Goal: Task Accomplishment & Management: Manage account settings

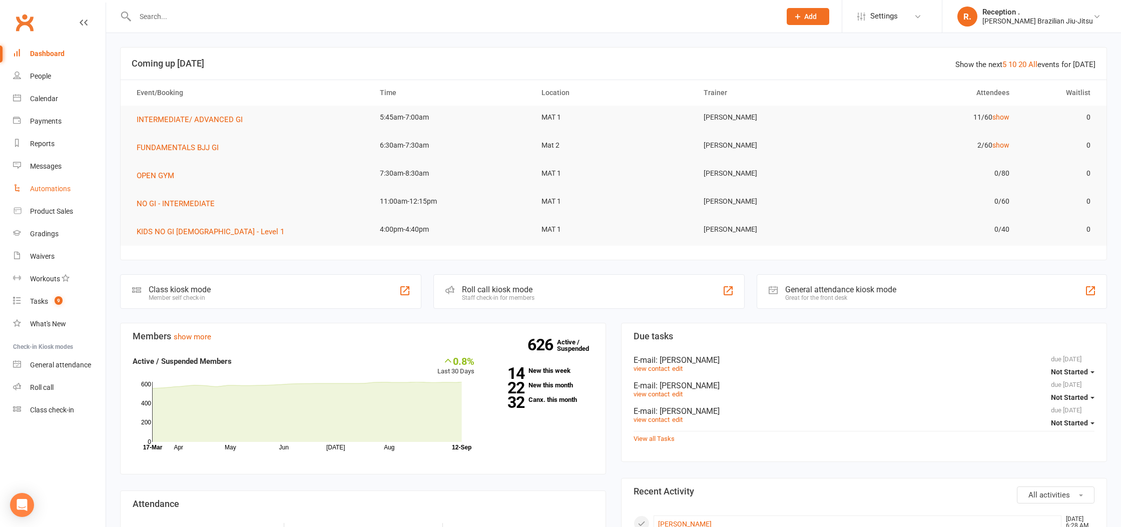
click at [58, 198] on link "Automations" at bounding box center [59, 189] width 93 height 23
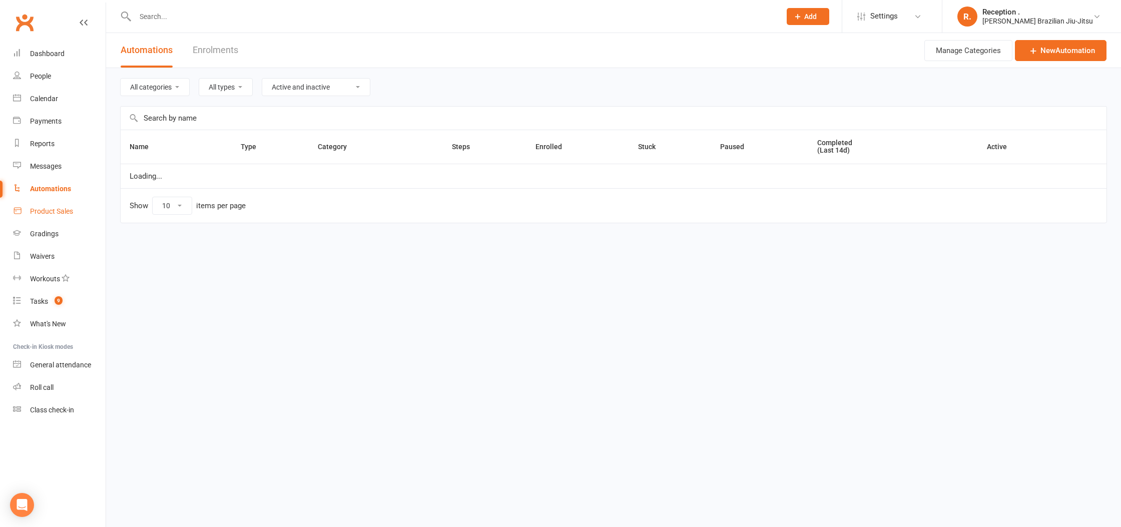
click at [49, 208] on div "Product Sales" at bounding box center [51, 211] width 43 height 8
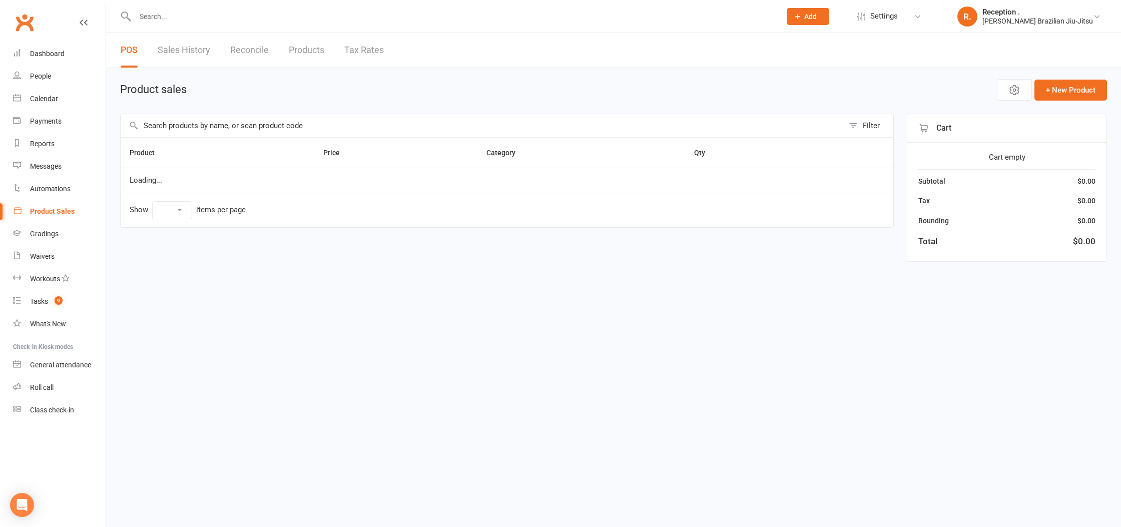
select select "10"
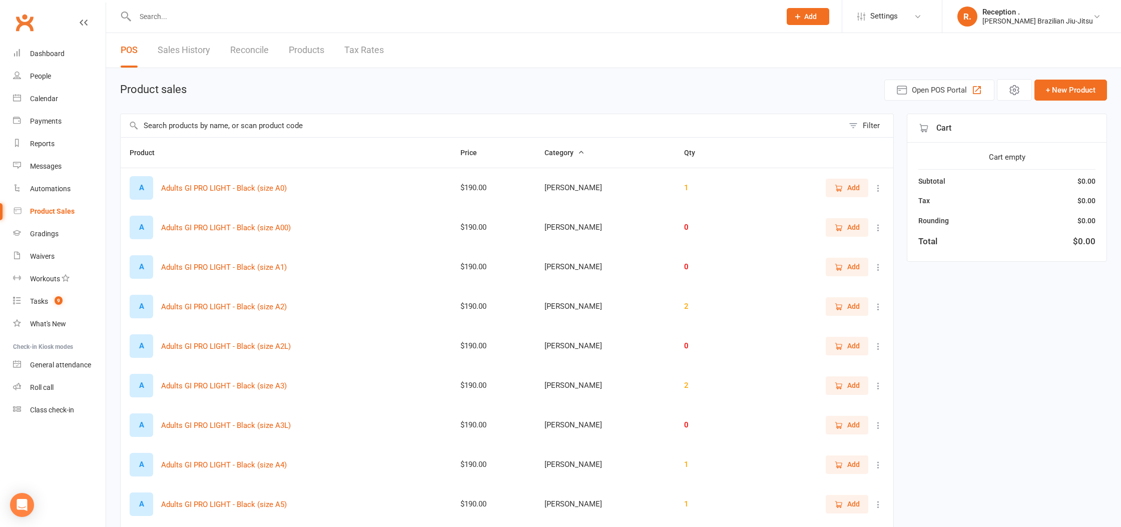
click at [263, 124] on input "text" at bounding box center [482, 125] width 723 height 23
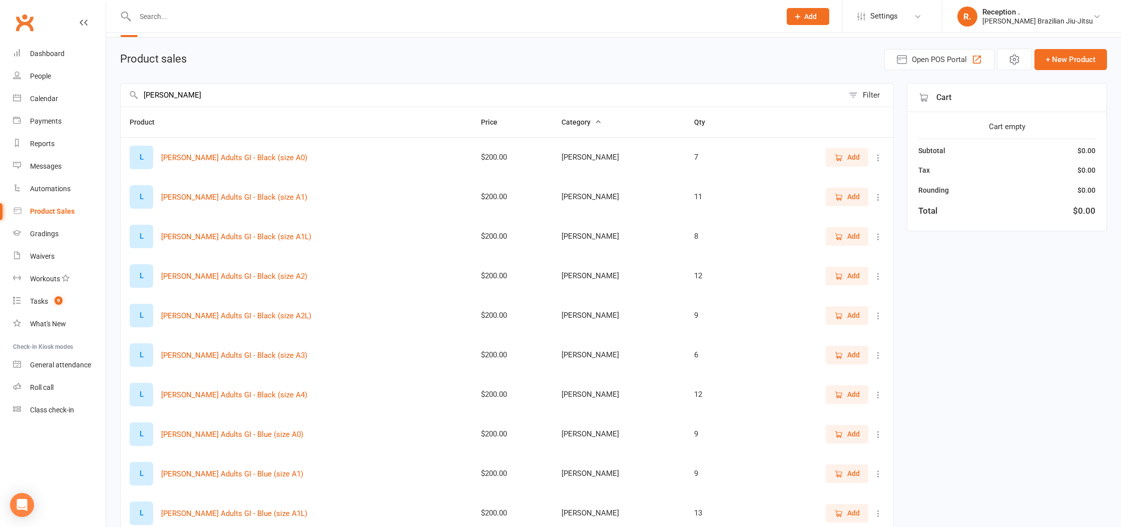
scroll to position [114, 0]
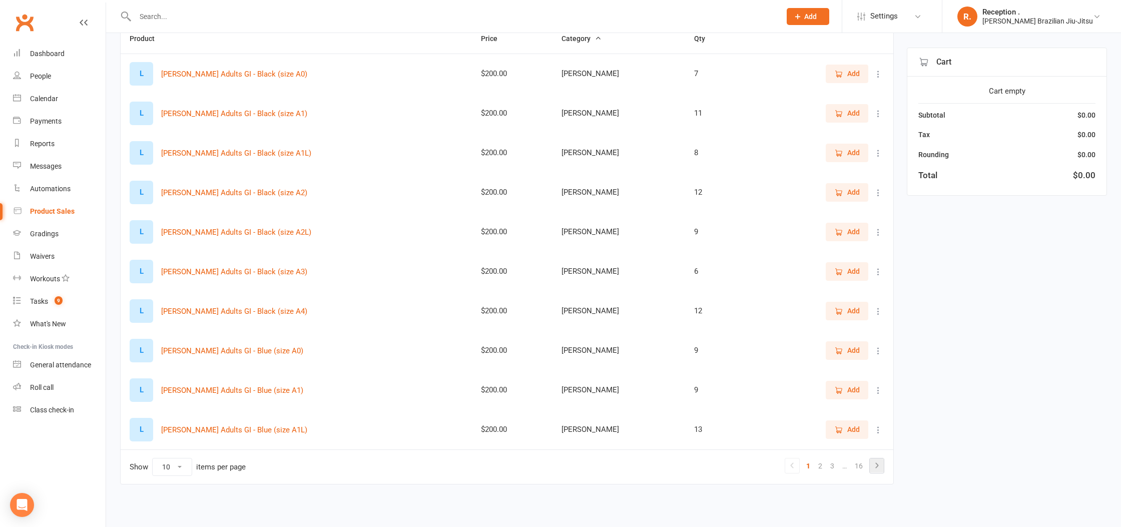
type input "[PERSON_NAME]"
click at [875, 470] on icon at bounding box center [877, 465] width 12 height 12
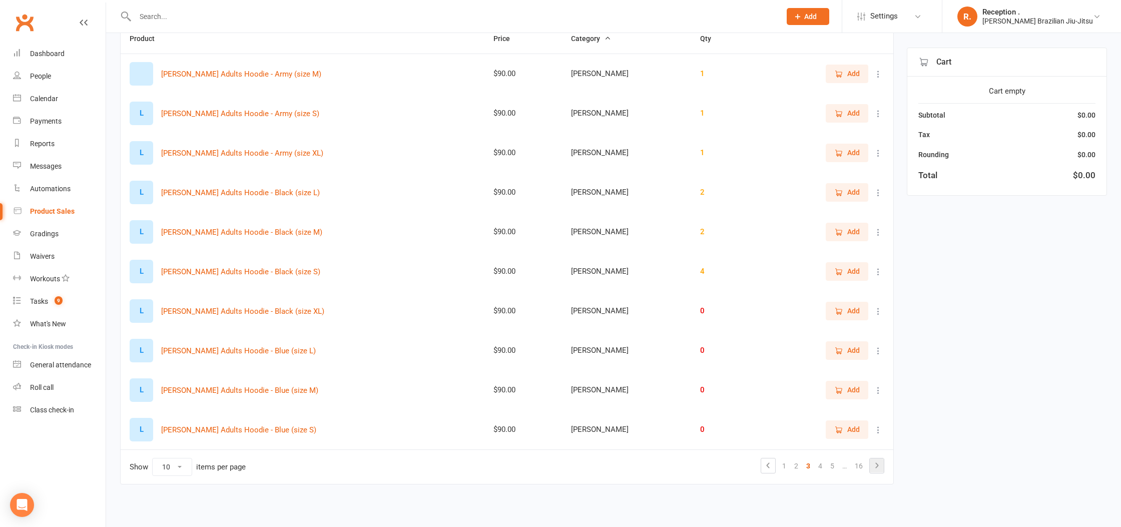
click at [875, 470] on icon at bounding box center [877, 465] width 12 height 12
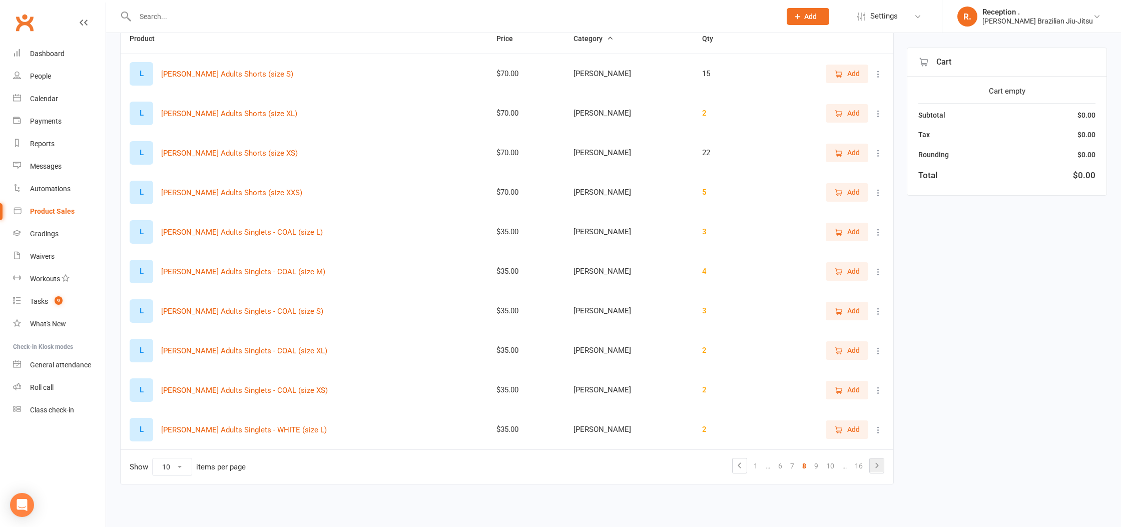
click at [875, 470] on icon at bounding box center [877, 465] width 12 height 12
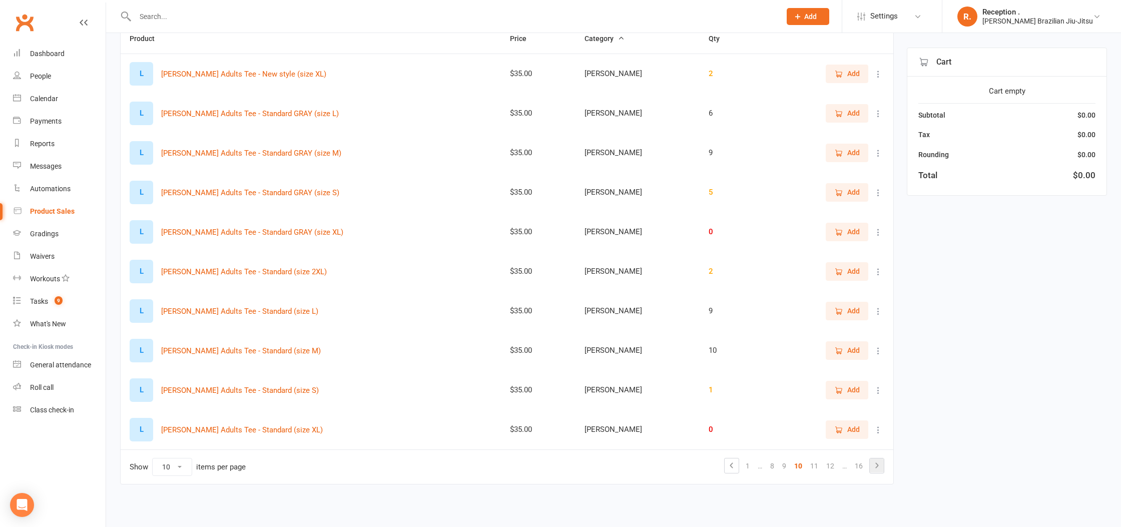
click at [875, 470] on icon at bounding box center [877, 465] width 12 height 12
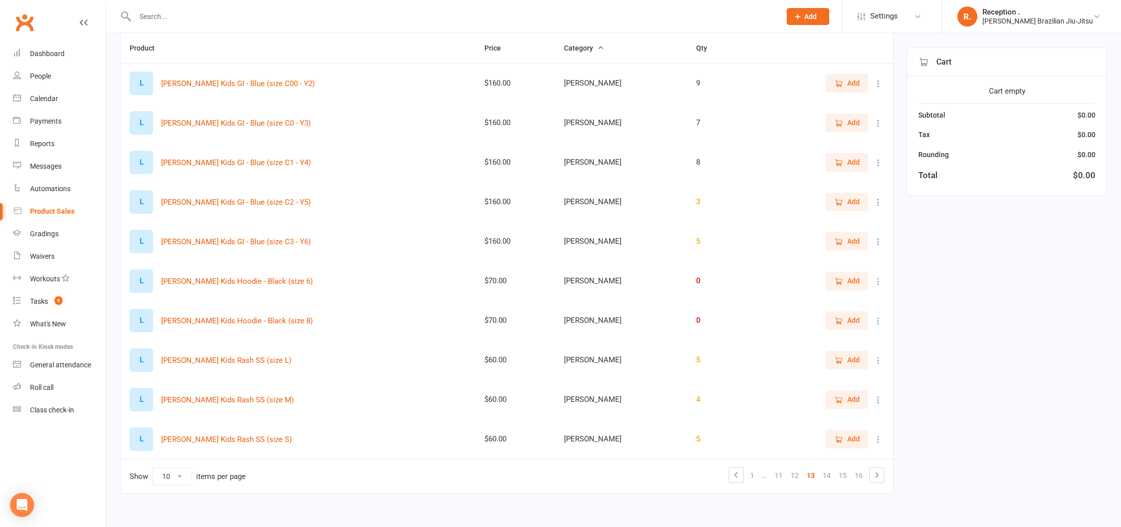
scroll to position [103, 0]
click at [736, 476] on icon at bounding box center [736, 476] width 12 height 12
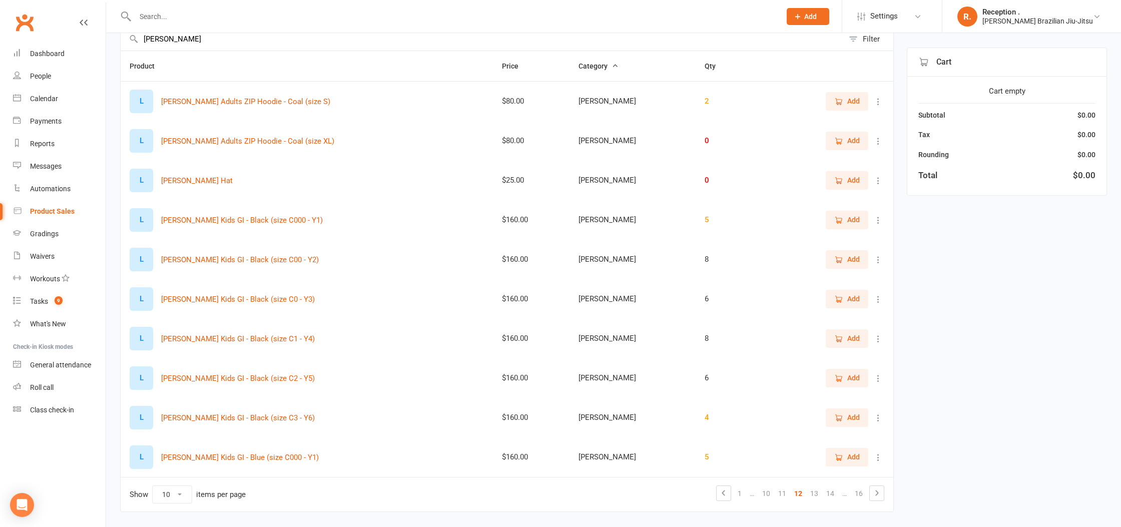
scroll to position [114, 0]
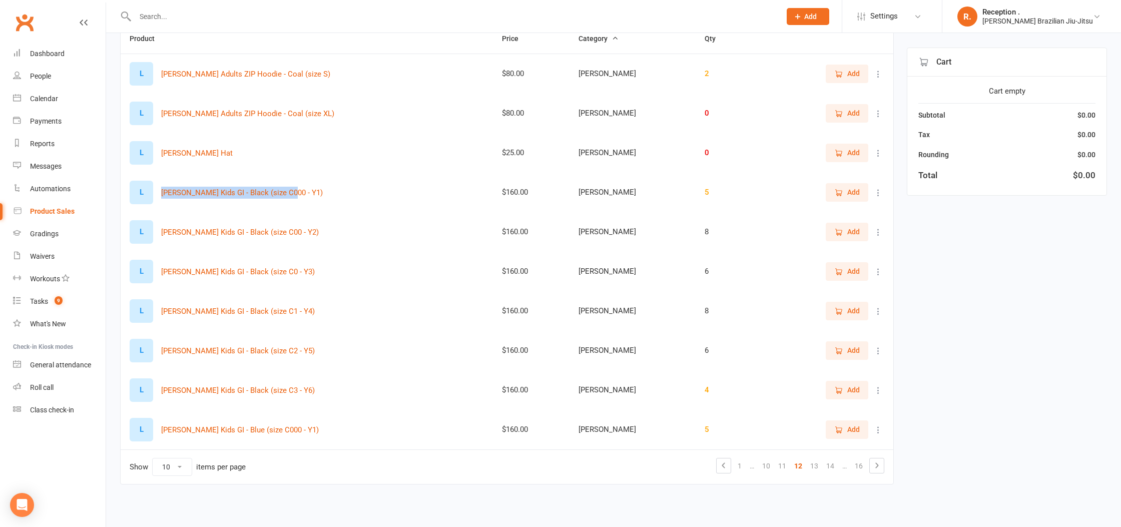
drag, startPoint x: 322, startPoint y: 192, endPoint x: 158, endPoint y: 192, distance: 163.6
click at [158, 192] on div "L [PERSON_NAME] Kids GI - Black (size C000 - Y1)" at bounding box center [307, 193] width 354 height 24
copy button "[PERSON_NAME] Kids GI - Black (size C000 - Y1)"
click at [199, 13] on input "text" at bounding box center [453, 17] width 642 height 14
paste input "[PERSON_NAME] Kids GI - Black (size C000 - Y1)"
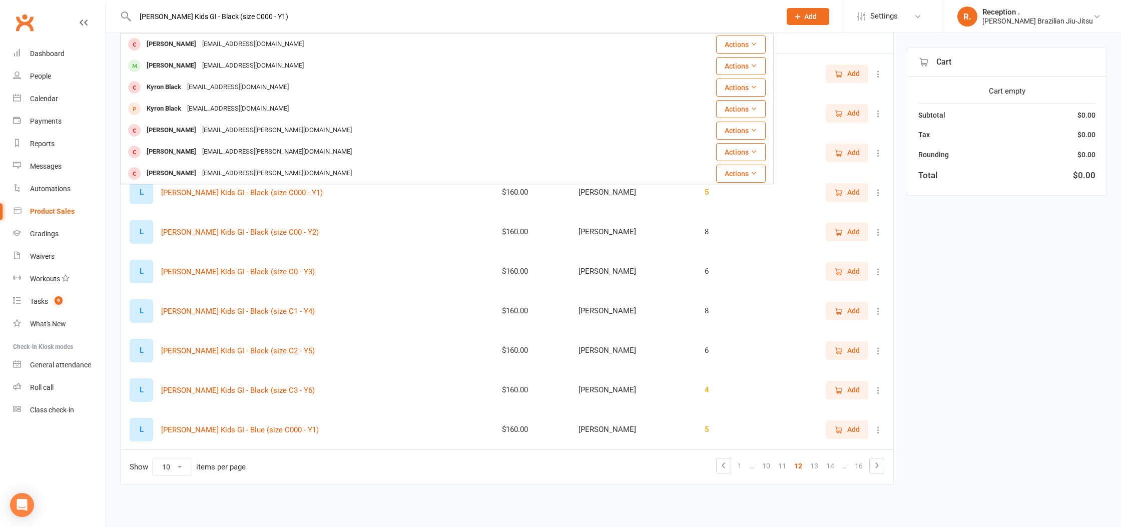
drag, startPoint x: 231, startPoint y: 19, endPoint x: 189, endPoint y: 20, distance: 41.6
click at [189, 20] on input "[PERSON_NAME] Kids GI - Black (size C000 - Y1)" at bounding box center [453, 17] width 642 height 14
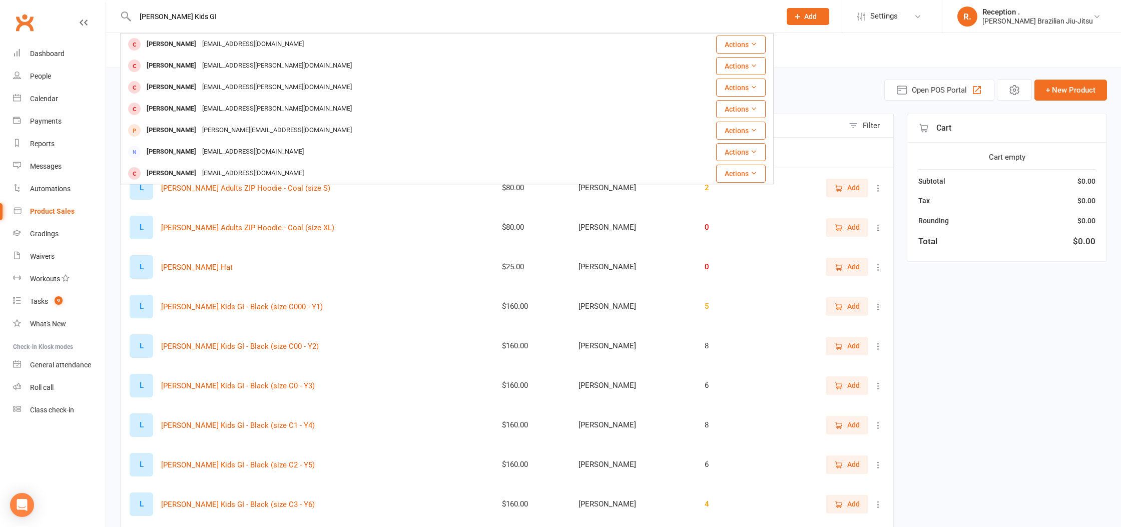
type input "[PERSON_NAME] Kids GI"
click at [111, 210] on div "Product sales Open POS Portal + New Product [PERSON_NAME] Filter Product Price …" at bounding box center [613, 347] width 1015 height 558
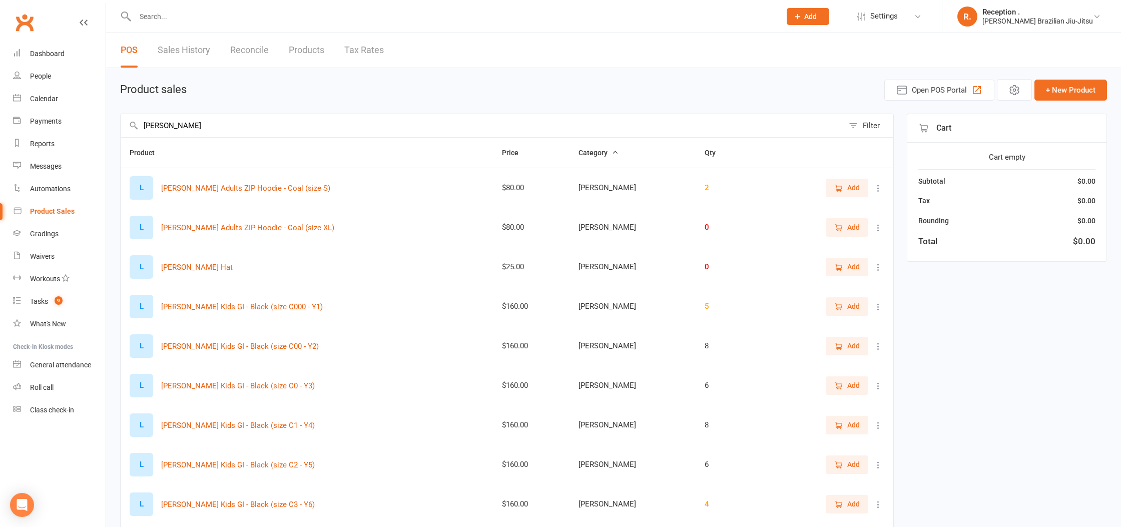
click at [184, 128] on input "[PERSON_NAME]" at bounding box center [482, 125] width 723 height 23
drag, startPoint x: 184, startPoint y: 128, endPoint x: 100, endPoint y: 126, distance: 84.6
click at [100, 126] on ui-view "Prospect Member Non-attending contact Class / event Appointment Grading event T…" at bounding box center [560, 315] width 1121 height 624
paste input "Kids GI - Black (size C000 - Y1)"
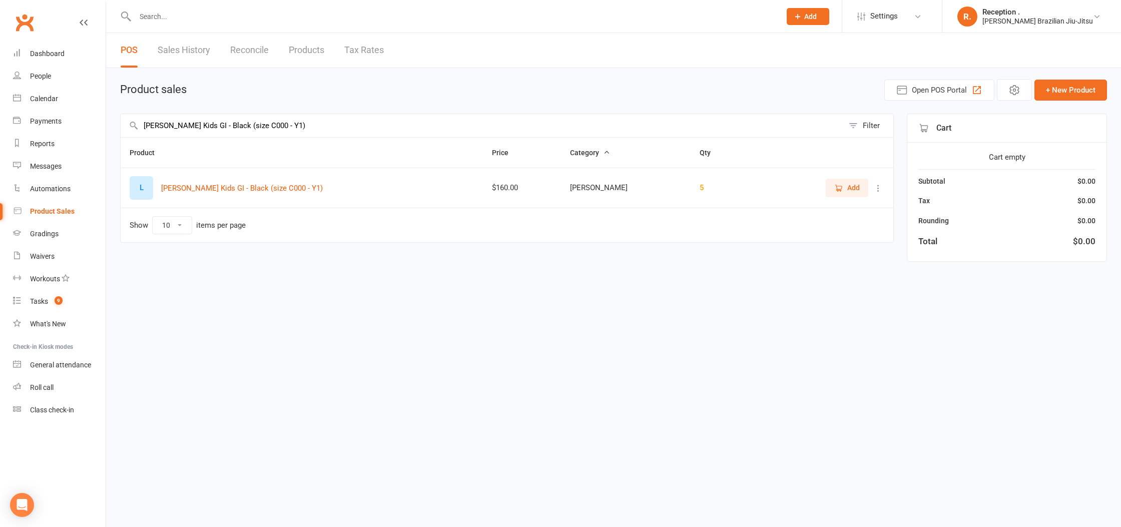
drag, startPoint x: 287, startPoint y: 121, endPoint x: 204, endPoint y: 117, distance: 82.7
click at [205, 116] on input "[PERSON_NAME] Kids GI - Black (size C000 - Y1)" at bounding box center [482, 125] width 723 height 23
click at [200, 123] on input "[PERSON_NAME] Kids GI - Black (size C000 - Y1)" at bounding box center [482, 125] width 723 height 23
drag, startPoint x: 195, startPoint y: 124, endPoint x: 285, endPoint y: 129, distance: 90.2
click at [285, 129] on input "[PERSON_NAME] Kids GI - Black (size C000 - Y1)" at bounding box center [482, 125] width 723 height 23
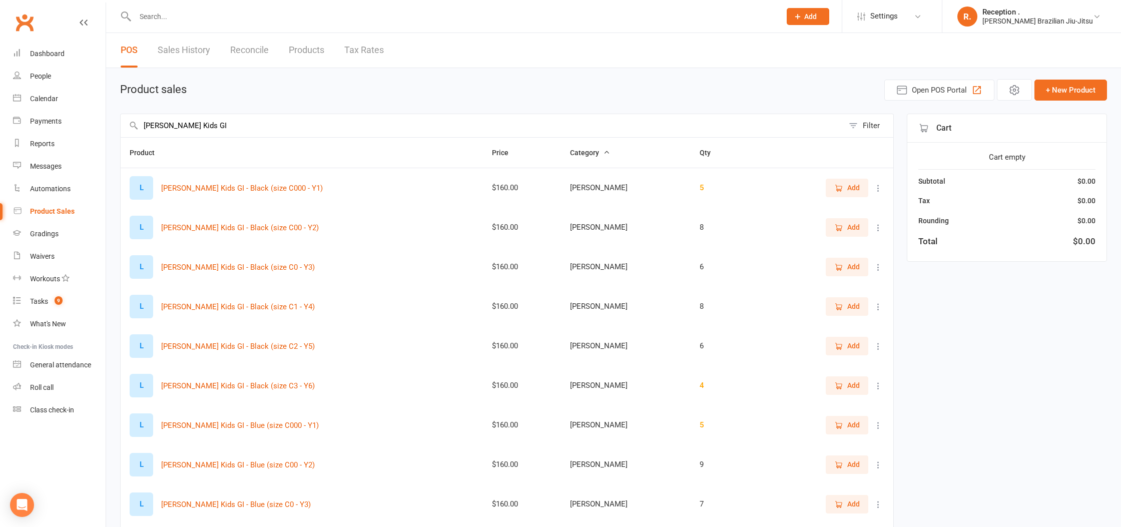
type input "[PERSON_NAME] Kids GI"
click at [883, 190] on button at bounding box center [878, 188] width 12 height 12
click at [881, 190] on icon at bounding box center [878, 188] width 10 height 10
drag, startPoint x: 875, startPoint y: 182, endPoint x: 867, endPoint y: 194, distance: 14.0
click at [875, 183] on button at bounding box center [878, 188] width 12 height 12
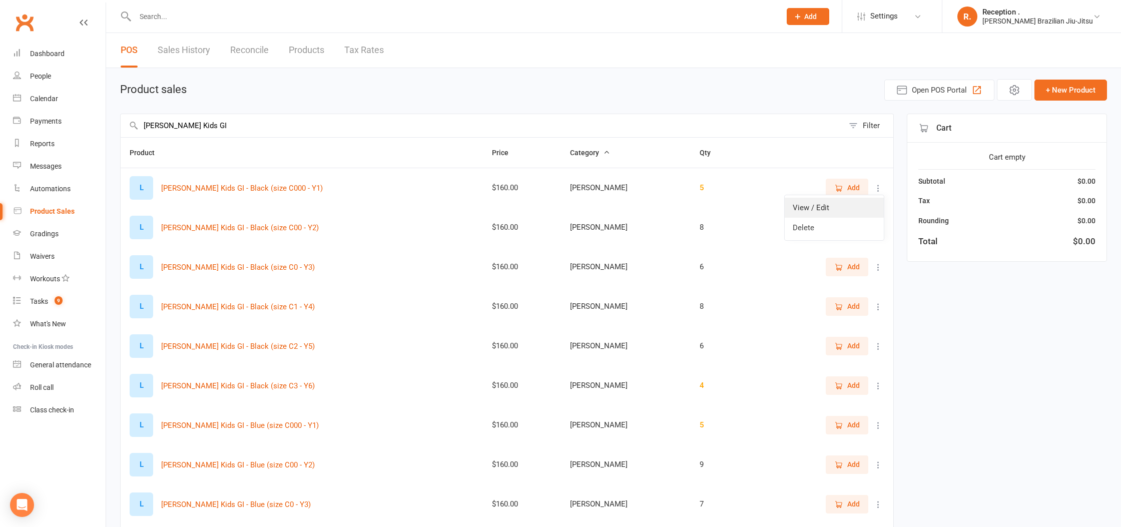
click at [846, 210] on link "View / Edit" at bounding box center [834, 208] width 99 height 20
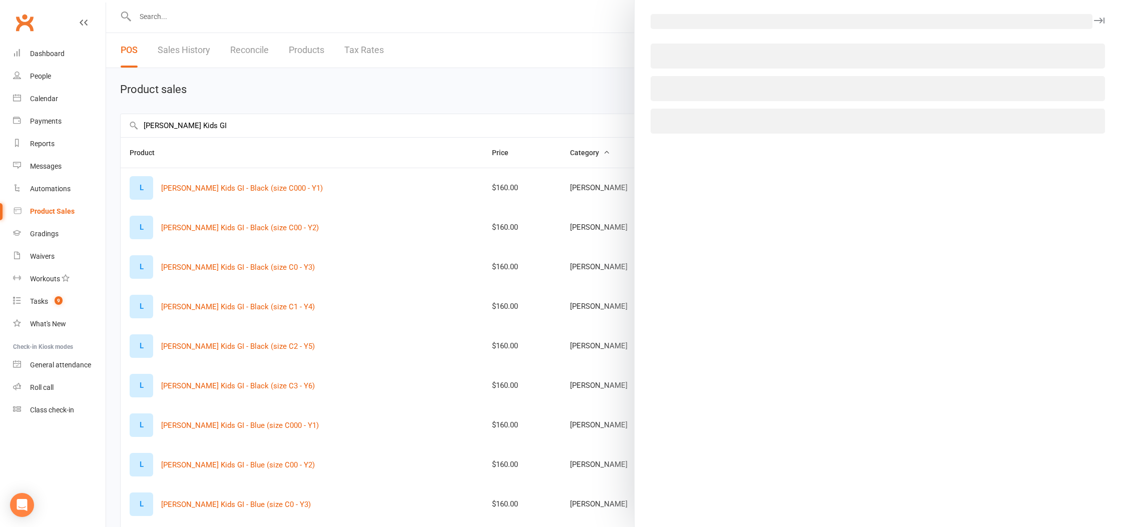
select select "1092"
select select "1199"
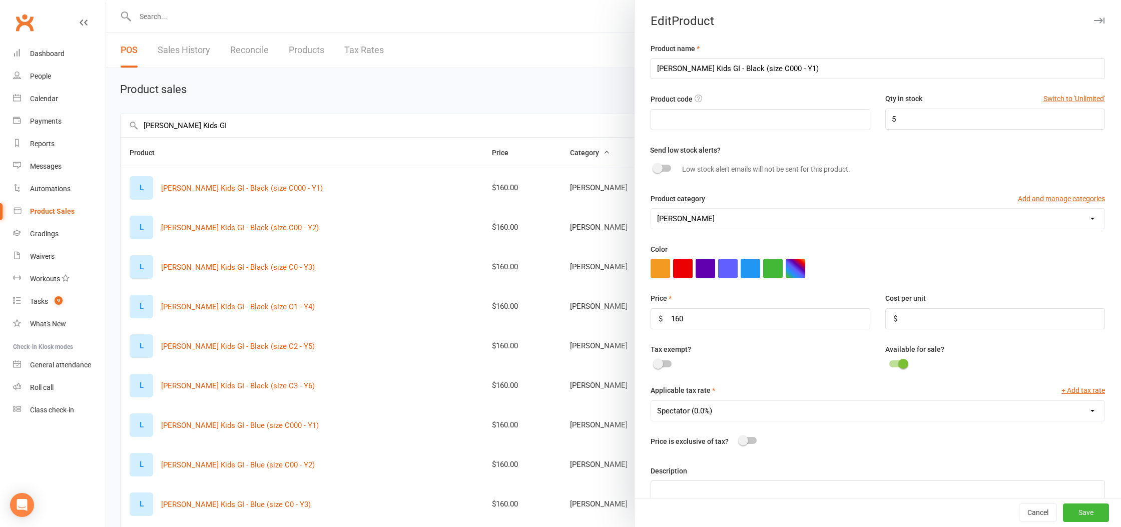
drag, startPoint x: 374, startPoint y: 134, endPoint x: 378, endPoint y: 145, distance: 11.1
click at [374, 135] on div at bounding box center [613, 263] width 1015 height 527
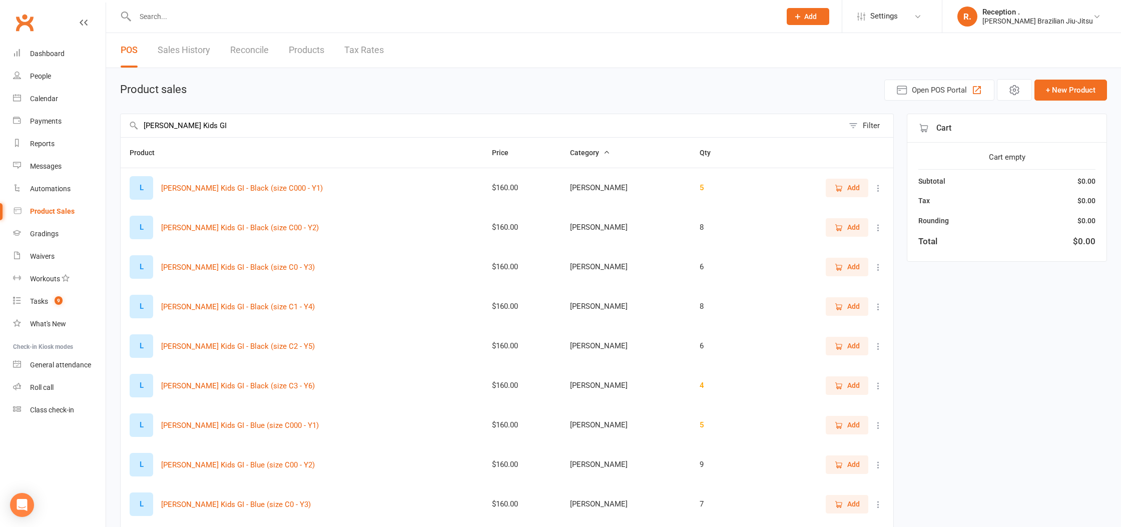
click at [877, 189] on icon at bounding box center [878, 188] width 10 height 10
click at [833, 208] on link "View / Edit" at bounding box center [834, 208] width 99 height 20
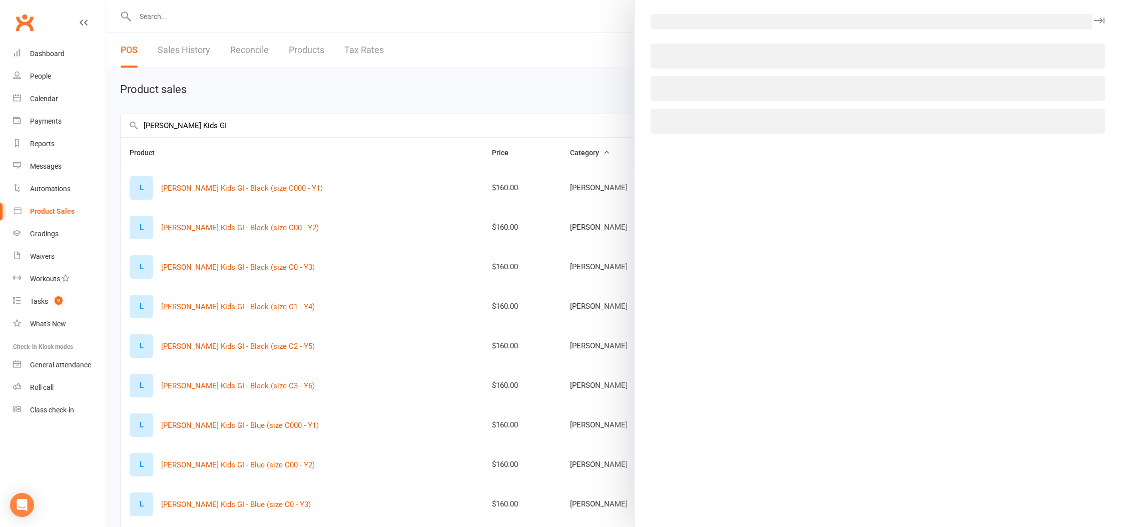
select select "1092"
select select "1199"
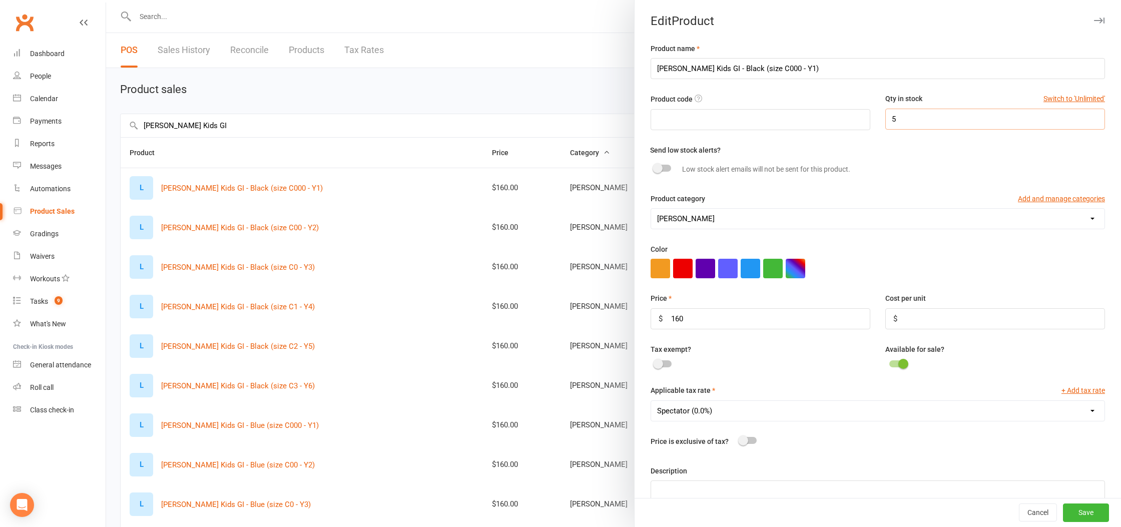
click at [923, 111] on input "5" at bounding box center [995, 119] width 220 height 21
click at [922, 121] on input "5" at bounding box center [995, 119] width 220 height 21
click at [659, 65] on input "[PERSON_NAME] Kids GI - Black (size C000 - Y1)" at bounding box center [878, 68] width 454 height 21
drag, startPoint x: 717, startPoint y: 71, endPoint x: 732, endPoint y: 71, distance: 14.5
click at [732, 71] on input "[PERSON_NAME] Kids GI - Black (size C000 - Y1)" at bounding box center [878, 68] width 454 height 21
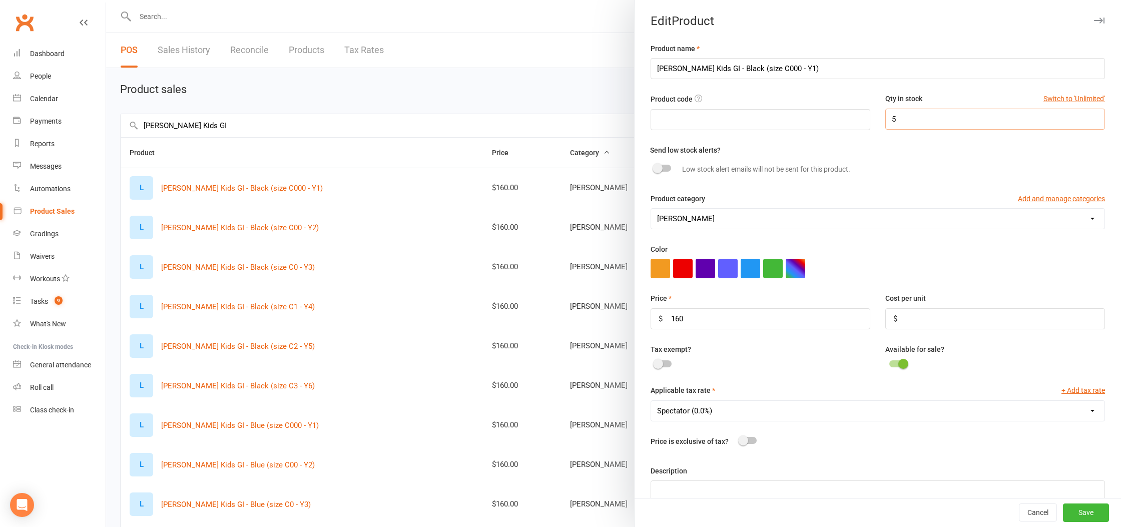
click at [924, 120] on input "5" at bounding box center [995, 119] width 220 height 21
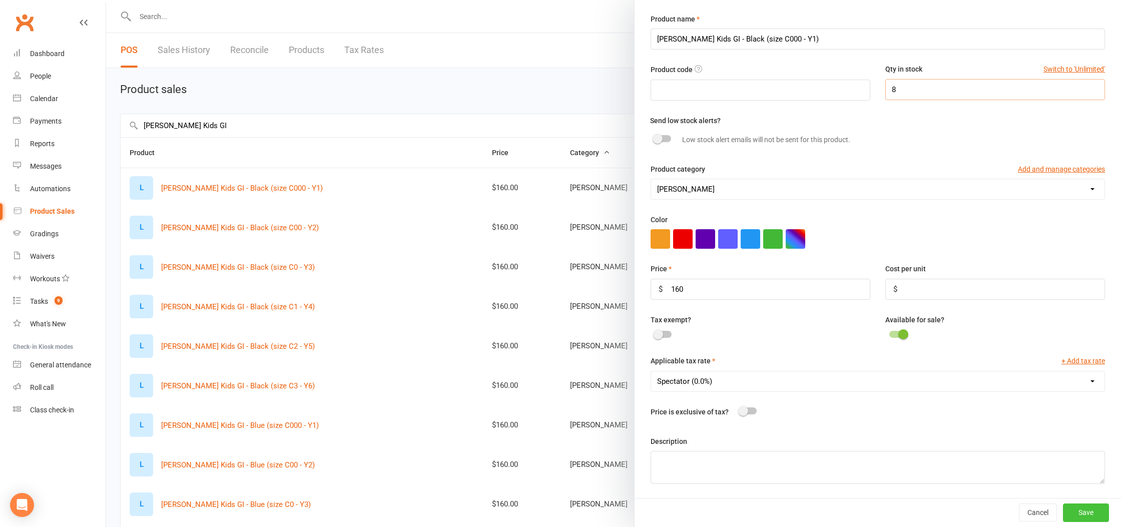
type input "8"
click at [1081, 510] on button "Save" at bounding box center [1086, 512] width 46 height 18
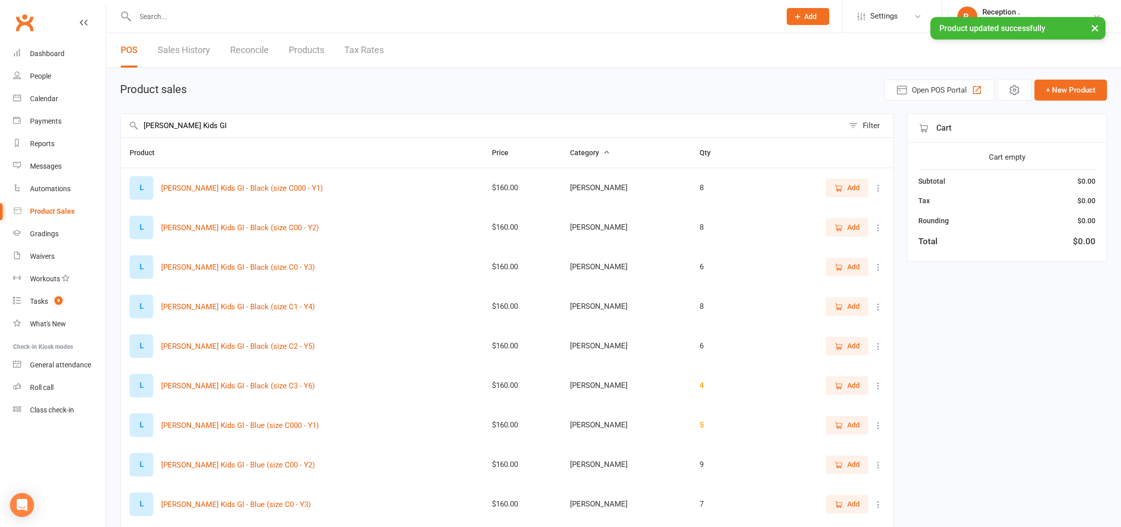
click at [134, 187] on div "L" at bounding box center [142, 188] width 24 height 24
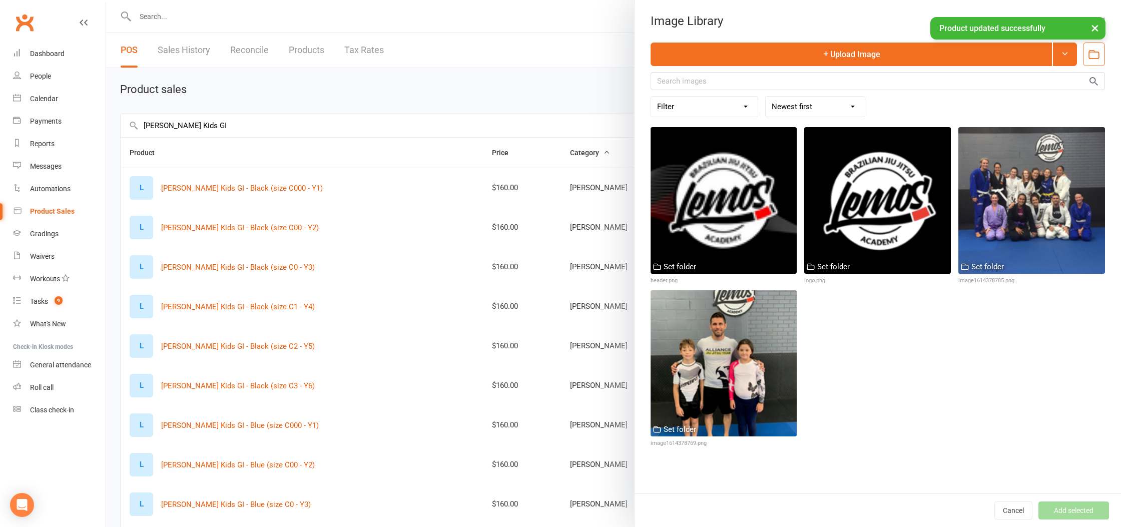
click at [521, 60] on div at bounding box center [613, 263] width 1015 height 527
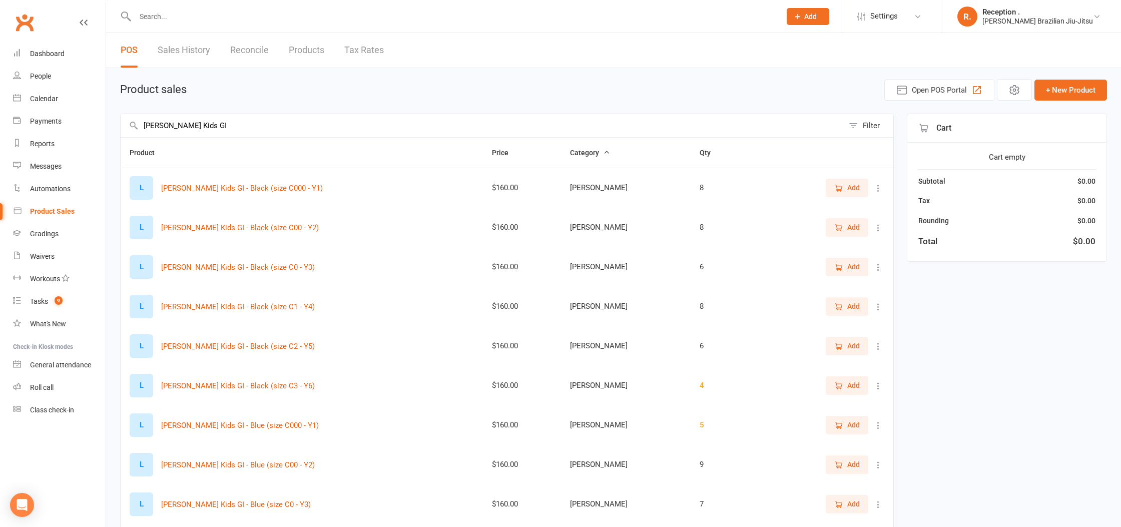
click at [876, 229] on icon at bounding box center [878, 228] width 10 height 10
click at [838, 251] on link "View / Edit" at bounding box center [834, 247] width 99 height 20
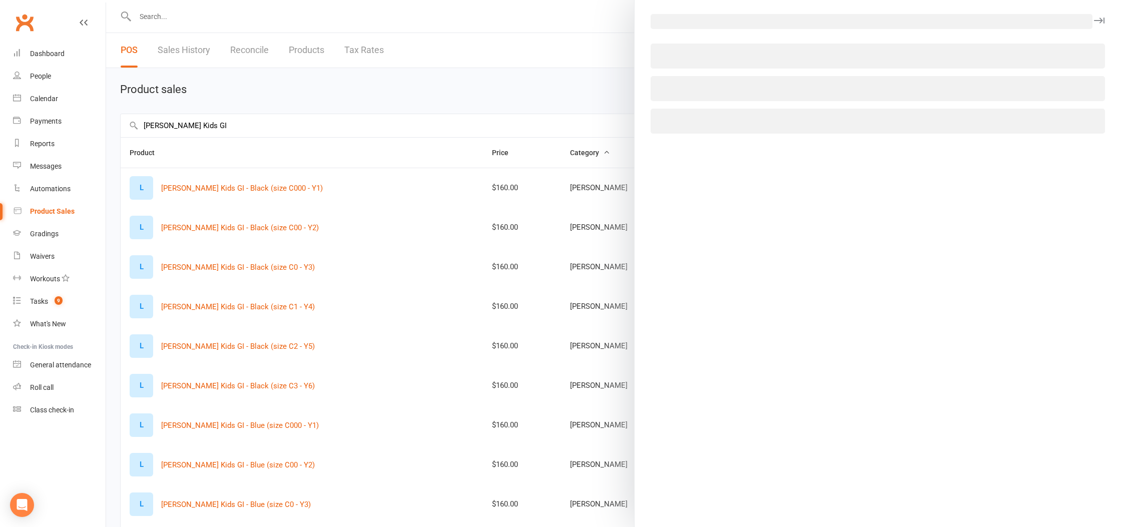
select select "1092"
select select "1199"
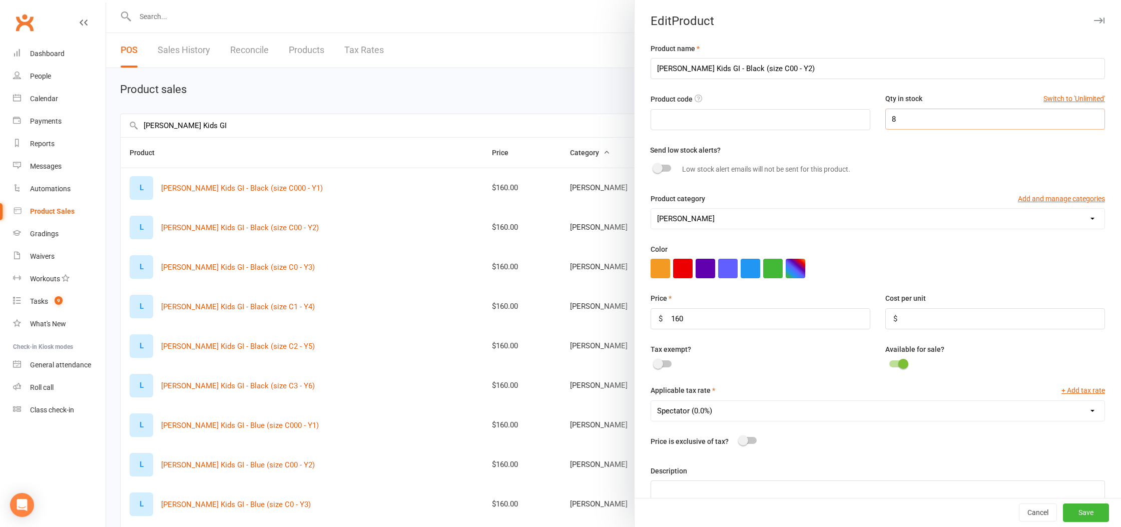
click at [923, 117] on input "8" at bounding box center [995, 119] width 220 height 21
type input "6"
click at [1086, 514] on button "Save" at bounding box center [1086, 513] width 46 height 18
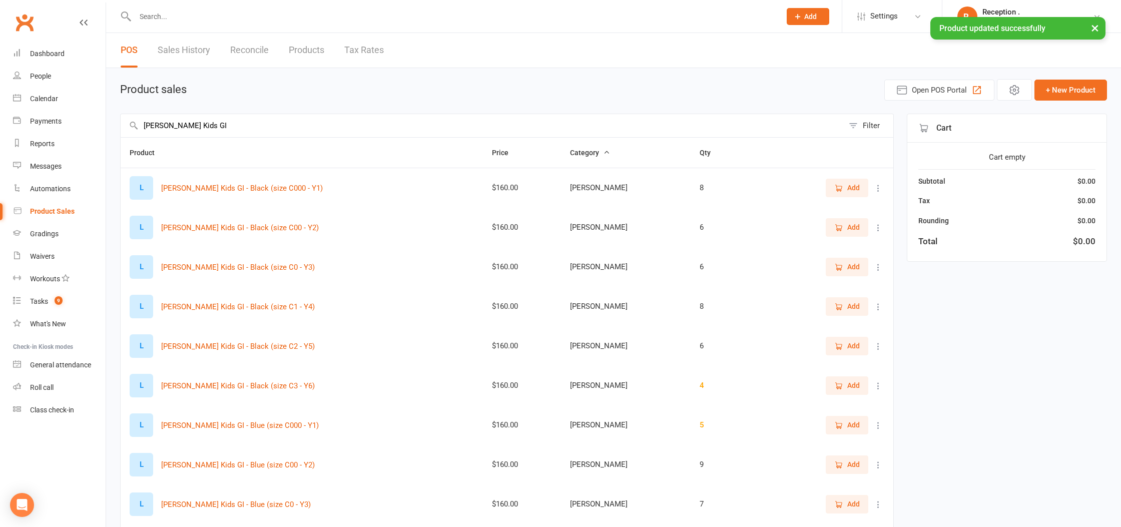
click at [882, 269] on icon at bounding box center [878, 267] width 10 height 10
click at [835, 289] on link "View / Edit" at bounding box center [834, 287] width 99 height 20
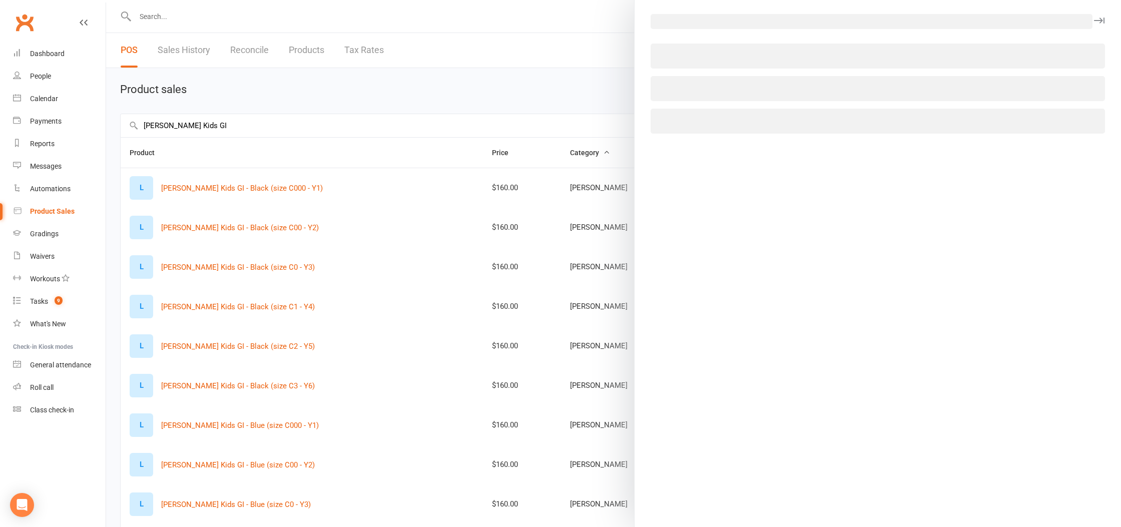
select select "1092"
select select "1199"
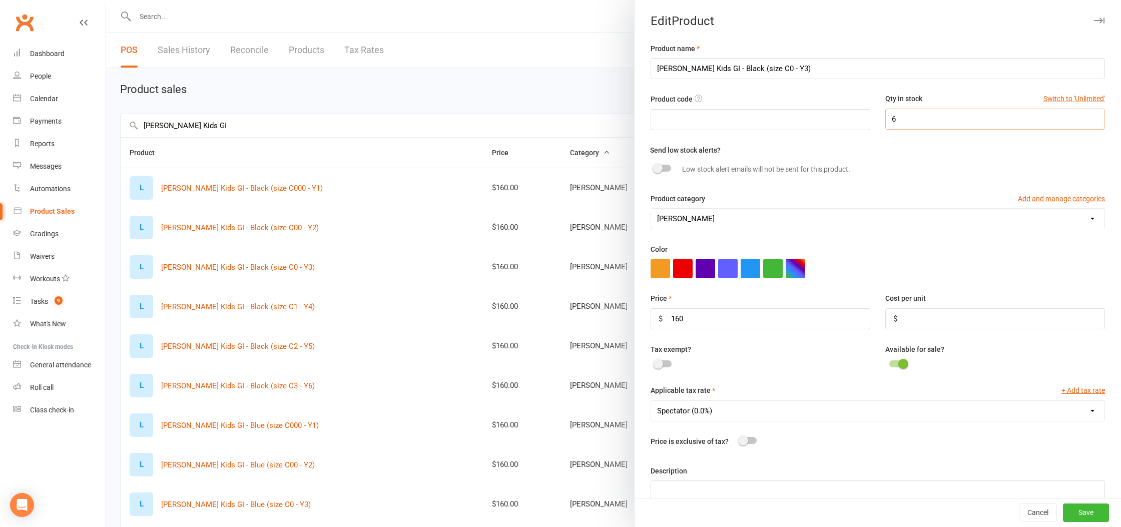
click at [942, 115] on input "6" at bounding box center [995, 119] width 220 height 21
type input "9"
click at [1092, 511] on button "Save" at bounding box center [1086, 513] width 46 height 18
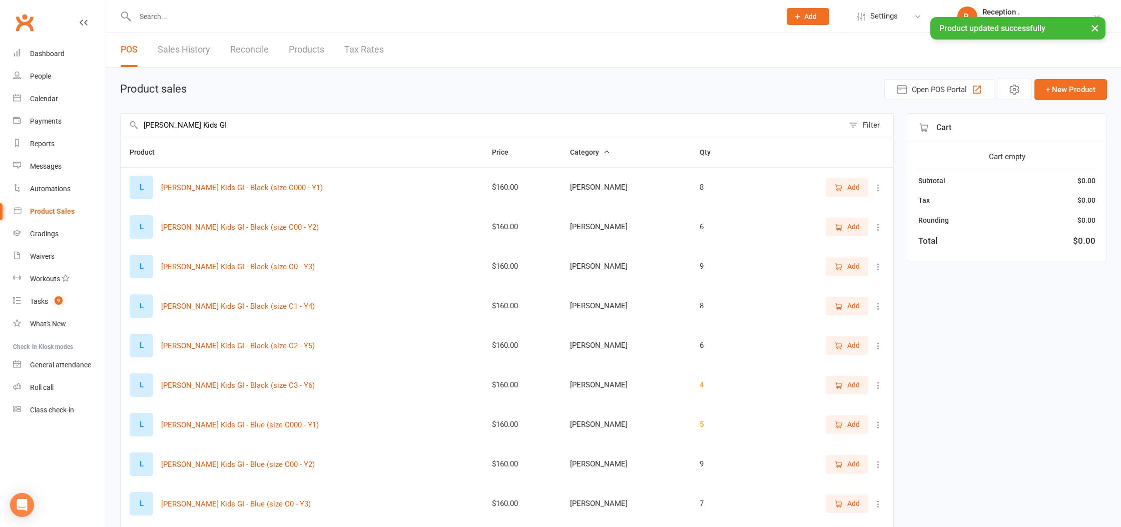
scroll to position [0, 0]
click at [881, 305] on icon at bounding box center [878, 307] width 10 height 10
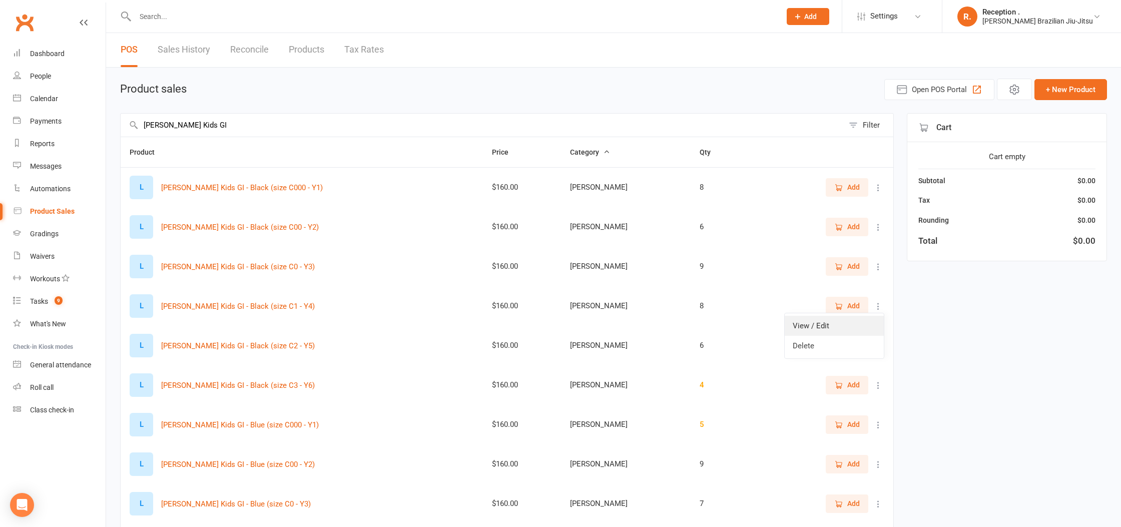
click at [848, 325] on link "View / Edit" at bounding box center [834, 326] width 99 height 20
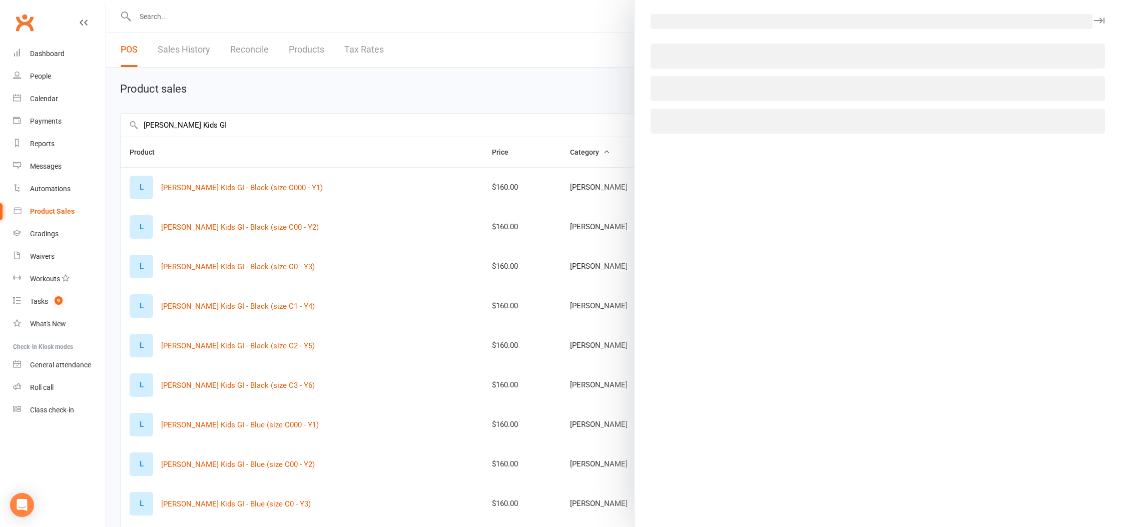
select select "1092"
select select "1199"
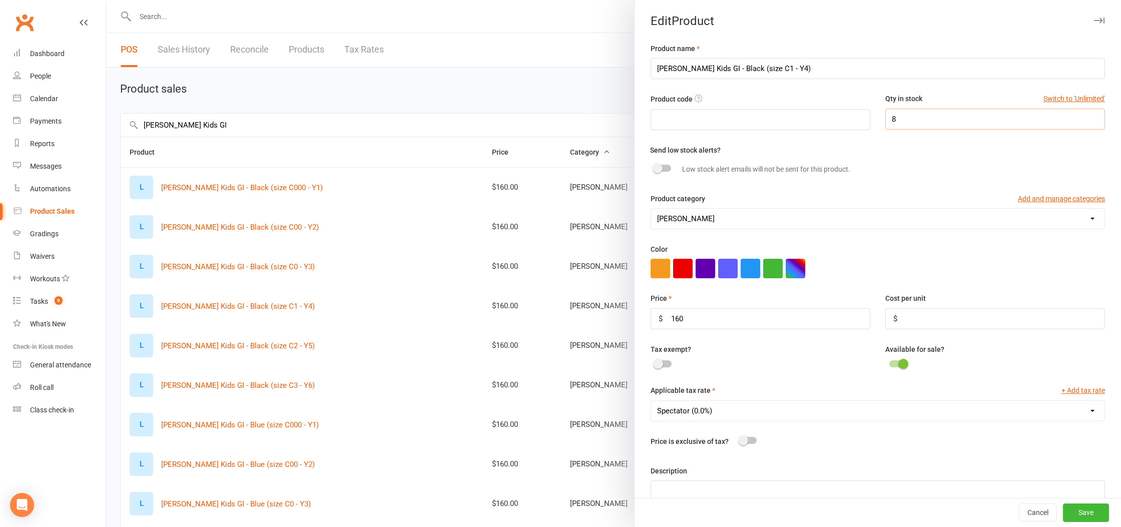
click at [933, 112] on input "8" at bounding box center [995, 119] width 220 height 21
type input "10"
click at [1082, 511] on button "Save" at bounding box center [1086, 513] width 46 height 18
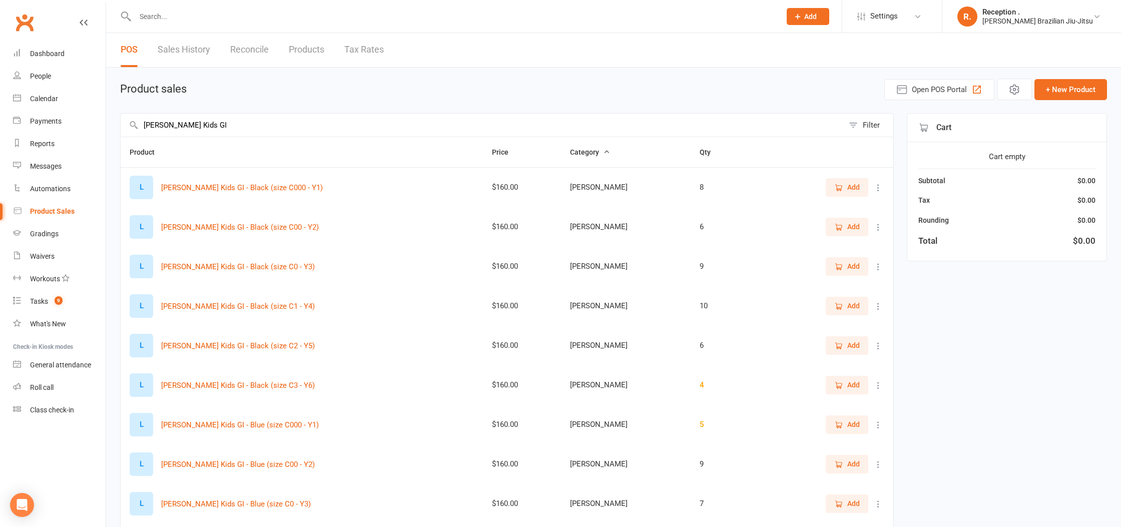
drag, startPoint x: 158, startPoint y: 347, endPoint x: 492, endPoint y: 344, distance: 334.3
click at [504, 341] on tr "L [PERSON_NAME] Kids GI - Black (size C2 - Y5) $160.00 [PERSON_NAME] 6 Add" at bounding box center [507, 346] width 773 height 40
drag, startPoint x: 474, startPoint y: 345, endPoint x: 699, endPoint y: 342, distance: 225.2
click at [699, 342] on tr "L [PERSON_NAME] Kids GI - Black (size C2 - Y5) $160.00 [PERSON_NAME] 6 Add" at bounding box center [507, 346] width 773 height 40
click at [879, 383] on icon at bounding box center [878, 385] width 10 height 10
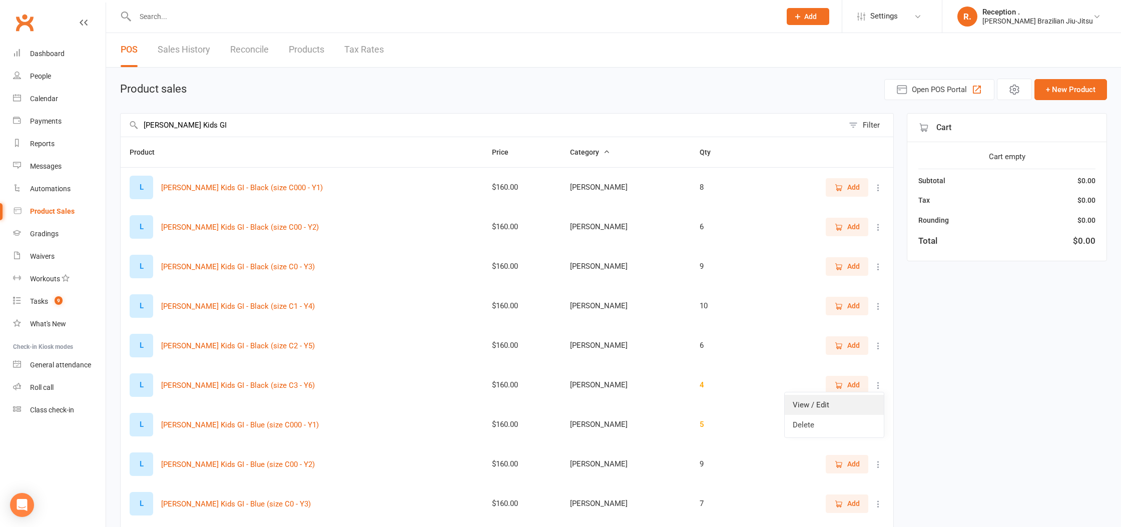
click at [840, 409] on link "View / Edit" at bounding box center [834, 405] width 99 height 20
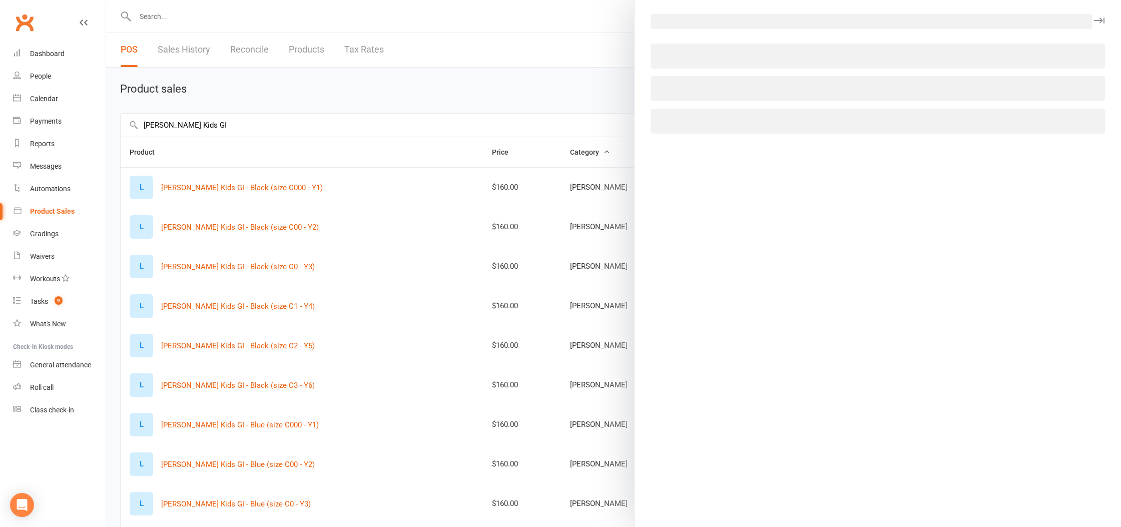
select select "1092"
select select "1199"
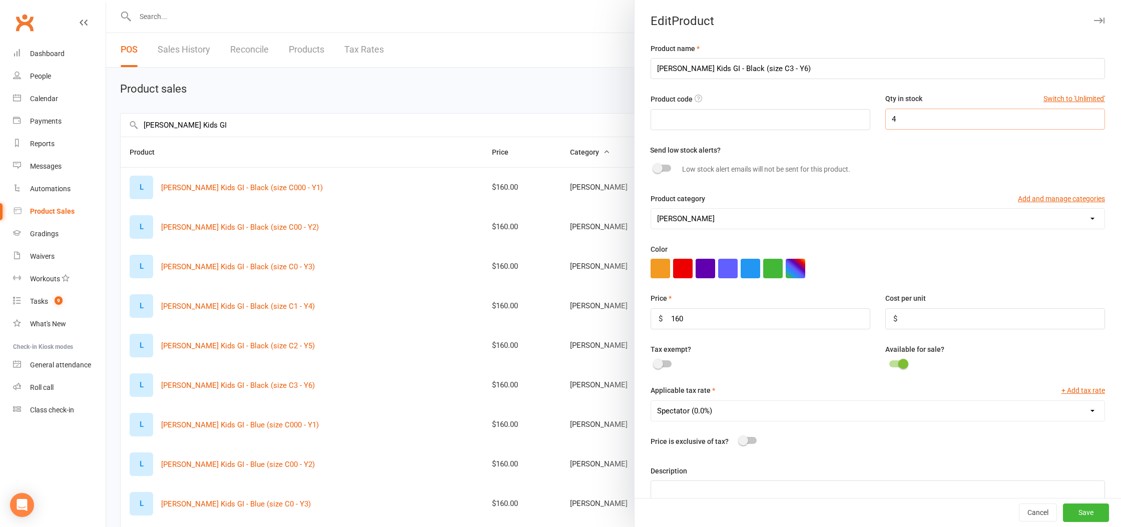
click at [936, 125] on input "4" at bounding box center [995, 119] width 220 height 21
type input "6"
click at [1089, 510] on button "Save" at bounding box center [1086, 513] width 46 height 18
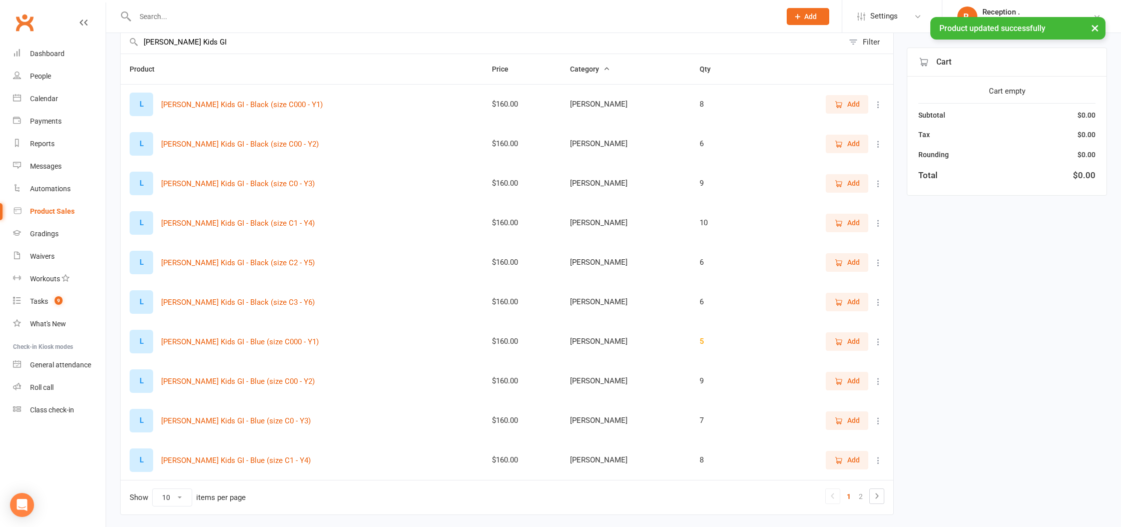
scroll to position [85, 0]
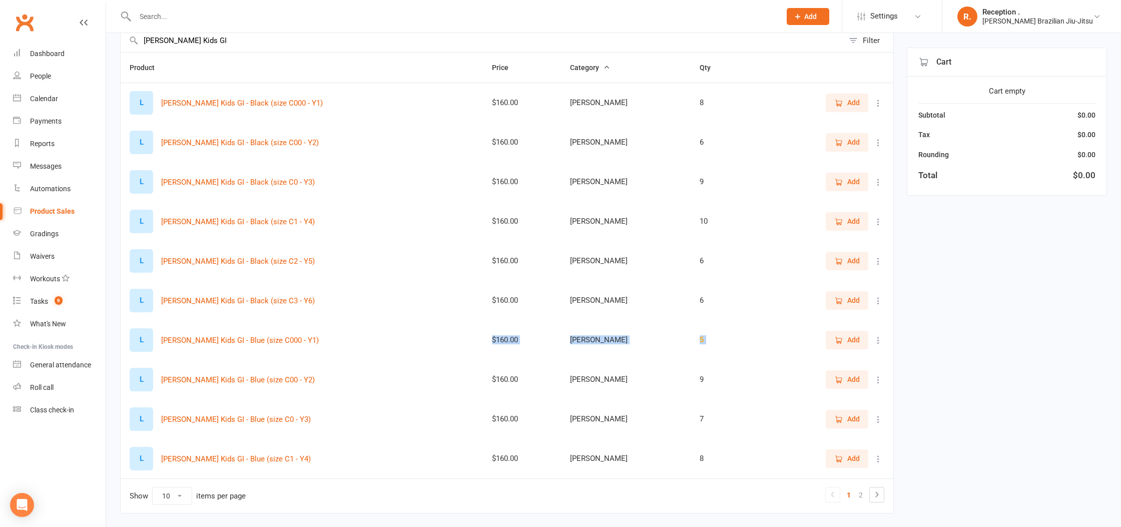
drag, startPoint x: 501, startPoint y: 339, endPoint x: 753, endPoint y: 347, distance: 252.3
click at [753, 347] on tr "L [PERSON_NAME] Kids GI - Blue (size C000 - Y1) $160.00 [PERSON_NAME] 5 Add" at bounding box center [507, 340] width 773 height 40
click at [716, 344] on td "5" at bounding box center [725, 340] width 69 height 40
drag, startPoint x: 472, startPoint y: 375, endPoint x: 729, endPoint y: 374, distance: 256.7
click at [729, 374] on tr "L [PERSON_NAME] Kids GI - Blue (size C00 - Y2) $160.00 [PERSON_NAME] 9 Add" at bounding box center [507, 380] width 773 height 40
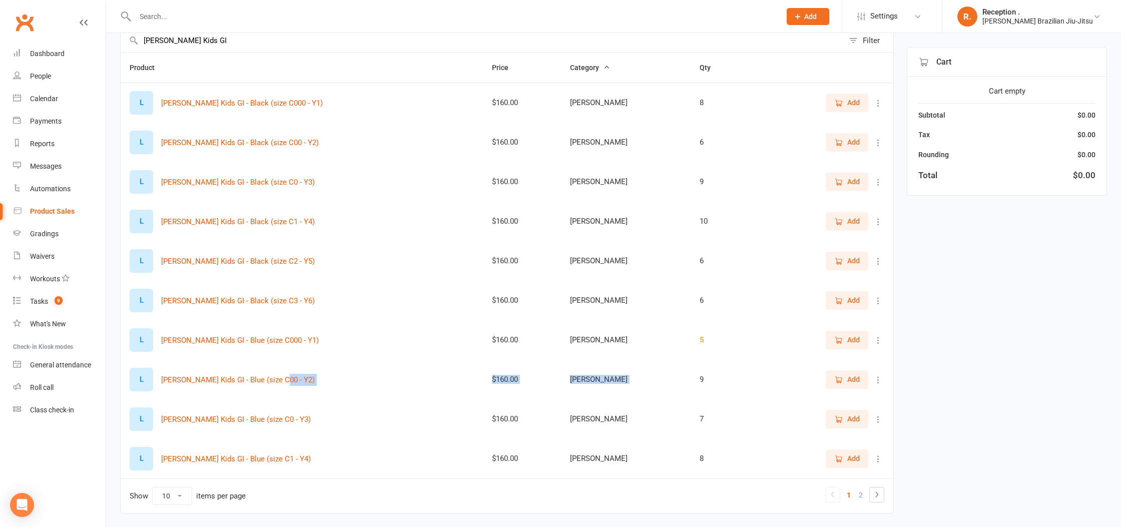
scroll to position [90, 0]
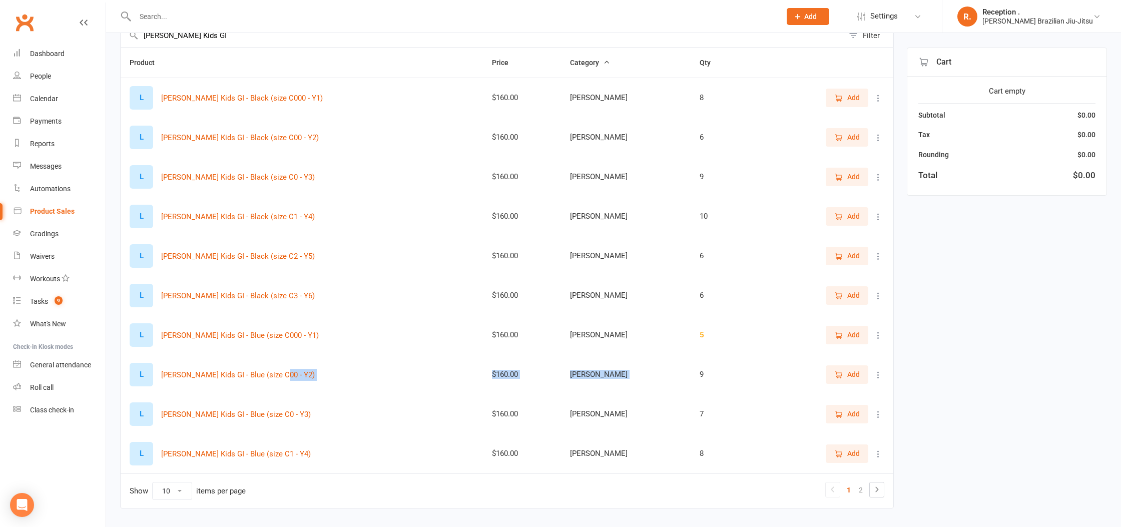
click at [879, 371] on icon at bounding box center [878, 375] width 10 height 10
click at [824, 398] on link "View / Edit" at bounding box center [834, 394] width 99 height 20
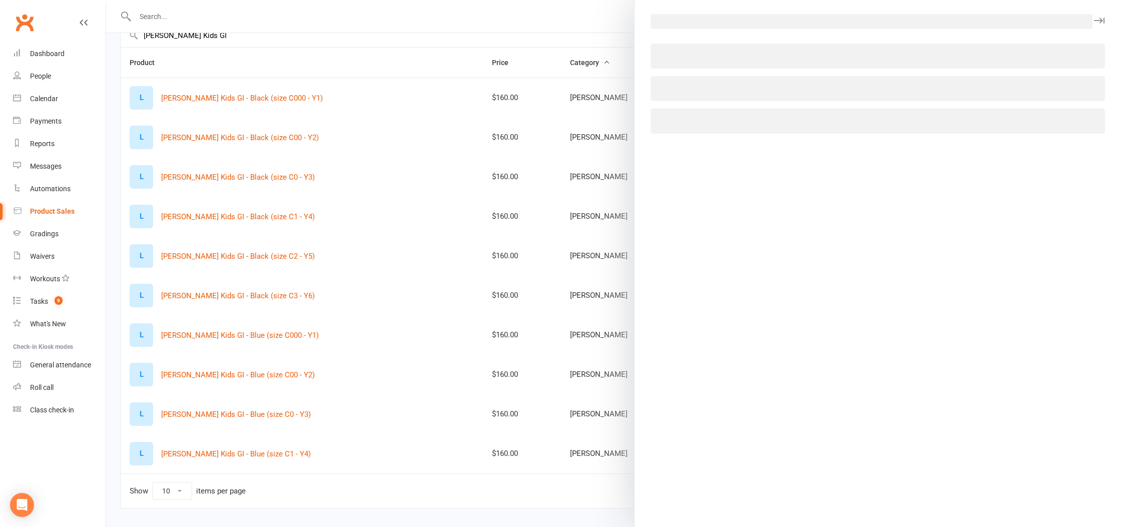
select select "1092"
select select "1199"
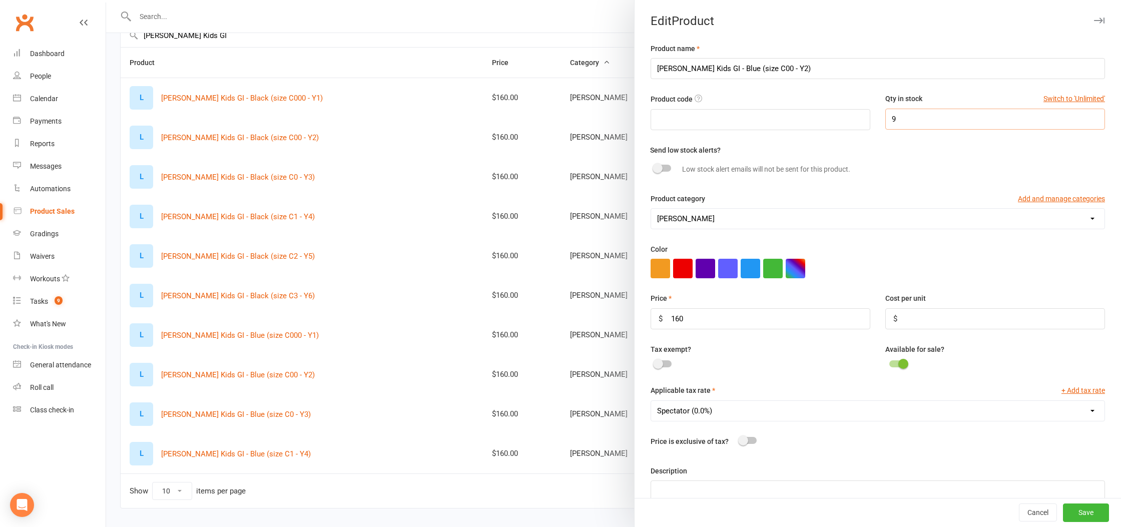
click at [971, 118] on input "9" at bounding box center [995, 119] width 220 height 21
type input "4"
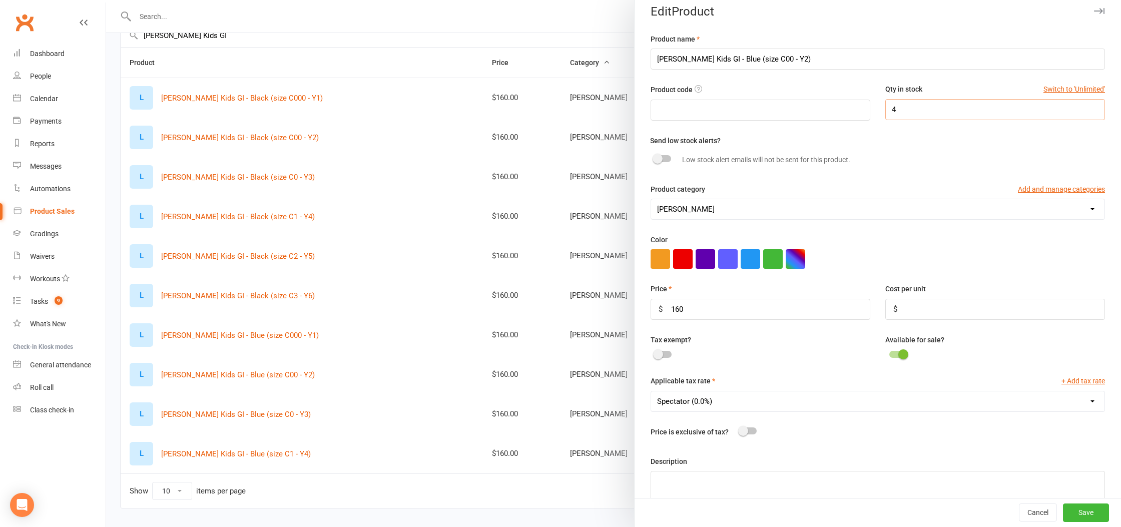
scroll to position [13, 0]
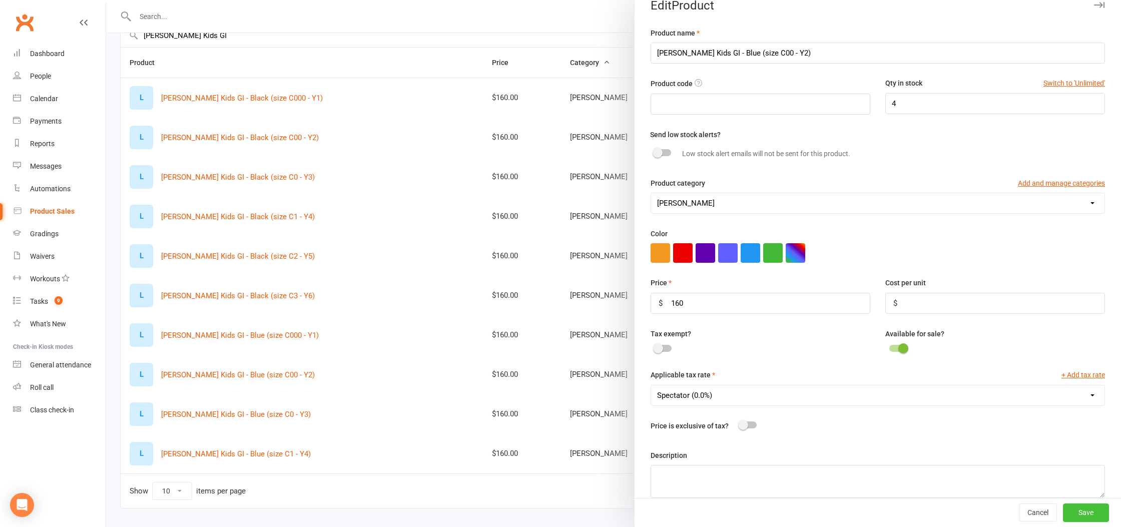
click at [1084, 505] on button "Save" at bounding box center [1086, 513] width 46 height 18
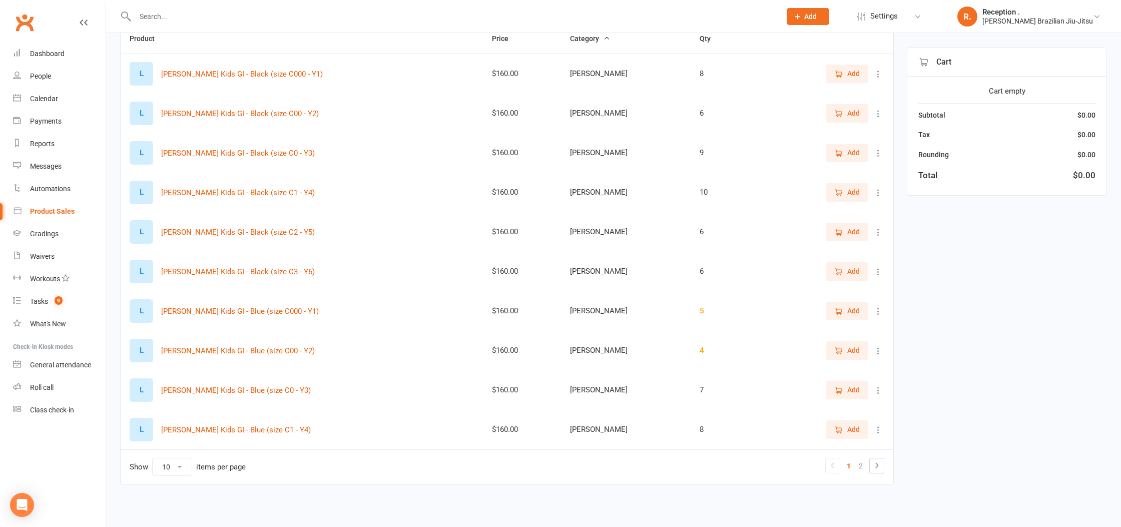
scroll to position [114, 0]
click at [882, 391] on icon at bounding box center [878, 391] width 10 height 10
click at [855, 411] on link "View / Edit" at bounding box center [834, 411] width 99 height 20
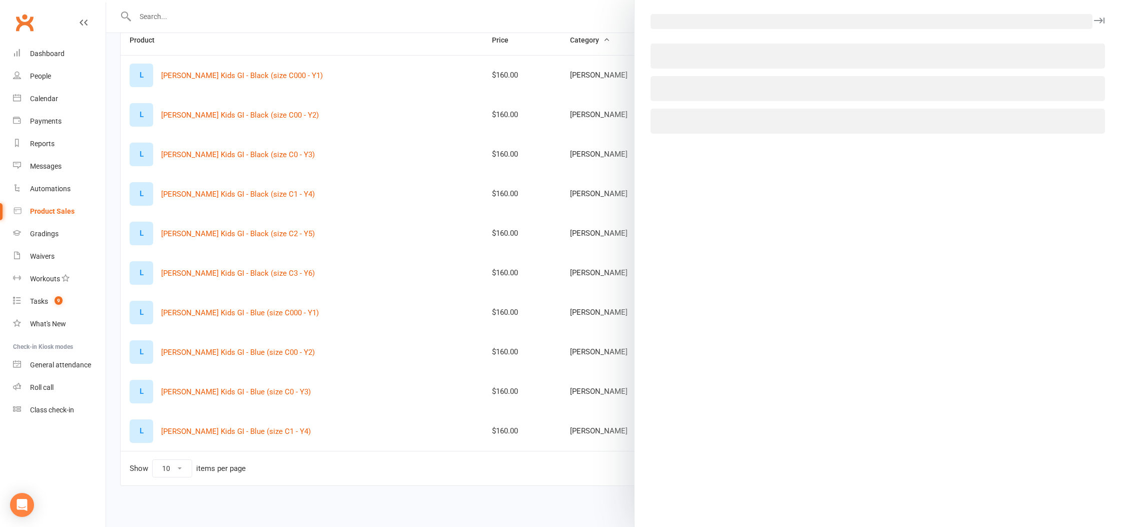
select select "1092"
select select "1199"
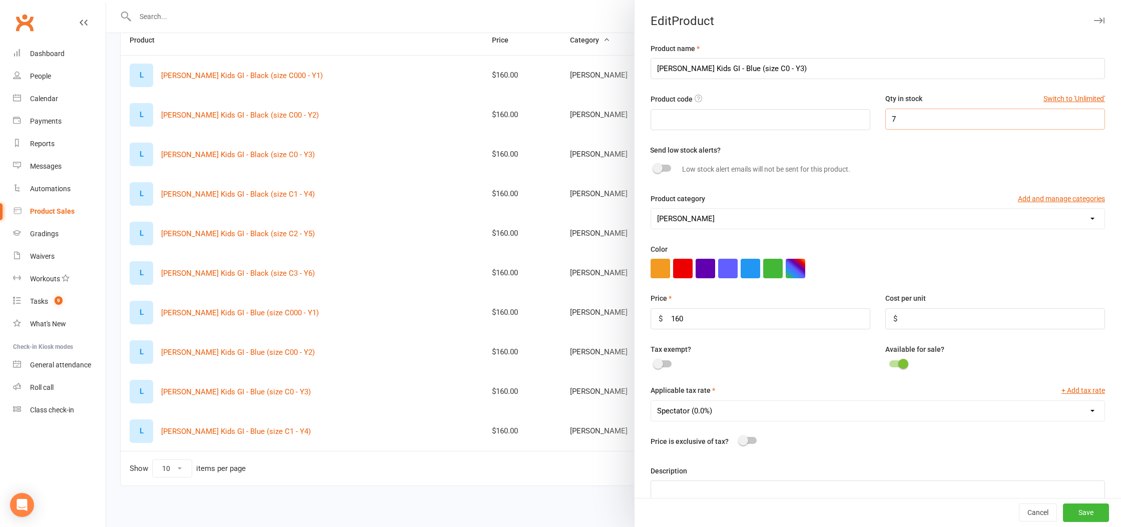
click at [940, 127] on input "7" at bounding box center [995, 119] width 220 height 21
type input "9"
drag, startPoint x: 1094, startPoint y: 517, endPoint x: 1071, endPoint y: 511, distance: 24.3
click at [1094, 517] on button "Save" at bounding box center [1086, 513] width 46 height 18
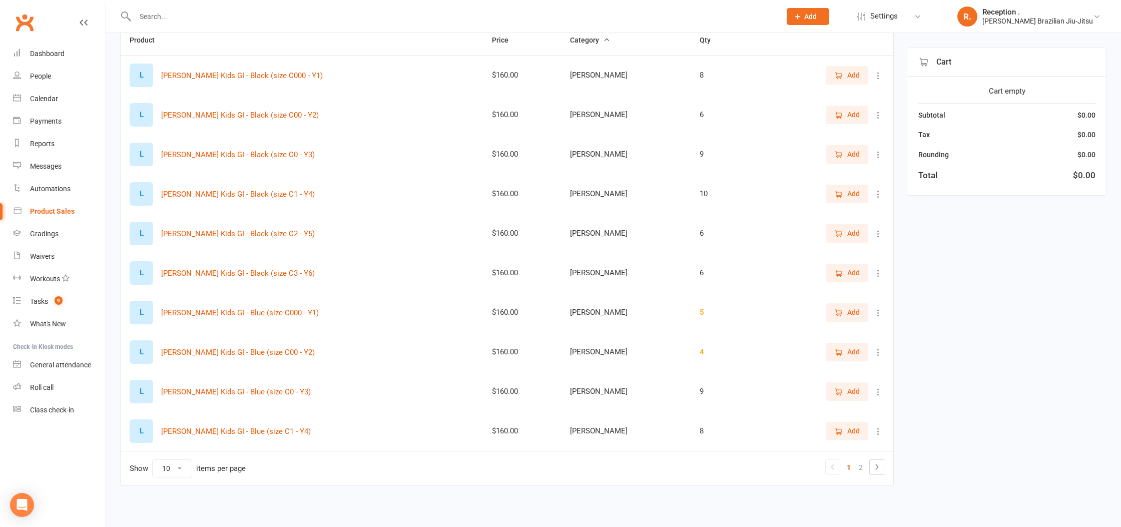
click at [881, 433] on icon at bounding box center [878, 431] width 10 height 10
click at [837, 453] on link "View / Edit" at bounding box center [834, 451] width 99 height 20
select select "1092"
select select "1199"
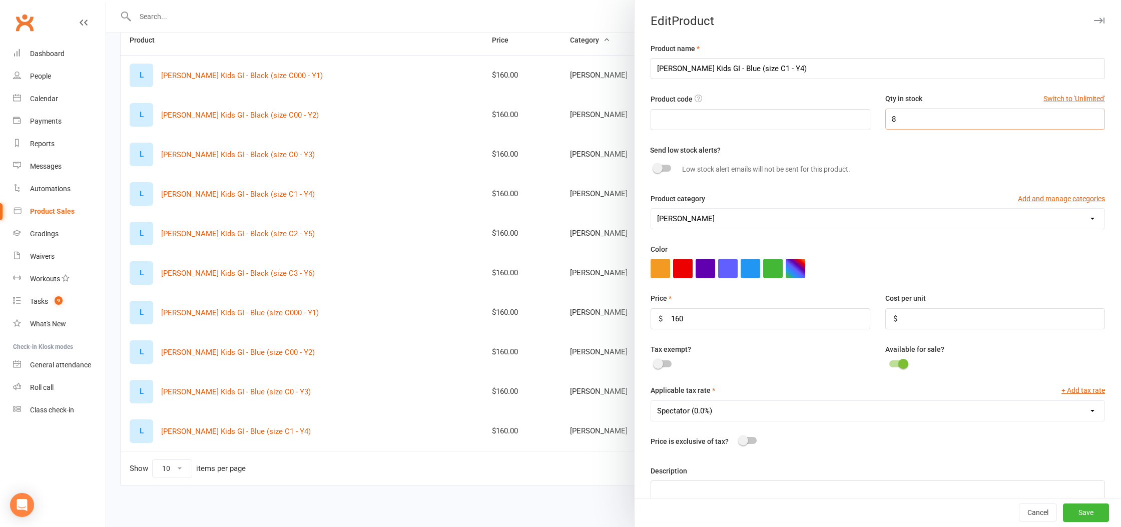
click at [923, 124] on input "8" at bounding box center [995, 119] width 220 height 21
type input "4"
click at [1087, 516] on button "Save" at bounding box center [1086, 513] width 46 height 18
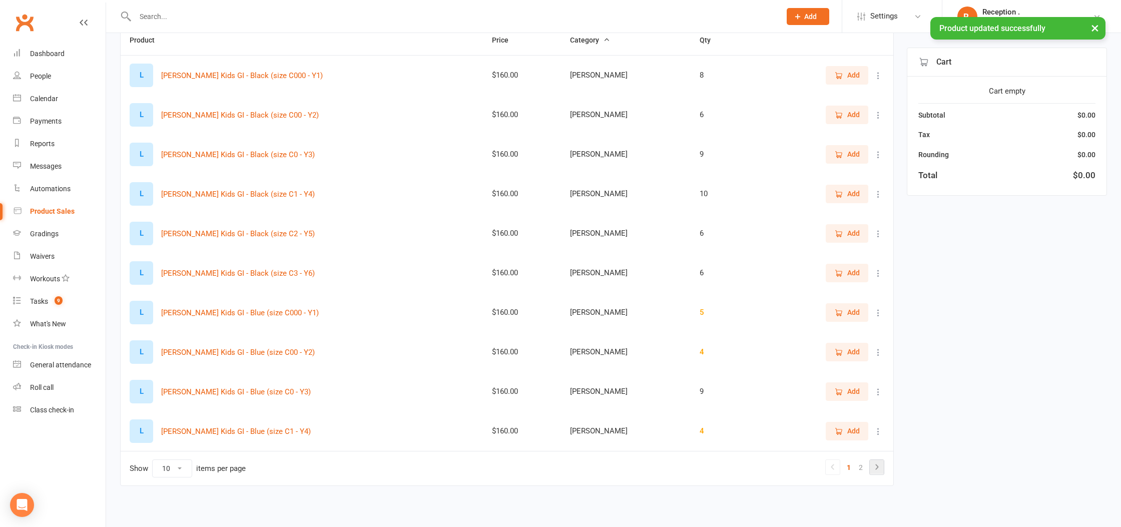
click at [879, 466] on icon at bounding box center [877, 467] width 12 height 12
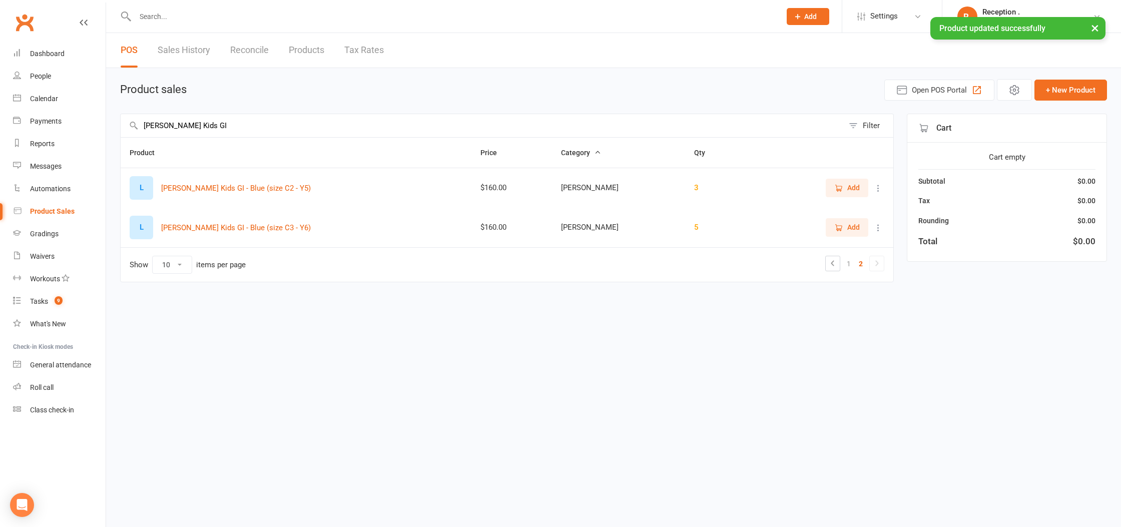
scroll to position [0, 0]
click at [880, 186] on icon at bounding box center [878, 188] width 10 height 10
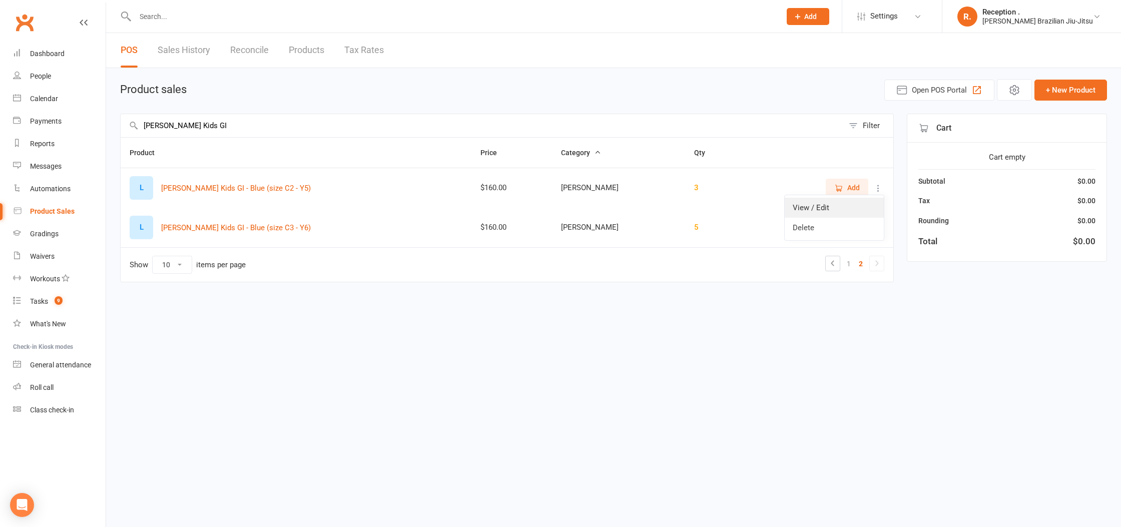
click at [831, 212] on link "View / Edit" at bounding box center [834, 208] width 99 height 20
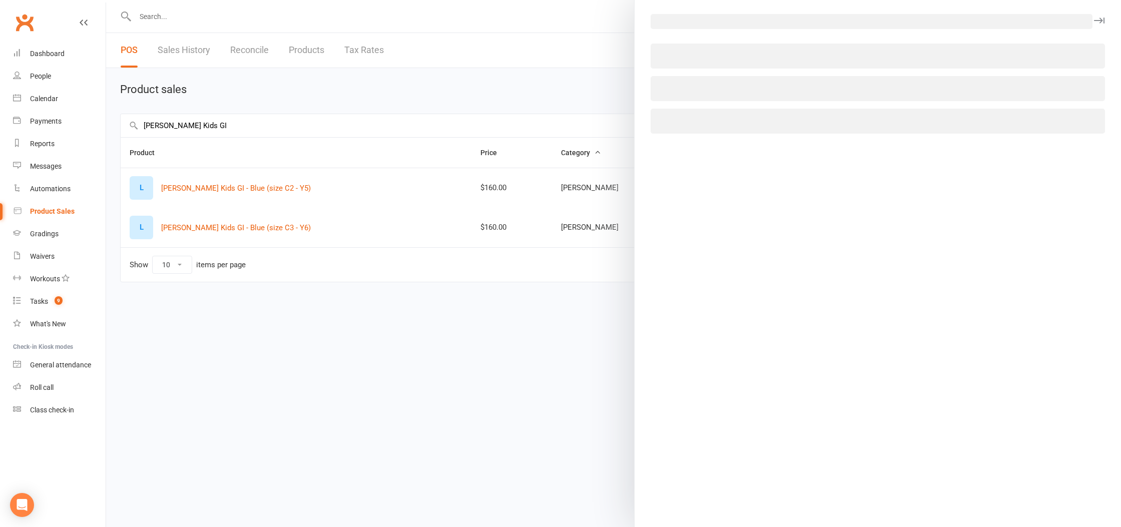
select select "1092"
select select "1199"
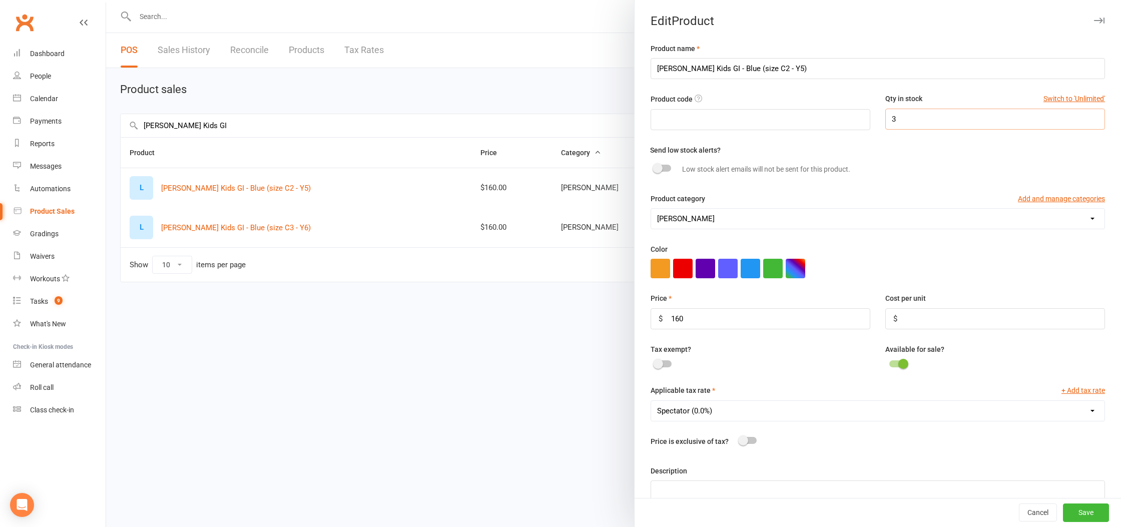
click at [904, 119] on input "3" at bounding box center [995, 119] width 220 height 21
type input "9"
click at [1104, 514] on button "Save" at bounding box center [1086, 513] width 46 height 18
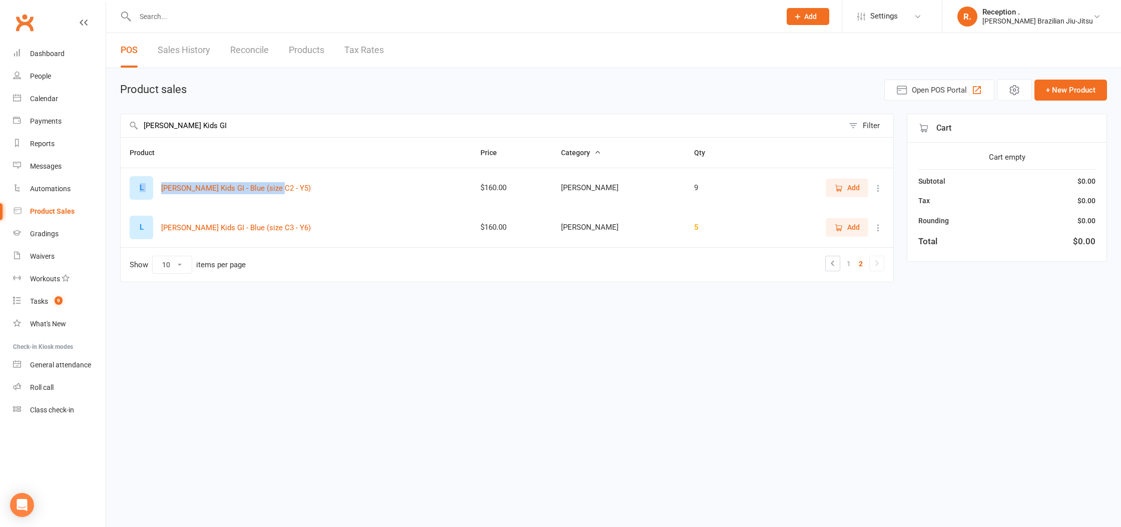
drag, startPoint x: 314, startPoint y: 189, endPoint x: 135, endPoint y: 189, distance: 179.1
click at [135, 189] on div "L [PERSON_NAME] Kids GI - Blue (size C2 - Y5)" at bounding box center [296, 188] width 333 height 24
click at [300, 190] on div "L [PERSON_NAME] Kids GI - Blue (size C2 - Y5)" at bounding box center [296, 188] width 333 height 24
drag, startPoint x: 354, startPoint y: 188, endPoint x: 162, endPoint y: 191, distance: 192.2
click at [162, 191] on div "L [PERSON_NAME] Kids GI - Blue (size C2 - Y5)" at bounding box center [296, 188] width 333 height 24
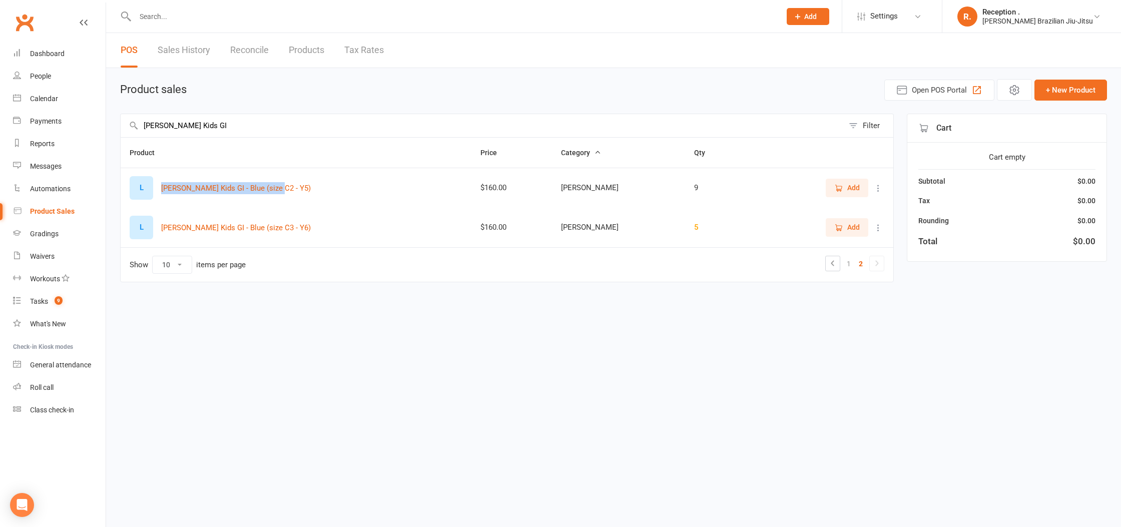
copy button "[PERSON_NAME] Kids GI - Blue (size C2 - Y5)"
click at [1065, 92] on button "+ New Product" at bounding box center [1070, 90] width 73 height 21
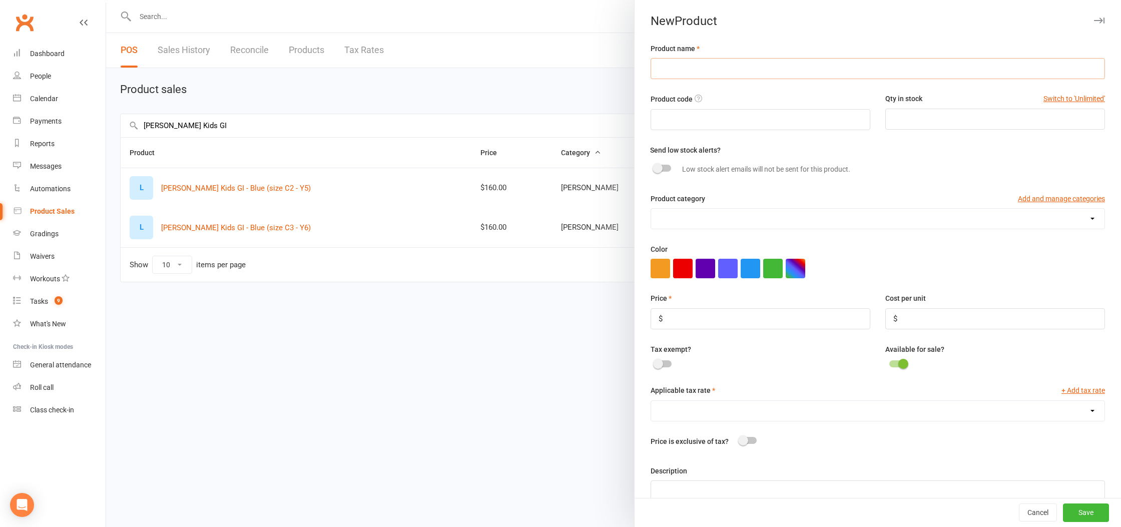
click at [709, 75] on input "text" at bounding box center [878, 68] width 454 height 21
paste input "[PERSON_NAME] Kids GI - Blue (size C2 - Y5)"
click at [724, 69] on input "[PERSON_NAME] Kids GI - Blue (size C2 - Y5)" at bounding box center [878, 68] width 454 height 21
click at [727, 69] on input "[PERSON_NAME] Kids GI - Blue (size C2 - Y5)" at bounding box center [878, 68] width 454 height 21
drag, startPoint x: 761, startPoint y: 70, endPoint x: 767, endPoint y: 70, distance: 5.5
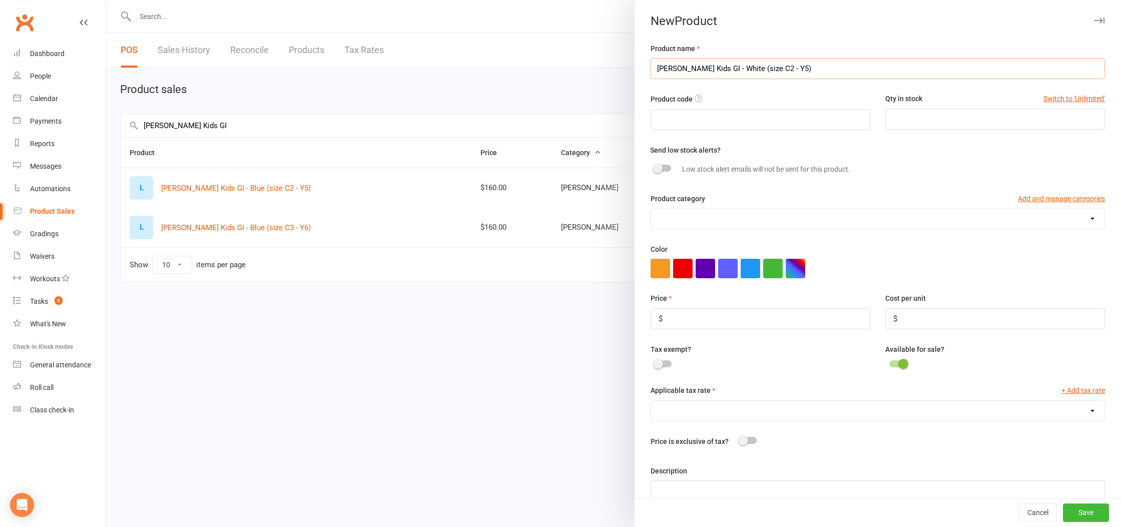
click at [761, 70] on input "[PERSON_NAME] Kids GI - White (size C2 - Y5)" at bounding box center [878, 68] width 454 height 21
type input "[PERSON_NAME] Kids GI - White (size C3 - Y6)"
click at [939, 122] on input "number" at bounding box center [995, 119] width 220 height 21
type input "5"
click at [1088, 509] on button "Save" at bounding box center [1086, 513] width 46 height 18
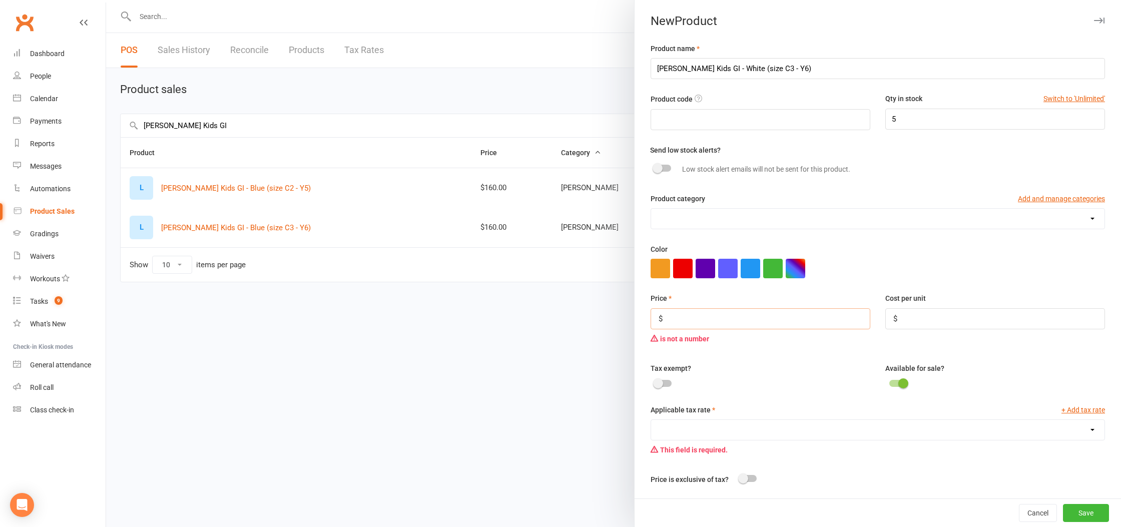
click at [706, 315] on input "number" at bounding box center [761, 318] width 220 height 21
type input "160"
click at [920, 327] on input "number" at bounding box center [995, 318] width 220 height 21
click at [1077, 512] on button "Save" at bounding box center [1086, 513] width 46 height 18
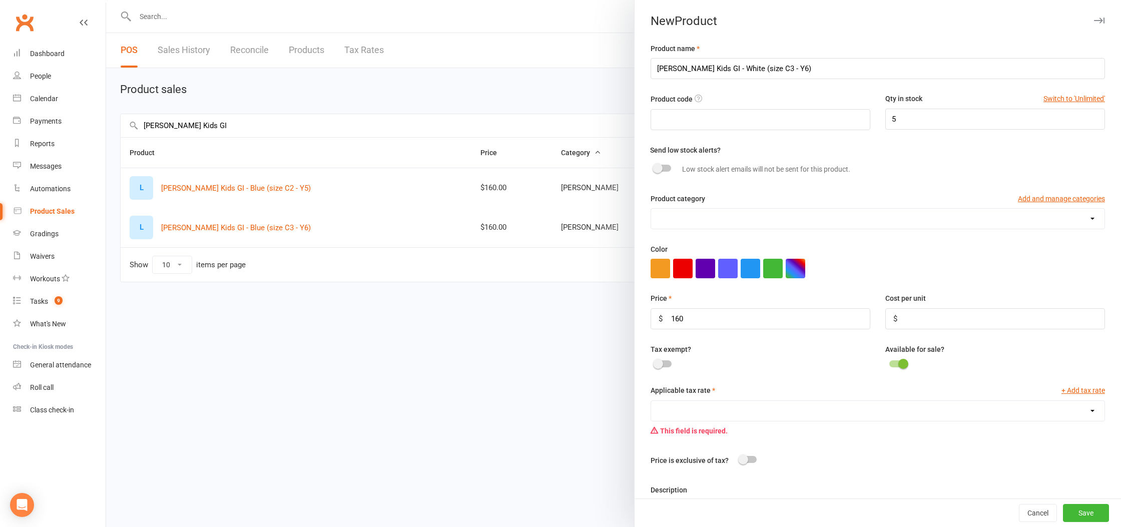
click at [679, 414] on select "Spectator (0.0%)" at bounding box center [877, 411] width 453 height 20
select select "1199"
click at [651, 402] on select "Spectator (0.0%)" at bounding box center [877, 411] width 453 height 20
click at [1089, 510] on button "Save" at bounding box center [1086, 513] width 46 height 18
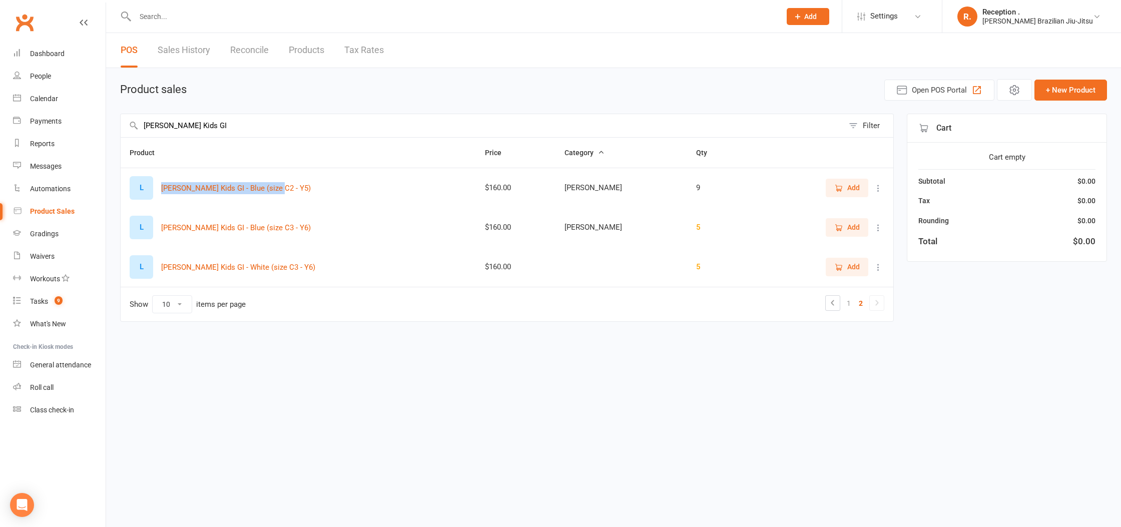
drag, startPoint x: 286, startPoint y: 185, endPoint x: 159, endPoint y: 186, distance: 127.1
click at [159, 186] on div "L [PERSON_NAME] Kids GI - Blue (size C2 - Y5)" at bounding box center [298, 188] width 337 height 24
copy button "[PERSON_NAME] Kids GI - Blue (size C2 - Y5)"
click at [1072, 90] on button "+ New Product" at bounding box center [1070, 90] width 73 height 21
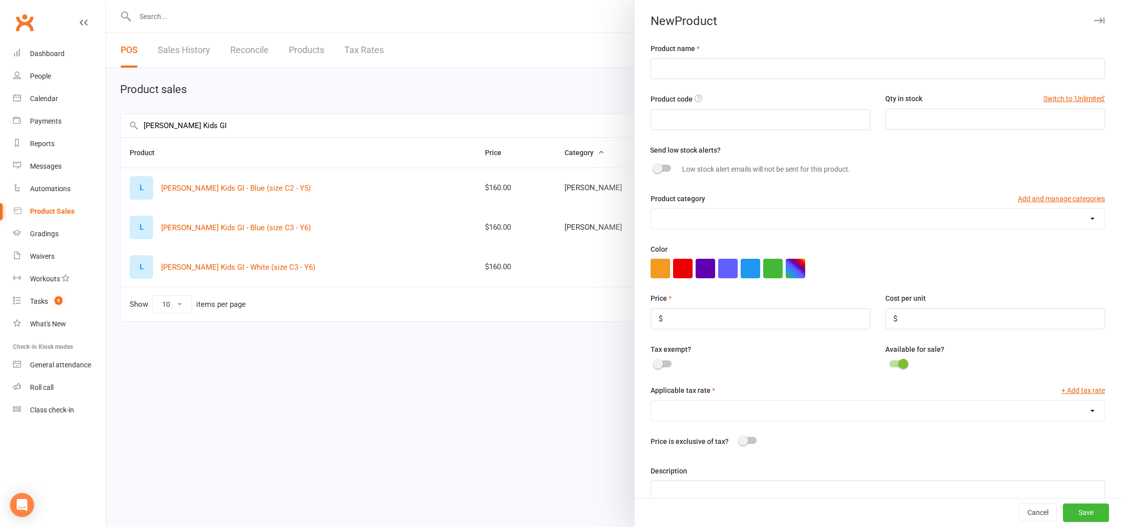
click at [730, 57] on div "Product name" at bounding box center [878, 61] width 454 height 37
click at [728, 68] on input "text" at bounding box center [878, 68] width 454 height 21
paste input "[PERSON_NAME] Kids GI - Blue (size C2 - Y5)"
type input "[PERSON_NAME] Kids GI - Blue (size C2 - Y5)"
click at [722, 125] on input "text" at bounding box center [761, 119] width 220 height 21
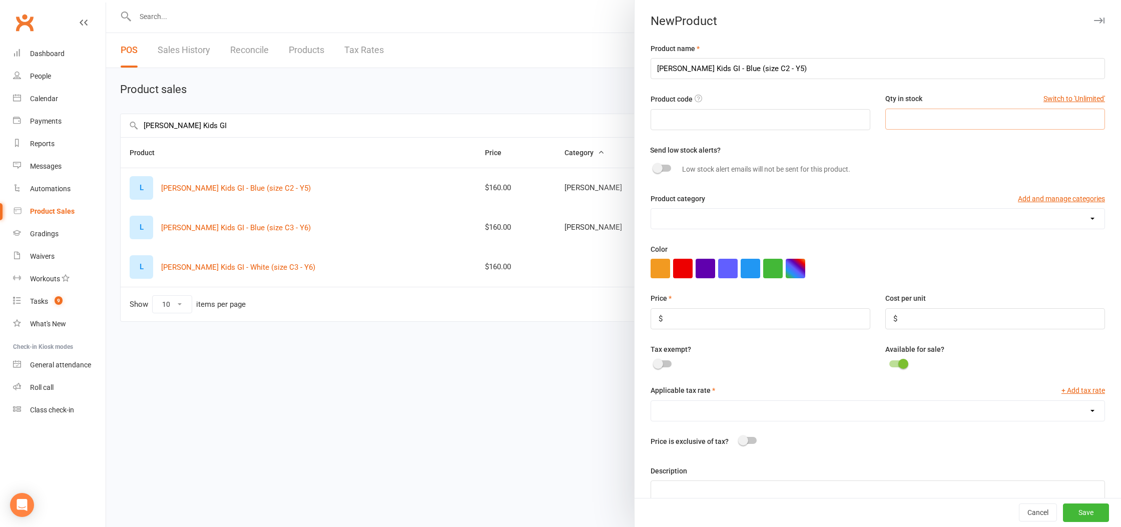
click at [935, 114] on input "number" at bounding box center [995, 119] width 220 height 21
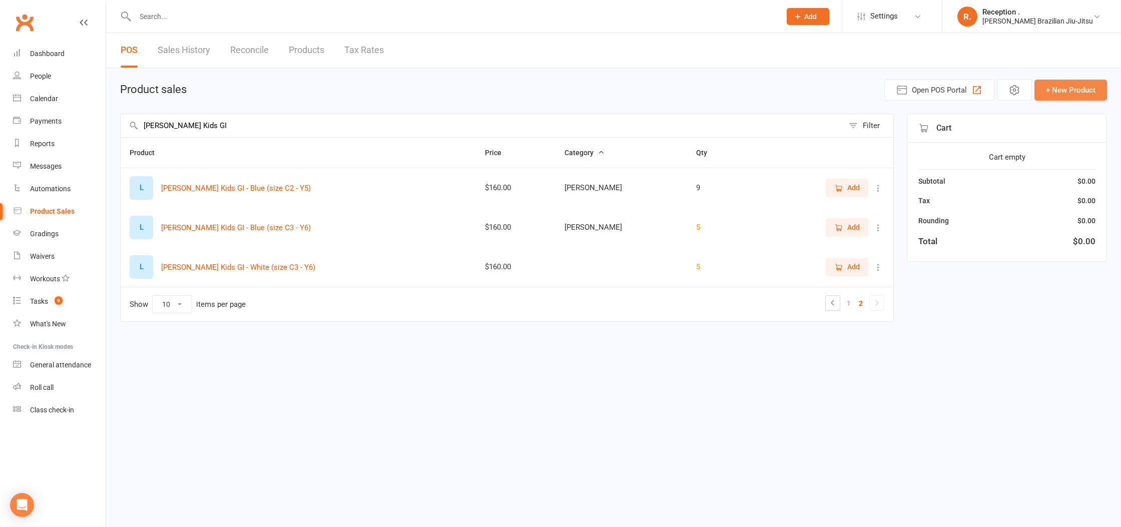
click at [1073, 86] on button "+ New Product" at bounding box center [1070, 90] width 73 height 21
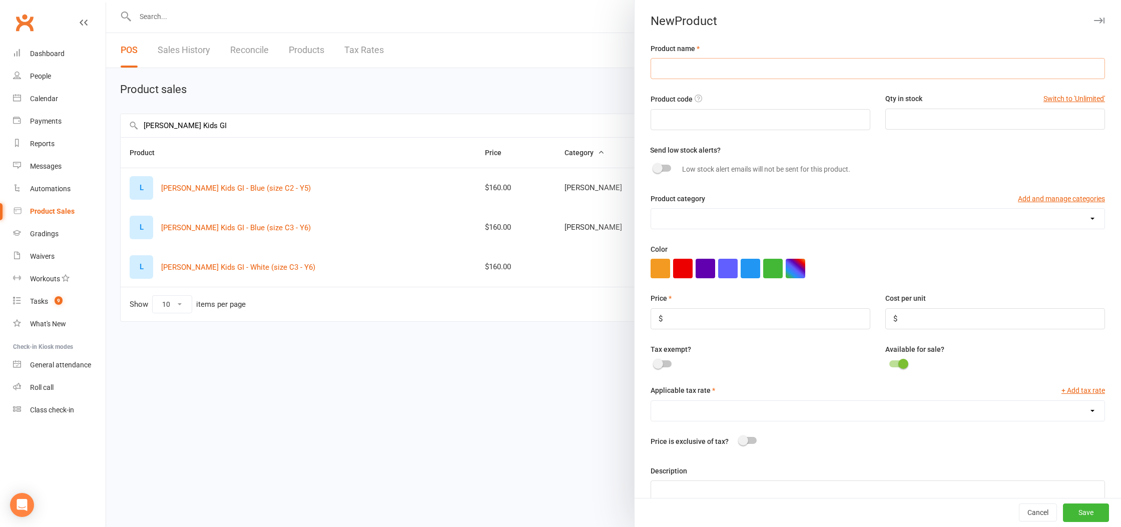
click at [840, 72] on input "text" at bounding box center [878, 68] width 454 height 21
paste input "[PERSON_NAME] Kids GI - Blue (size C2 - Y5)"
type input "[PERSON_NAME] Kids GI - Blue (size C2 - Y5)"
click at [939, 119] on input "number" at bounding box center [995, 119] width 220 height 21
type input "1"
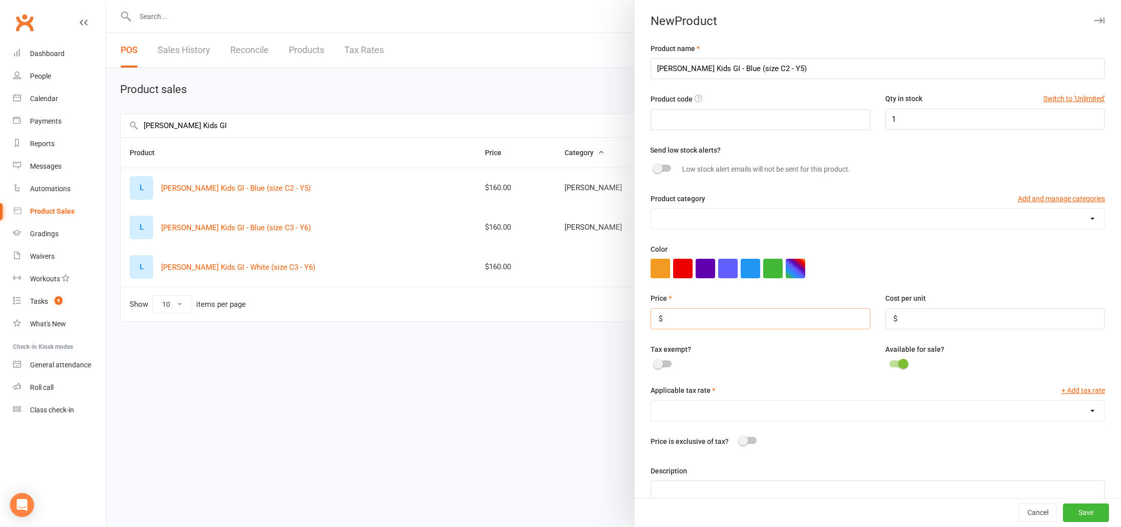
click at [745, 317] on input "number" at bounding box center [761, 318] width 220 height 21
type input "160"
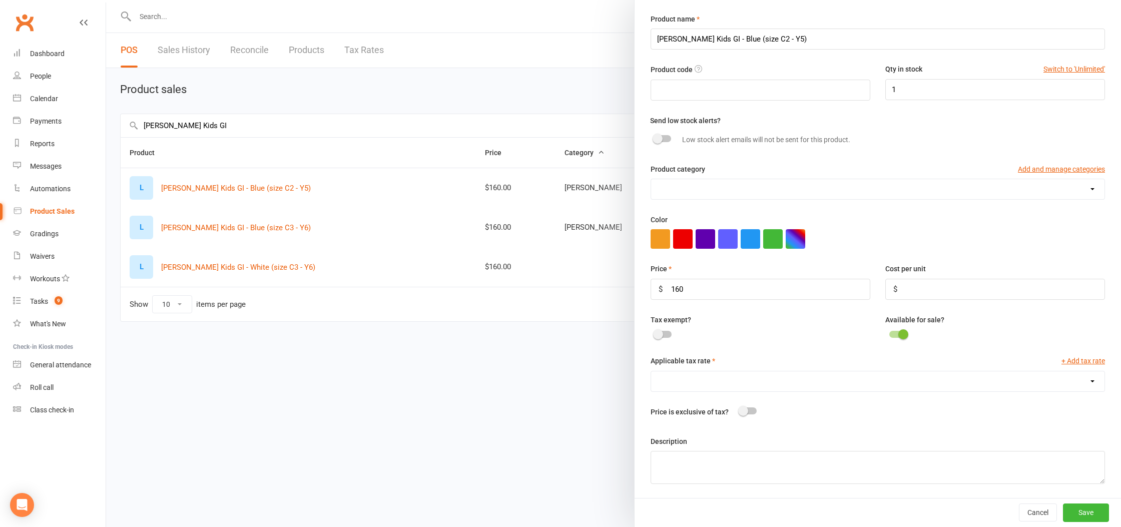
click at [711, 374] on select "Spectator (0.0%)" at bounding box center [877, 381] width 453 height 20
select select "1199"
click at [651, 371] on select "Spectator (0.0%)" at bounding box center [877, 381] width 453 height 20
click at [1089, 511] on button "Save" at bounding box center [1086, 512] width 46 height 18
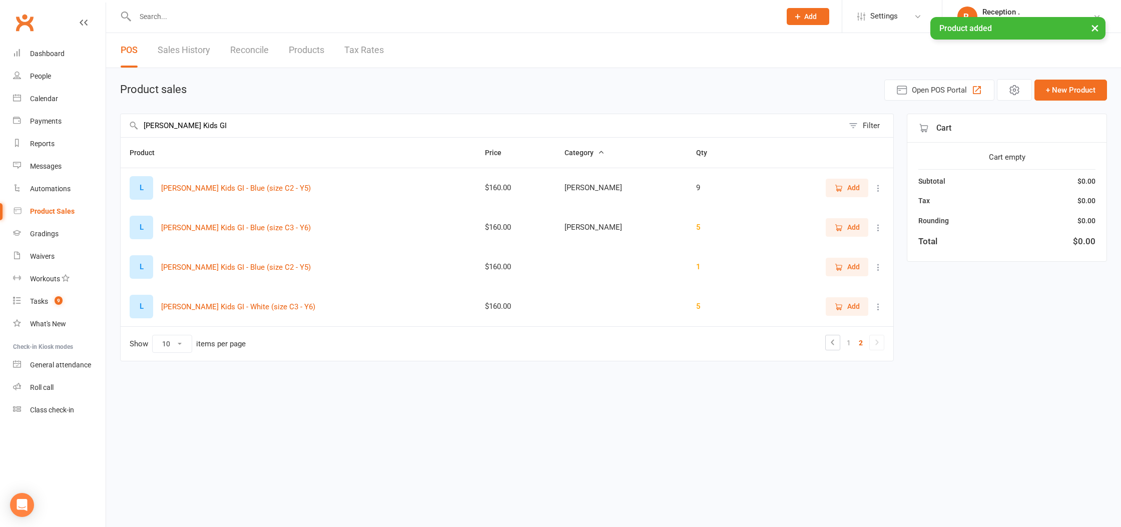
click at [877, 262] on icon at bounding box center [878, 267] width 10 height 10
click at [823, 287] on link "View / Edit" at bounding box center [834, 287] width 99 height 20
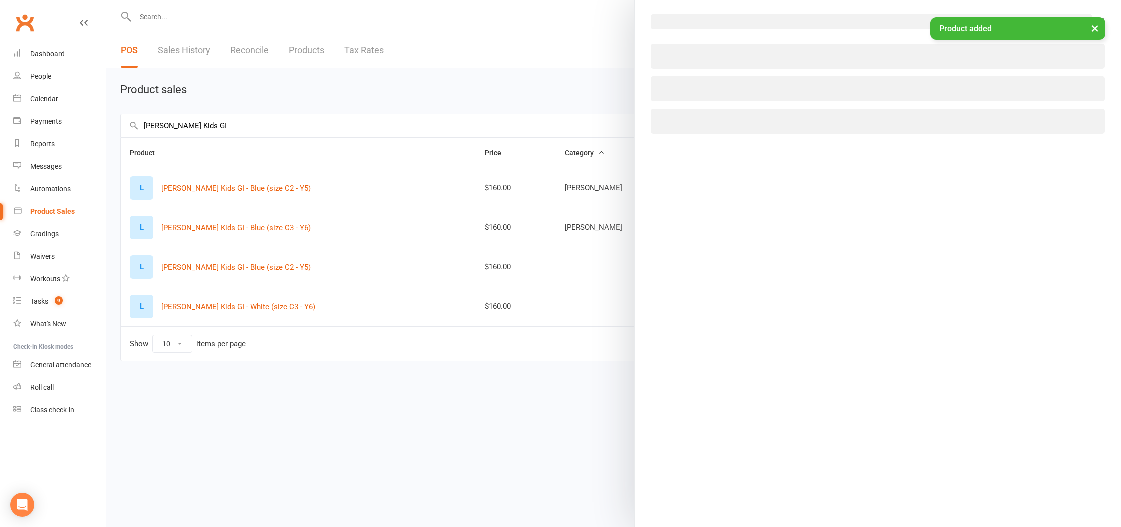
select select "1199"
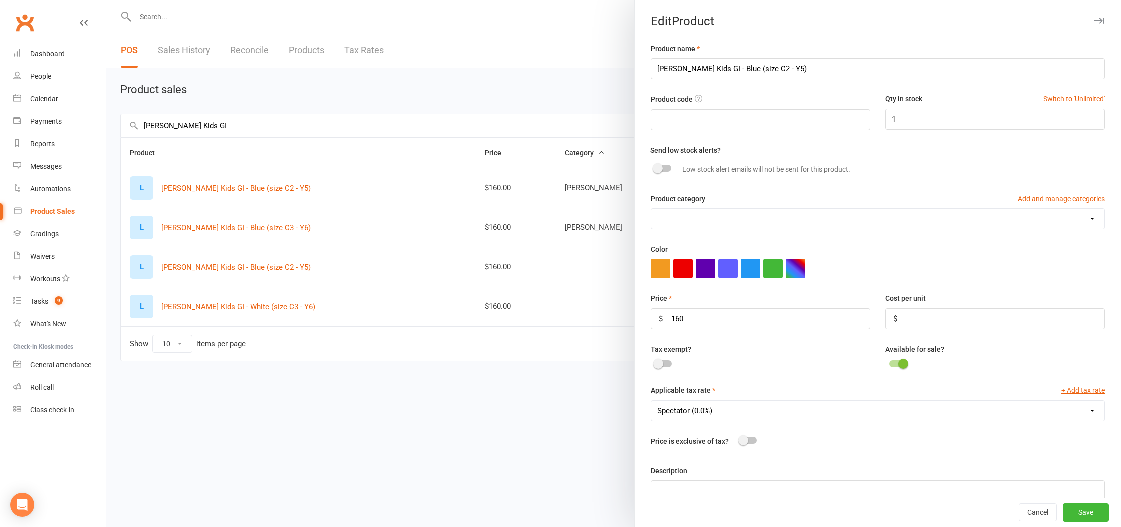
click at [683, 221] on select "[PERSON_NAME] [PERSON_NAME]" at bounding box center [877, 219] width 453 height 20
select select "1092"
click at [651, 209] on select "[PERSON_NAME] [PERSON_NAME]" at bounding box center [877, 219] width 453 height 20
click at [1102, 514] on button "Save" at bounding box center [1086, 513] width 46 height 18
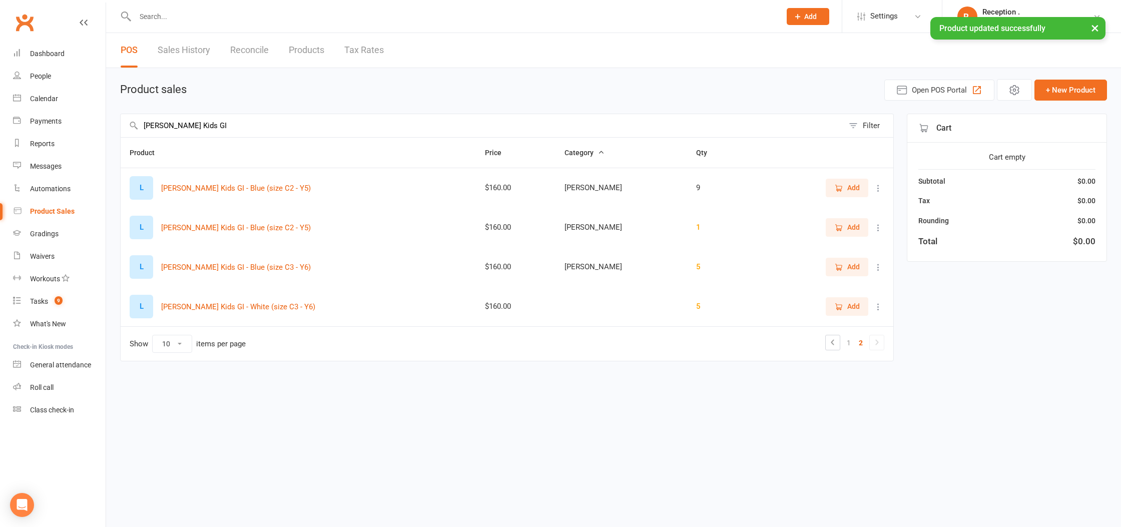
click at [886, 309] on td "Add" at bounding box center [825, 307] width 136 height 40
click at [880, 305] on icon at bounding box center [878, 307] width 10 height 10
click at [821, 329] on link "View / Edit" at bounding box center [834, 326] width 99 height 20
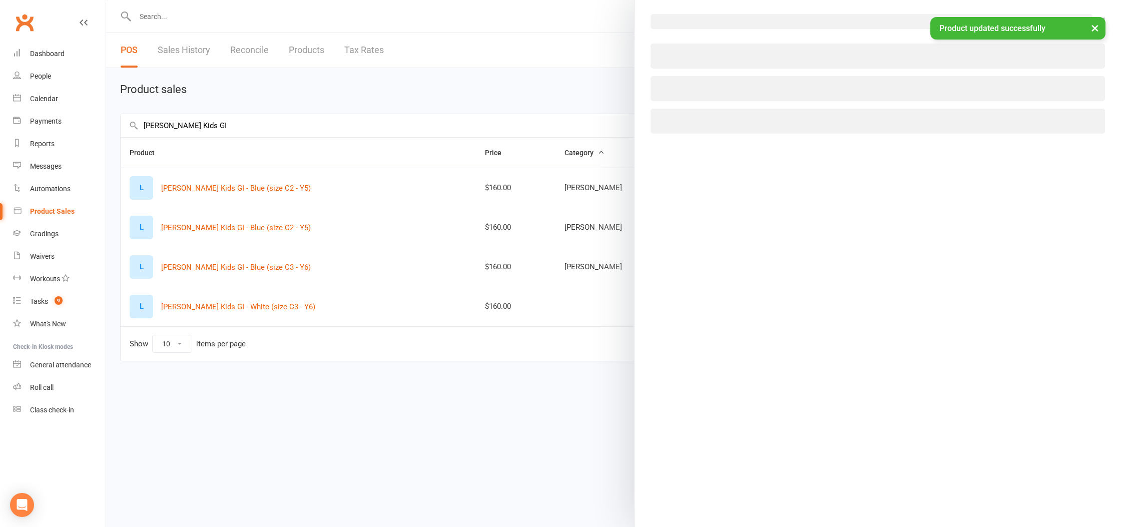
select select "1199"
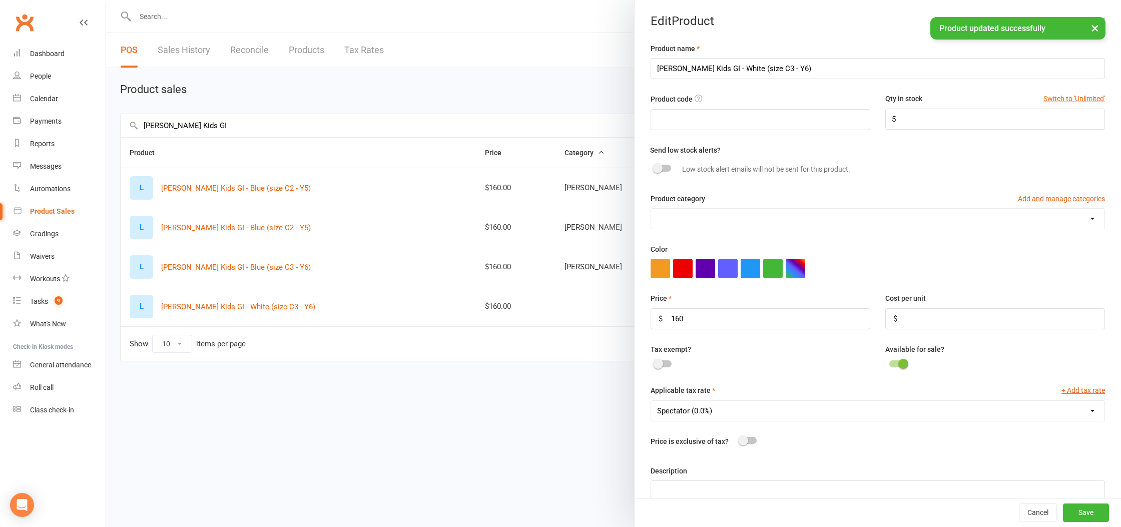
scroll to position [3, 0]
click at [701, 211] on select "[PERSON_NAME] [PERSON_NAME]" at bounding box center [877, 216] width 453 height 20
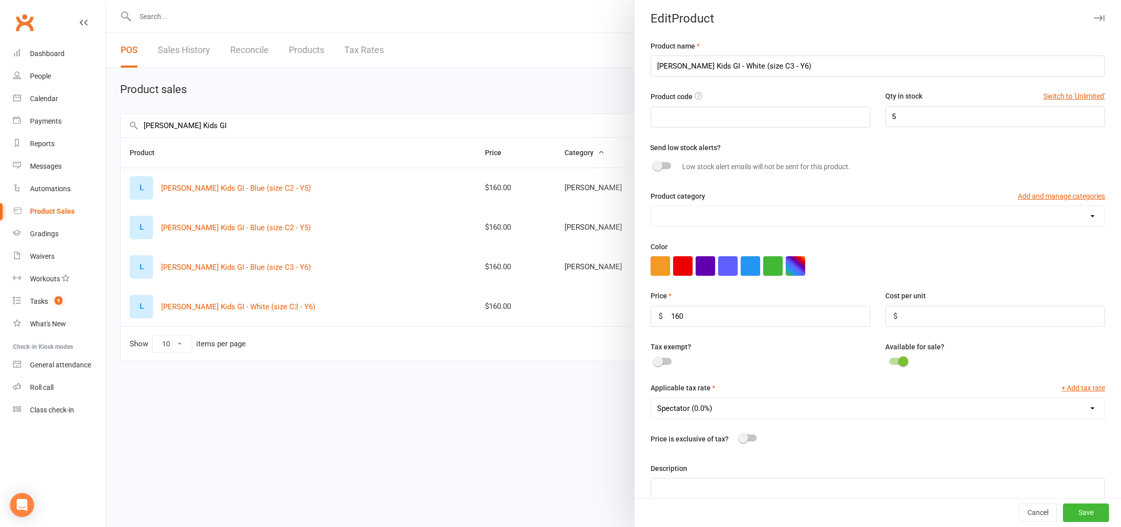
select select "1092"
click at [651, 207] on select "[PERSON_NAME] [PERSON_NAME]" at bounding box center [877, 216] width 453 height 20
click at [1096, 512] on button "Save" at bounding box center [1086, 513] width 46 height 18
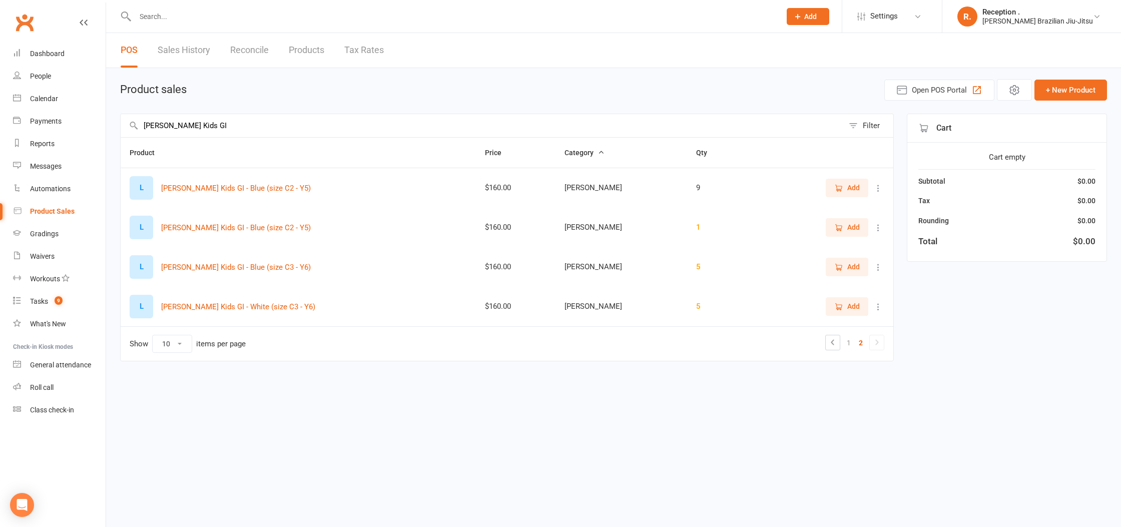
click at [881, 226] on icon at bounding box center [878, 228] width 10 height 10
click at [833, 251] on link "View / Edit" at bounding box center [834, 247] width 99 height 20
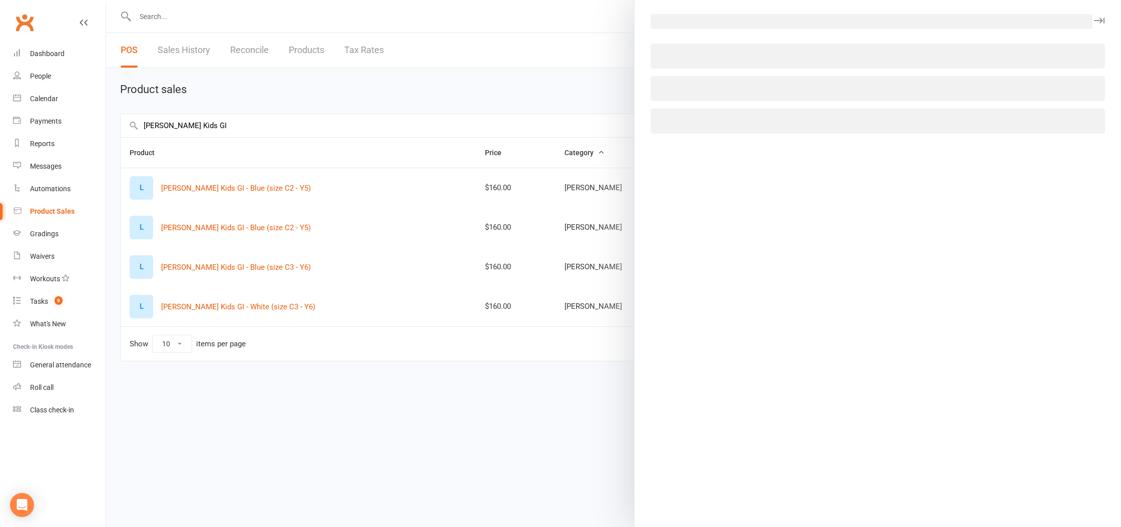
select select "1092"
select select "1199"
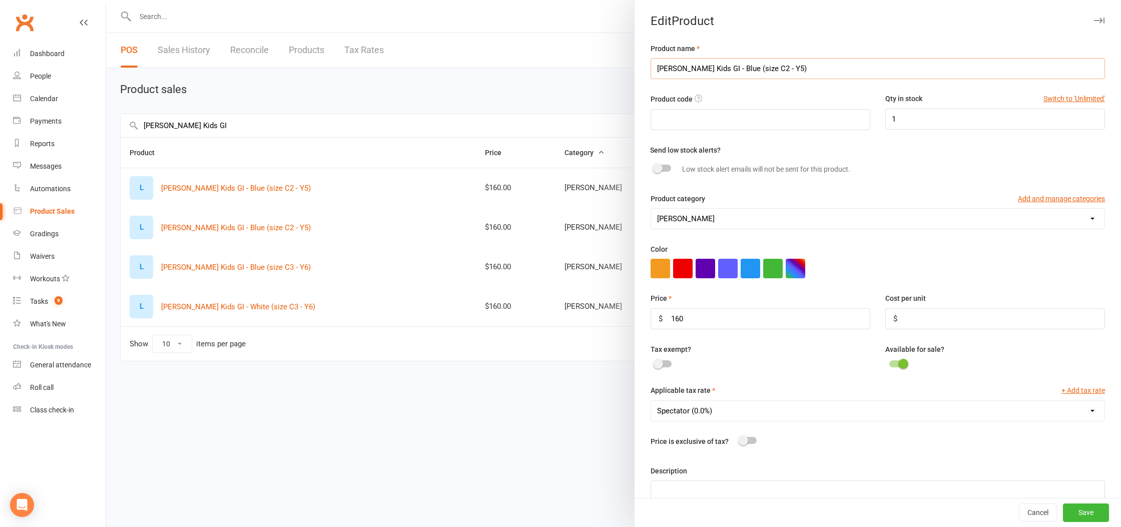
click at [727, 69] on input "[PERSON_NAME] Kids GI - Blue (size C2 - Y5)" at bounding box center [878, 68] width 454 height 21
type input "[PERSON_NAME] Kids GI - White (size C2 - Y5)"
click at [1084, 517] on button "Save" at bounding box center [1086, 513] width 46 height 18
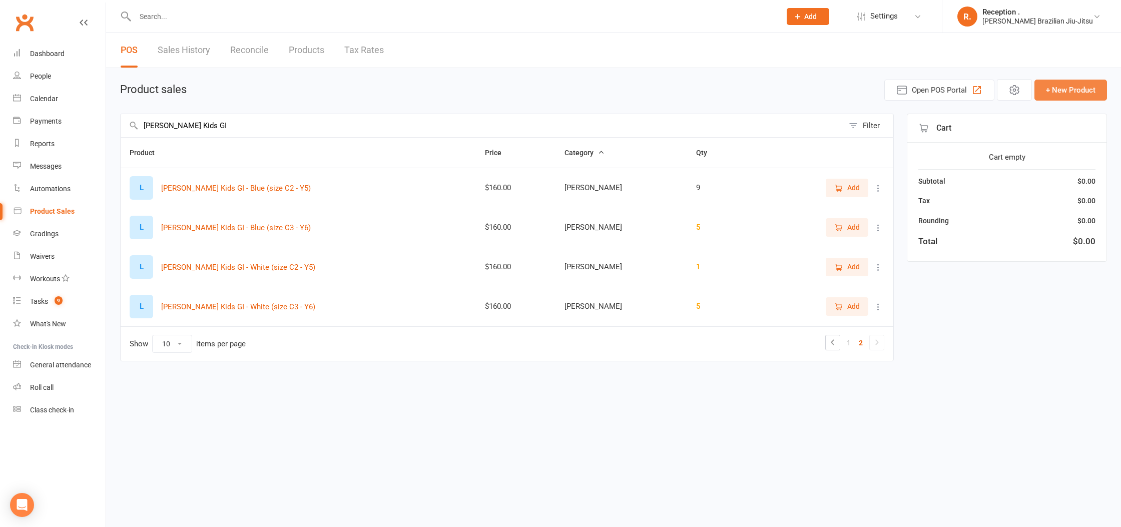
click at [1075, 87] on button "+ New Product" at bounding box center [1070, 90] width 73 height 21
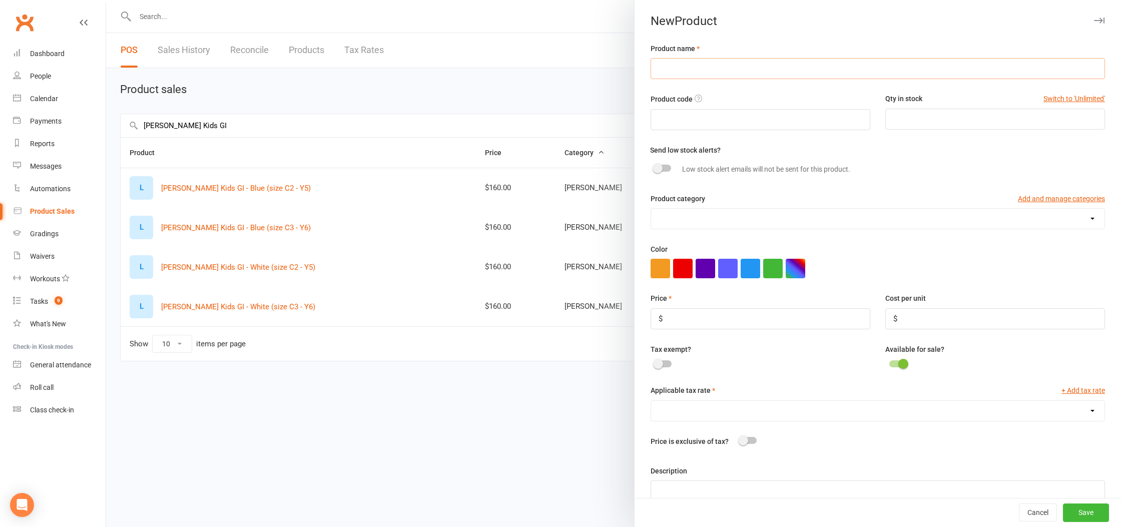
click at [700, 79] on input "text" at bounding box center [878, 68] width 454 height 21
paste input "[PERSON_NAME] Kids GI - Black (size C1 - Y4)"
click at [704, 116] on input "text" at bounding box center [761, 119] width 220 height 21
click at [729, 68] on input "[PERSON_NAME] Kids GI - Black (size C1 - Y4)" at bounding box center [878, 68] width 454 height 21
type input "[PERSON_NAME] Kids GI - White (size C1 - Y4)"
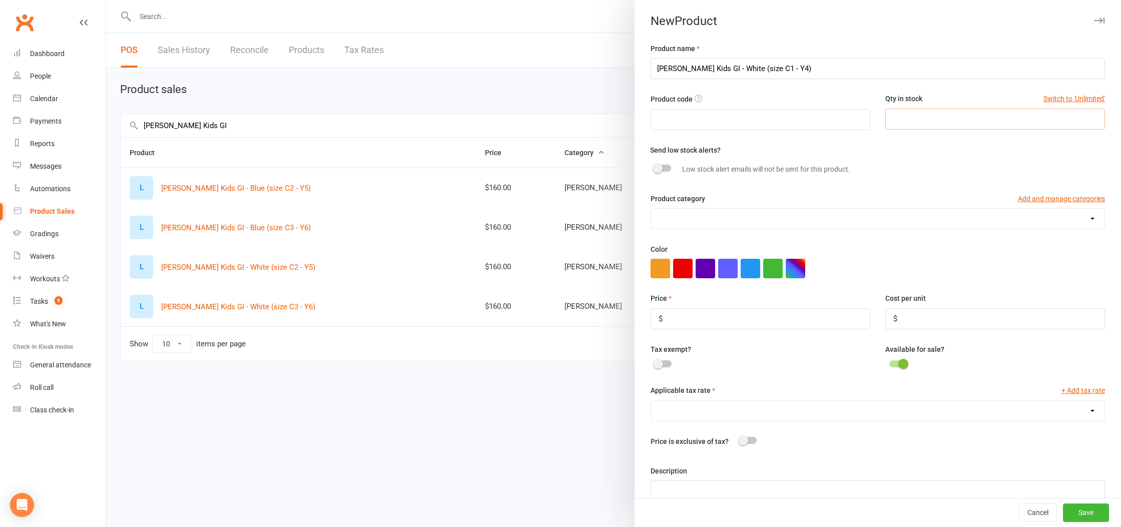
click at [947, 123] on input "number" at bounding box center [995, 119] width 220 height 21
type input "5"
click at [681, 217] on select "[PERSON_NAME] [PERSON_NAME]" at bounding box center [877, 219] width 453 height 20
select select "1092"
click at [651, 209] on select "[PERSON_NAME] [PERSON_NAME]" at bounding box center [877, 219] width 453 height 20
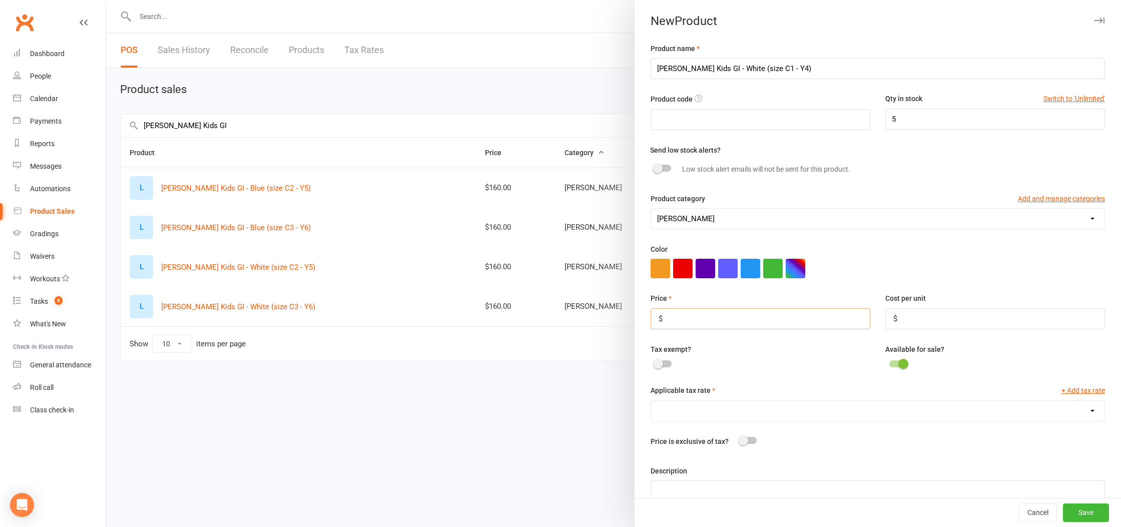
click at [703, 324] on input "number" at bounding box center [761, 318] width 220 height 21
type input "160"
click at [711, 416] on select "Spectator (0.0%)" at bounding box center [877, 411] width 453 height 20
select select "1199"
click at [651, 402] on select "Spectator (0.0%)" at bounding box center [877, 411] width 453 height 20
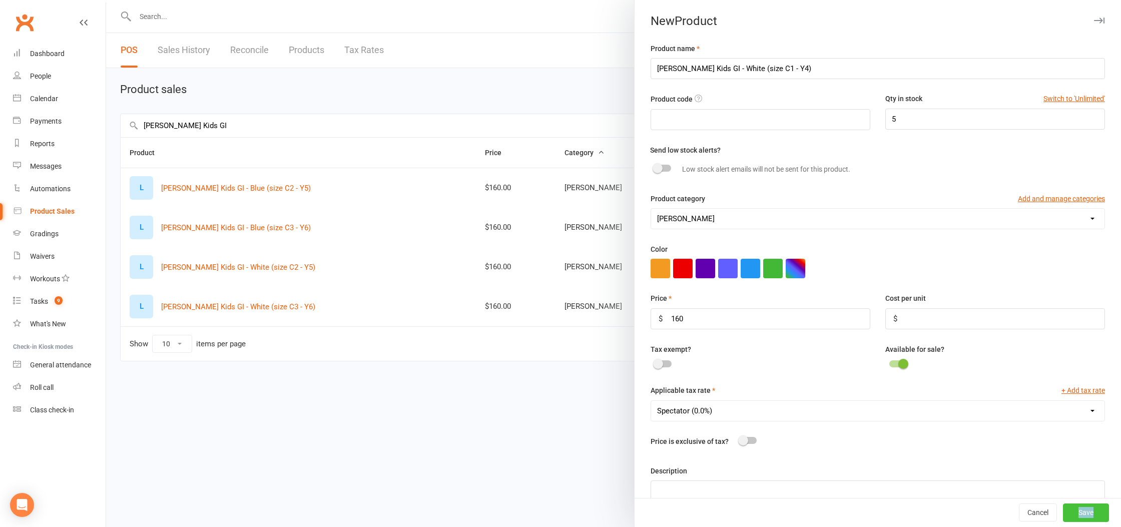
click at [1089, 513] on button "Save" at bounding box center [1086, 513] width 46 height 18
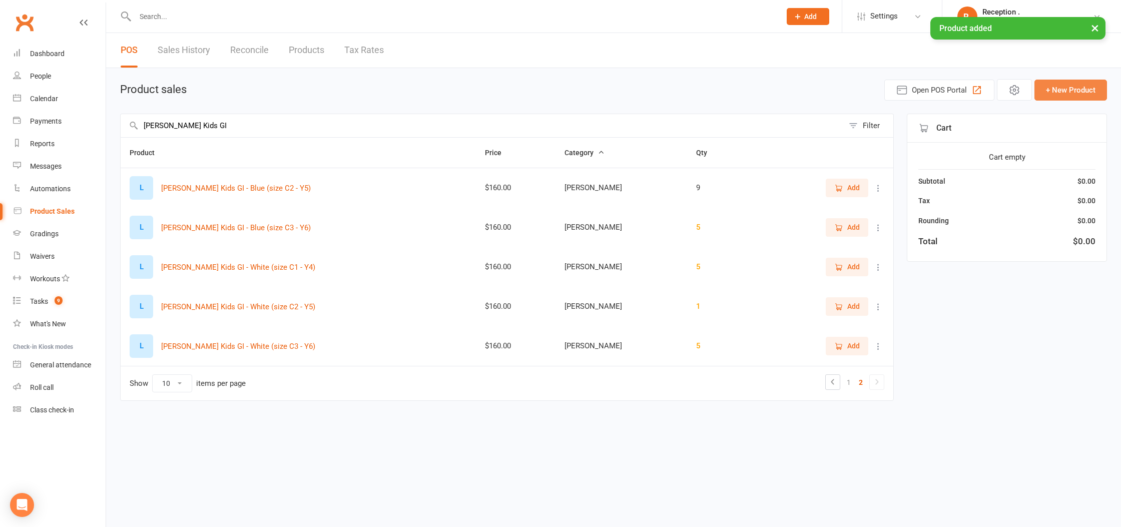
click at [1090, 91] on button "+ New Product" at bounding box center [1070, 90] width 73 height 21
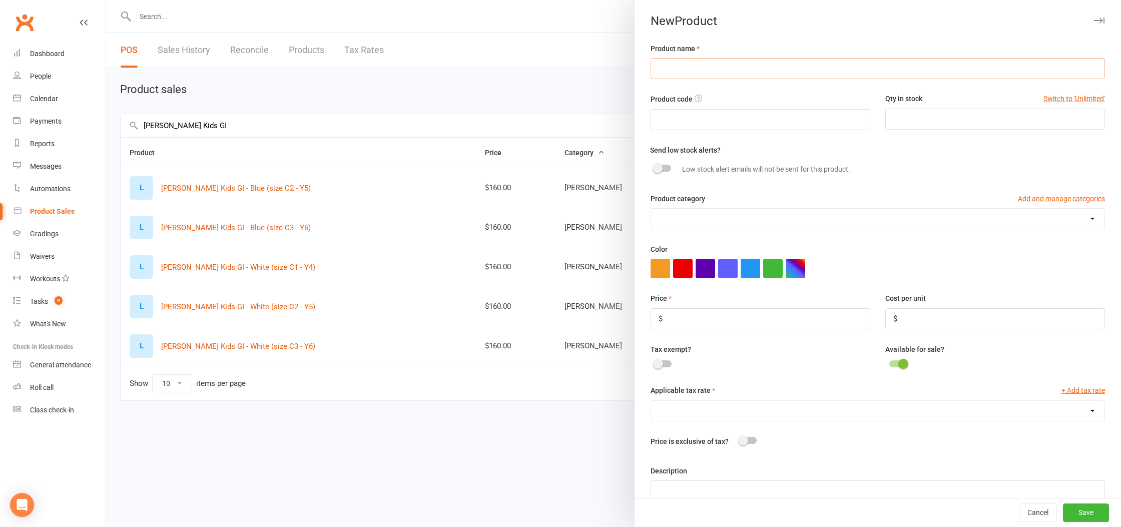
click at [674, 68] on input "text" at bounding box center [878, 68] width 454 height 21
paste input "[PERSON_NAME] Kids GI - Black (size C0 - Y3)"
type input "[PERSON_NAME] Kids GI - Black (size C0 - Y3)"
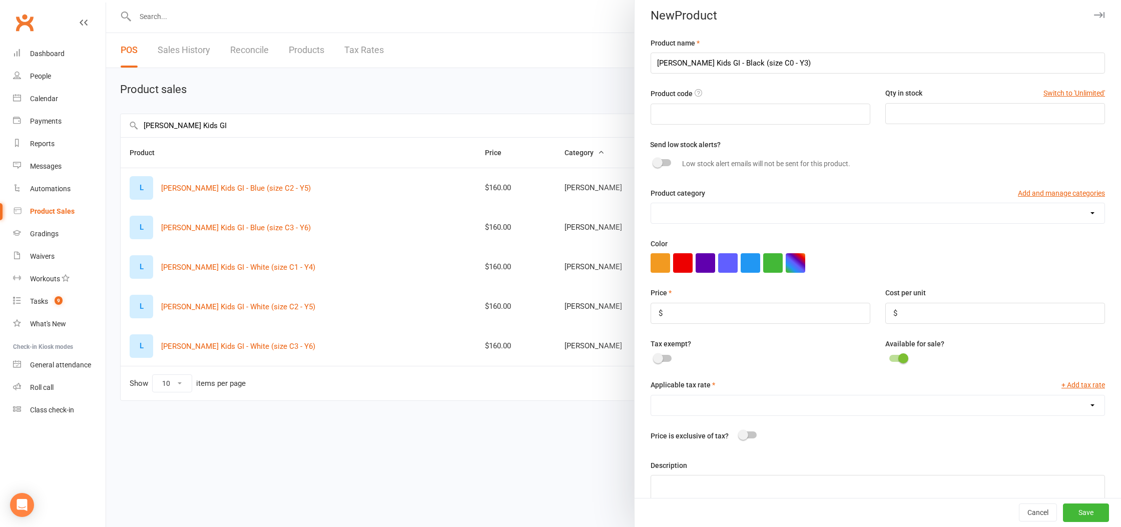
click at [709, 129] on div "Product code Qty in stock Switch to 'Unlimited'" at bounding box center [877, 113] width 469 height 51
click at [707, 118] on input "text" at bounding box center [761, 114] width 220 height 21
click at [973, 117] on input "number" at bounding box center [995, 112] width 220 height 21
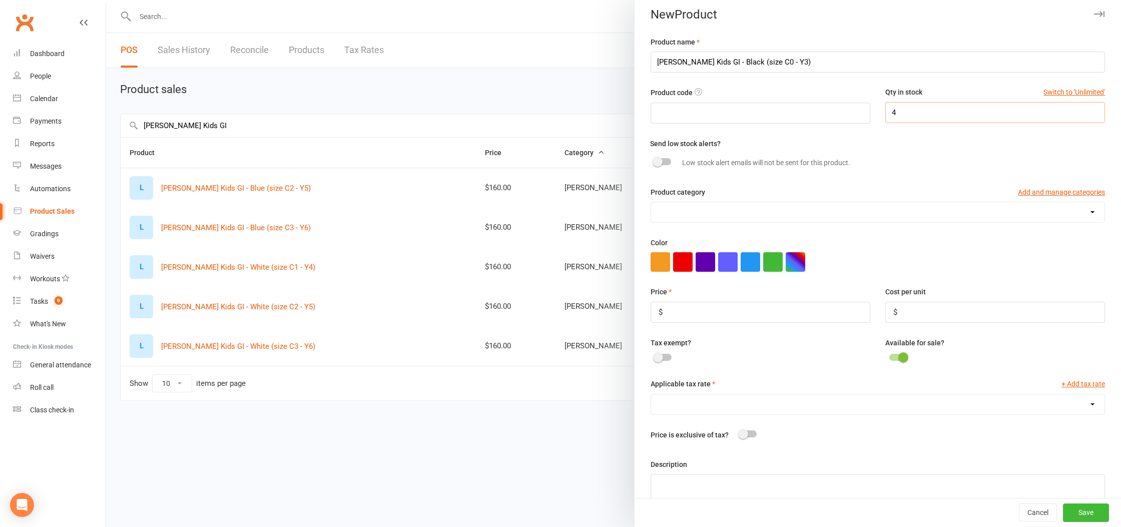
type input "4"
click at [696, 205] on select "[PERSON_NAME] [PERSON_NAME]" at bounding box center [877, 212] width 453 height 20
select select "1092"
click at [651, 202] on select "[PERSON_NAME] [PERSON_NAME]" at bounding box center [877, 212] width 453 height 20
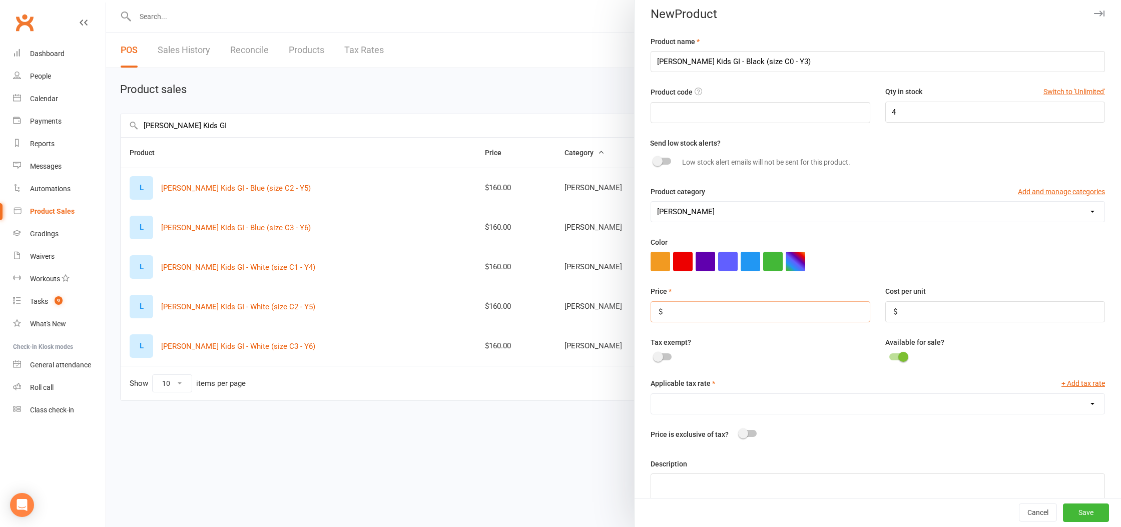
click at [688, 311] on input "number" at bounding box center [761, 311] width 220 height 21
type input "160"
click at [692, 406] on select "Spectator (0.0%)" at bounding box center [877, 404] width 453 height 20
select select "1199"
click at [651, 395] on select "Spectator (0.0%)" at bounding box center [877, 404] width 453 height 20
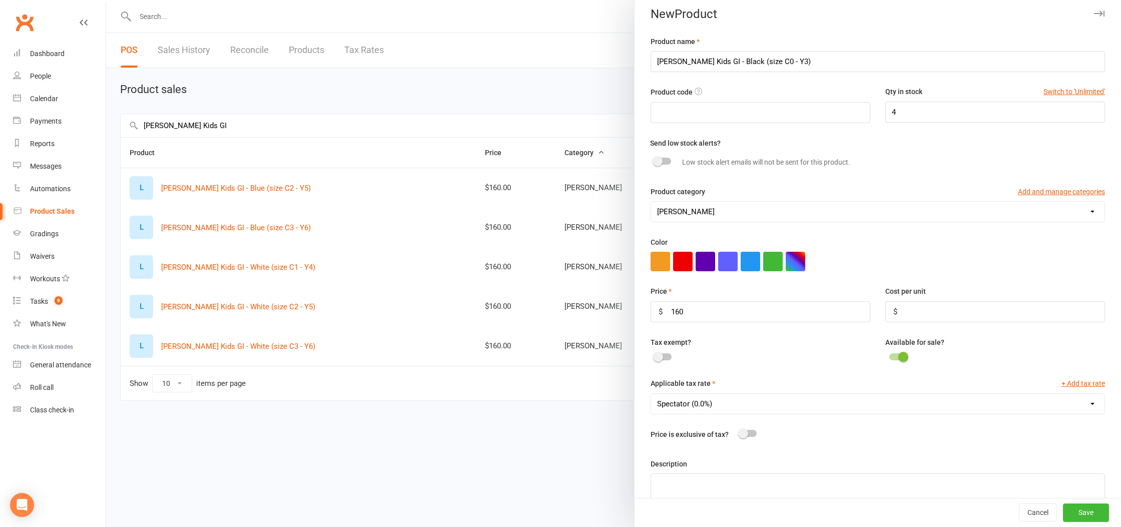
scroll to position [0, 0]
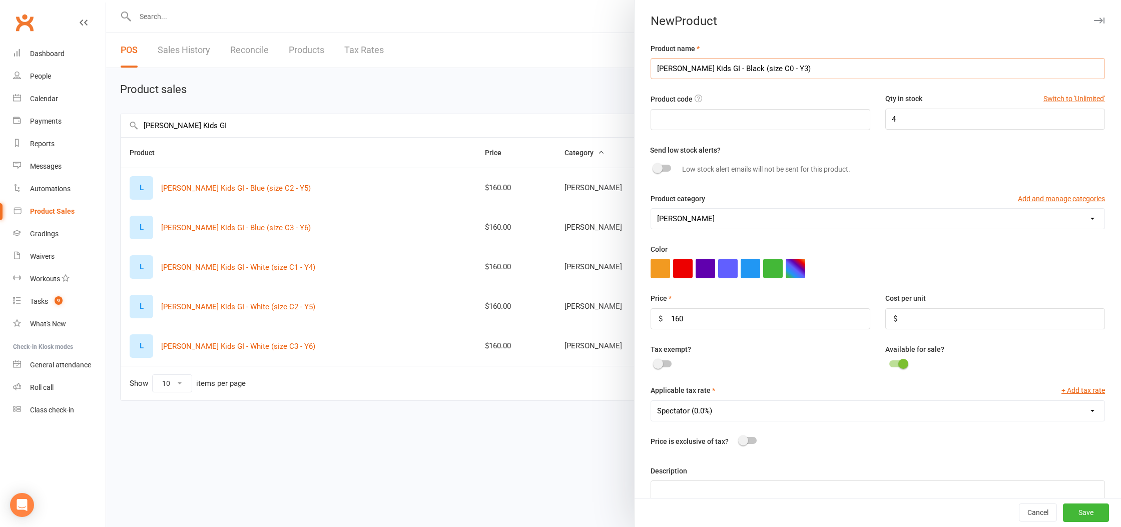
click at [729, 70] on input "[PERSON_NAME] Kids GI - Black (size C0 - Y3)" at bounding box center [878, 68] width 454 height 21
click at [656, 66] on input "[PERSON_NAME] Kids GI - White (size C0 - Y3)" at bounding box center [878, 68] width 454 height 21
type input "[PERSON_NAME] Kids GI - White (size C0 - Y3)"
drag, startPoint x: 714, startPoint y: 68, endPoint x: 733, endPoint y: 69, distance: 19.5
click at [732, 69] on input "[PERSON_NAME] Kids GI - White (size C0 - Y3)" at bounding box center [878, 68] width 454 height 21
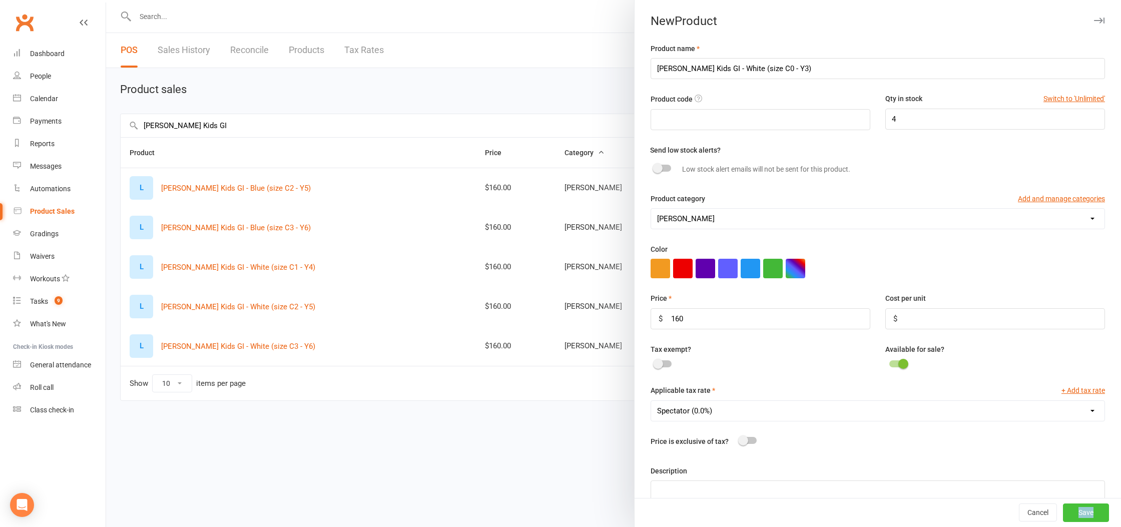
click at [1101, 511] on button "Save" at bounding box center [1086, 513] width 46 height 18
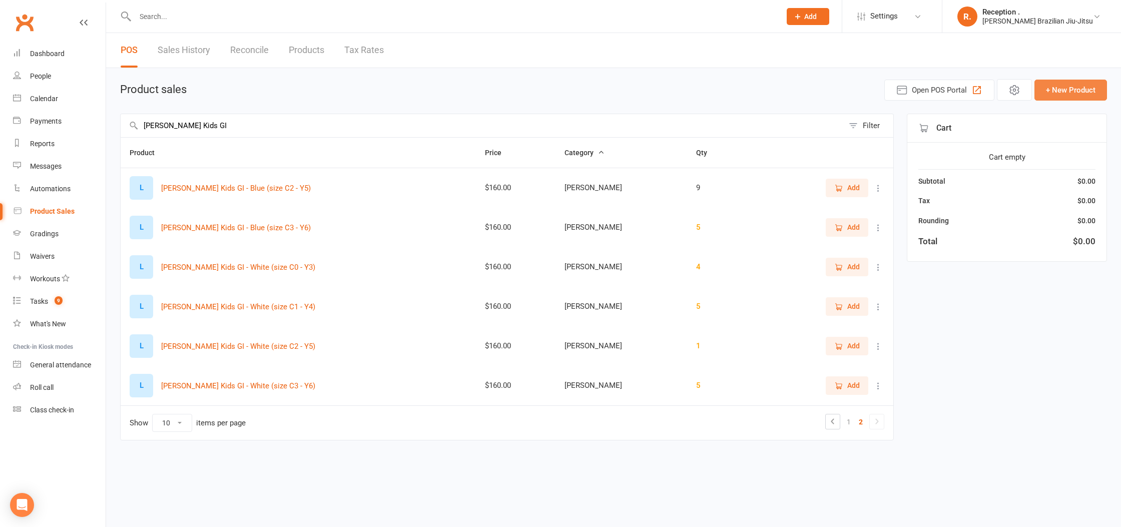
click at [1082, 83] on button "+ New Product" at bounding box center [1070, 90] width 73 height 21
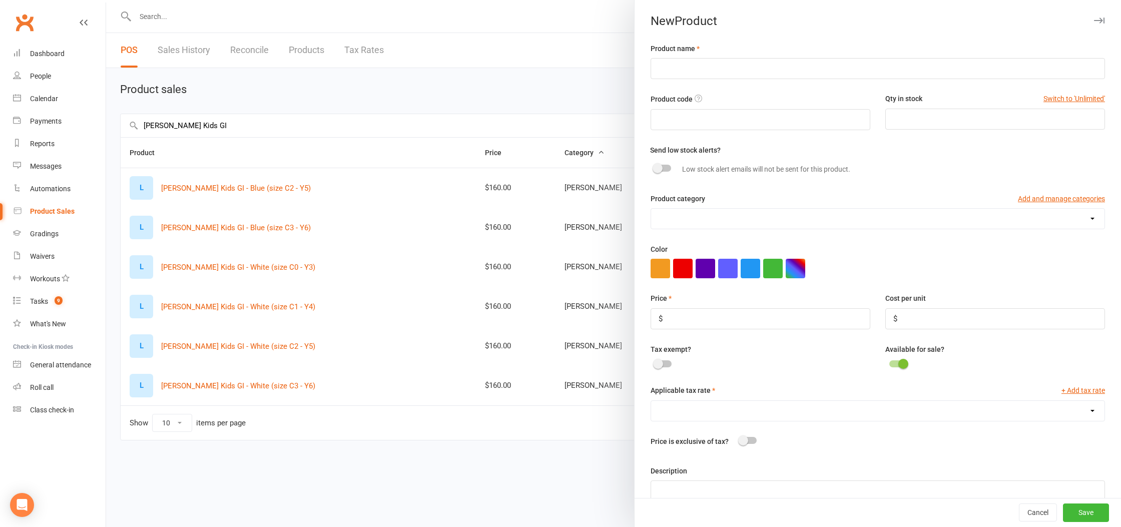
drag, startPoint x: 705, startPoint y: 46, endPoint x: 710, endPoint y: 63, distance: 17.7
click at [706, 48] on div "Product name" at bounding box center [878, 61] width 454 height 37
click at [710, 63] on input "text" at bounding box center [878, 68] width 454 height 21
paste input "[PERSON_NAME] Kids GI - Black (size C00 - Y2)"
type input "[PERSON_NAME] Kids GI - Black (size C00 - Y2)"
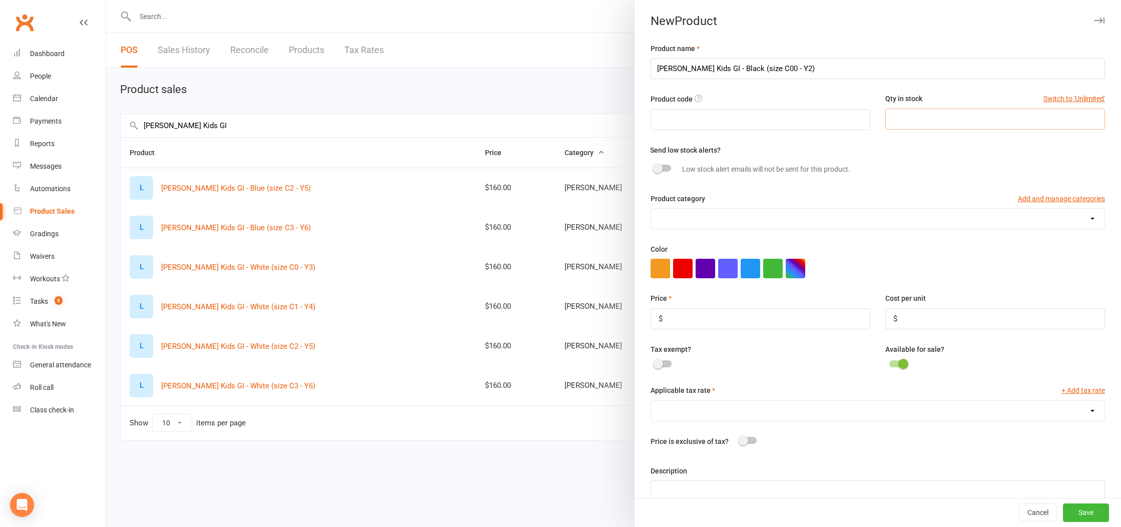
click at [916, 120] on input "number" at bounding box center [995, 119] width 220 height 21
type input "9"
click at [723, 217] on select "[PERSON_NAME] [PERSON_NAME]" at bounding box center [877, 219] width 453 height 20
select select "1092"
click at [651, 209] on select "[PERSON_NAME] [PERSON_NAME]" at bounding box center [877, 219] width 453 height 20
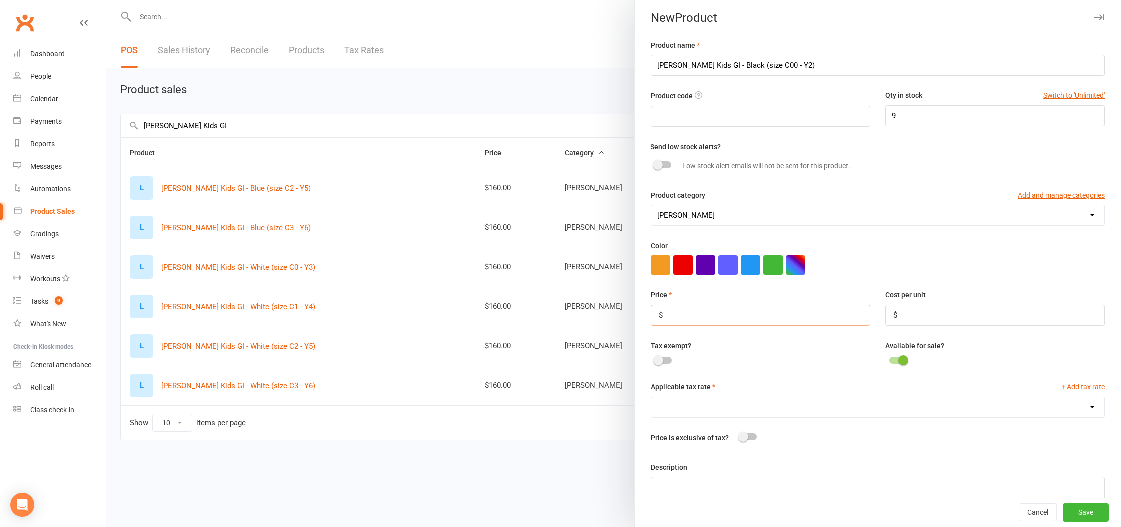
click at [701, 318] on input "number" at bounding box center [761, 315] width 220 height 21
type input "160"
click at [705, 405] on select "Spectator (0.0%)" at bounding box center [877, 406] width 453 height 20
select select "1199"
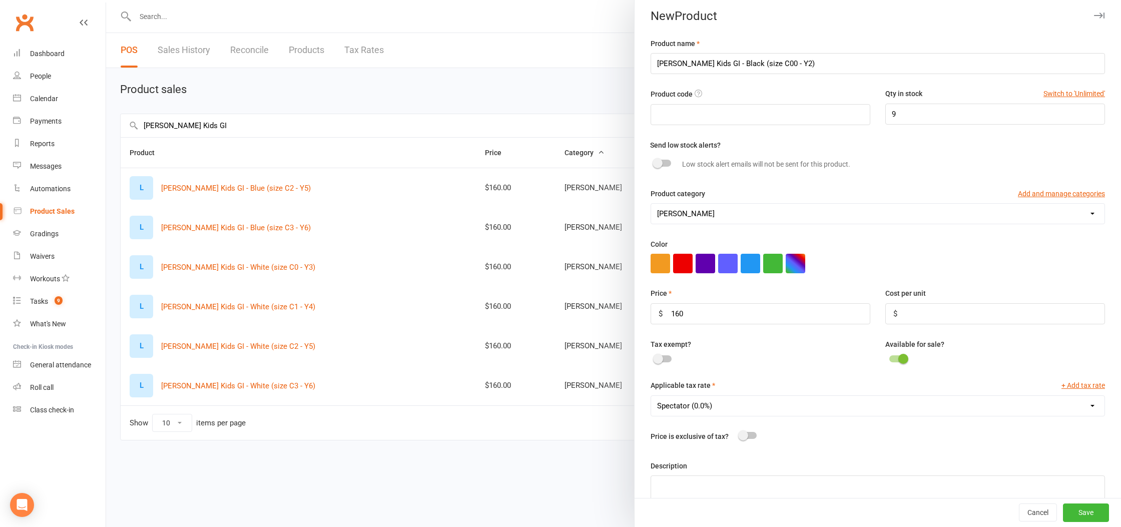
click at [651, 397] on select "Spectator (0.0%)" at bounding box center [877, 406] width 453 height 20
click at [730, 63] on input "[PERSON_NAME] Kids GI - Black (size C00 - Y2)" at bounding box center [878, 63] width 454 height 21
type input "[PERSON_NAME] Kids GI - White (size C00 - Y2)"
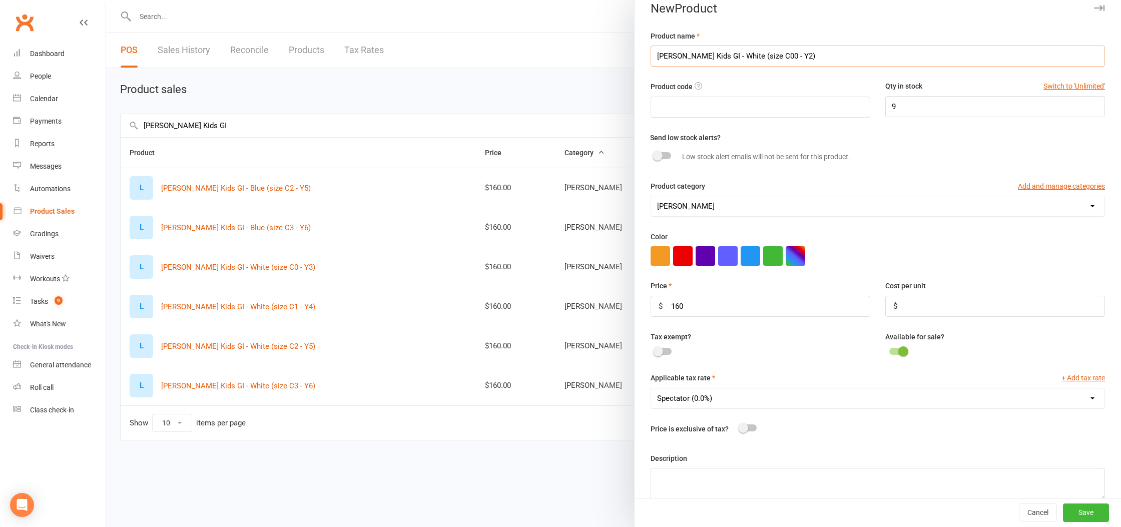
scroll to position [0, 0]
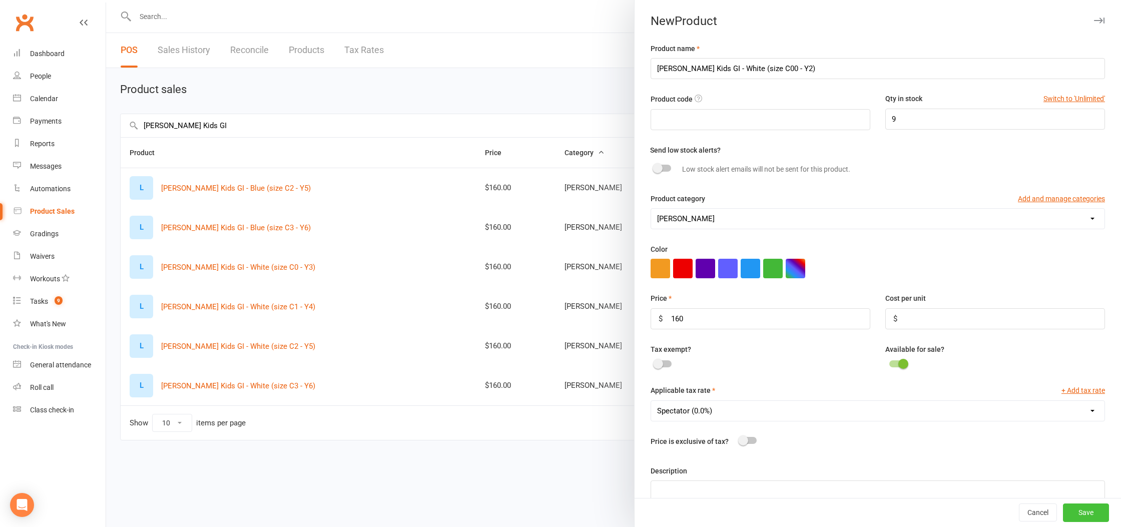
click at [1082, 510] on button "Save" at bounding box center [1086, 513] width 46 height 18
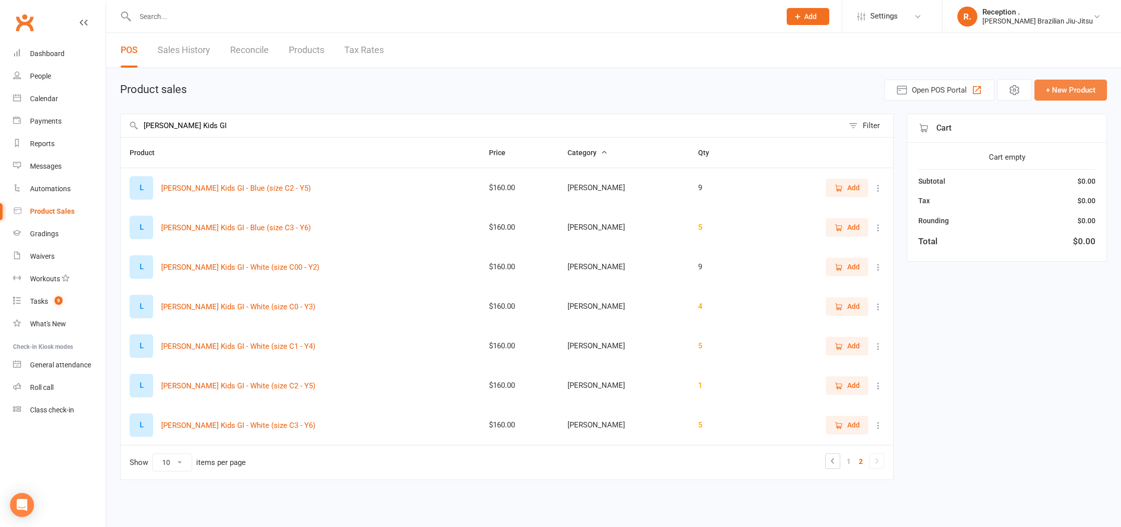
click at [1055, 90] on button "+ New Product" at bounding box center [1070, 90] width 73 height 21
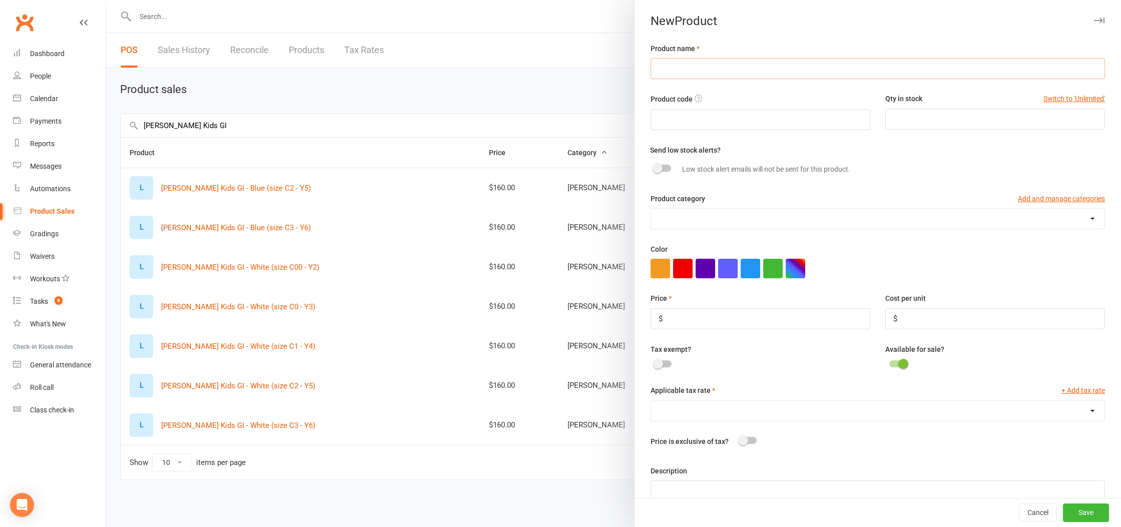
click at [798, 76] on input "text" at bounding box center [878, 68] width 454 height 21
paste input "[PERSON_NAME] Kids GI - Black (size C000 - Y1)"
drag, startPoint x: 731, startPoint y: 69, endPoint x: 715, endPoint y: 72, distance: 16.4
click at [715, 72] on input "[PERSON_NAME] Kids GI - Black (size C000 - Y1)" at bounding box center [878, 68] width 454 height 21
type input "[PERSON_NAME] Kids GI - White (size C000 - Y1)"
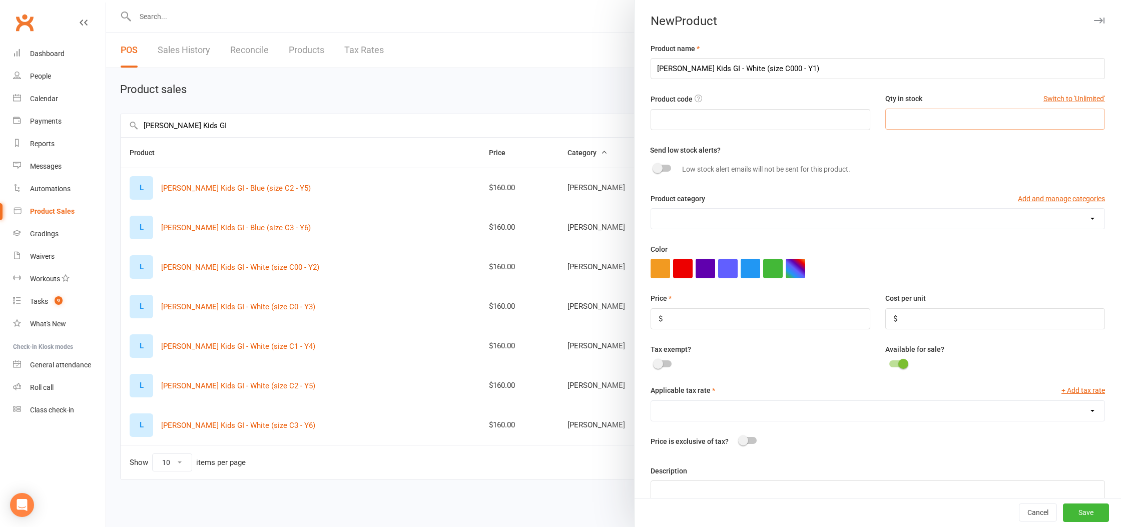
click at [900, 127] on input "number" at bounding box center [995, 119] width 220 height 21
type input "9"
click at [707, 226] on select "[PERSON_NAME] [PERSON_NAME]" at bounding box center [877, 219] width 453 height 20
select select "1092"
click at [651, 209] on select "[PERSON_NAME] [PERSON_NAME]" at bounding box center [877, 219] width 453 height 20
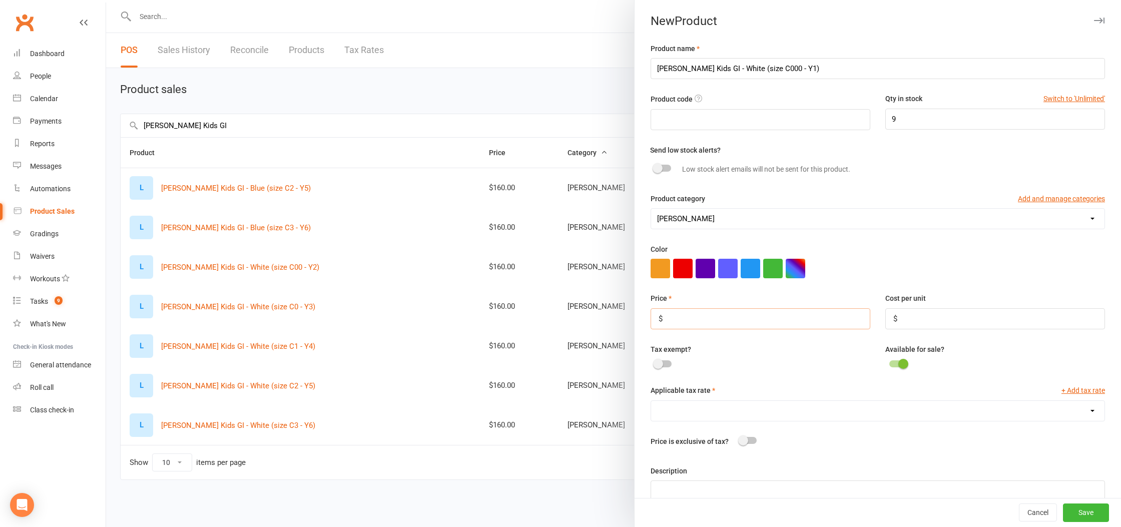
click at [720, 321] on input "number" at bounding box center [761, 318] width 220 height 21
type input "160"
click at [708, 409] on select "Spectator (0.0%)" at bounding box center [877, 411] width 453 height 20
select select "1199"
click at [651, 402] on select "Spectator (0.0%)" at bounding box center [877, 411] width 453 height 20
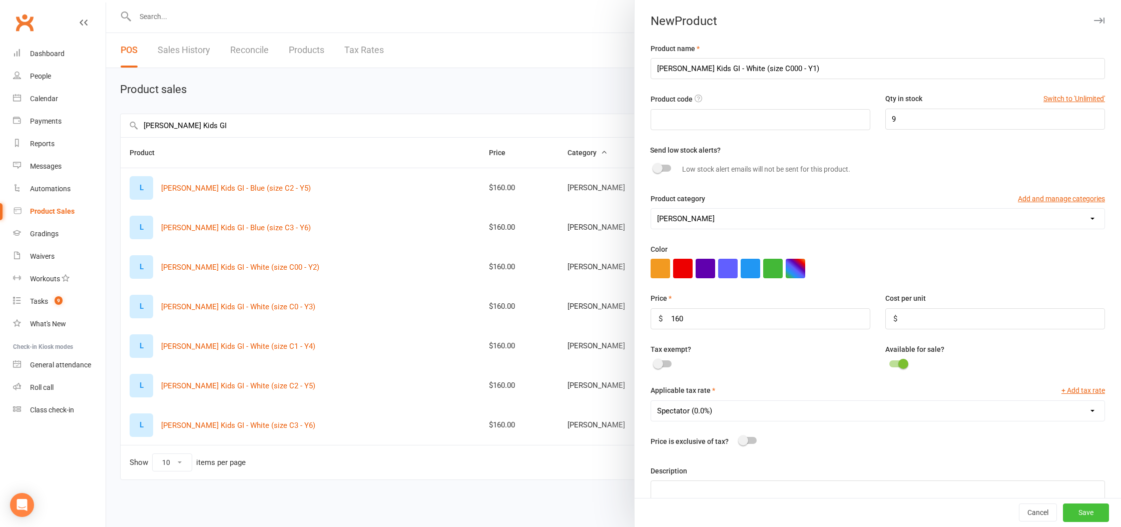
click at [1097, 512] on button "Save" at bounding box center [1086, 513] width 46 height 18
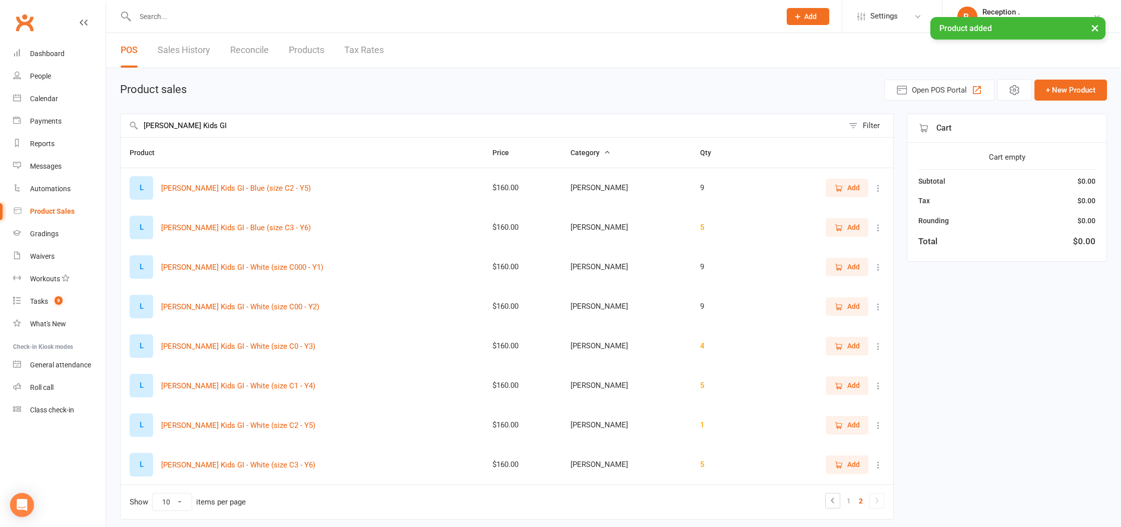
scroll to position [35, 0]
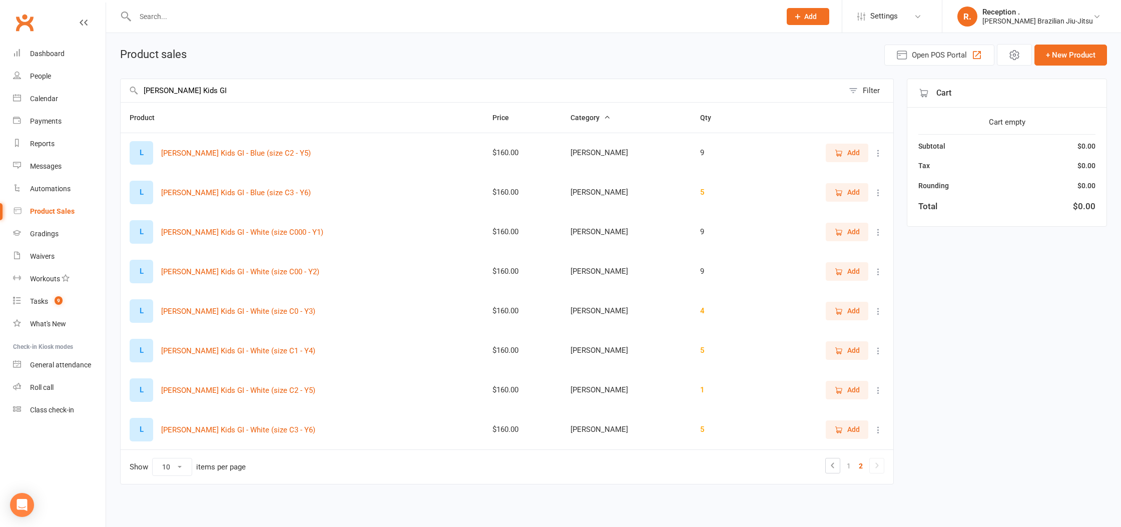
click at [159, 460] on select "10 25 50 100" at bounding box center [172, 466] width 39 height 17
select select "100"
click at [153, 458] on select "10 25 50 100" at bounding box center [172, 466] width 39 height 17
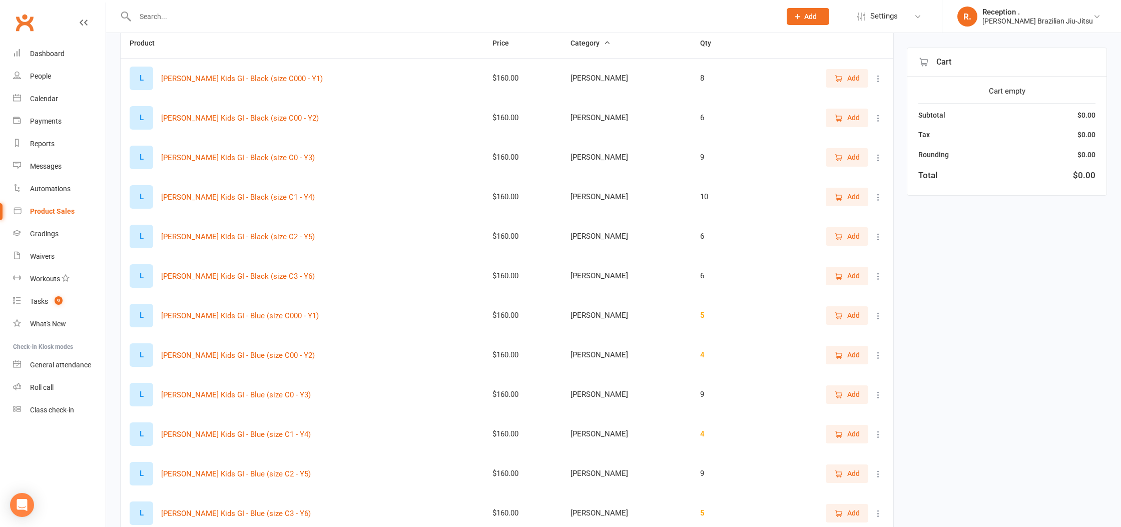
scroll to position [73, 0]
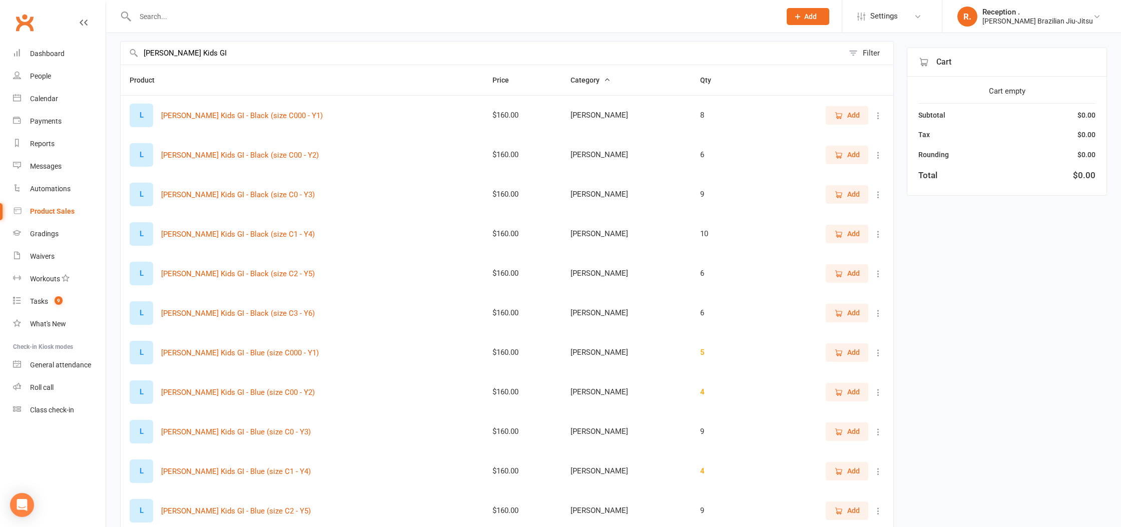
drag, startPoint x: 204, startPoint y: 51, endPoint x: 271, endPoint y: 75, distance: 71.2
click at [204, 51] on input "[PERSON_NAME] Kids GI" at bounding box center [482, 53] width 723 height 23
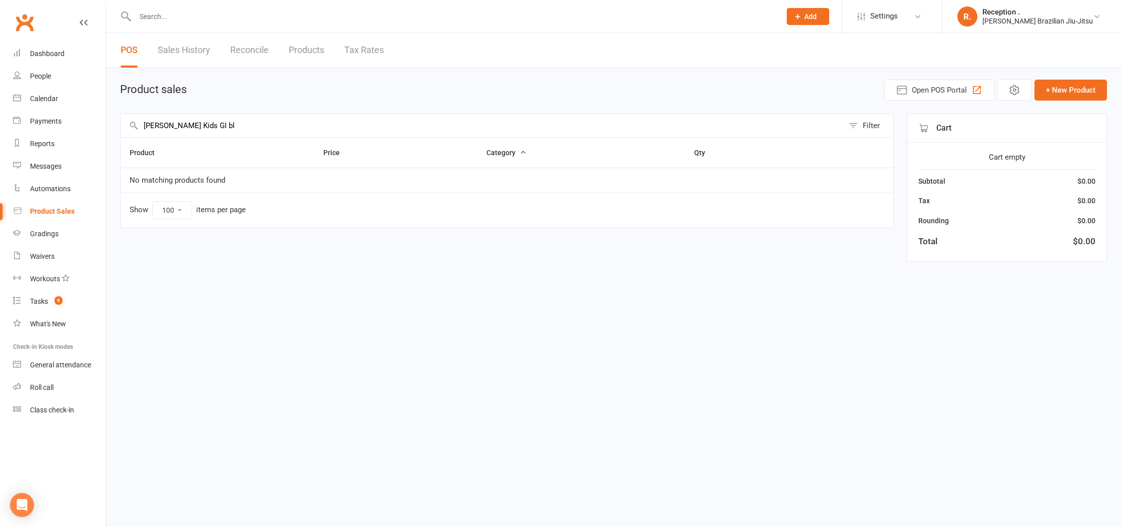
scroll to position [0, 0]
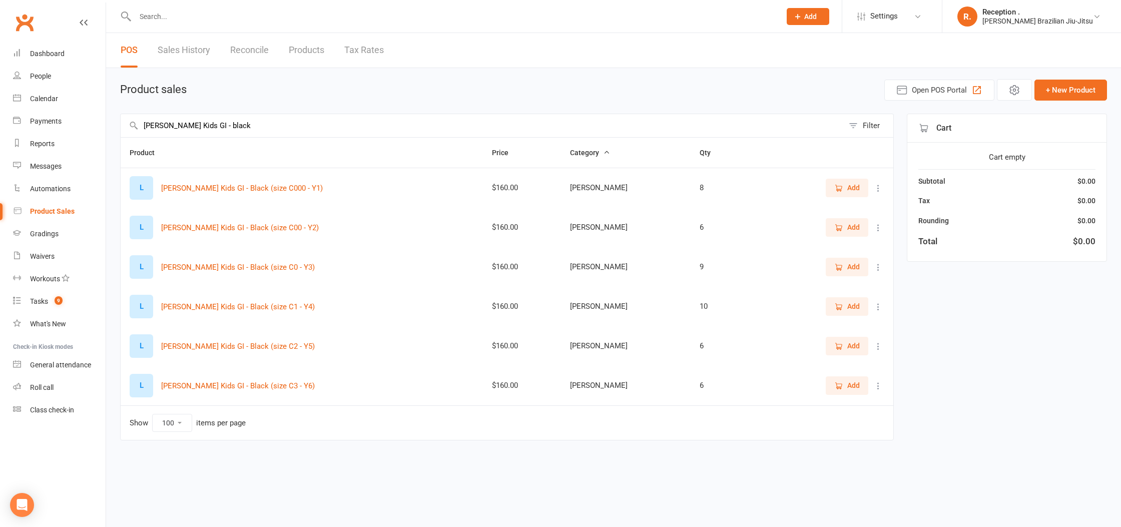
click at [230, 128] on input "[PERSON_NAME] Kids GI - black" at bounding box center [482, 125] width 723 height 23
click at [230, 130] on input "[PERSON_NAME] Kids GI - blue" at bounding box center [482, 125] width 723 height 23
drag, startPoint x: 241, startPoint y: 129, endPoint x: 233, endPoint y: 128, distance: 8.1
click at [238, 129] on input "[PERSON_NAME] Kids GI - white" at bounding box center [482, 125] width 723 height 23
click at [192, 126] on input "[PERSON_NAME] Kids GI - white" at bounding box center [482, 125] width 723 height 23
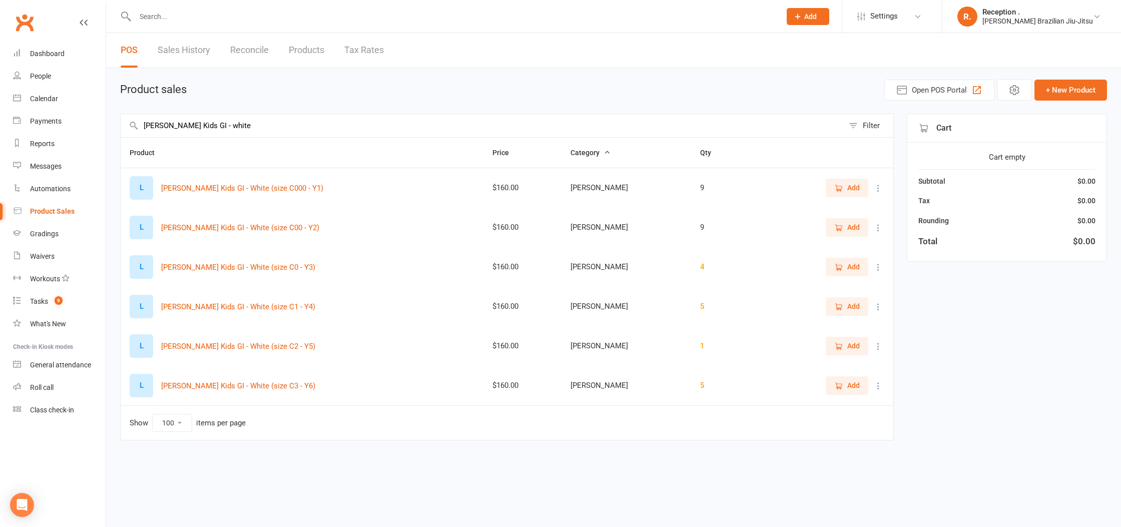
drag, startPoint x: 250, startPoint y: 127, endPoint x: 188, endPoint y: 128, distance: 62.1
click at [188, 128] on input "[PERSON_NAME] Kids GI - white" at bounding box center [482, 125] width 723 height 23
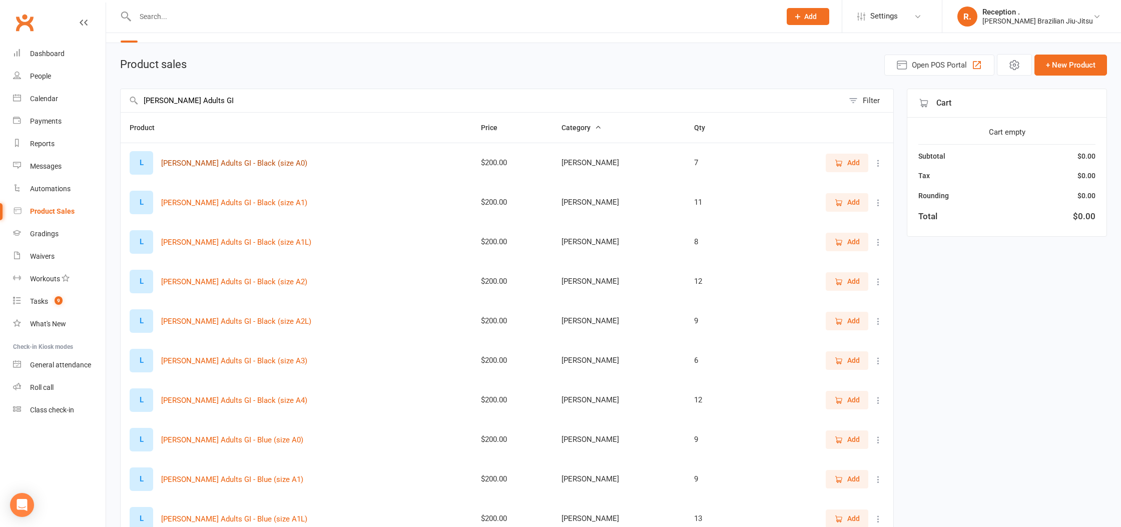
scroll to position [25, 0]
type input "[PERSON_NAME] Adults GI"
click at [881, 162] on icon at bounding box center [878, 164] width 10 height 10
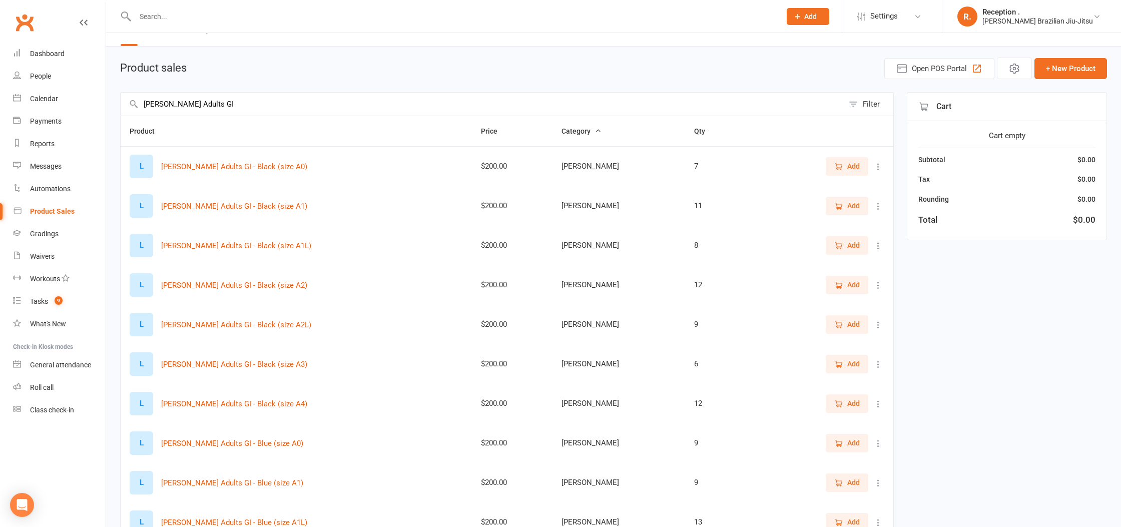
drag, startPoint x: 707, startPoint y: 183, endPoint x: 702, endPoint y: 182, distance: 5.1
click at [707, 183] on td "7" at bounding box center [720, 166] width 71 height 40
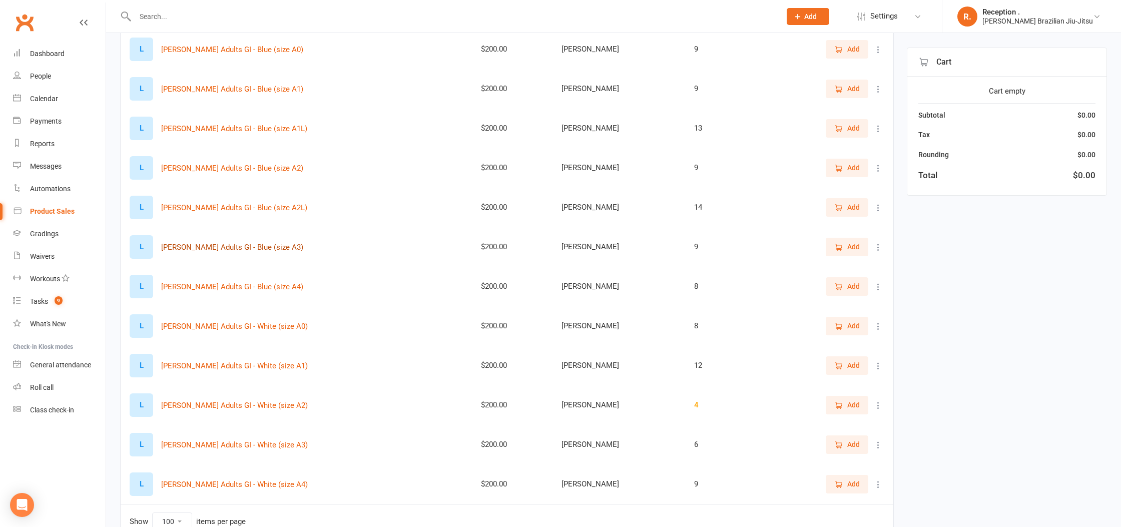
scroll to position [417, 0]
click at [883, 247] on icon at bounding box center [878, 246] width 10 height 10
click at [830, 267] on link "View / Edit" at bounding box center [834, 265] width 99 height 20
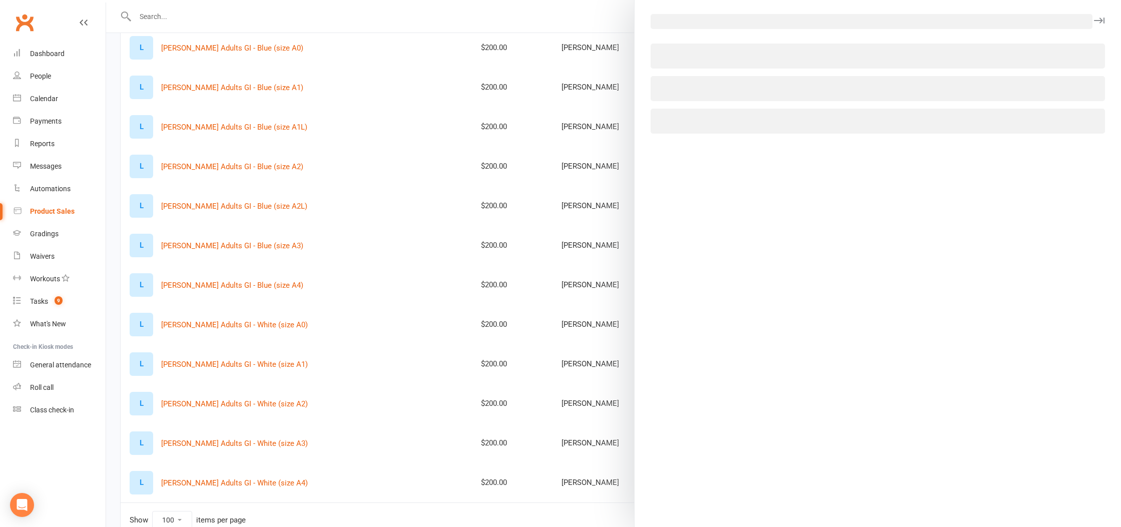
select select "1092"
select select "1199"
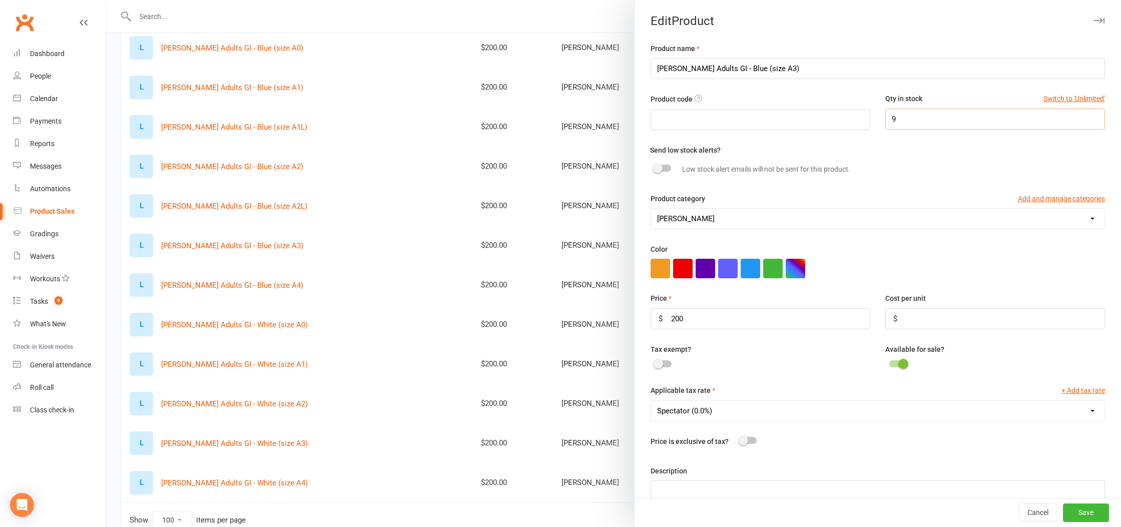
drag, startPoint x: 935, startPoint y: 113, endPoint x: 930, endPoint y: 122, distance: 10.6
click at [935, 114] on input "9" at bounding box center [995, 119] width 220 height 21
click at [930, 122] on input "9" at bounding box center [995, 119] width 220 height 21
type input "8"
click at [1087, 508] on button "Save" at bounding box center [1086, 513] width 46 height 18
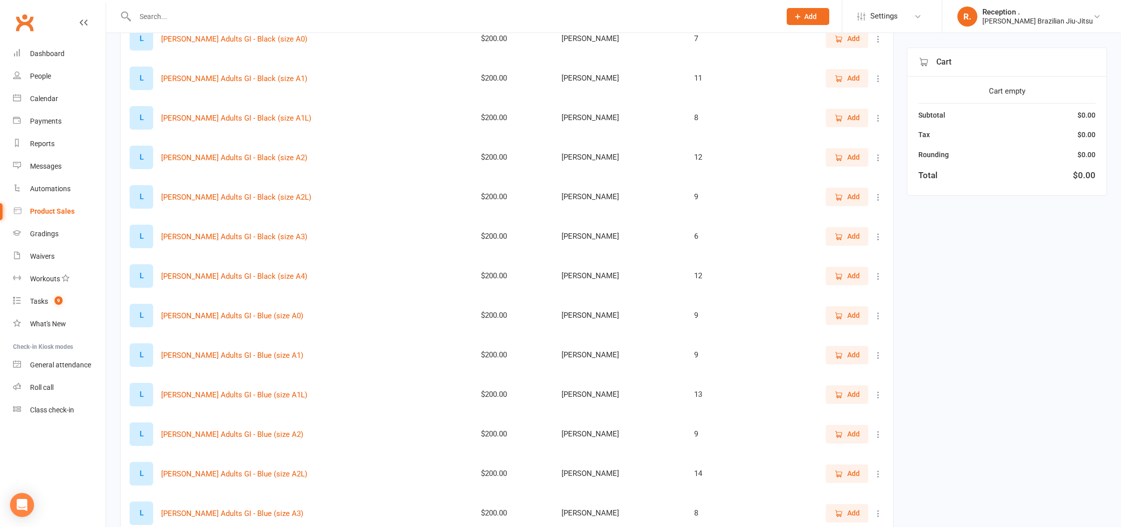
scroll to position [70, 0]
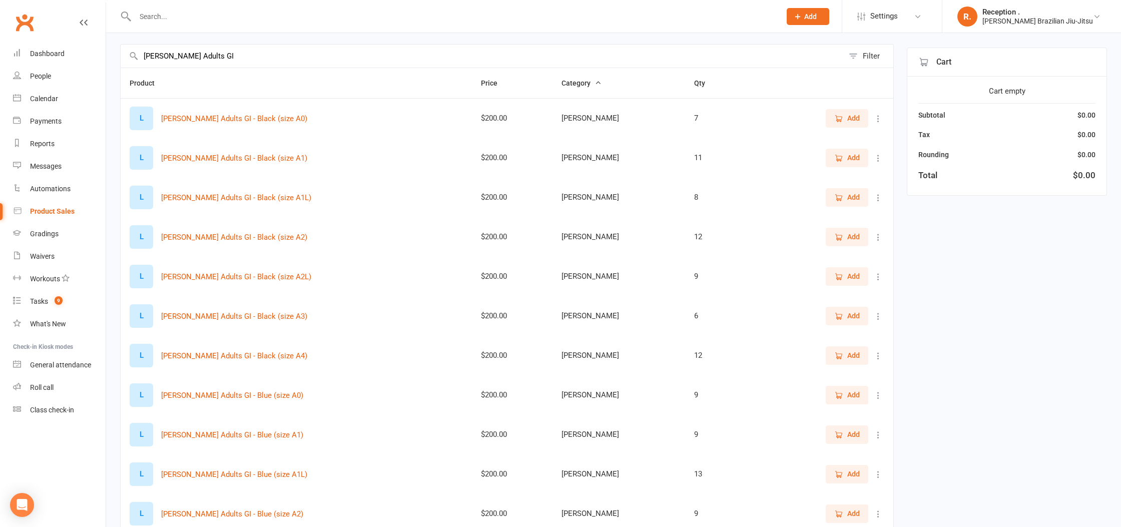
click at [218, 54] on input "[PERSON_NAME] Adults GI" at bounding box center [482, 56] width 723 height 23
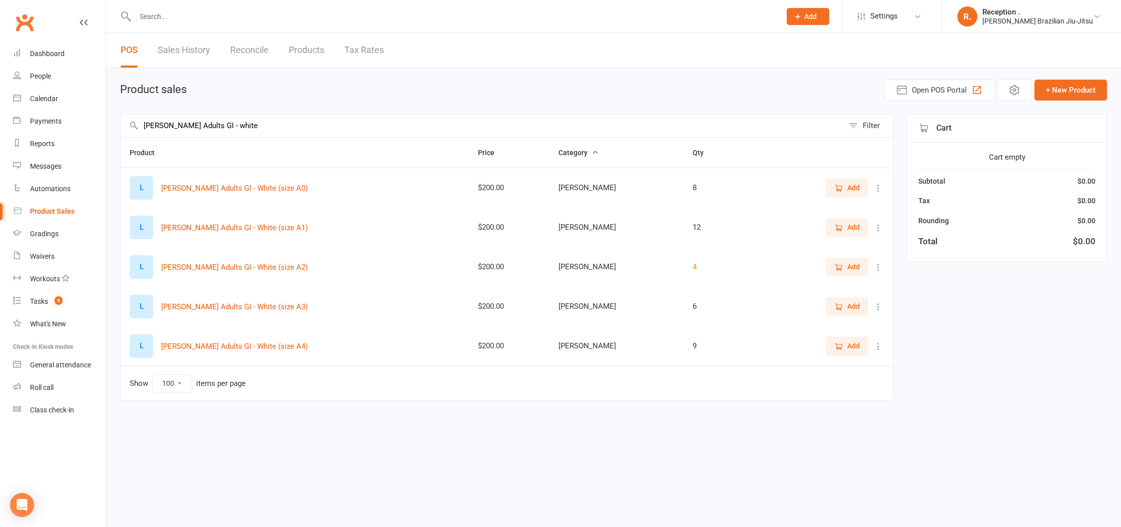
type input "[PERSON_NAME] Adults GI - white"
click at [298, 192] on div "L [PERSON_NAME] Adults GI - White (size A0)" at bounding box center [295, 188] width 330 height 24
drag, startPoint x: 307, startPoint y: 230, endPoint x: 159, endPoint y: 230, distance: 147.6
click at [159, 230] on div "L [PERSON_NAME] Adults GI - White (size A1)" at bounding box center [295, 228] width 330 height 24
copy button "[PERSON_NAME] Adults GI - White (size A1)"
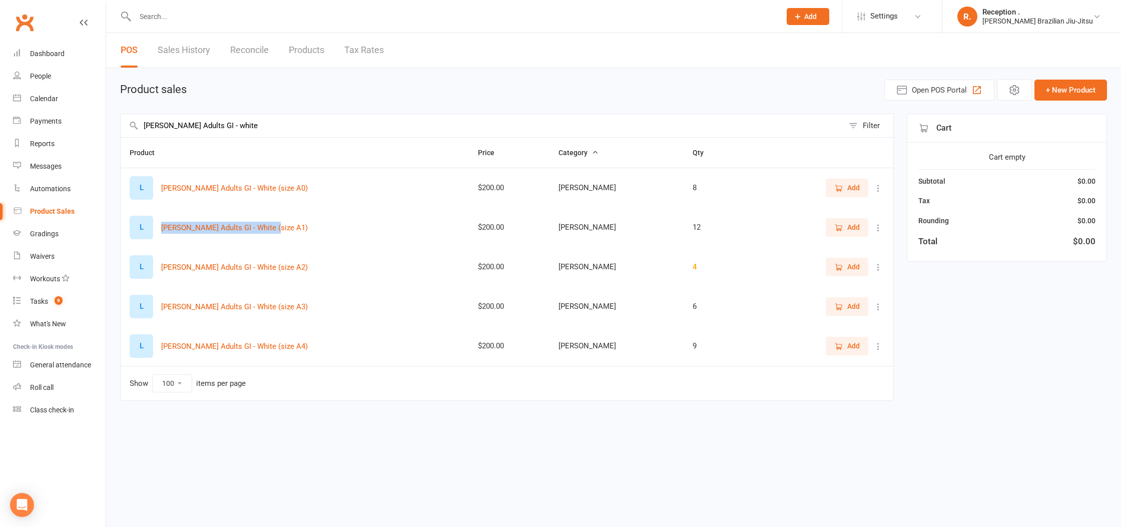
click at [876, 224] on icon at bounding box center [878, 228] width 10 height 10
click at [844, 250] on link "View / Edit" at bounding box center [834, 247] width 99 height 20
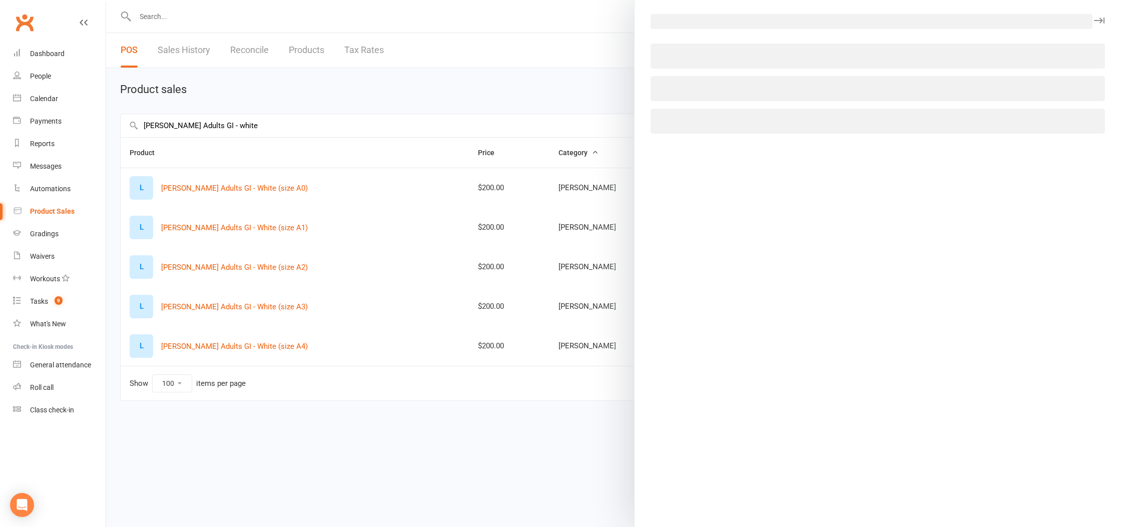
select select "1092"
select select "1199"
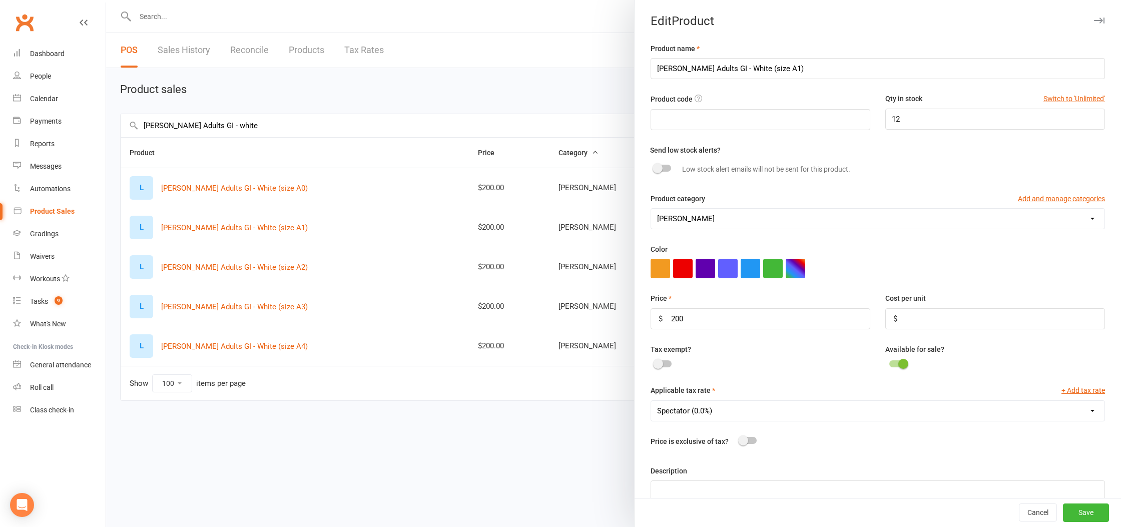
click at [548, 142] on div at bounding box center [613, 263] width 1015 height 527
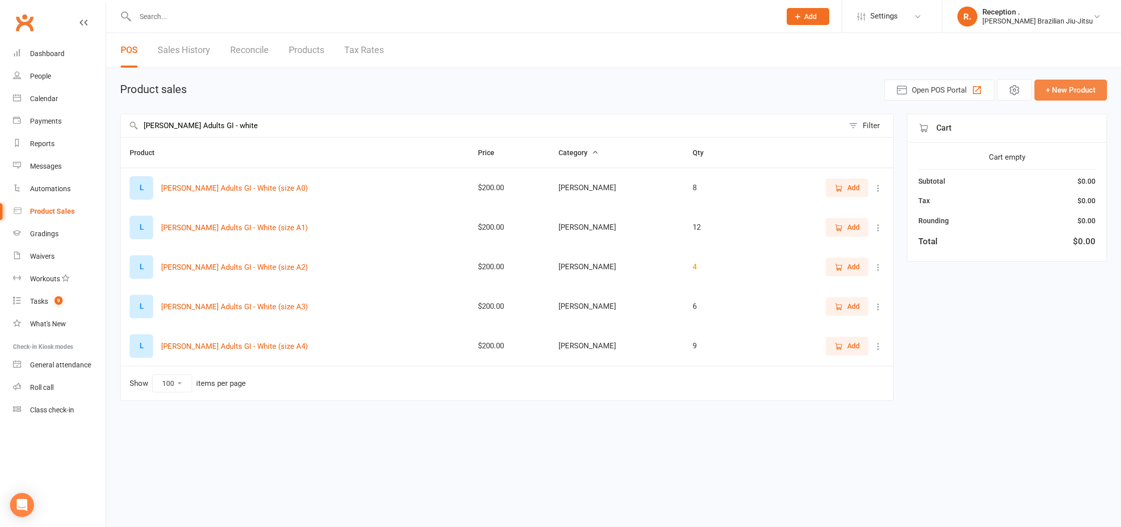
click at [1078, 89] on button "+ New Product" at bounding box center [1070, 90] width 73 height 21
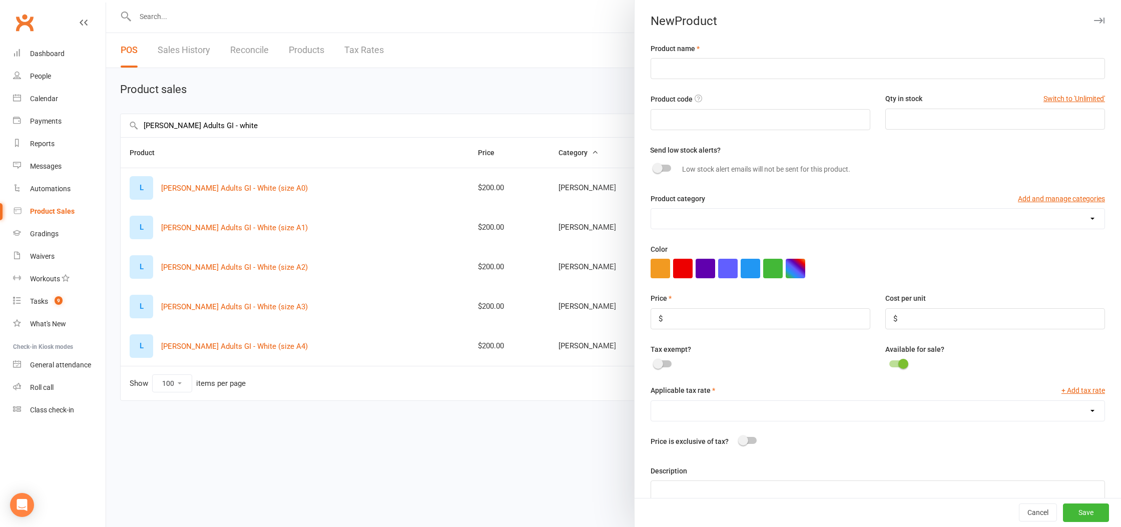
drag, startPoint x: 689, startPoint y: 50, endPoint x: 689, endPoint y: 56, distance: 6.0
click at [689, 51] on label "Product name" at bounding box center [675, 48] width 49 height 11
click at [690, 59] on input "text" at bounding box center [878, 68] width 454 height 21
paste input "[PERSON_NAME] Adults GI - White (size A1)"
drag, startPoint x: 767, startPoint y: 71, endPoint x: 785, endPoint y: 74, distance: 17.8
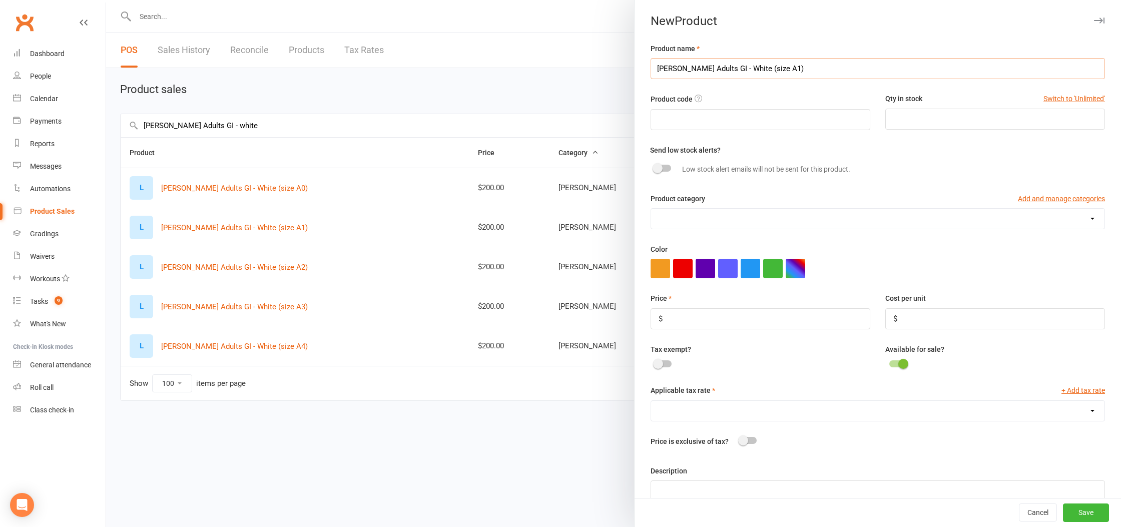
click at [768, 71] on input "[PERSON_NAME] Adults GI - White (size A1)" at bounding box center [878, 68] width 454 height 21
type input "[PERSON_NAME] Adults GI - White (size A1L)"
click at [752, 116] on input "text" at bounding box center [761, 119] width 220 height 21
click at [928, 121] on input "number" at bounding box center [995, 119] width 220 height 21
type input "9"
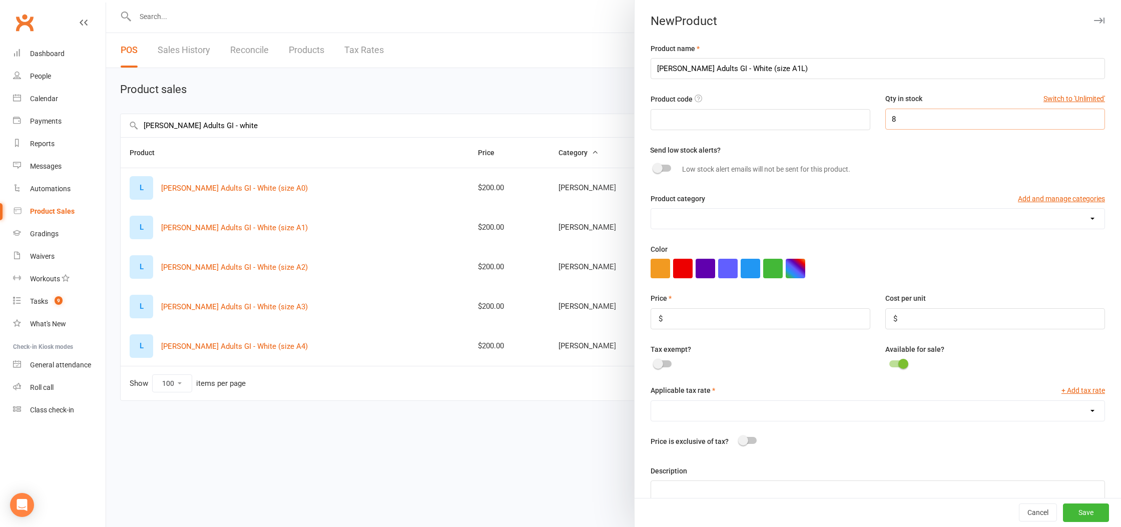
type input "8"
click at [736, 324] on input "number" at bounding box center [761, 318] width 220 height 21
type input "200"
click at [711, 411] on select "Spectator (0.0%)" at bounding box center [877, 410] width 453 height 20
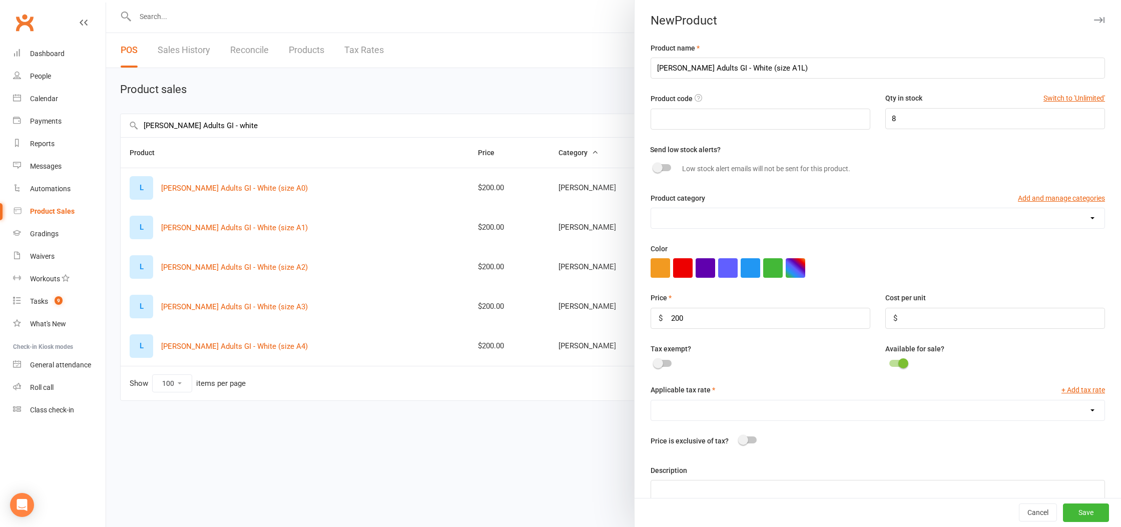
select select "1199"
click at [651, 401] on select "Spectator (0.0%)" at bounding box center [877, 410] width 453 height 20
click at [1075, 512] on button "Save" at bounding box center [1086, 513] width 46 height 18
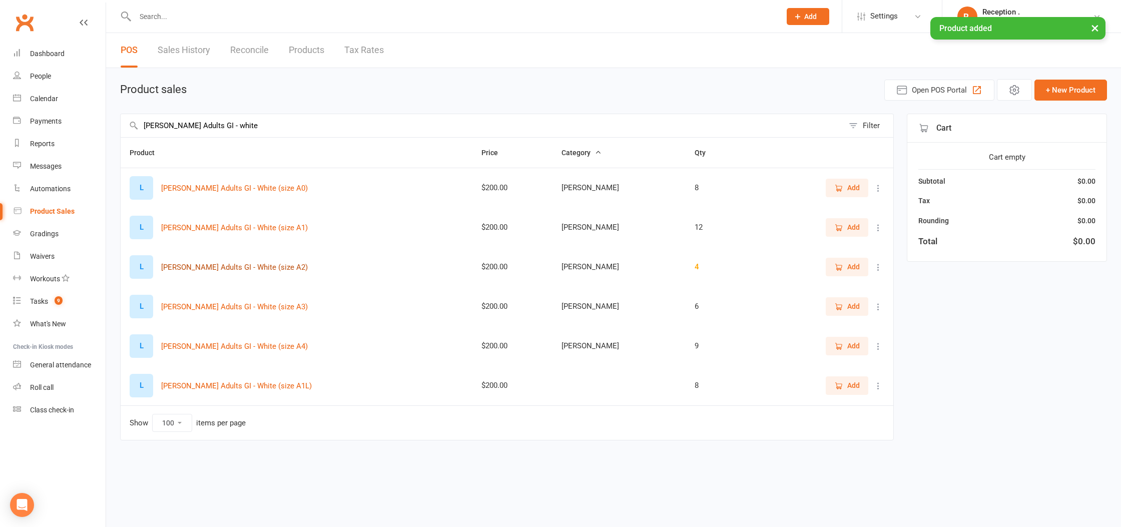
drag, startPoint x: 247, startPoint y: 265, endPoint x: 166, endPoint y: 270, distance: 81.2
click at [166, 269] on div "L [PERSON_NAME] Adults GI - White (size A2)" at bounding box center [297, 267] width 334 height 24
drag, startPoint x: 376, startPoint y: 276, endPoint x: 156, endPoint y: 270, distance: 219.8
click at [156, 270] on div "L [PERSON_NAME] Adults GI - White (size A2)" at bounding box center [297, 267] width 334 height 24
copy div "[PERSON_NAME] Adults GI - White (size A2)"
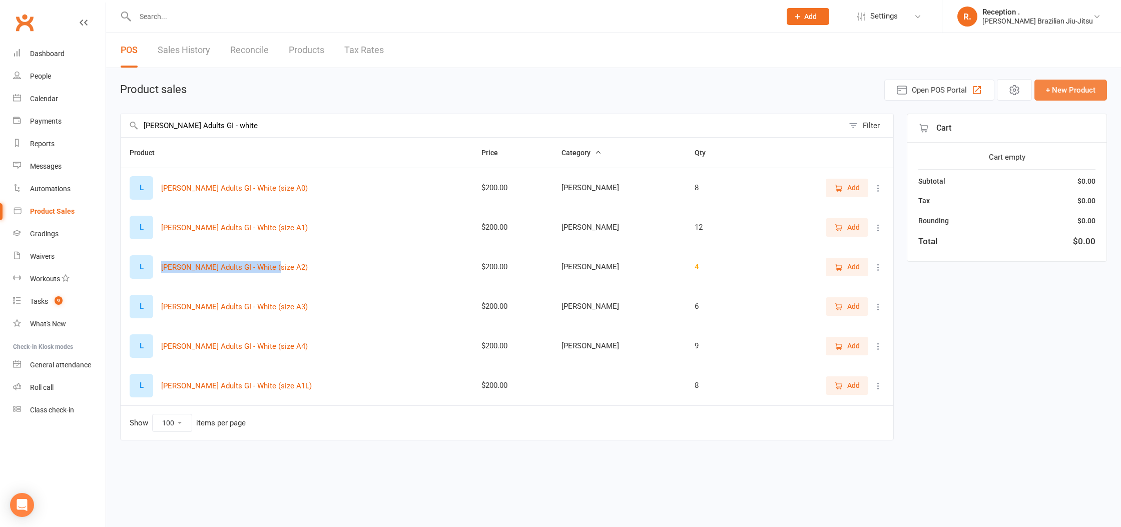
click at [1090, 87] on button "+ New Product" at bounding box center [1070, 90] width 73 height 21
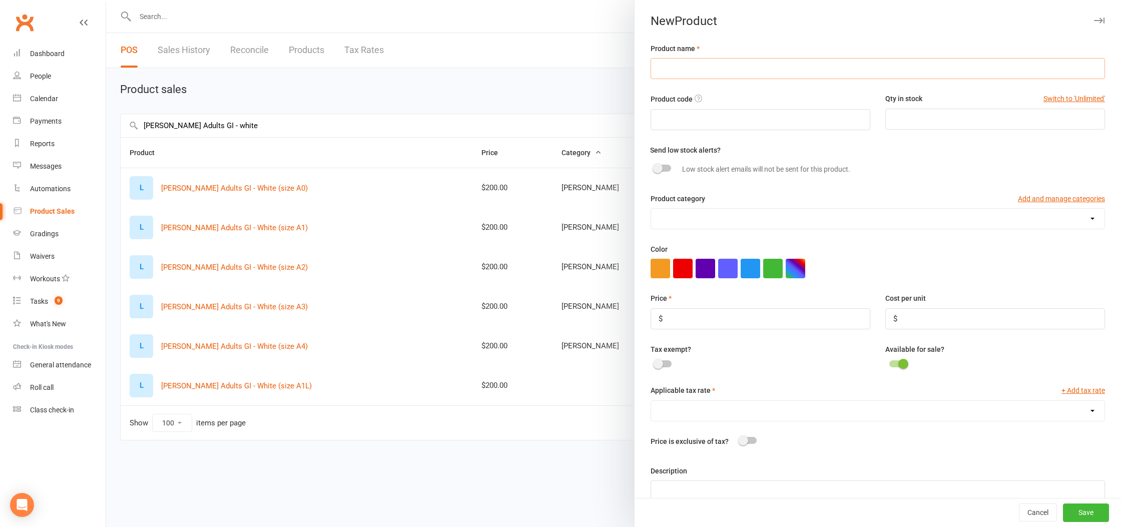
drag, startPoint x: 809, startPoint y: 60, endPoint x: 802, endPoint y: 71, distance: 13.5
click at [808, 61] on input "text" at bounding box center [878, 68] width 454 height 21
drag, startPoint x: 802, startPoint y: 71, endPoint x: 785, endPoint y: 77, distance: 17.4
click at [801, 72] on input "text" at bounding box center [878, 68] width 454 height 21
paste input "[PERSON_NAME] Adults GI - White (size A2)"
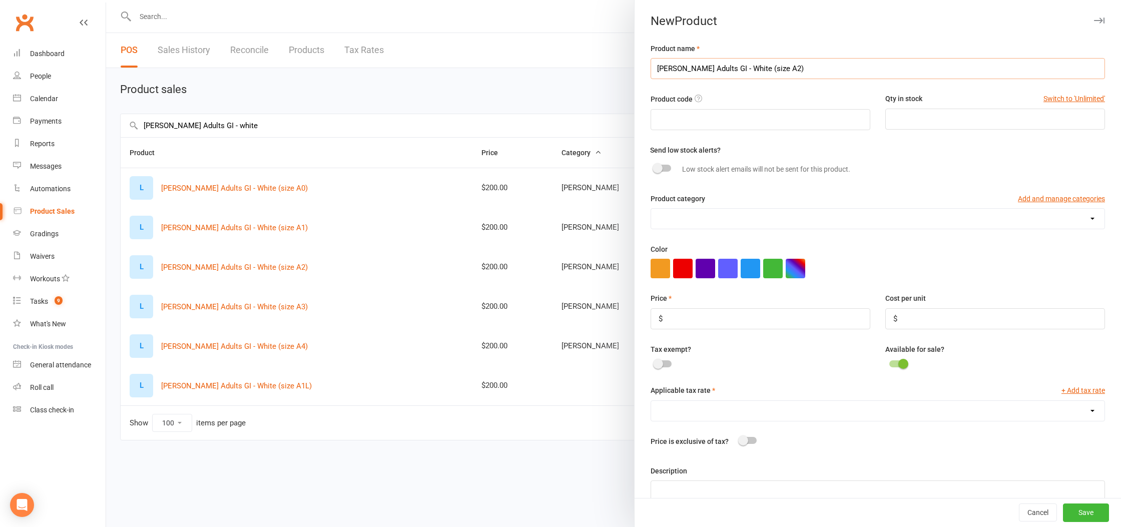
click at [766, 69] on input "[PERSON_NAME] Adults GI - White (size A2)" at bounding box center [878, 68] width 454 height 21
type input "[PERSON_NAME] Adults GI - White (size A2L)"
click at [954, 126] on input "number" at bounding box center [995, 119] width 220 height 21
type input "11"
click at [717, 320] on input "number" at bounding box center [761, 318] width 220 height 21
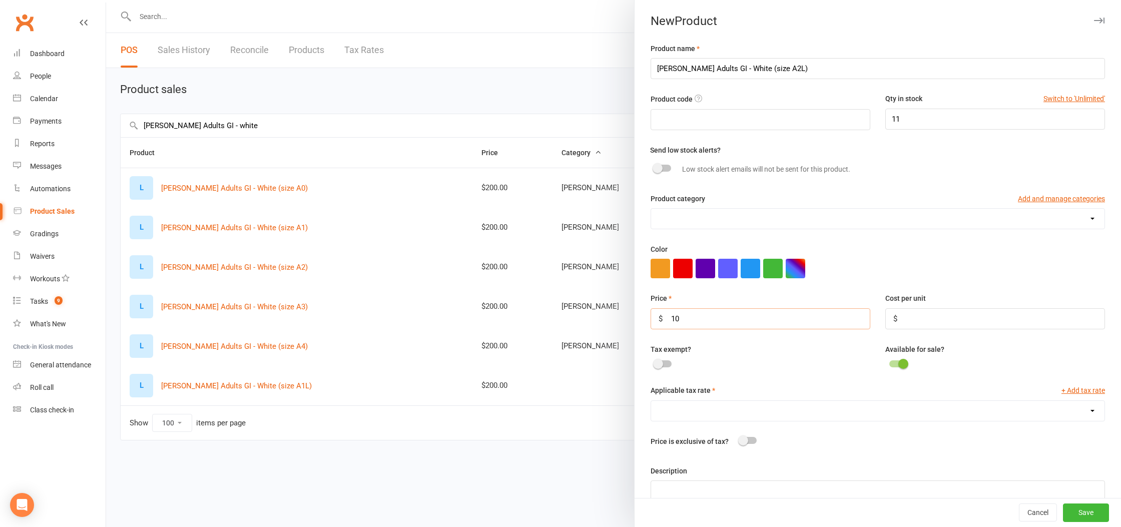
type input "1"
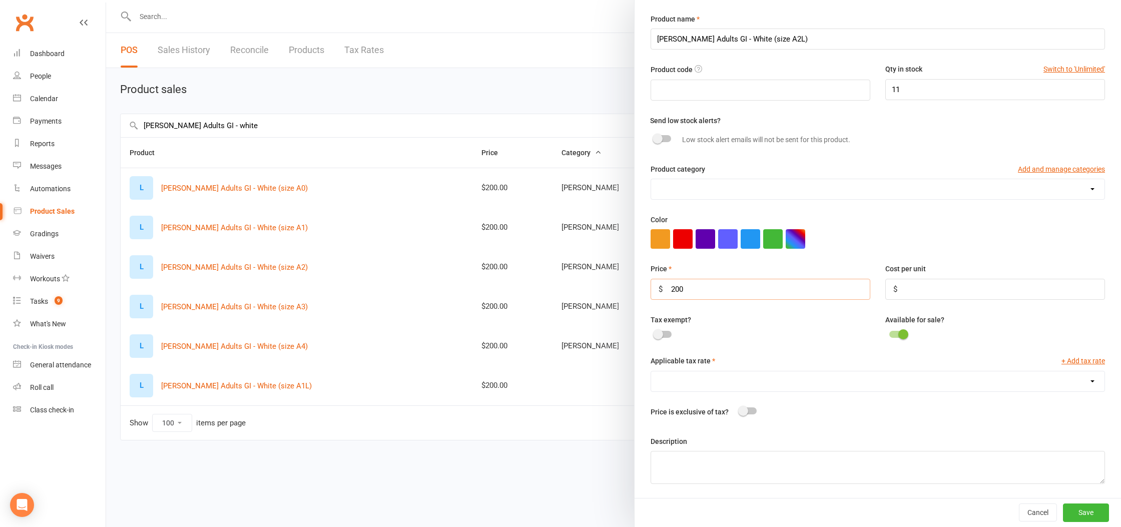
type input "200"
drag, startPoint x: 725, startPoint y: 366, endPoint x: 724, endPoint y: 375, distance: 9.0
click at [725, 366] on div "Applicable tax rate + Add tax rate" at bounding box center [878, 362] width 454 height 15
click at [724, 384] on select "Spectator (0.0%)" at bounding box center [877, 381] width 453 height 20
select select "1199"
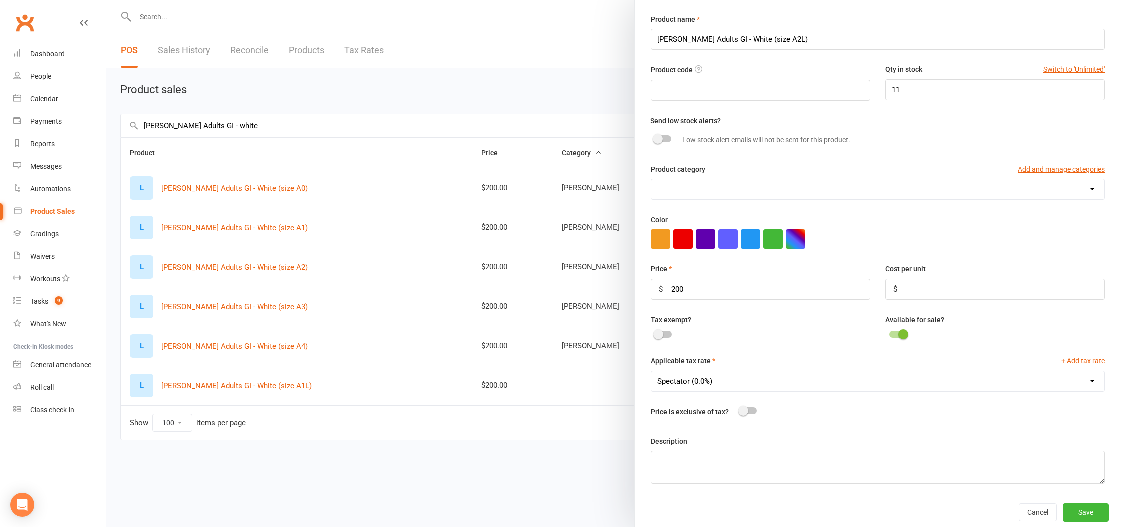
click at [651, 371] on select "Spectator (0.0%)" at bounding box center [877, 381] width 453 height 20
click at [1089, 513] on button "Save" at bounding box center [1086, 512] width 46 height 18
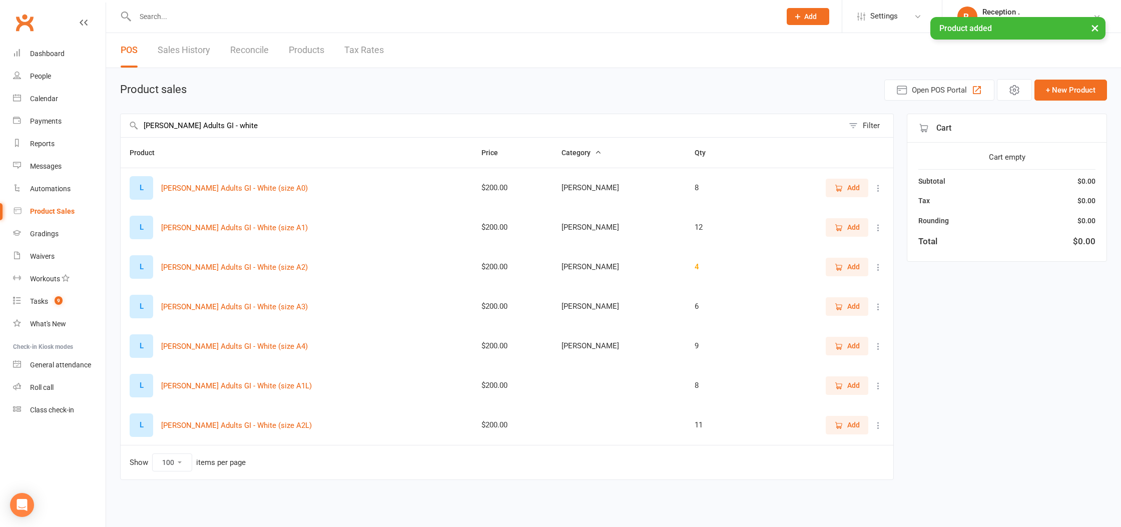
click at [879, 389] on icon at bounding box center [878, 386] width 10 height 10
click at [845, 409] on link "View / Edit" at bounding box center [834, 405] width 99 height 20
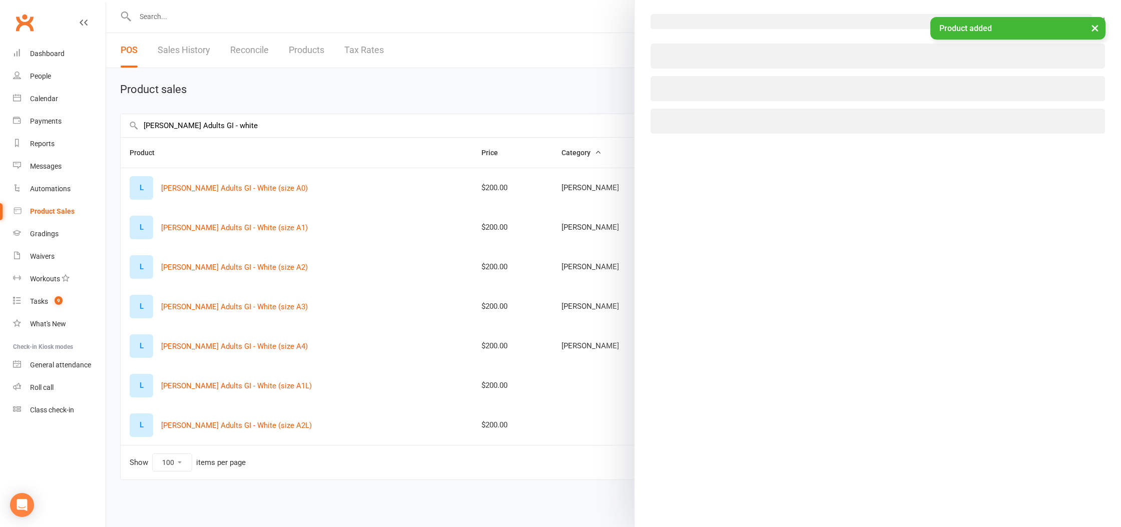
select select "1199"
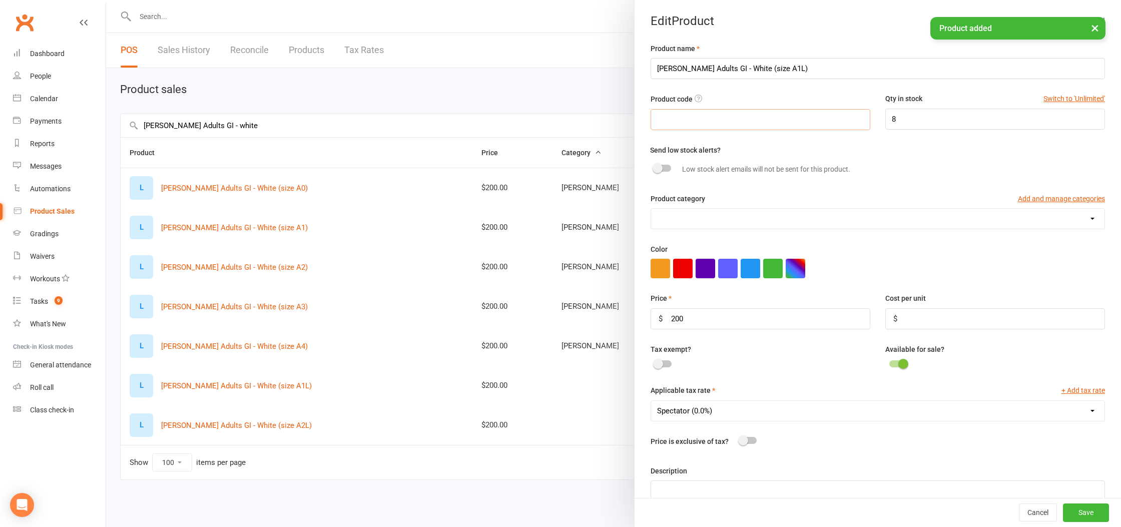
click at [757, 123] on input "text" at bounding box center [761, 119] width 220 height 21
click at [752, 216] on select "[PERSON_NAME] [PERSON_NAME]" at bounding box center [877, 219] width 453 height 20
select select "1092"
click at [651, 209] on select "[PERSON_NAME] [PERSON_NAME]" at bounding box center [877, 219] width 453 height 20
click at [1100, 522] on div "Cancel Save" at bounding box center [878, 512] width 486 height 29
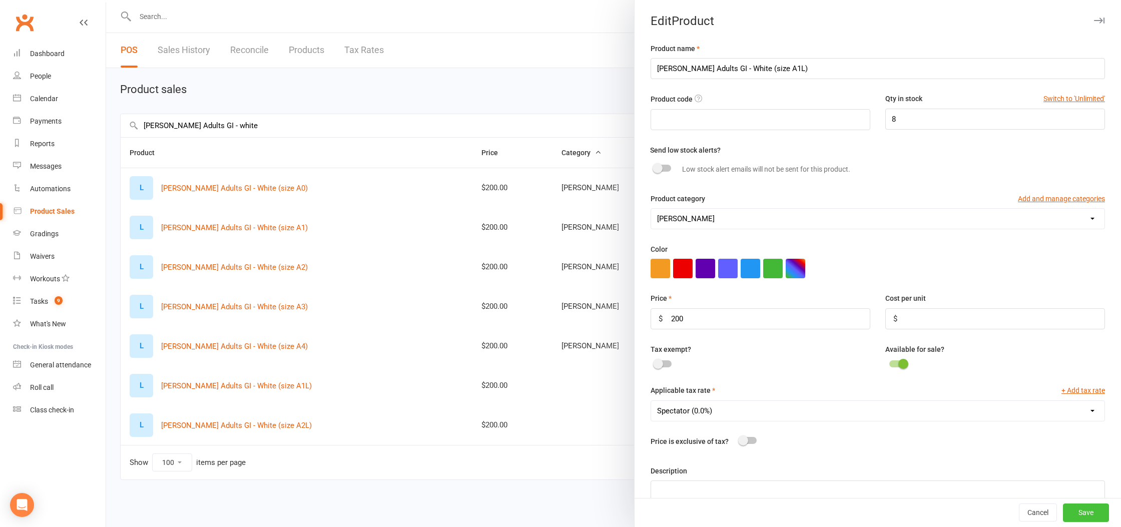
click at [1094, 514] on button "Save" at bounding box center [1086, 513] width 46 height 18
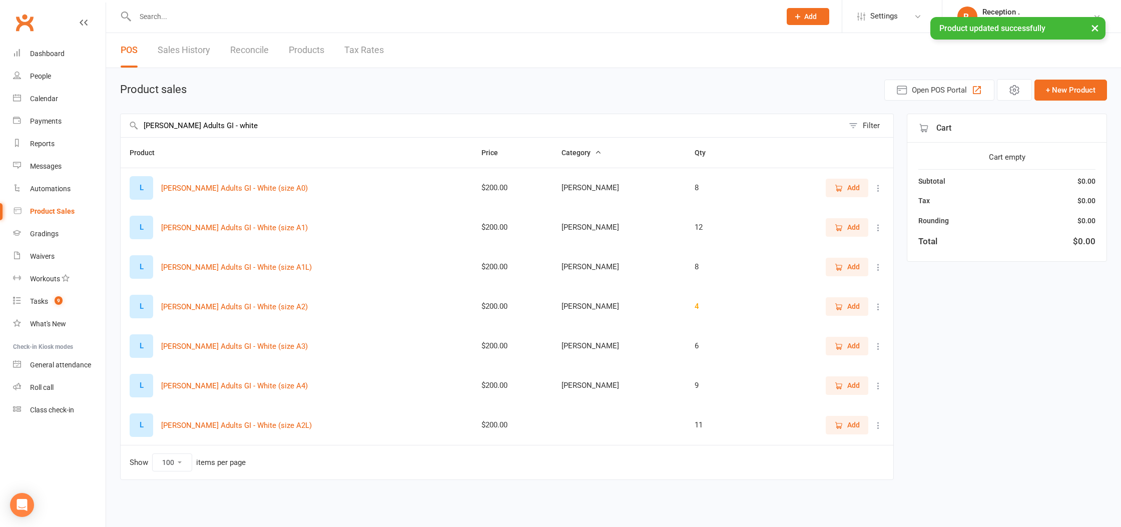
click at [876, 430] on icon at bounding box center [878, 425] width 10 height 10
click at [857, 449] on link "View / Edit" at bounding box center [834, 445] width 99 height 20
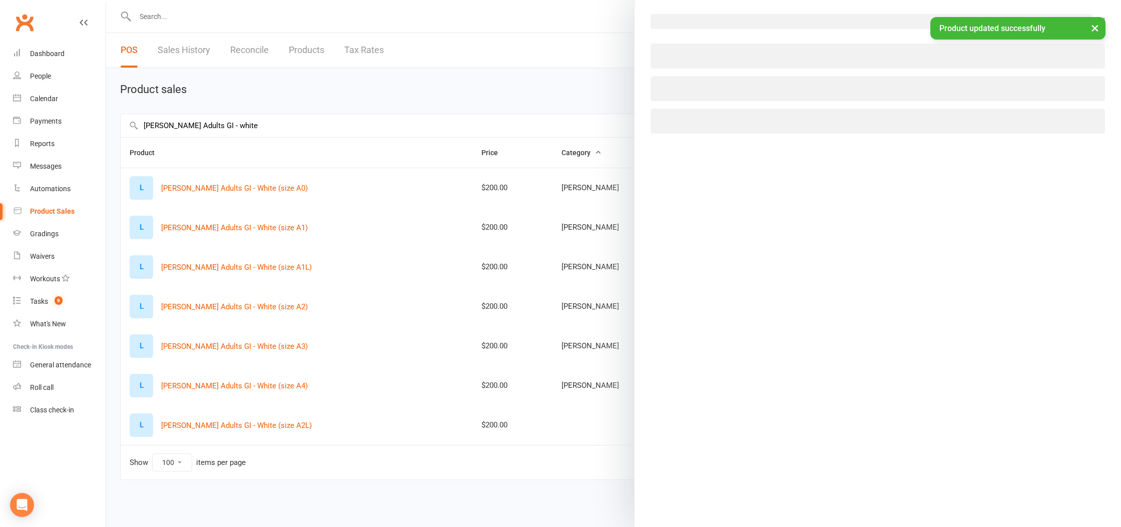
select select "1199"
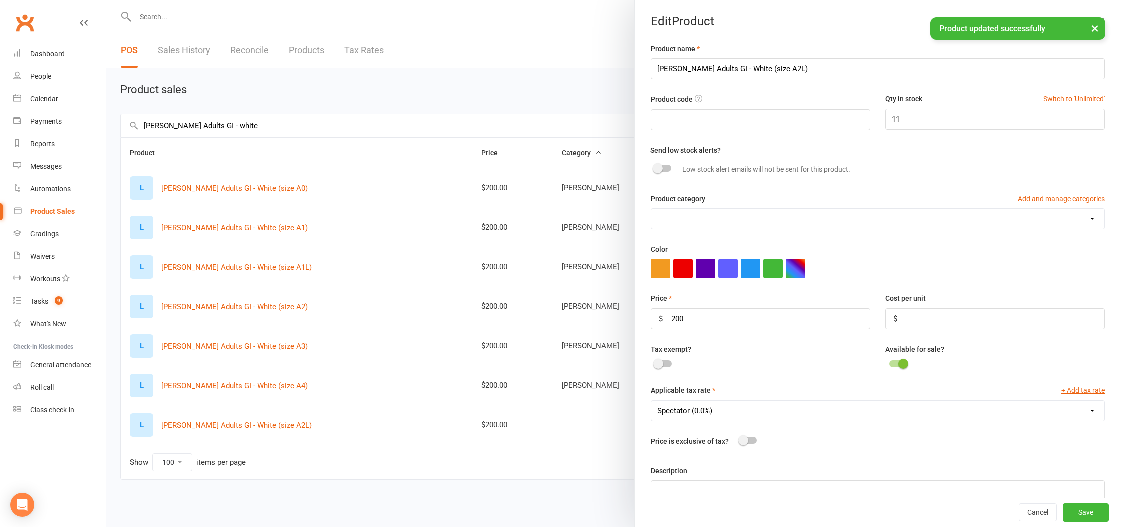
click at [754, 225] on select "[PERSON_NAME] [PERSON_NAME]" at bounding box center [877, 219] width 453 height 20
select select "1092"
click at [651, 209] on select "[PERSON_NAME] [PERSON_NAME]" at bounding box center [877, 219] width 453 height 20
click at [1095, 510] on button "Save" at bounding box center [1086, 513] width 46 height 18
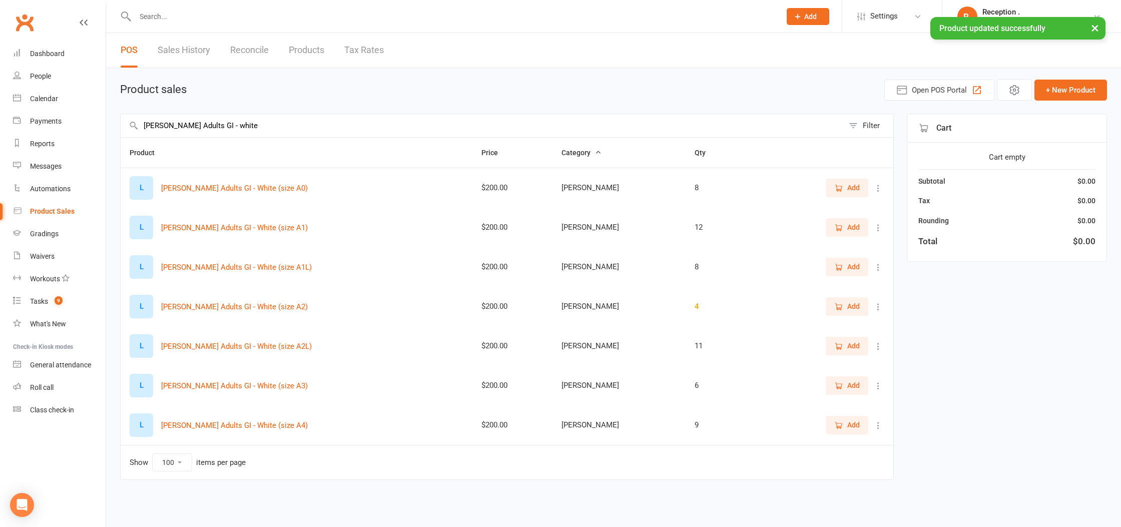
drag, startPoint x: 211, startPoint y: 130, endPoint x: 125, endPoint y: 119, distance: 86.2
click at [125, 119] on input "[PERSON_NAME] Adults GI - white" at bounding box center [482, 125] width 723 height 23
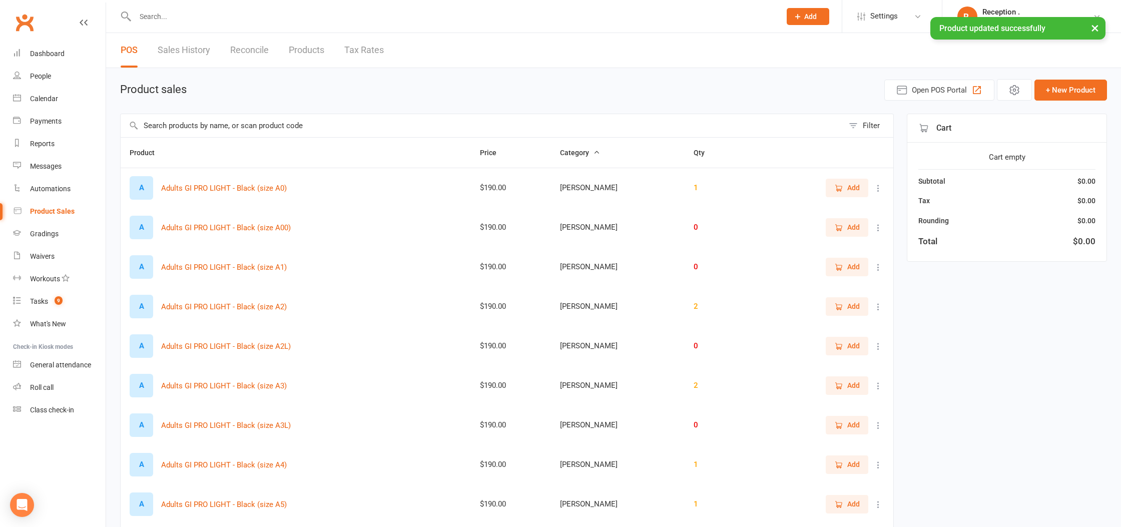
scroll to position [1, 0]
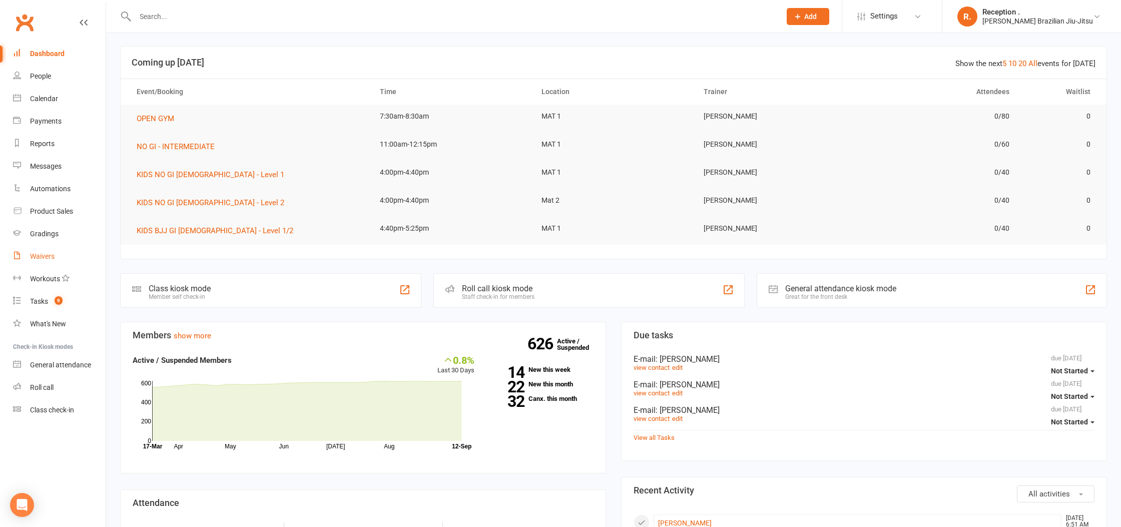
scroll to position [3, 0]
click at [49, 215] on div "Product Sales" at bounding box center [51, 211] width 43 height 8
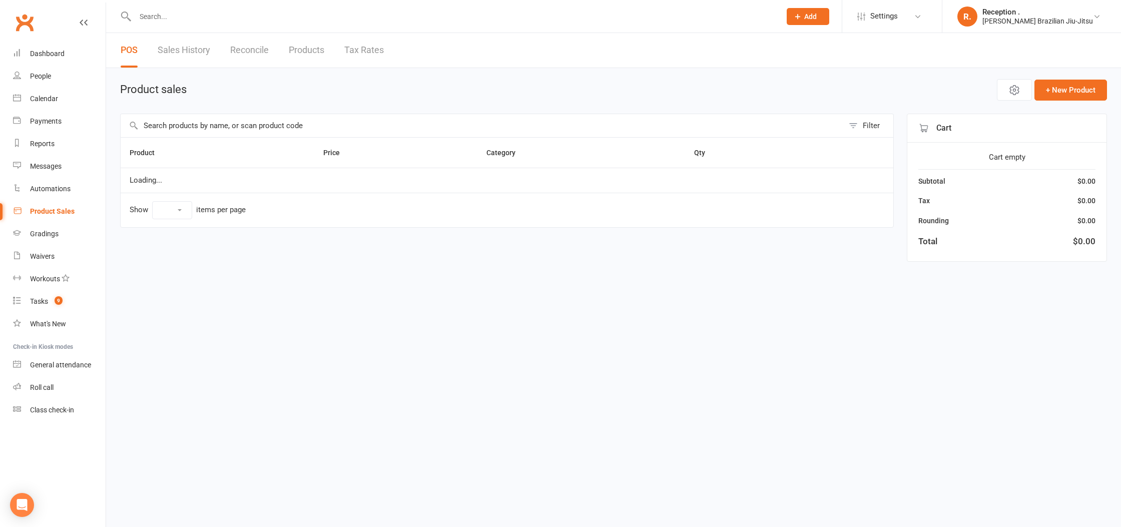
select select "10"
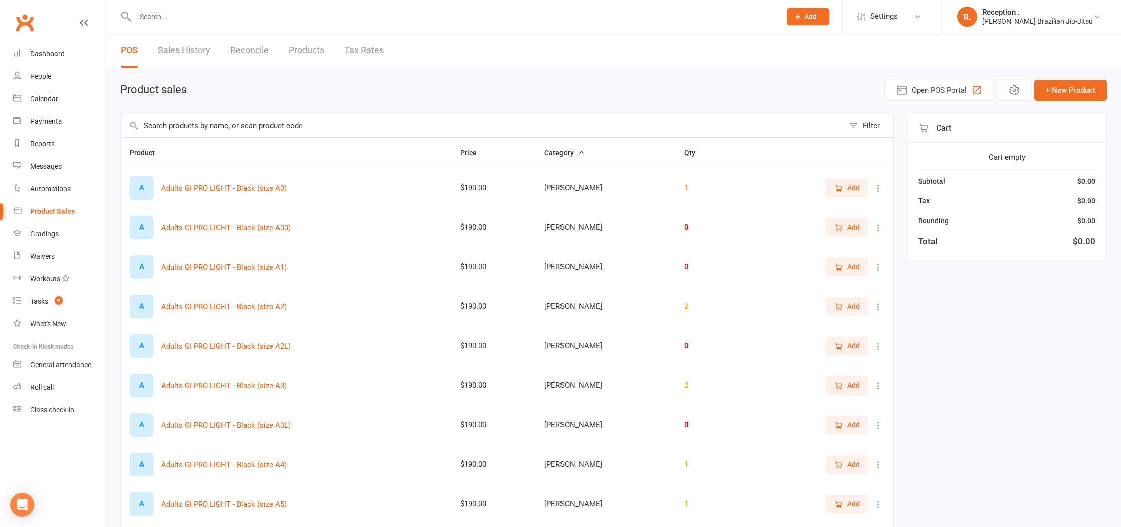
click at [193, 27] on div at bounding box center [447, 16] width 654 height 33
click at [198, 21] on input "text" at bounding box center [453, 17] width 642 height 14
paste input "[PERSON_NAME] Kids GI - Blue (size C2 - Y5)"
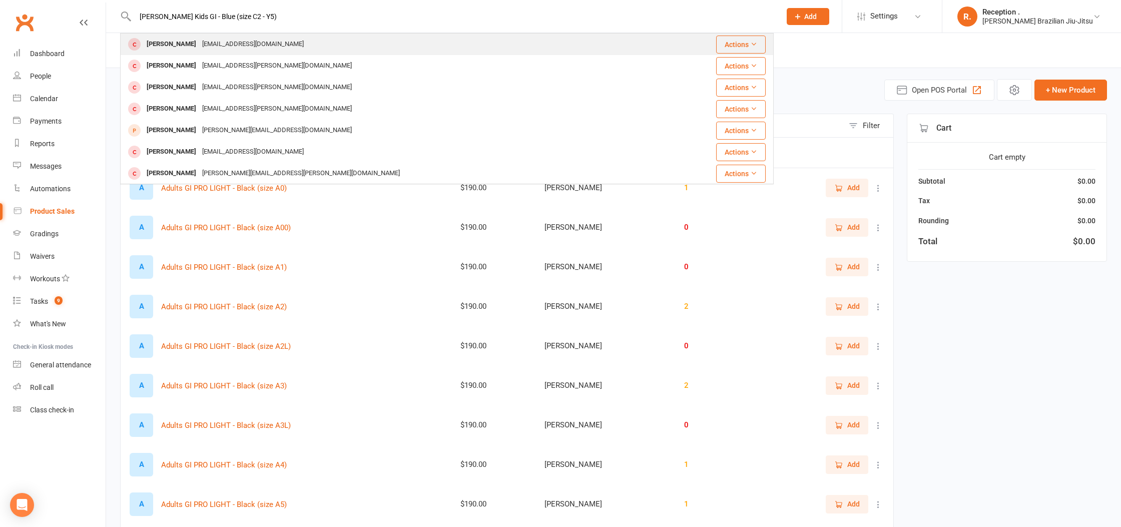
drag, startPoint x: 239, startPoint y: 18, endPoint x: 221, endPoint y: 52, distance: 38.9
click at [192, 17] on input "[PERSON_NAME] Kids GI - Blue (size C2 - Y5)" at bounding box center [453, 17] width 642 height 14
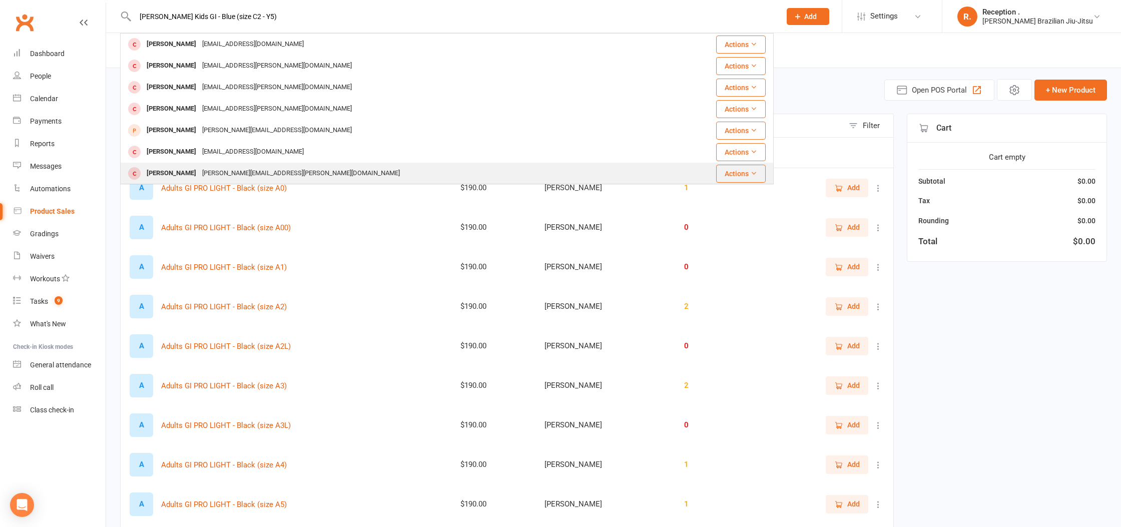
type input "[PERSON_NAME] Kids GI - Blue (size C2 - Y5)"
click at [122, 166] on div "Rafael King leticia.souza@gmail.com" at bounding box center [392, 173] width 542 height 21
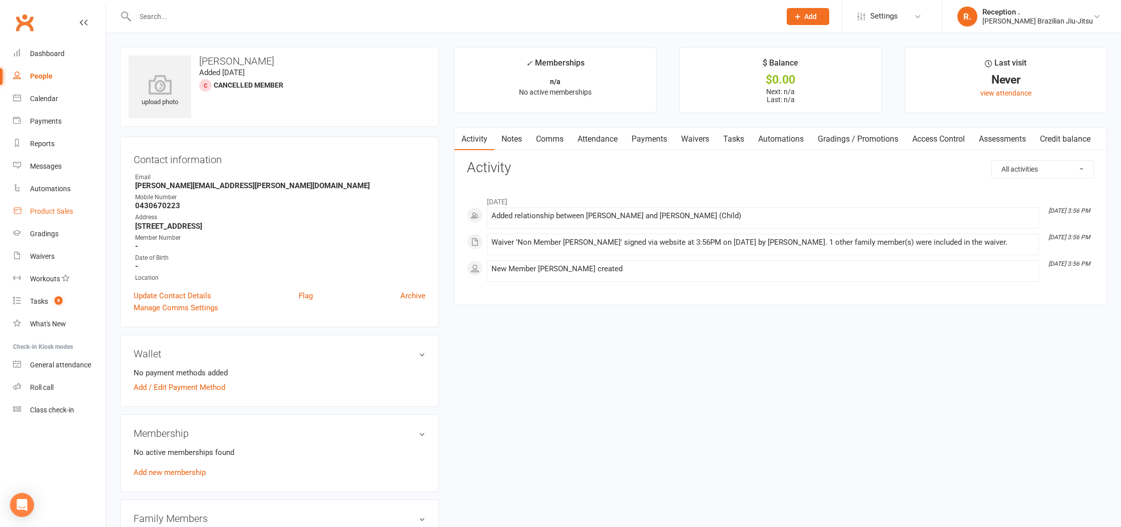
click at [63, 218] on link "Product Sales" at bounding box center [59, 211] width 93 height 23
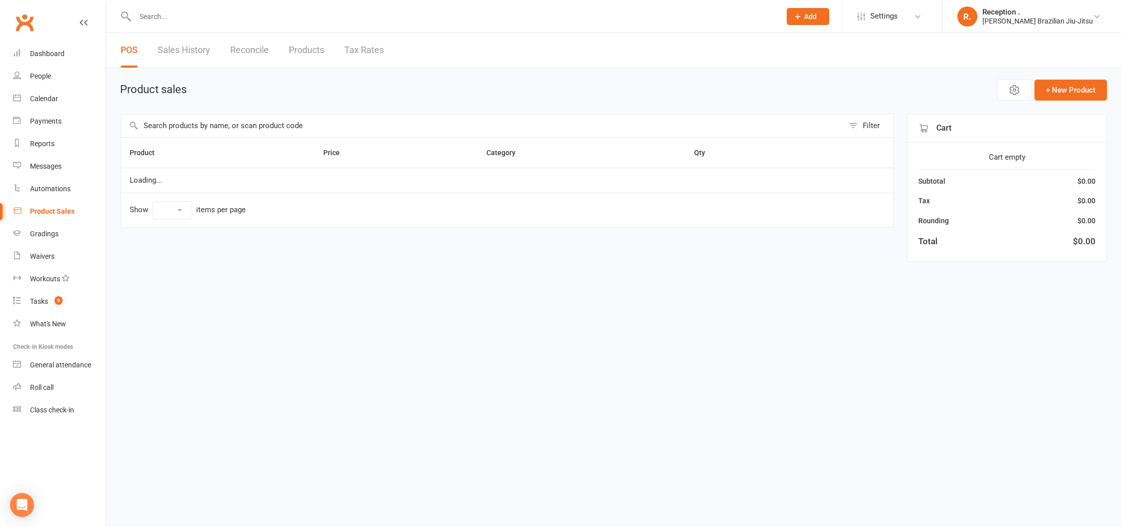
select select "10"
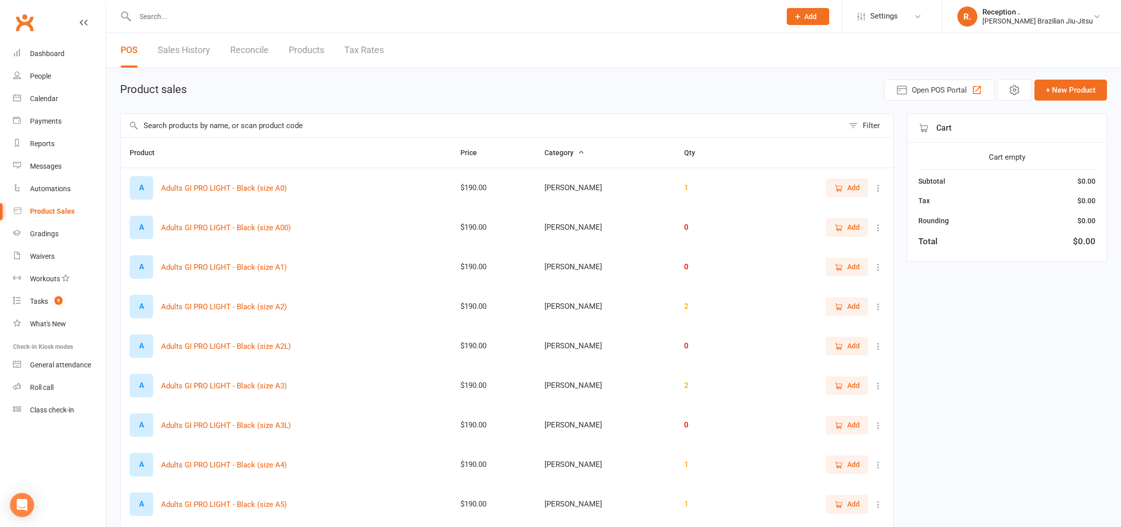
click at [216, 131] on input "text" at bounding box center [482, 125] width 723 height 23
paste input "[PERSON_NAME] Kids GI - Blue (size C2 - Y5)"
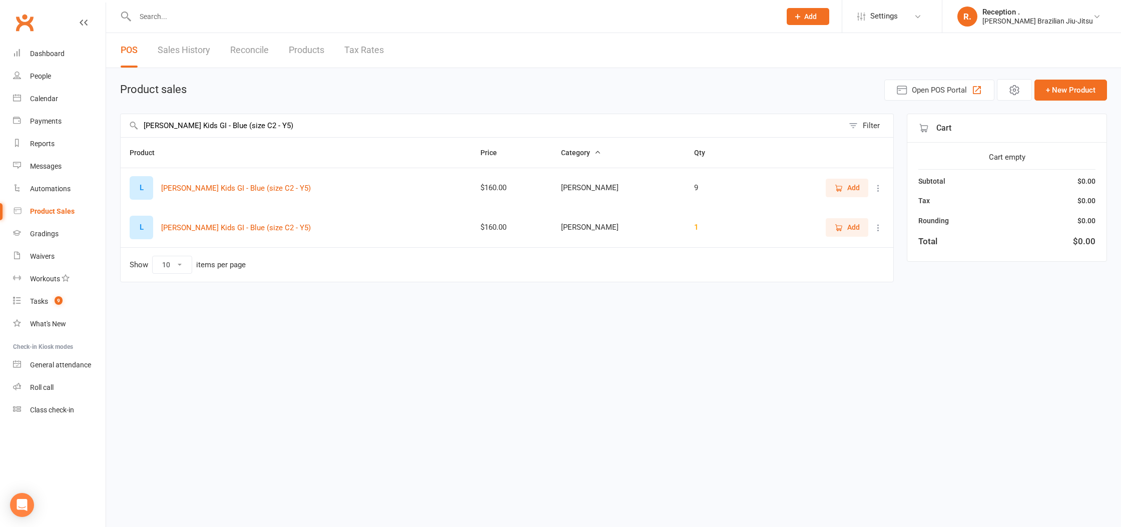
drag, startPoint x: 248, startPoint y: 125, endPoint x: 197, endPoint y: 127, distance: 51.1
click at [197, 127] on input "[PERSON_NAME] Kids GI - Blue (size C2 - Y5)" at bounding box center [482, 125] width 723 height 23
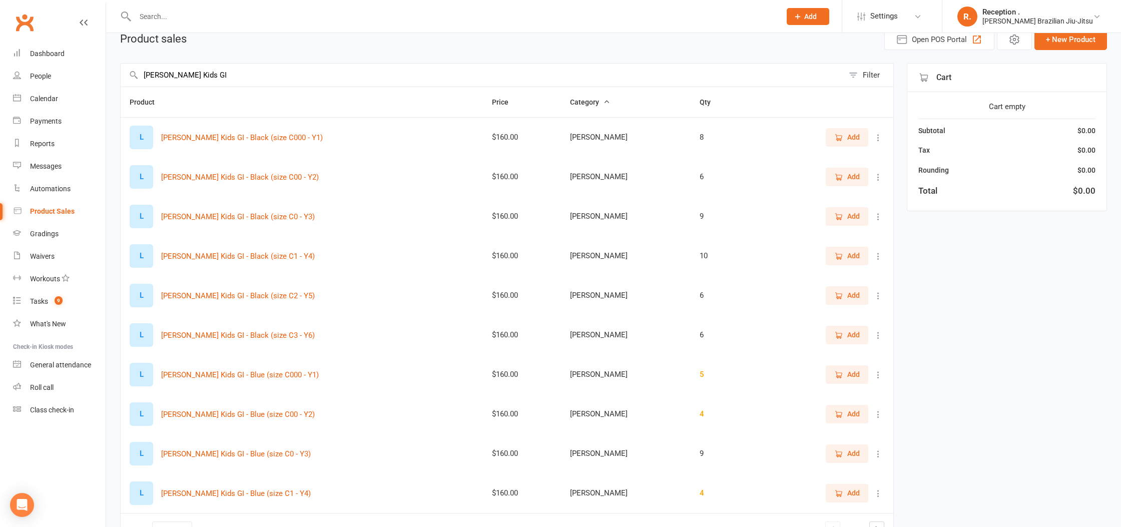
scroll to position [114, 0]
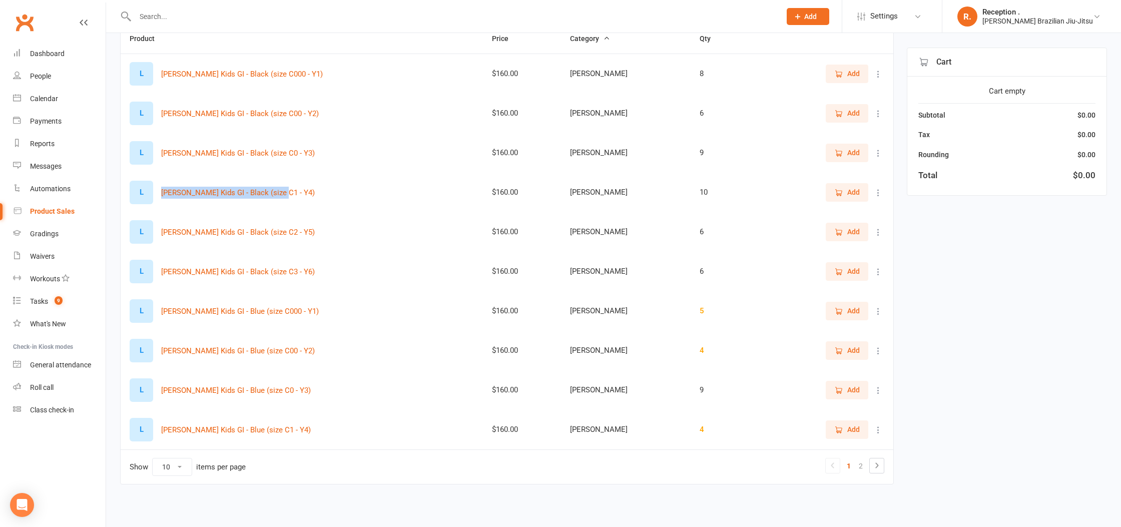
drag, startPoint x: 289, startPoint y: 187, endPoint x: 151, endPoint y: 196, distance: 138.4
click at [151, 196] on div "L LEMOS Kids GI - Black (size C1 - Y4)" at bounding box center [302, 193] width 344 height 24
copy div "[PERSON_NAME] Kids GI - Black (size C1 - Y4)"
drag, startPoint x: 304, startPoint y: 151, endPoint x: 162, endPoint y: 150, distance: 142.6
click at [162, 150] on div "L LEMOS Kids GI - Black (size C0 - Y3)" at bounding box center [302, 153] width 344 height 24
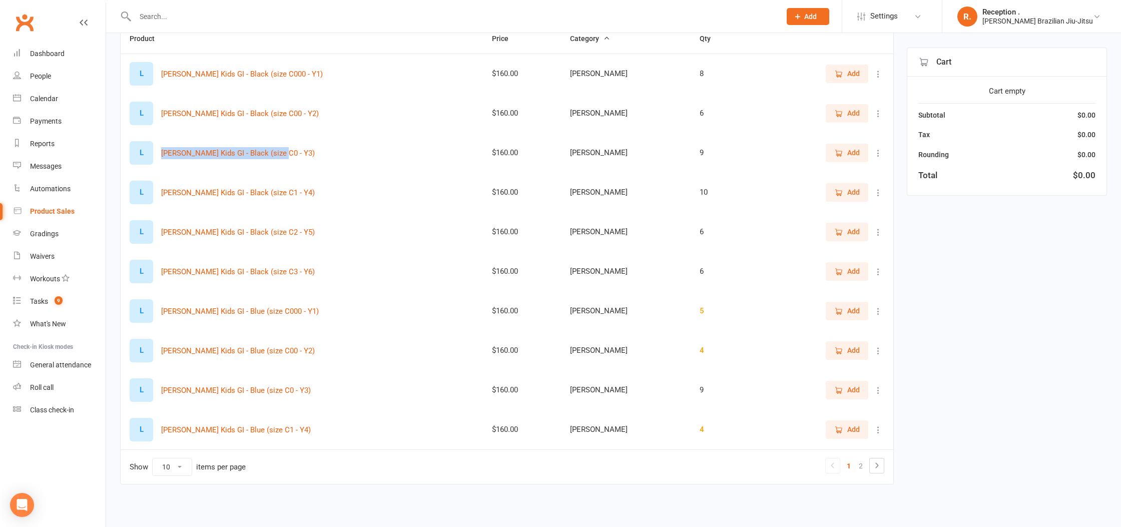
copy button "[PERSON_NAME] Kids GI - Black (size C0 - Y3)"
drag, startPoint x: 281, startPoint y: 115, endPoint x: 157, endPoint y: 113, distance: 124.1
click at [157, 113] on div "L LEMOS Kids GI - Black (size C00 - Y2)" at bounding box center [302, 114] width 344 height 24
copy div "[PERSON_NAME] Kids GI - Black (size C00 - Y2)"
drag, startPoint x: 257, startPoint y: 66, endPoint x: 166, endPoint y: 69, distance: 91.1
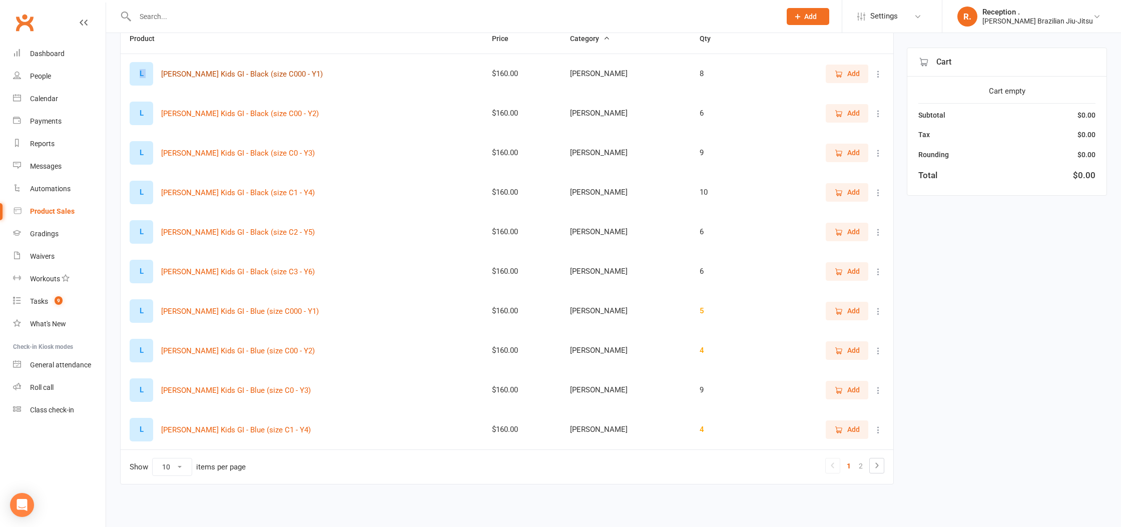
click at [156, 69] on div "L [PERSON_NAME] Kids GI - Black (size C000 - Y1)" at bounding box center [302, 74] width 344 height 24
drag, startPoint x: 317, startPoint y: 72, endPoint x: 159, endPoint y: 69, distance: 158.7
click at [159, 69] on div "L [PERSON_NAME] Kids GI - Black (size C000 - Y1)" at bounding box center [302, 74] width 344 height 24
copy button "[PERSON_NAME] Kids GI - Black (size C000 - Y1)"
click at [880, 473] on li at bounding box center [876, 466] width 15 height 16
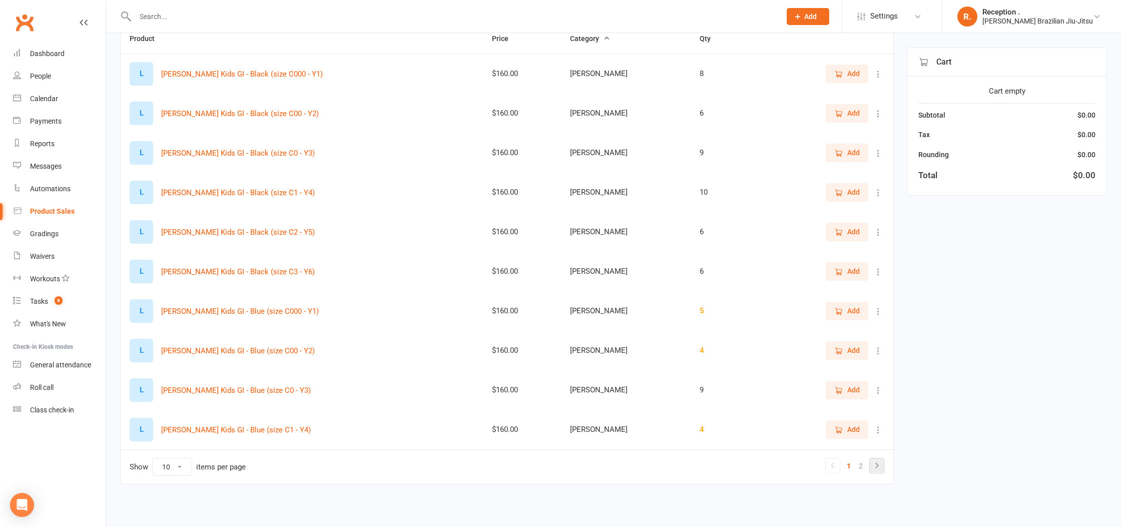
click at [871, 469] on icon at bounding box center [877, 465] width 12 height 12
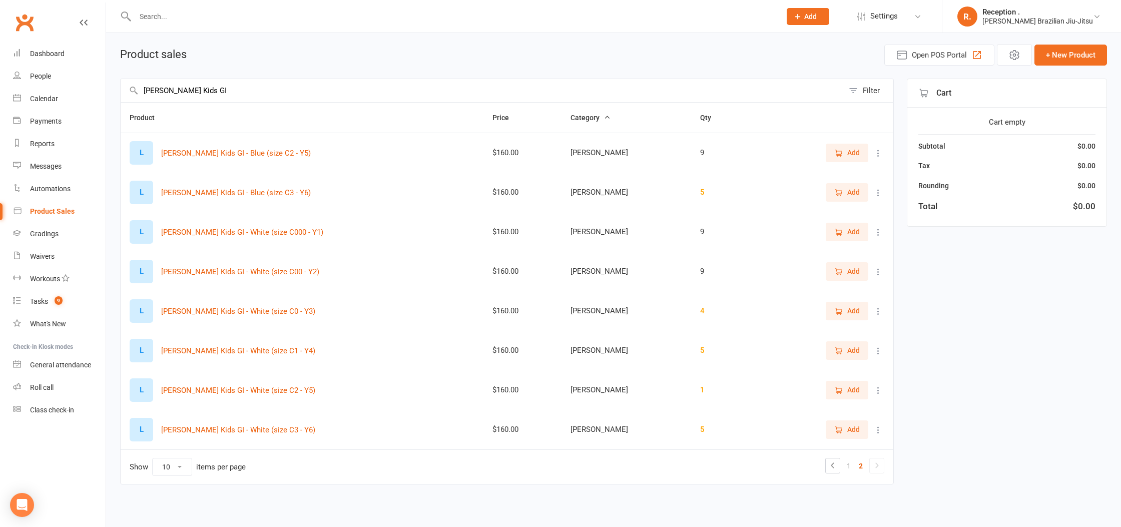
drag, startPoint x: 223, startPoint y: 95, endPoint x: 184, endPoint y: 96, distance: 39.0
click at [223, 95] on input "[PERSON_NAME] Kids GI" at bounding box center [482, 90] width 723 height 23
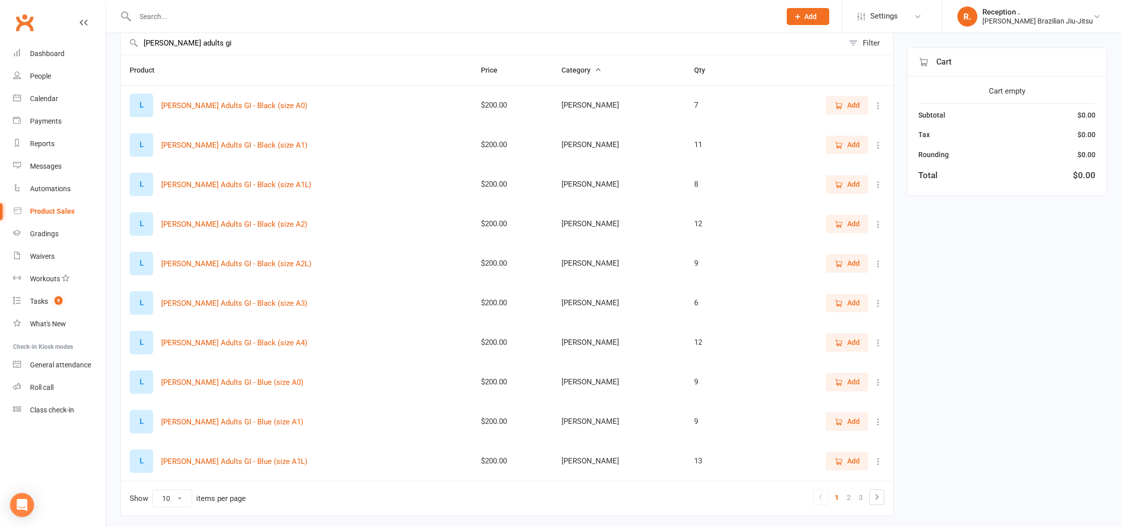
scroll to position [114, 0]
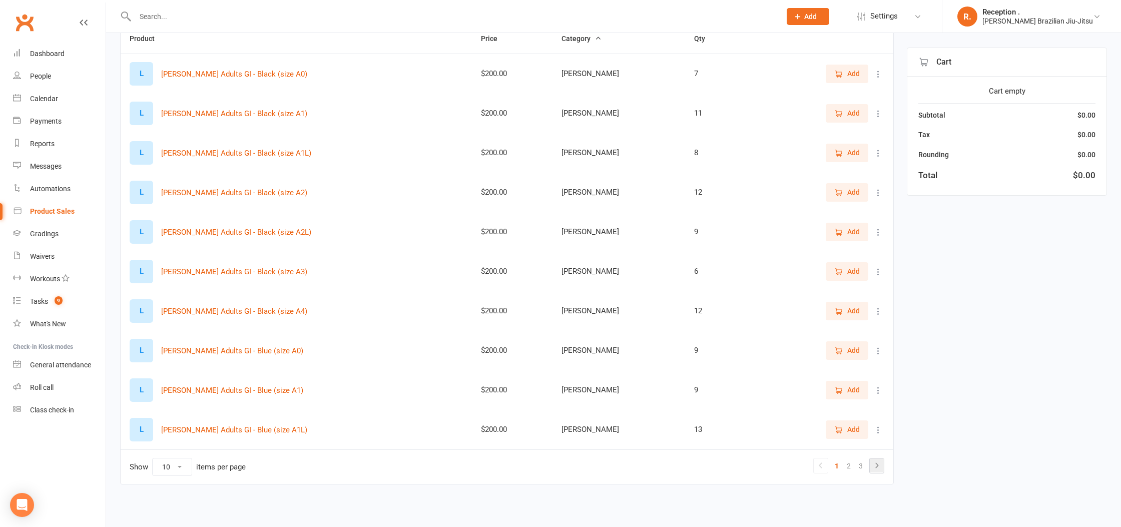
click at [881, 468] on icon at bounding box center [877, 465] width 12 height 12
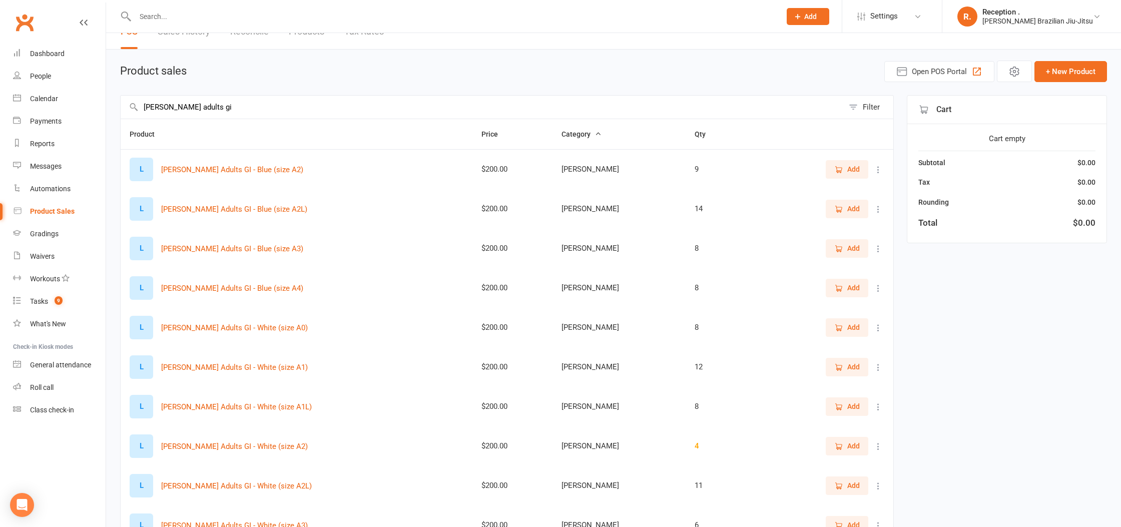
scroll to position [0, 0]
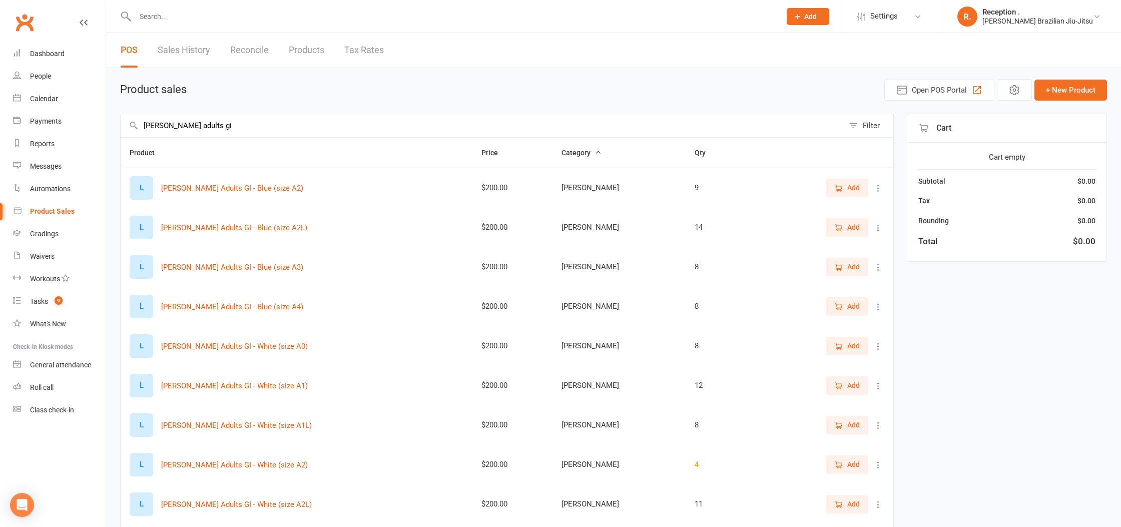
click at [223, 127] on input "LEMOS adults gi" at bounding box center [482, 125] width 723 height 23
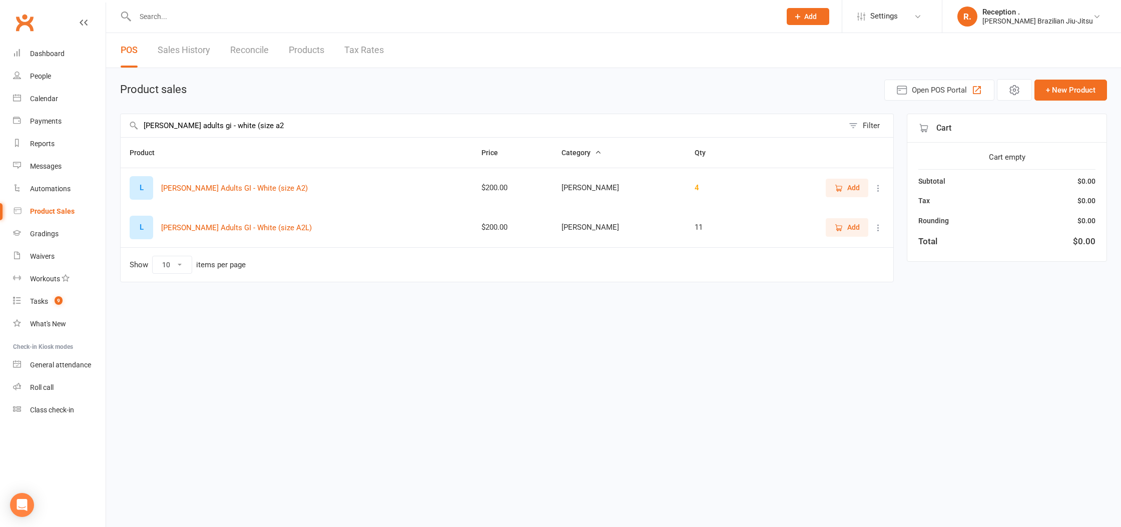
type input "LEMOS adults gi - white (size a2"
click at [879, 186] on icon at bounding box center [878, 188] width 10 height 10
click at [832, 212] on link "View / Edit" at bounding box center [834, 208] width 99 height 20
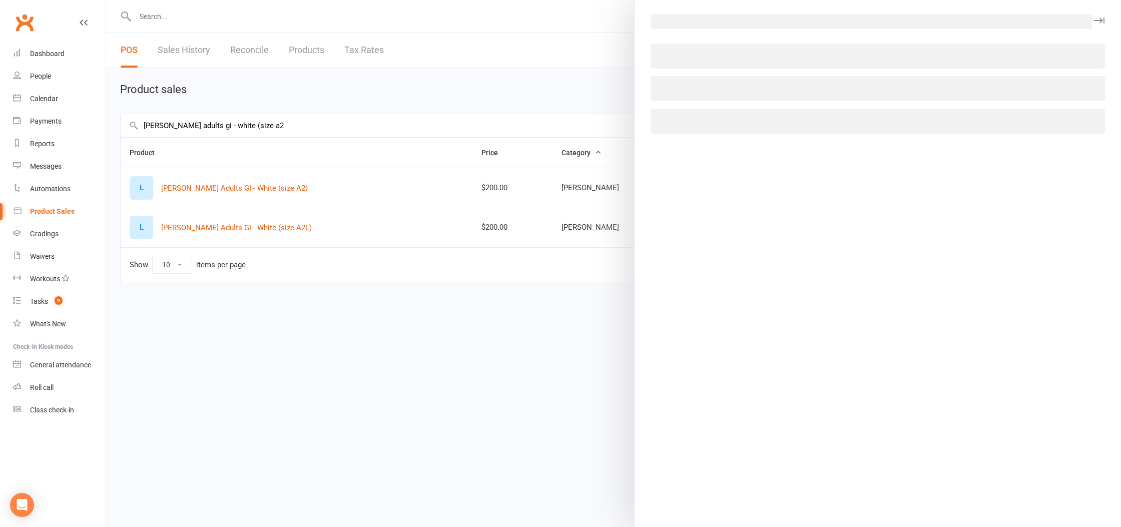
select select "1092"
select select "1199"
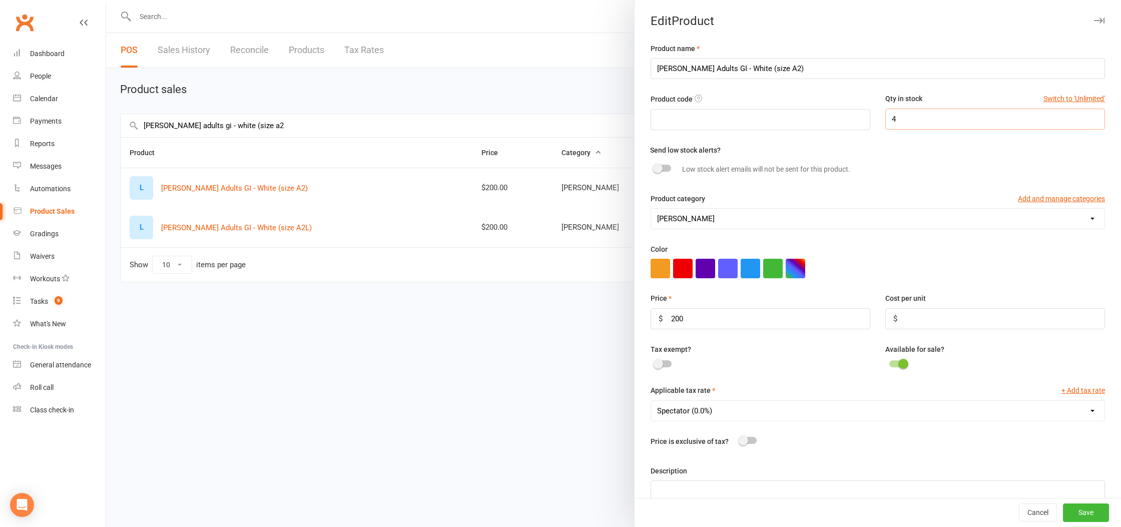
click at [922, 124] on input "4" at bounding box center [995, 119] width 220 height 21
type input "3"
click at [1086, 507] on button "Save" at bounding box center [1086, 513] width 46 height 18
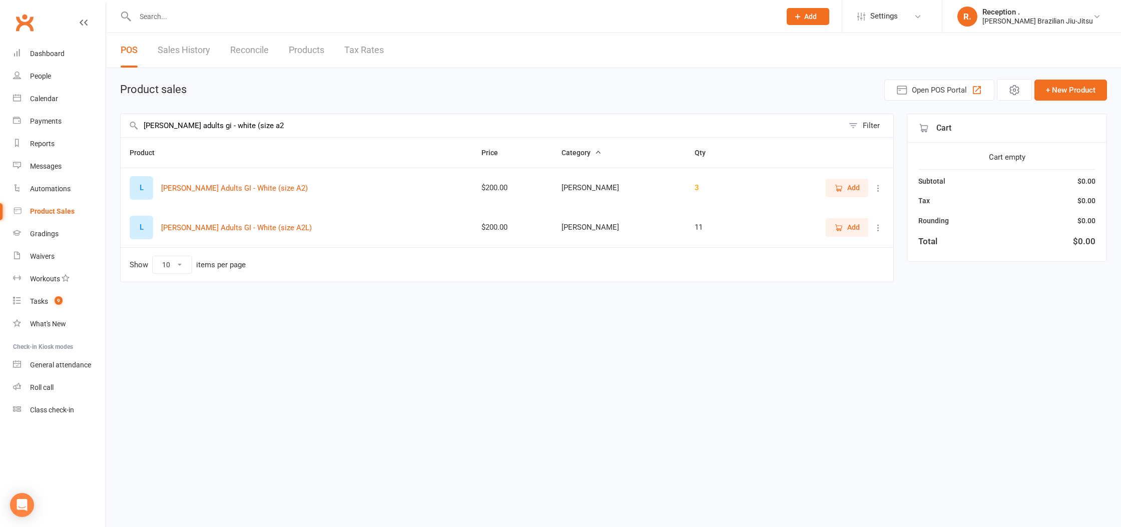
drag, startPoint x: 191, startPoint y: 124, endPoint x: 170, endPoint y: 128, distance: 21.5
click at [170, 128] on input "LEMOS adults gi - white (size a2" at bounding box center [482, 125] width 723 height 23
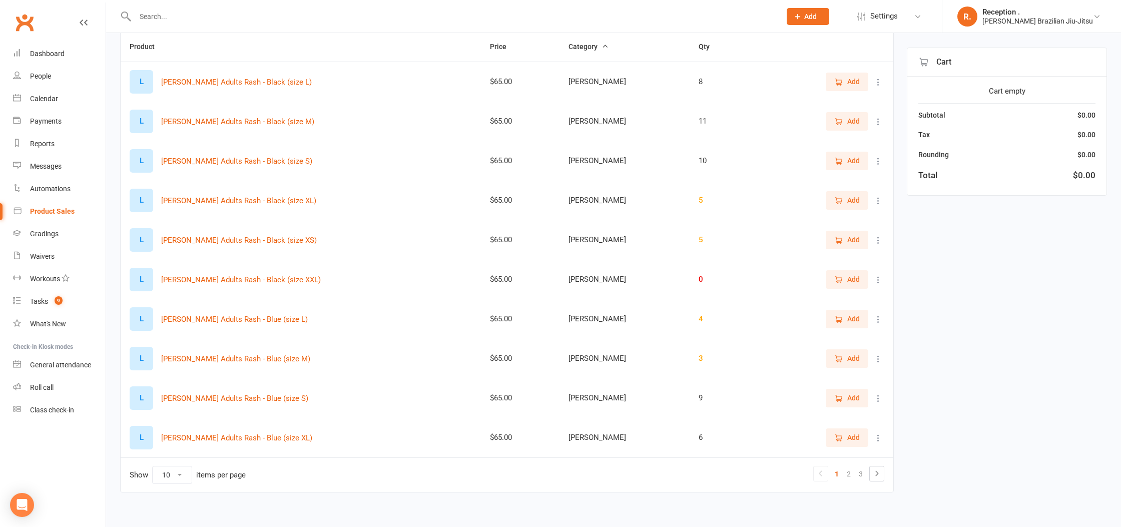
scroll to position [114, 0]
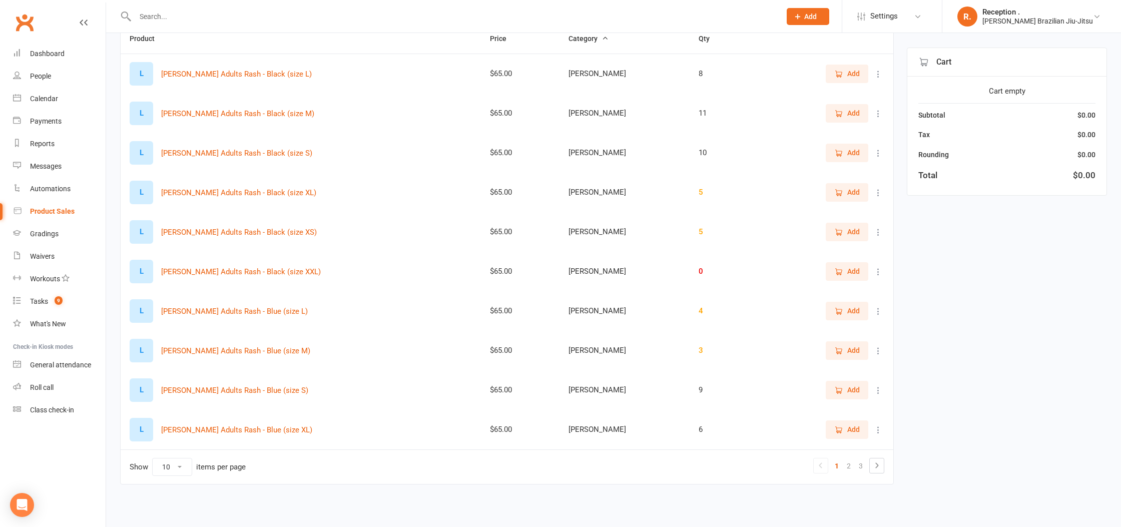
type input "LEMOS adults rash"
click at [177, 471] on select "10 25 50 100" at bounding box center [172, 466] width 39 height 17
select select "100"
click at [153, 458] on select "10 25 50 100" at bounding box center [172, 466] width 39 height 17
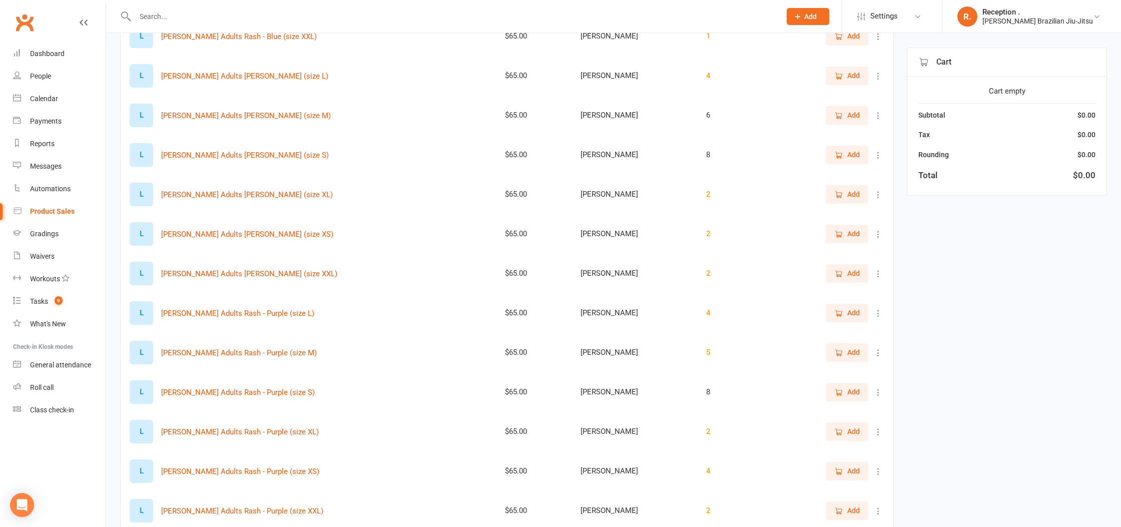
scroll to position [0, 0]
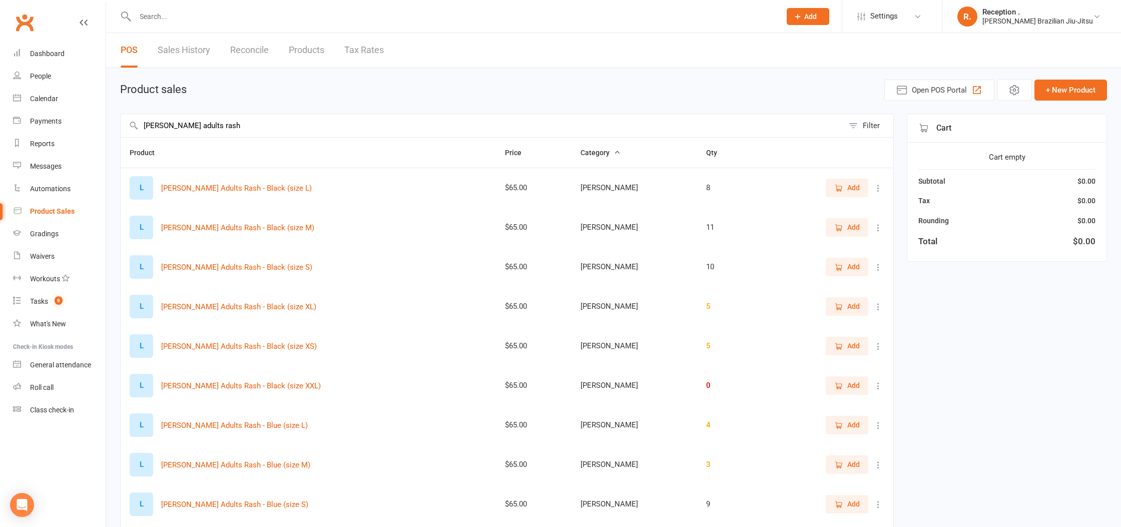
click at [242, 124] on input "LEMOS adults rash" at bounding box center [482, 125] width 723 height 23
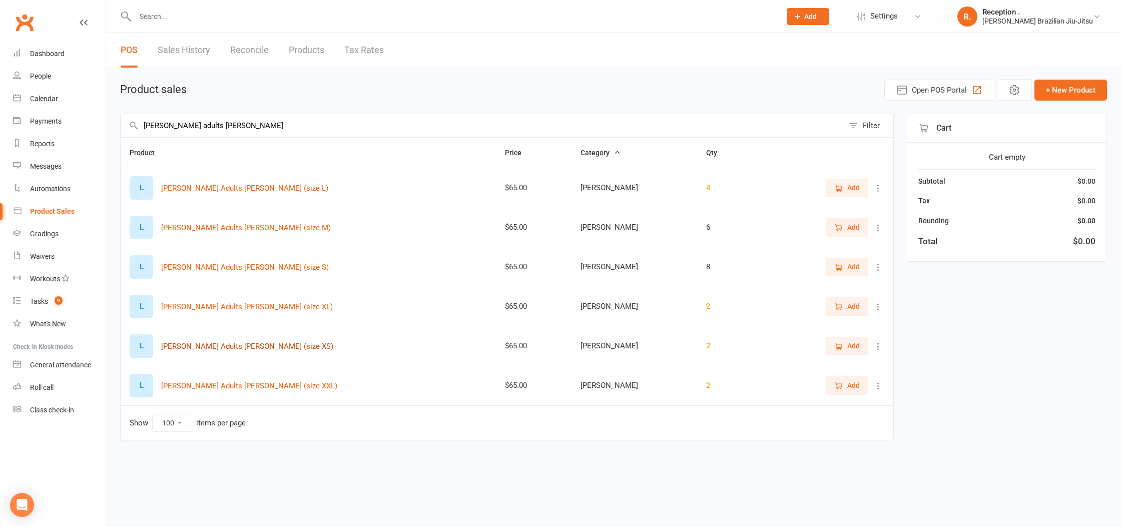
type input "LEMOS adults rash - brown"
click at [261, 347] on button "[PERSON_NAME] Adults [PERSON_NAME] (size XS)" at bounding box center [247, 346] width 172 height 12
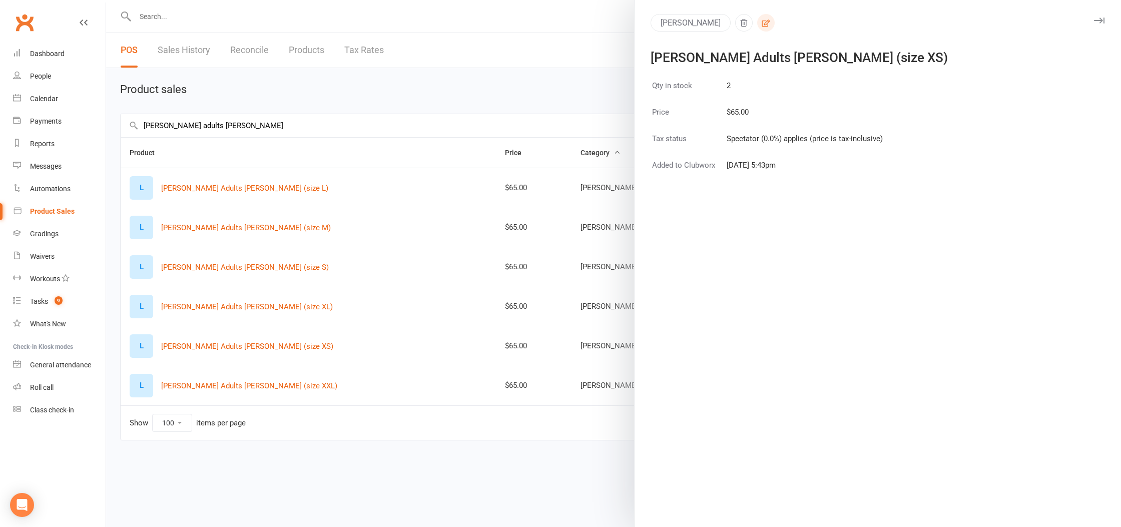
click at [761, 20] on icon "button" at bounding box center [765, 23] width 9 height 9
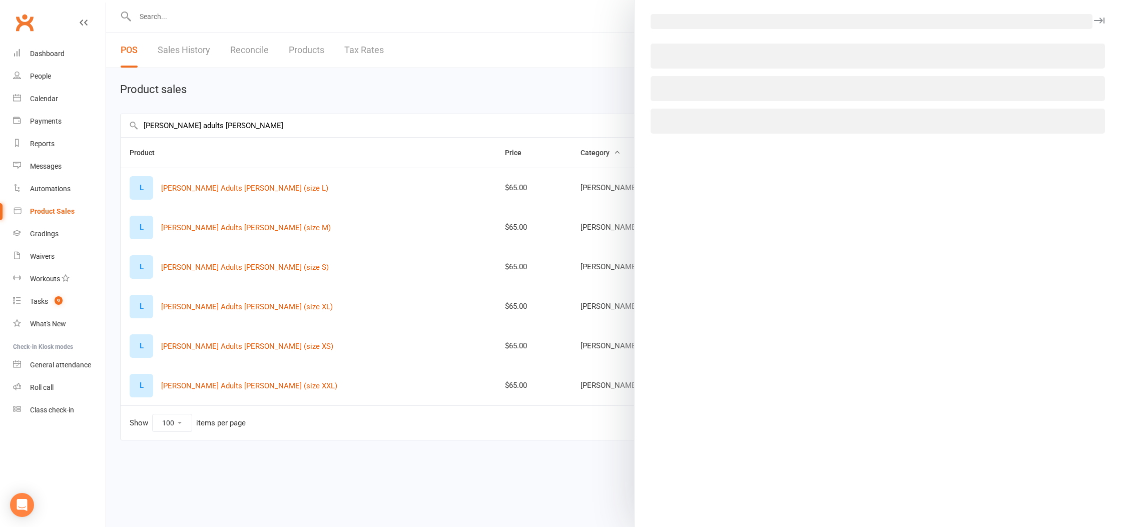
select select "1092"
select select "1199"
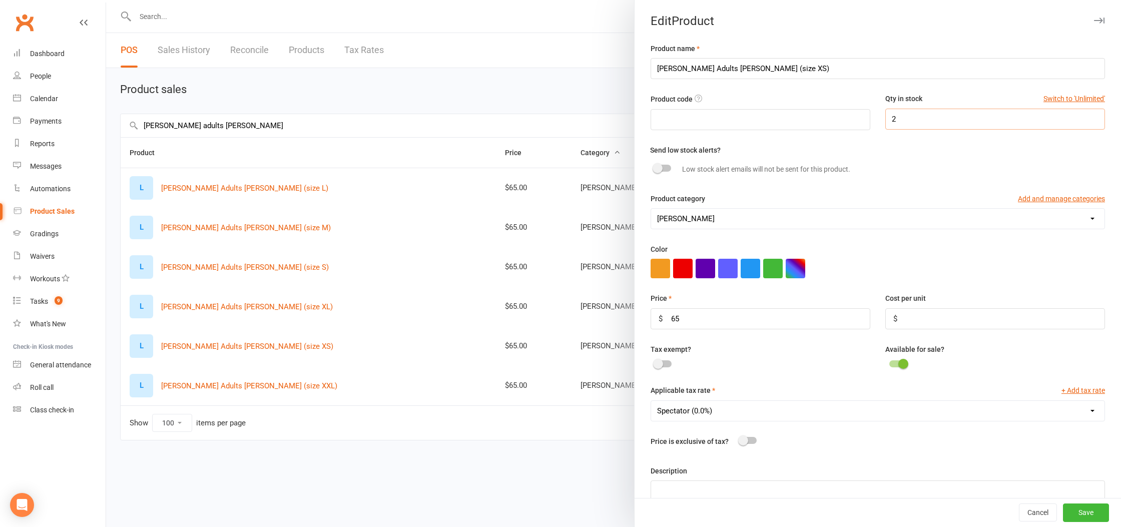
click at [971, 121] on input "2" at bounding box center [995, 119] width 220 height 21
type input "6"
click at [1088, 516] on button "Save" at bounding box center [1086, 513] width 46 height 18
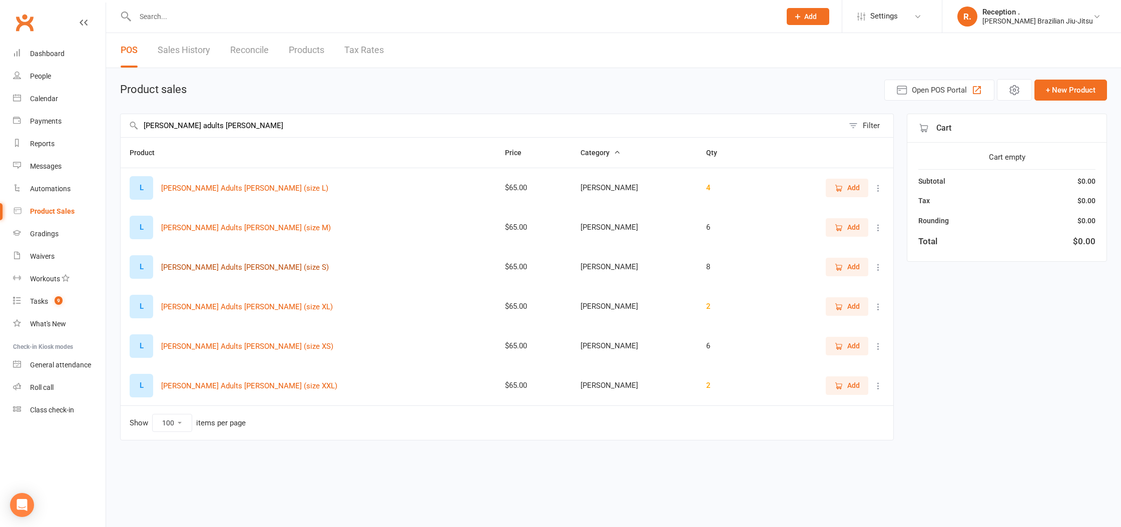
click at [255, 265] on button "[PERSON_NAME] Adults [PERSON_NAME] (size S)" at bounding box center [245, 267] width 168 height 12
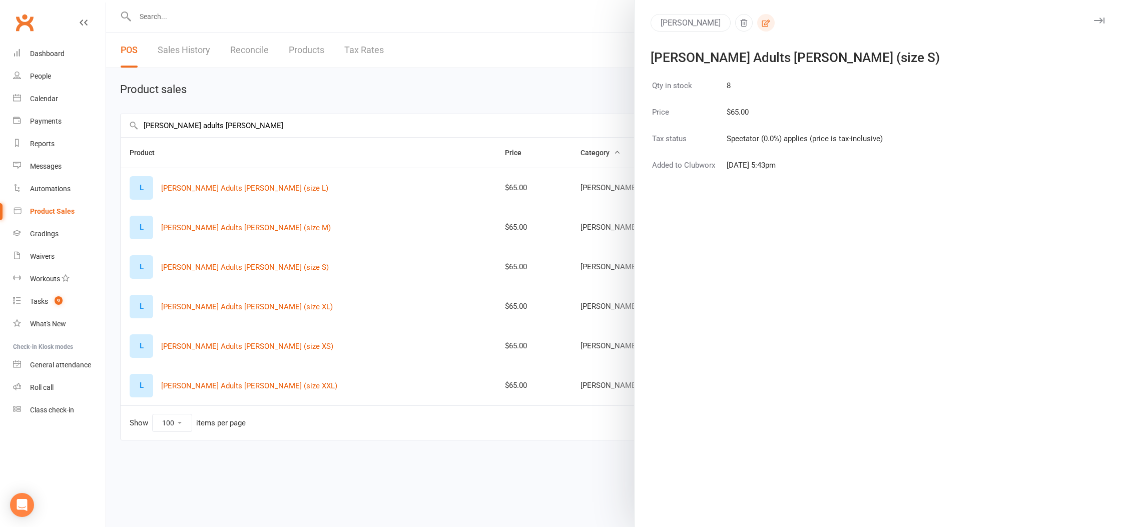
click at [761, 27] on icon "button" at bounding box center [765, 23] width 9 height 9
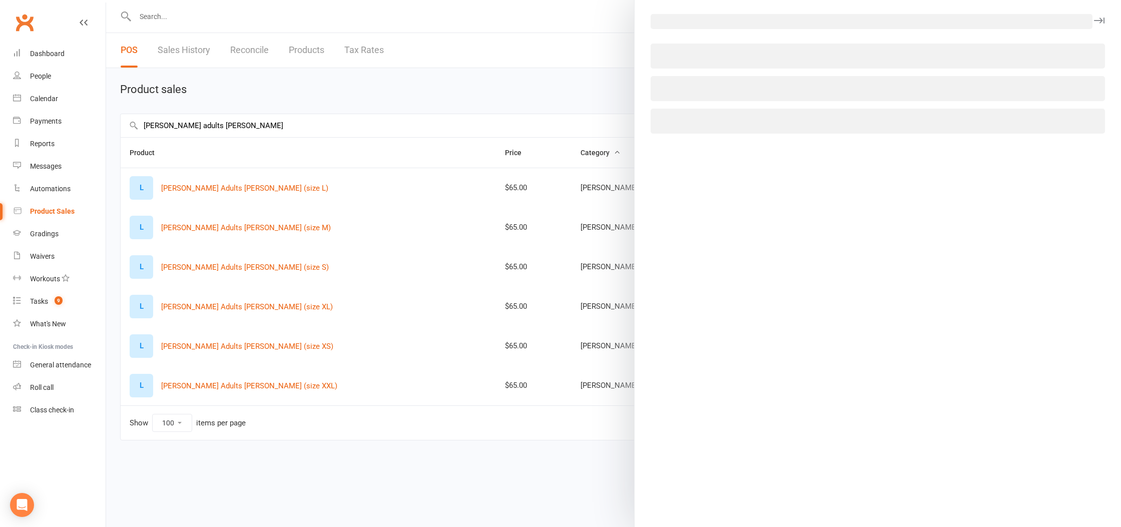
select select "1092"
select select "1199"
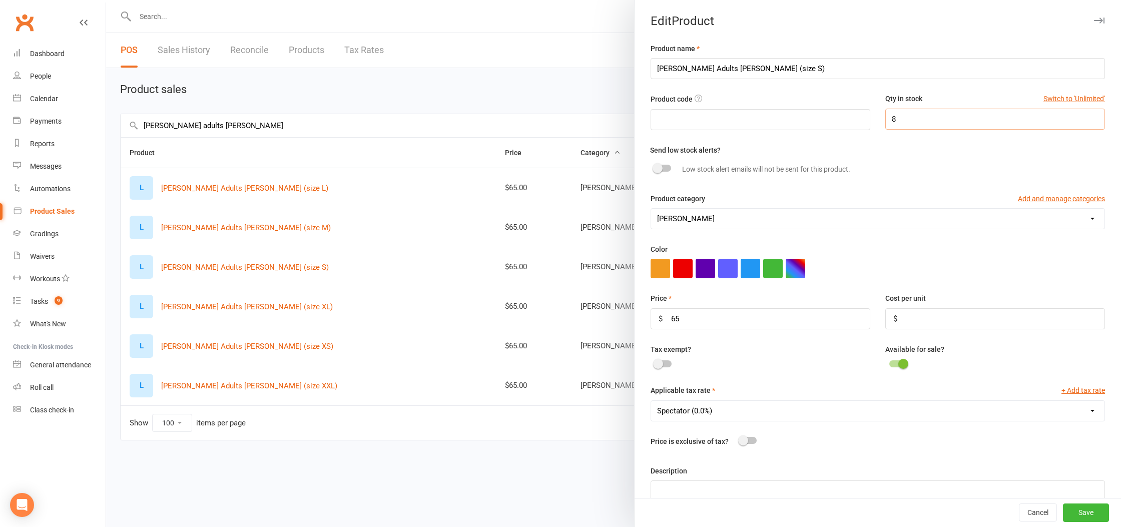
click at [905, 112] on input "8" at bounding box center [995, 119] width 220 height 21
type input "8"
click at [1095, 517] on button "Save" at bounding box center [1086, 513] width 46 height 18
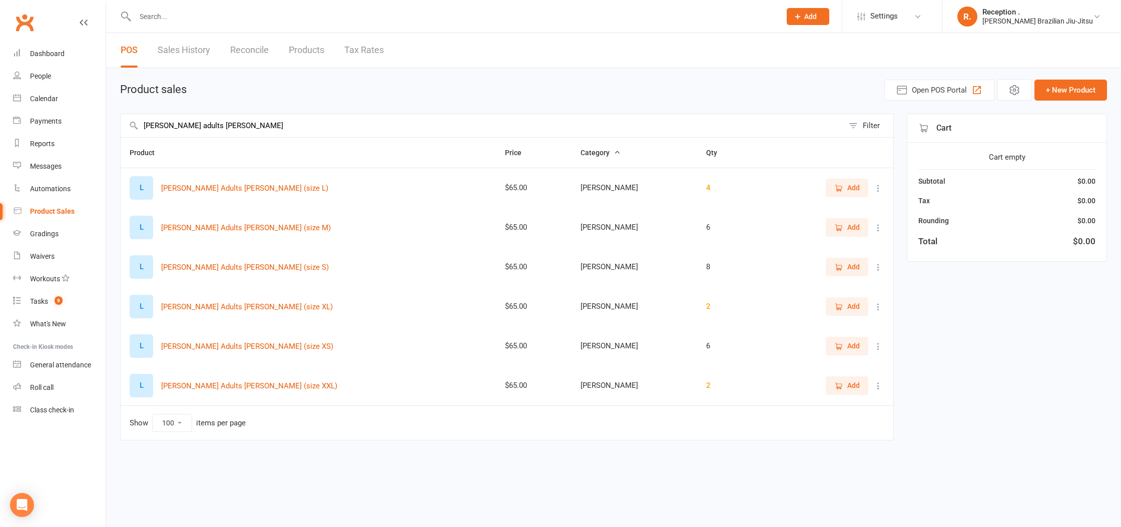
click at [877, 229] on icon at bounding box center [878, 228] width 10 height 10
click at [841, 249] on link "View / Edit" at bounding box center [834, 247] width 99 height 20
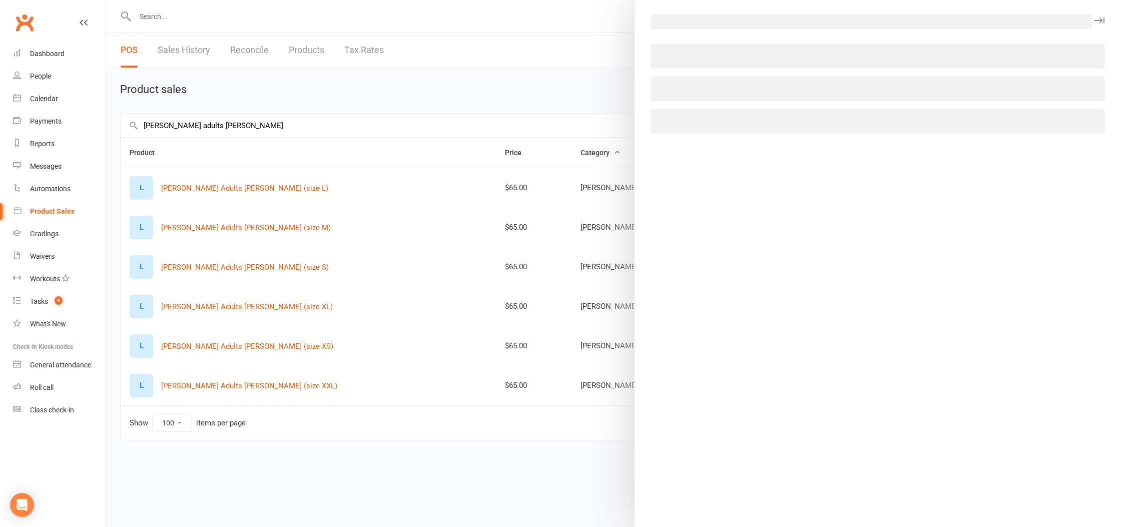
select select "1092"
select select "1199"
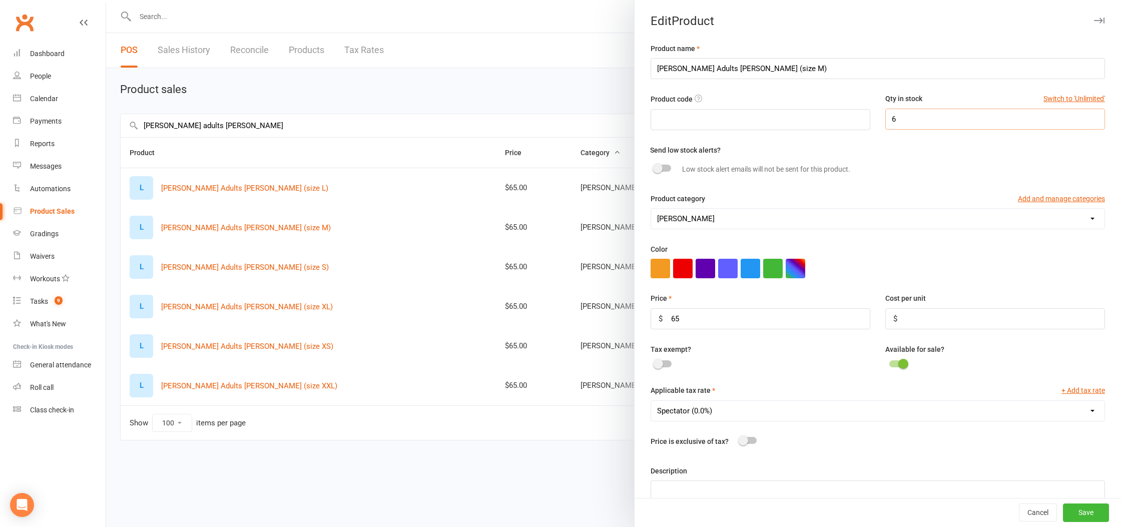
click at [922, 125] on input "6" at bounding box center [995, 119] width 220 height 21
type input "7"
click at [1084, 507] on button "Save" at bounding box center [1086, 513] width 46 height 18
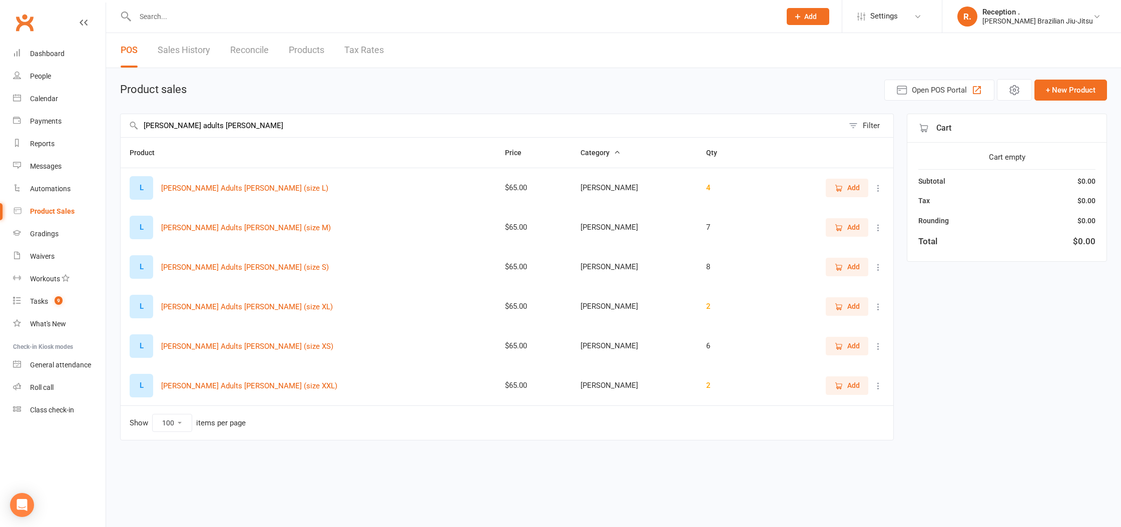
click at [884, 188] on button at bounding box center [878, 188] width 12 height 12
click at [839, 208] on link "View / Edit" at bounding box center [834, 208] width 99 height 20
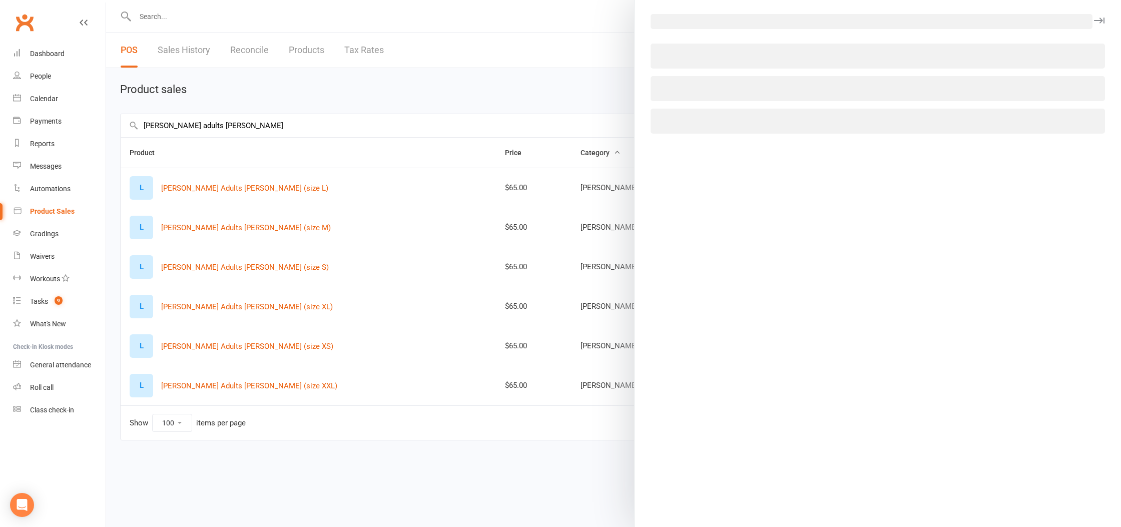
select select "1092"
select select "1199"
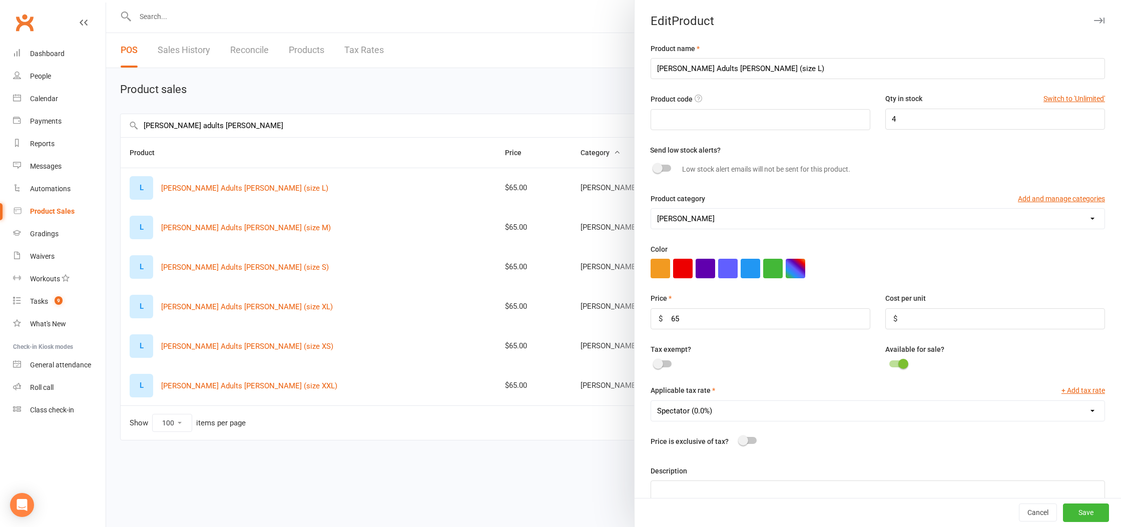
click at [946, 130] on div "Product code Qty in stock Switch to 'Unlimited' 4" at bounding box center [877, 118] width 469 height 51
click at [941, 120] on input "4" at bounding box center [995, 119] width 220 height 21
type input "6"
click at [1092, 508] on button "Save" at bounding box center [1086, 513] width 46 height 18
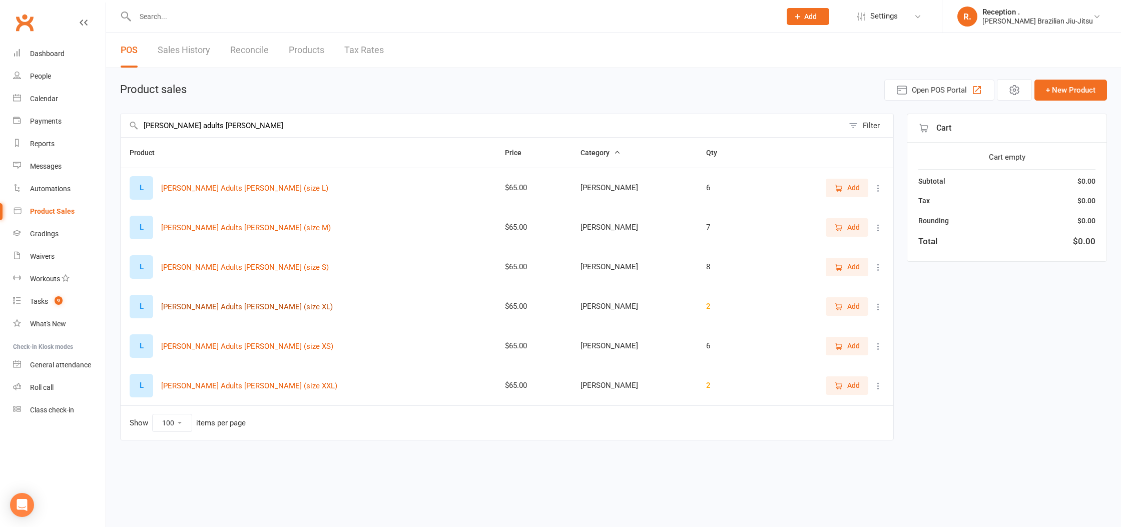
click at [260, 302] on button "[PERSON_NAME] Adults [PERSON_NAME] (size XL)" at bounding box center [247, 307] width 172 height 12
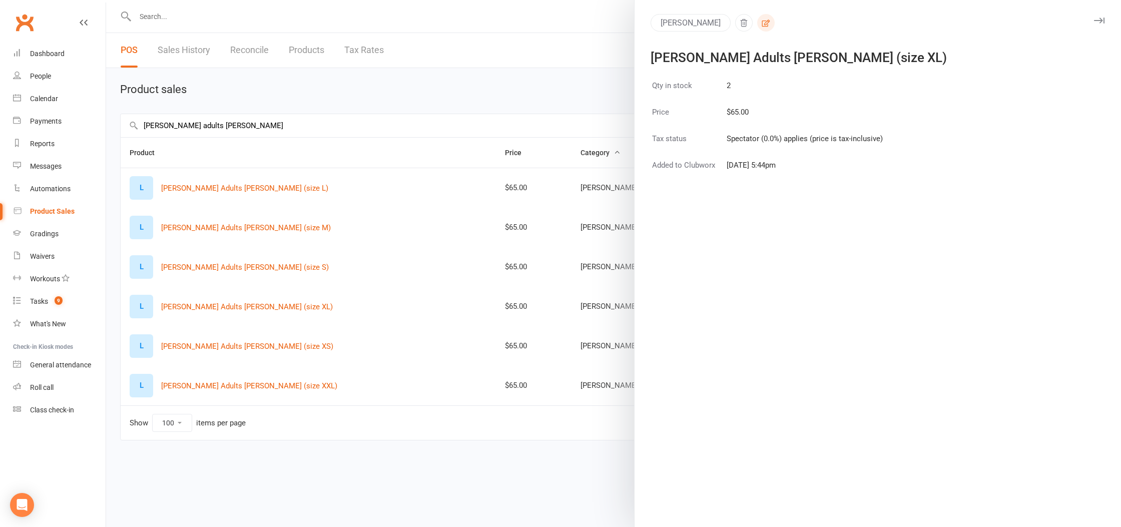
click at [757, 23] on button "button" at bounding box center [766, 23] width 18 height 18
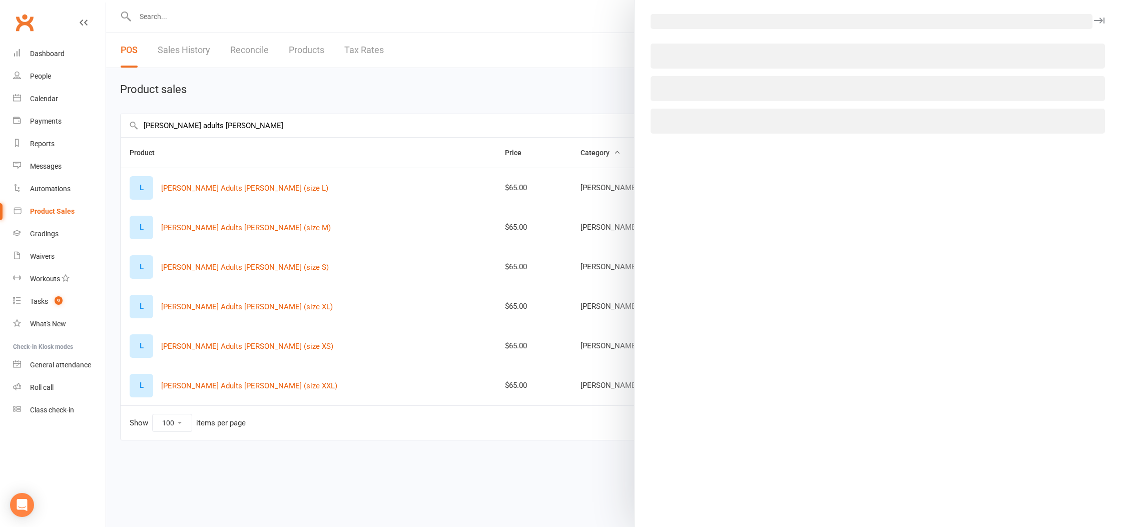
select select "1092"
select select "1199"
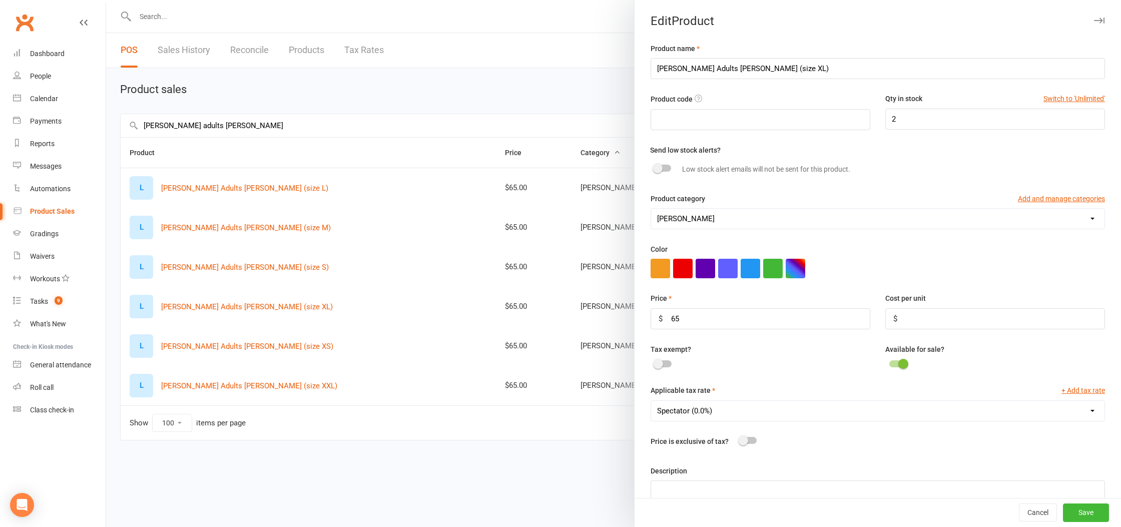
drag, startPoint x: 915, startPoint y: 107, endPoint x: 911, endPoint y: 113, distance: 7.0
click at [912, 111] on div "Qty in stock Switch to 'Unlimited' 2" at bounding box center [995, 111] width 235 height 36
click at [915, 118] on input "2" at bounding box center [995, 119] width 220 height 21
type input "8"
click at [1089, 513] on button "Save" at bounding box center [1086, 513] width 46 height 18
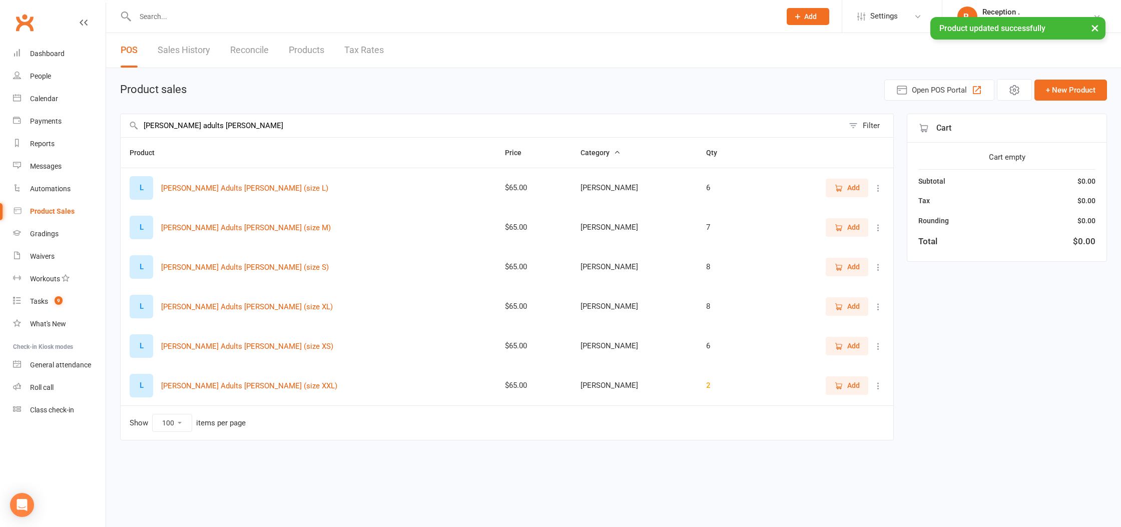
click at [882, 386] on icon at bounding box center [878, 386] width 10 height 10
click at [854, 407] on link "View / Edit" at bounding box center [834, 405] width 99 height 20
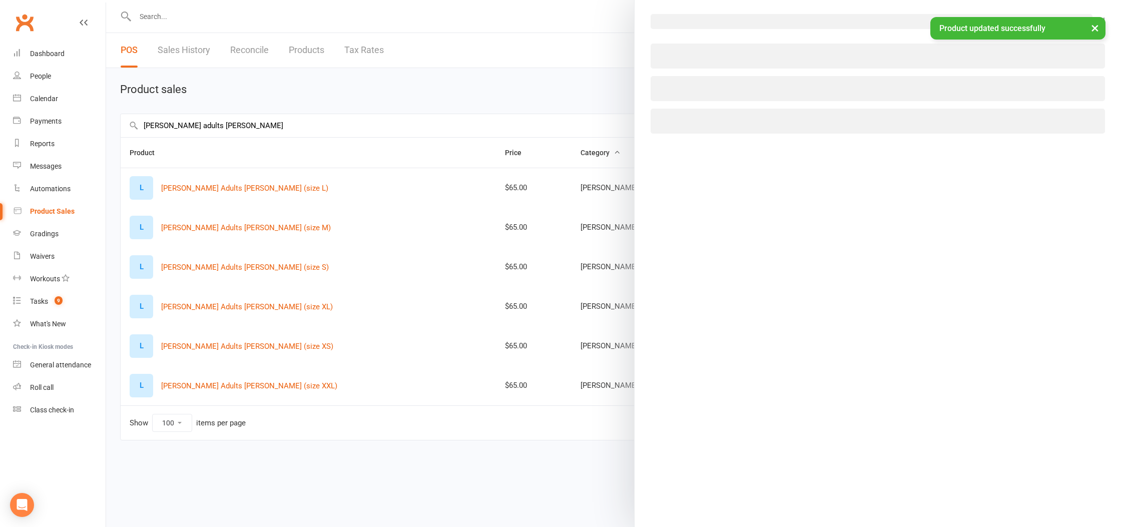
select select "1092"
select select "1199"
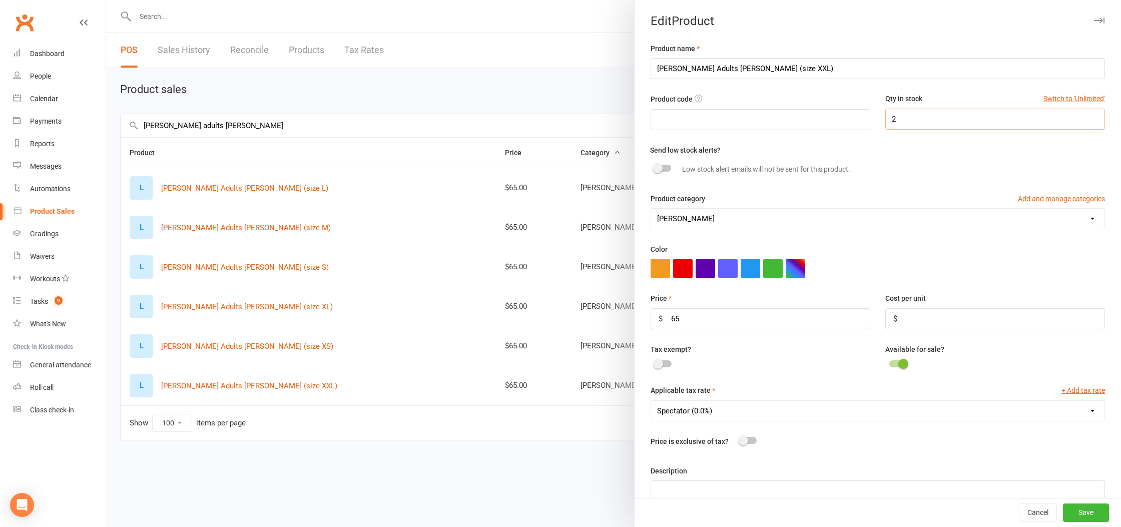
click at [902, 116] on input "2" at bounding box center [995, 119] width 220 height 21
type input "9"
click at [1090, 519] on button "Save" at bounding box center [1086, 513] width 46 height 18
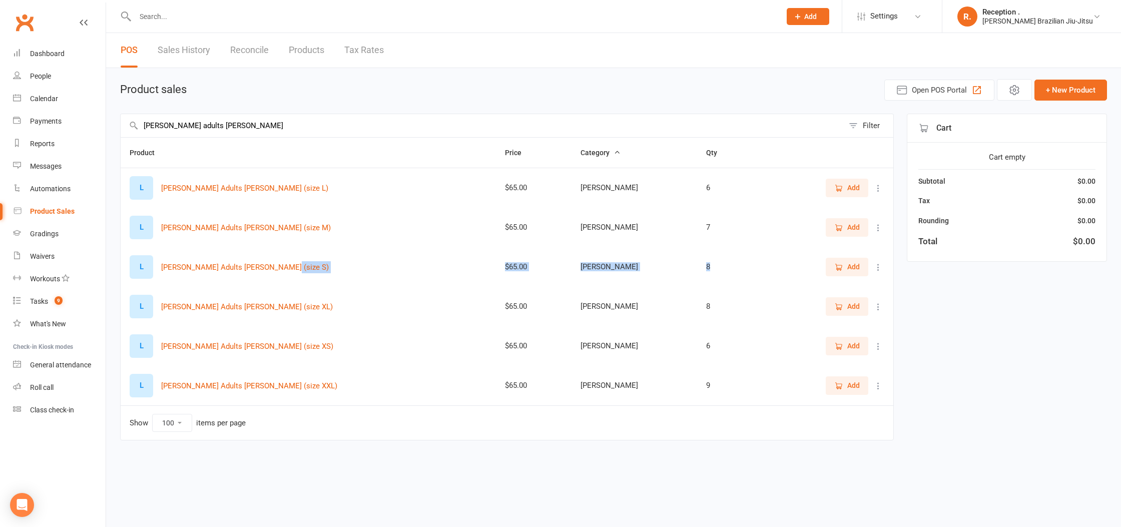
drag, startPoint x: 440, startPoint y: 273, endPoint x: 680, endPoint y: 271, distance: 239.7
click at [680, 271] on tr "L LEMOS Adults Rash - Brown (size S) $65.00 LEMOS 8 Add" at bounding box center [507, 267] width 773 height 40
drag, startPoint x: 497, startPoint y: 348, endPoint x: 709, endPoint y: 344, distance: 211.7
click at [709, 344] on tr "L LEMOS Adults Rash - Brown (size XS) $65.00 LEMOS 6 Add" at bounding box center [507, 346] width 773 height 40
drag, startPoint x: 468, startPoint y: 267, endPoint x: 711, endPoint y: 273, distance: 242.3
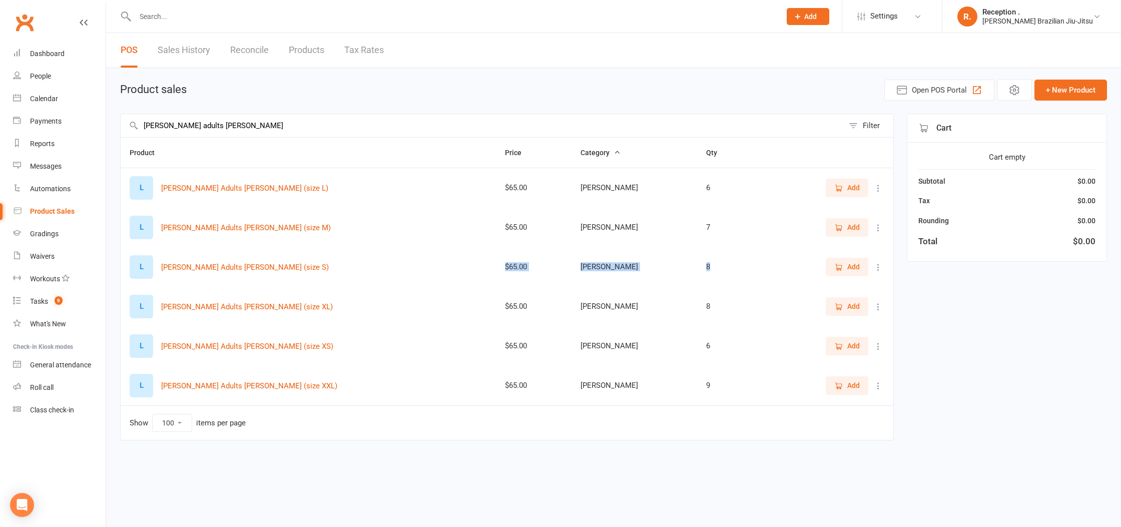
click at [711, 273] on tr "L LEMOS Adults Rash - Brown (size S) $65.00 LEMOS 8 Add" at bounding box center [507, 267] width 773 height 40
drag, startPoint x: 481, startPoint y: 229, endPoint x: 735, endPoint y: 234, distance: 253.2
click at [735, 234] on tr "L LEMOS Adults Rash - Brown (size M) $65.00 LEMOS 7 Add" at bounding box center [507, 228] width 773 height 40
drag, startPoint x: 477, startPoint y: 189, endPoint x: 750, endPoint y: 191, distance: 273.2
click at [750, 191] on tr "L LEMOS Adults Rash - Brown (size L) $65.00 LEMOS 6 Add" at bounding box center [507, 188] width 773 height 40
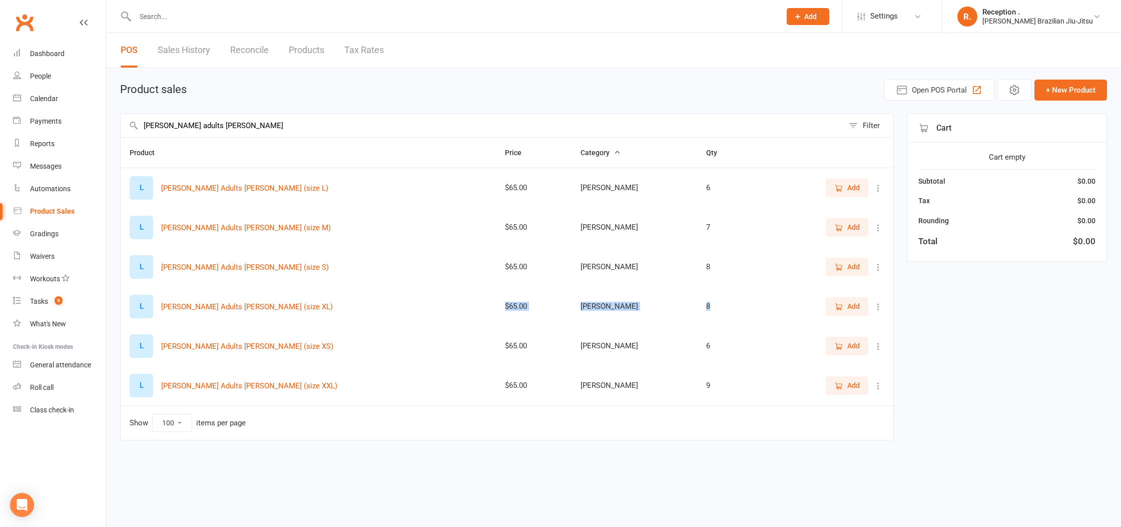
drag, startPoint x: 471, startPoint y: 308, endPoint x: 722, endPoint y: 307, distance: 250.7
click at [722, 307] on tr "L LEMOS Adults Rash - Brown (size XL) $65.00 LEMOS 8 Add" at bounding box center [507, 307] width 773 height 40
click at [496, 306] on td "$65.00" at bounding box center [534, 307] width 76 height 40
drag, startPoint x: 452, startPoint y: 307, endPoint x: 707, endPoint y: 309, distance: 255.2
click at [707, 309] on tr "L LEMOS Adults Rash - Brown (size XL) $65.00 LEMOS 8 Add" at bounding box center [507, 307] width 773 height 40
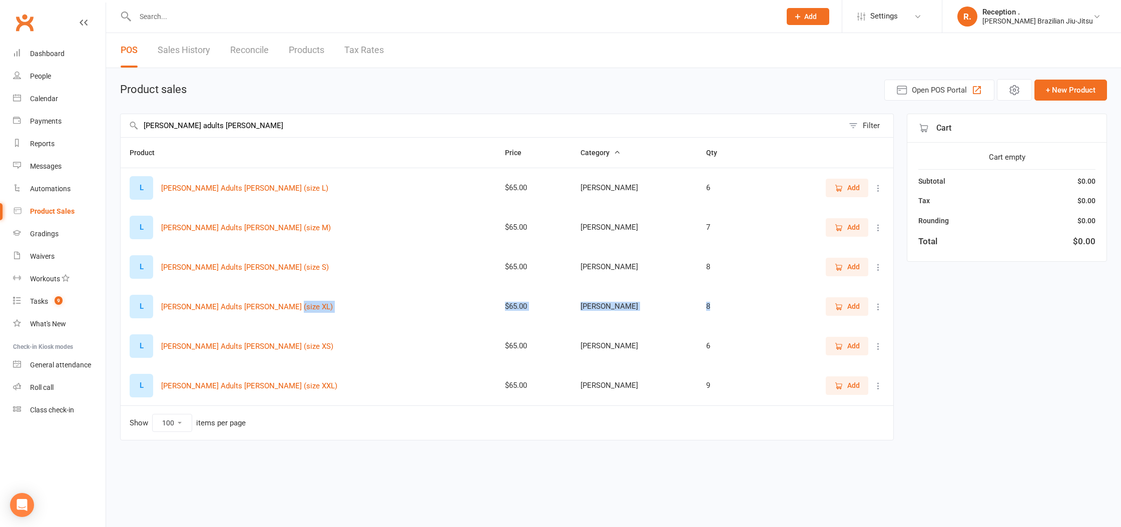
click at [882, 307] on icon at bounding box center [878, 307] width 10 height 10
click at [846, 330] on link "View / Edit" at bounding box center [834, 326] width 99 height 20
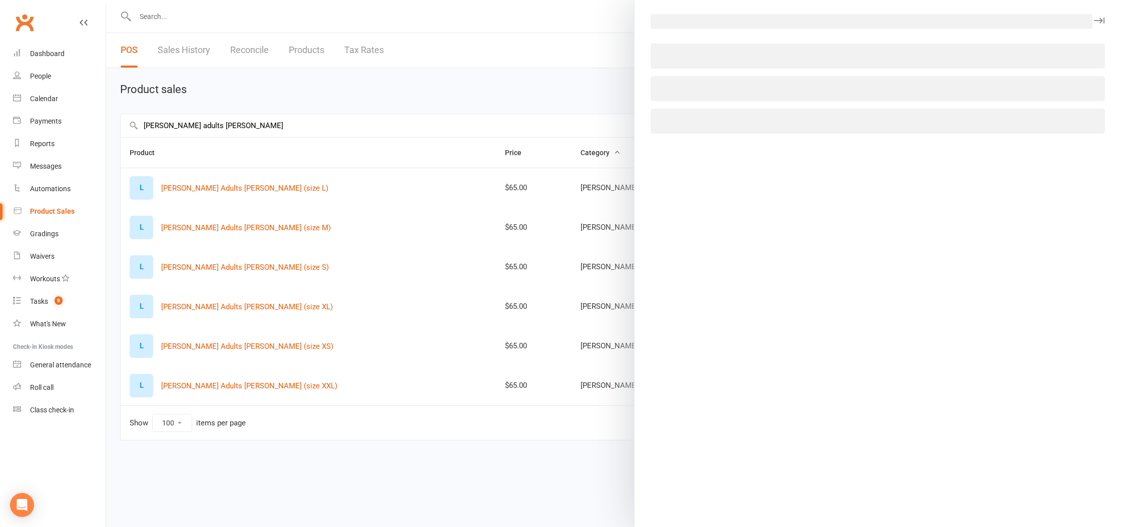
select select "1092"
select select "1199"
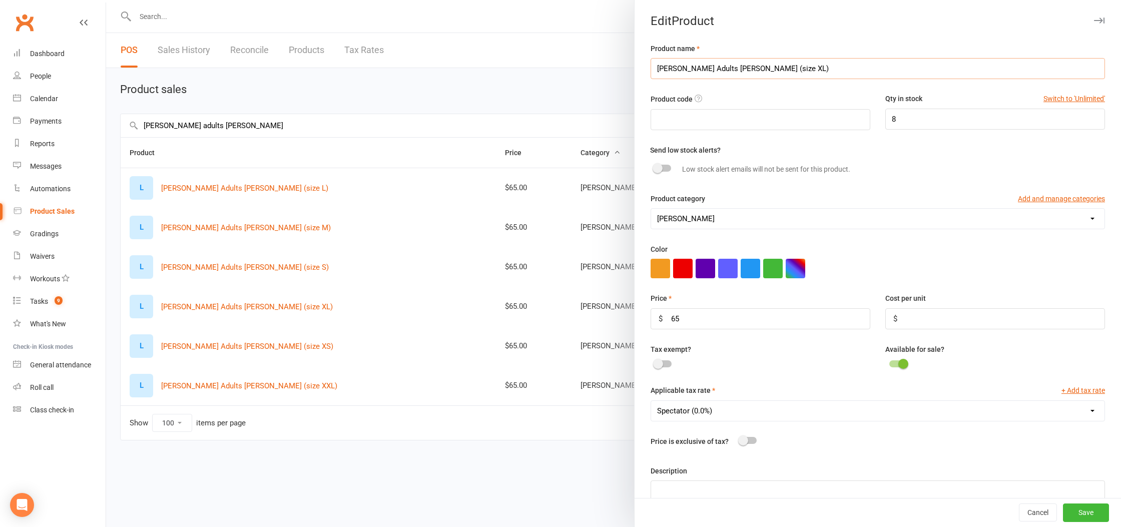
click at [825, 72] on input "[PERSON_NAME] Adults [PERSON_NAME] (size XL)" at bounding box center [878, 68] width 454 height 21
click at [932, 111] on input "8" at bounding box center [995, 119] width 220 height 21
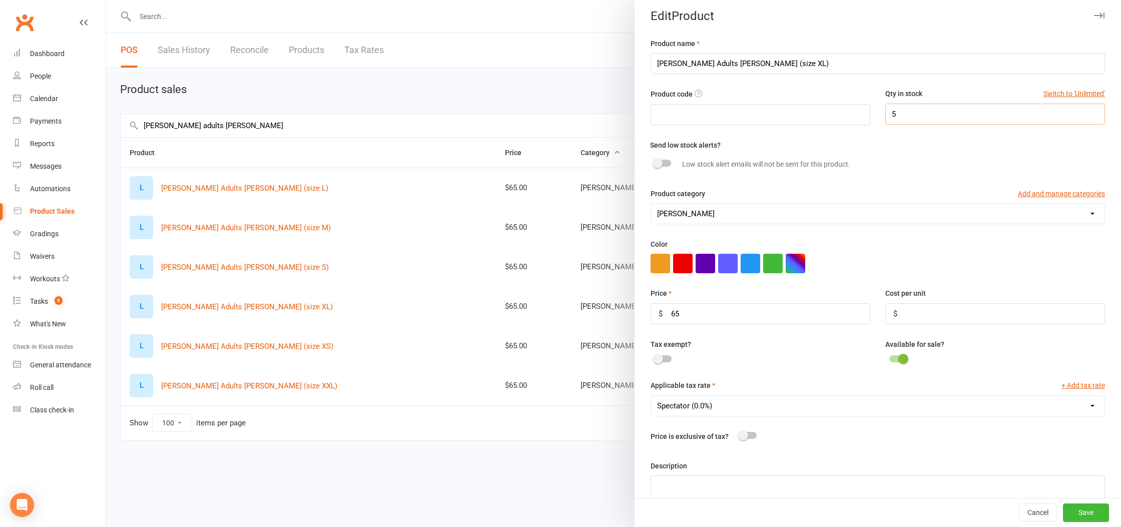
type input "5"
click at [1076, 505] on button "Save" at bounding box center [1086, 513] width 46 height 18
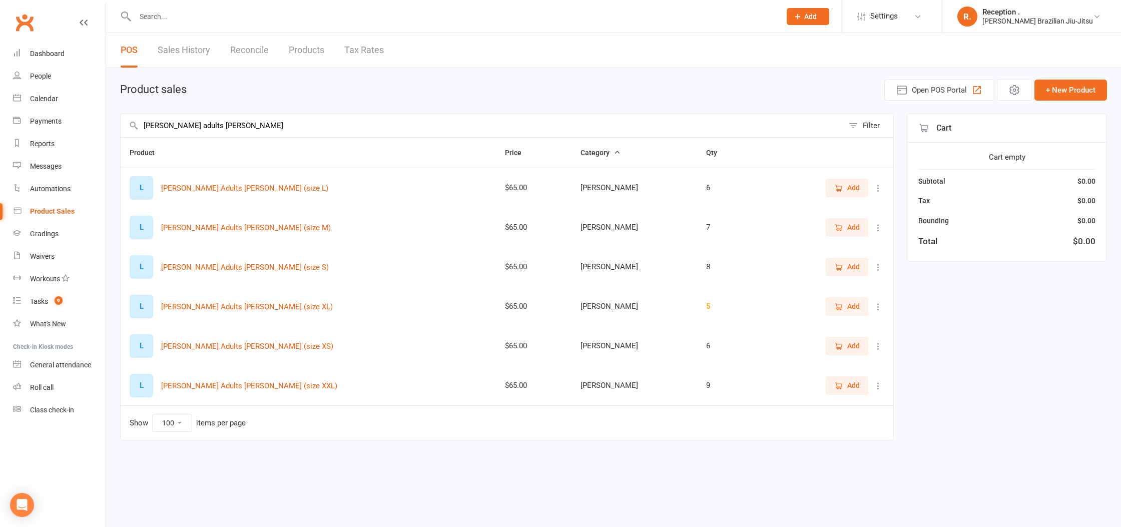
drag, startPoint x: 358, startPoint y: 196, endPoint x: 165, endPoint y: 195, distance: 192.7
click at [165, 195] on div "L LEMOS Adults Rash - Brown (size L)" at bounding box center [308, 188] width 357 height 24
click at [245, 128] on input "LEMOS adults rash - brown" at bounding box center [482, 125] width 723 height 23
type input "LEMOS adults rash - purple"
drag, startPoint x: 870, startPoint y: 343, endPoint x: 875, endPoint y: 344, distance: 5.0
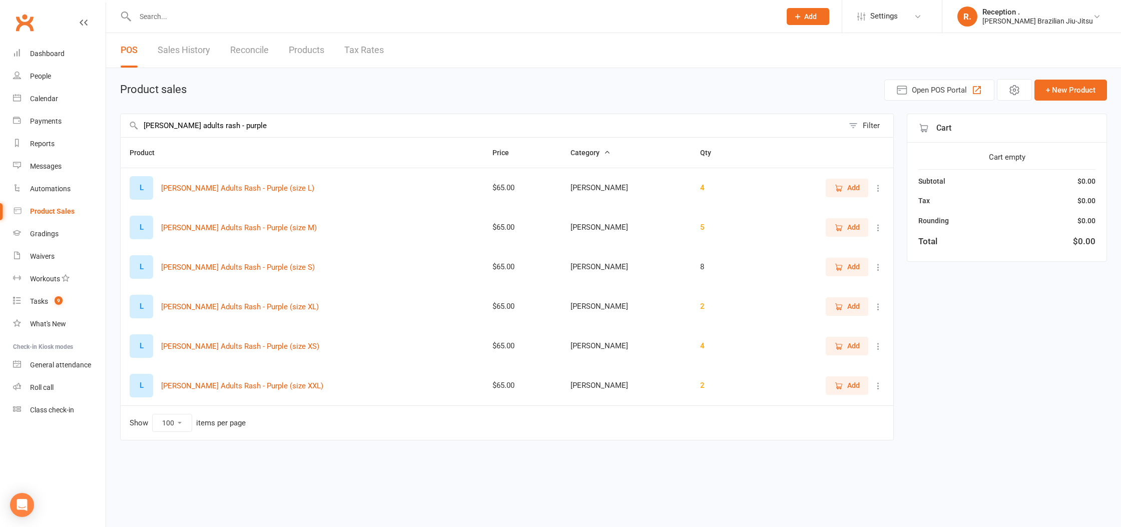
click at [874, 344] on div "Add" at bounding box center [827, 346] width 116 height 18
click at [875, 344] on icon at bounding box center [878, 346] width 10 height 10
click at [849, 368] on link "View / Edit" at bounding box center [834, 366] width 99 height 20
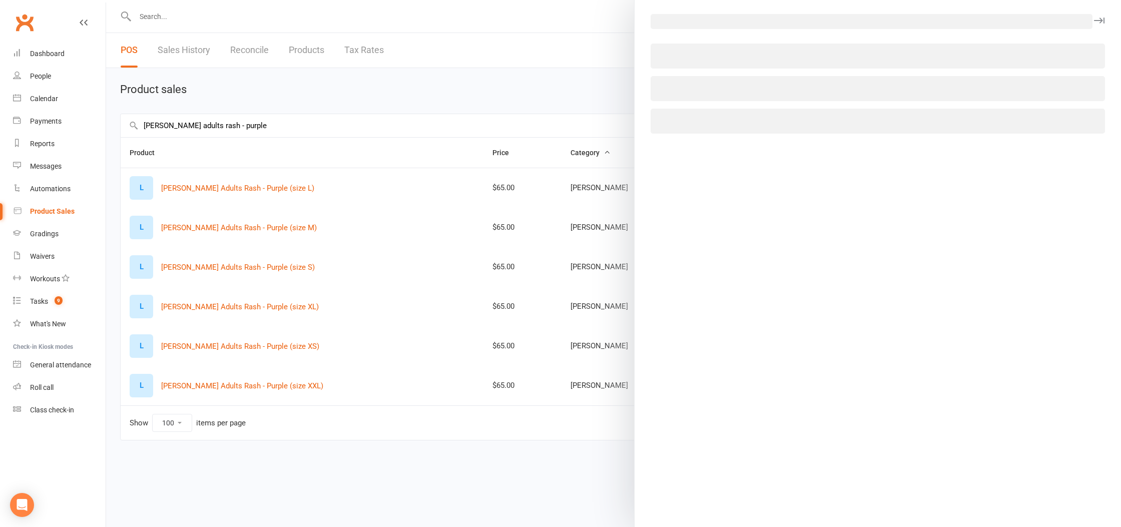
select select "1092"
select select "1199"
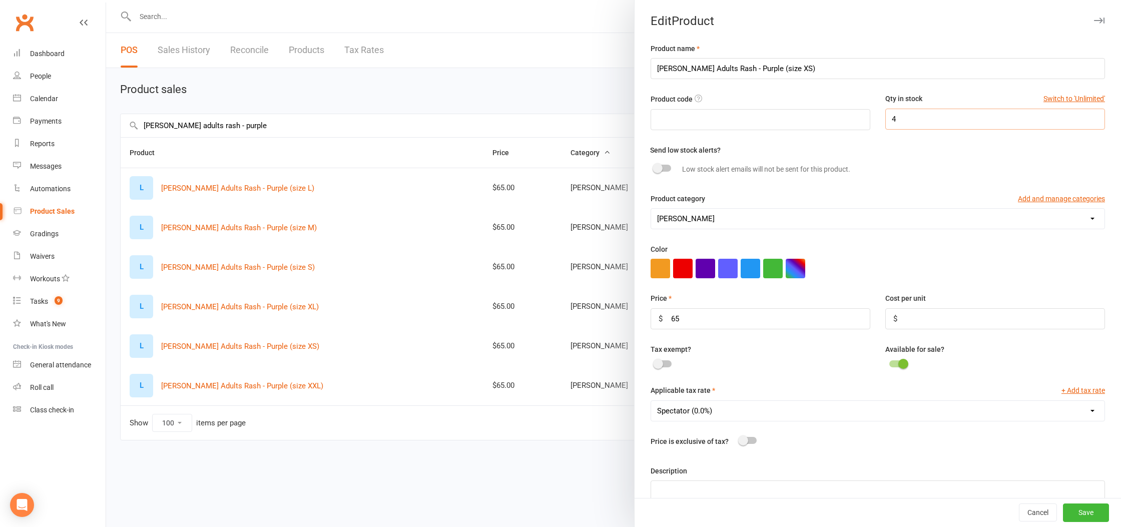
click at [976, 122] on input "4" at bounding box center [995, 119] width 220 height 21
type input "6"
click at [1092, 511] on button "Save" at bounding box center [1086, 513] width 46 height 18
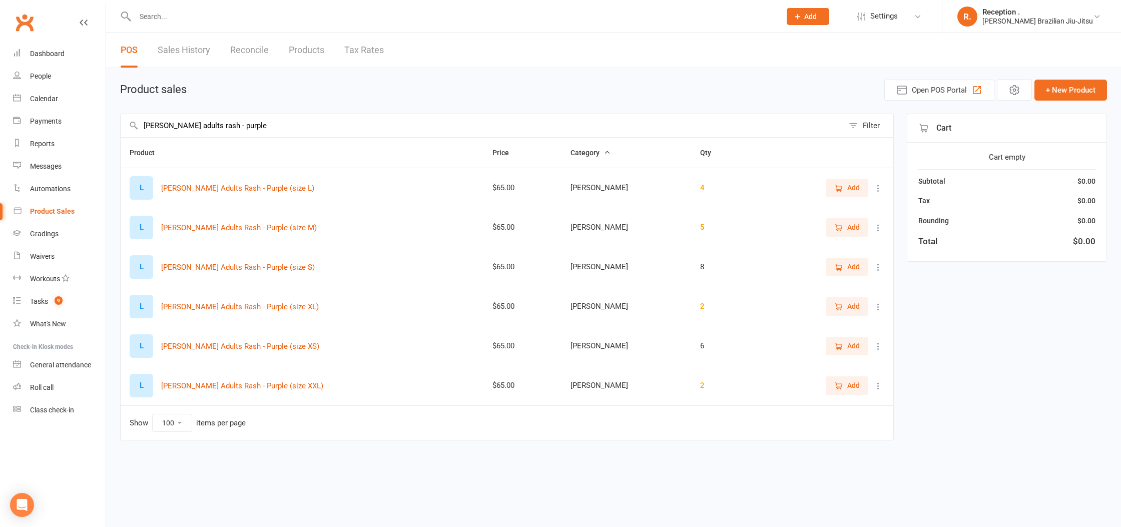
click at [876, 267] on icon at bounding box center [878, 267] width 10 height 10
click at [839, 291] on link "View / Edit" at bounding box center [834, 287] width 99 height 20
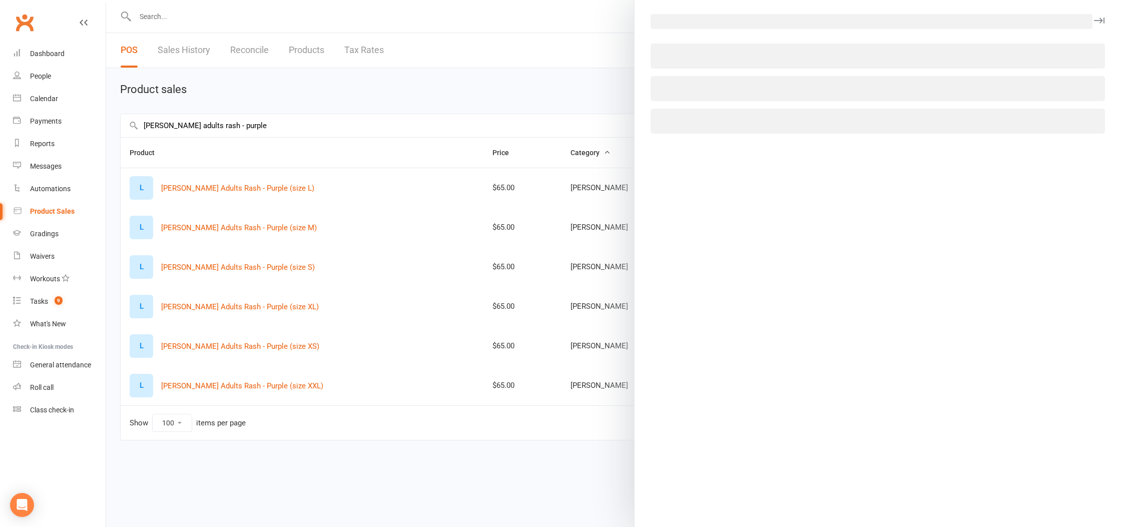
select select "1092"
select select "1199"
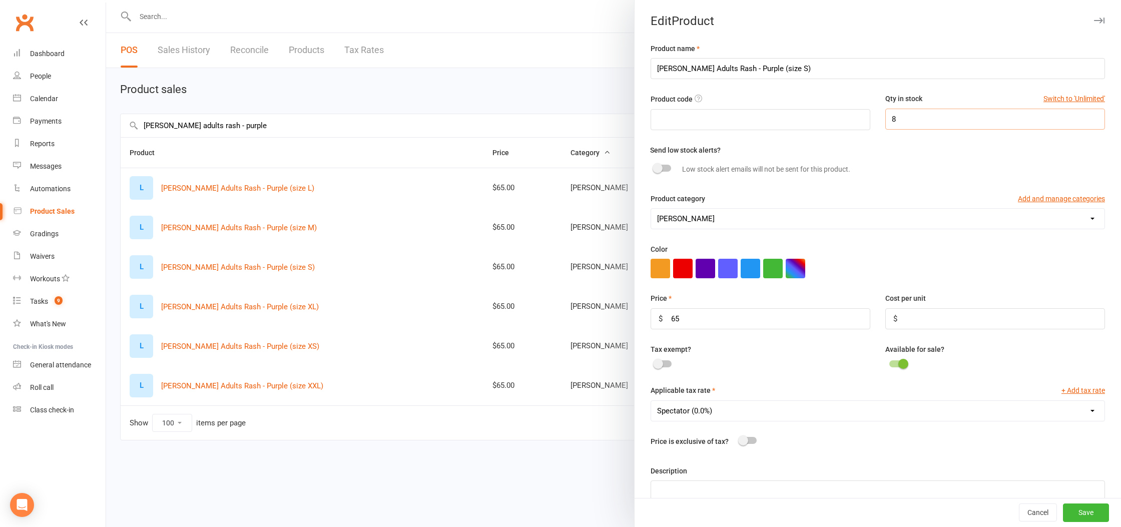
click at [1015, 121] on input "8" at bounding box center [995, 119] width 220 height 21
type input "9"
click at [1088, 514] on button "Save" at bounding box center [1086, 513] width 46 height 18
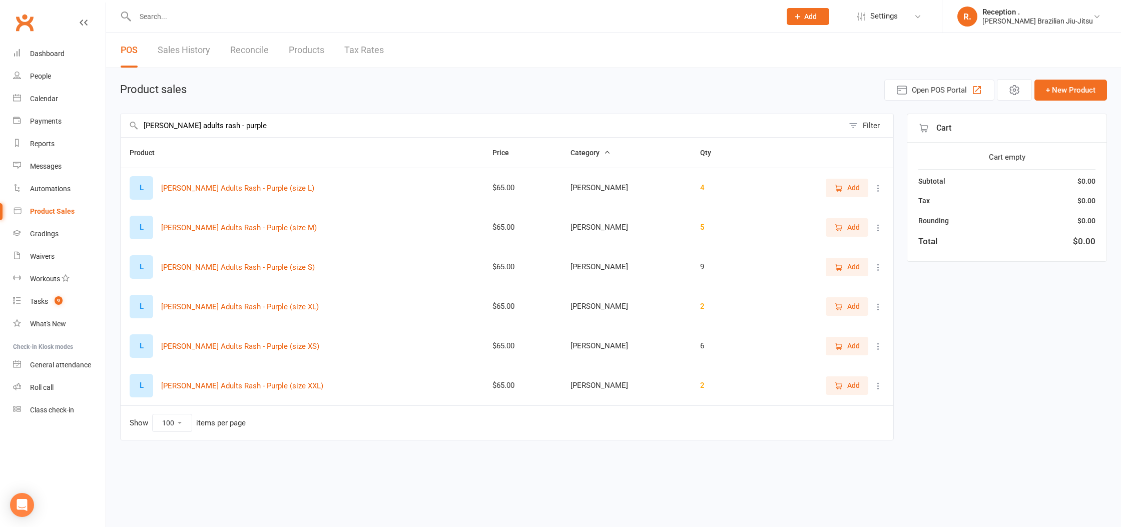
click at [881, 231] on icon at bounding box center [878, 228] width 10 height 10
click at [836, 251] on link "View / Edit" at bounding box center [834, 247] width 99 height 20
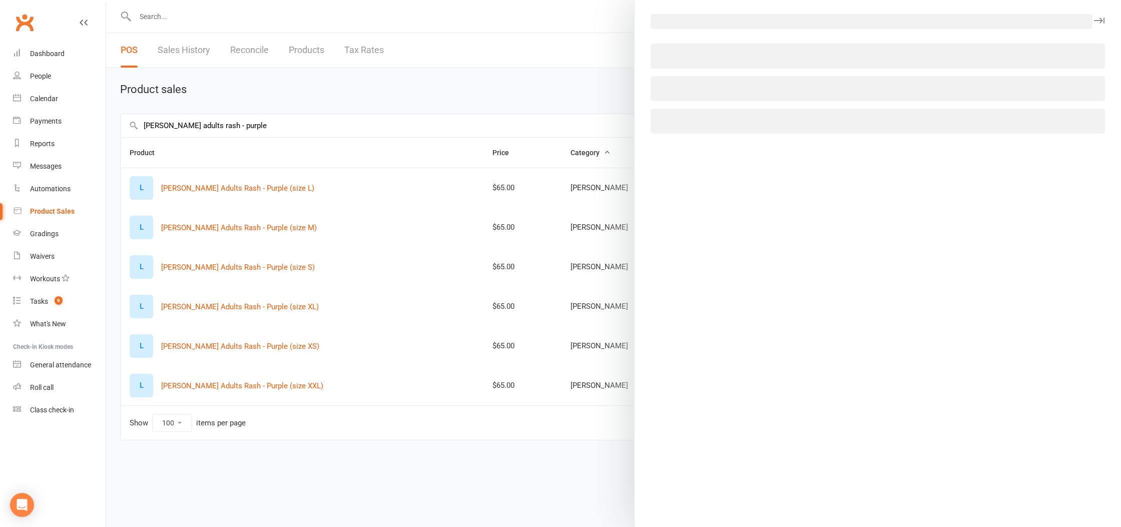
select select "1092"
select select "1199"
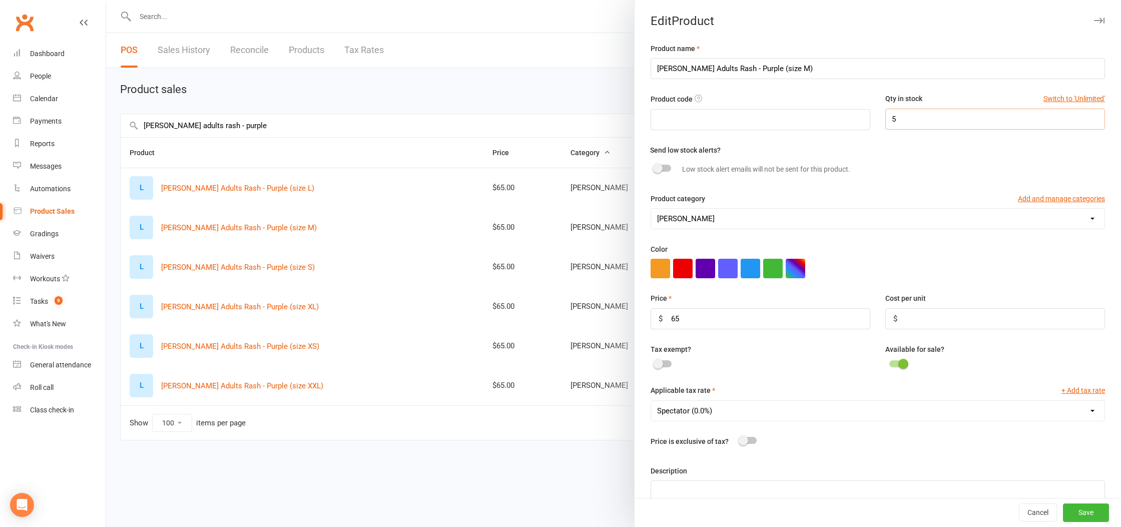
click at [947, 127] on input "5" at bounding box center [995, 119] width 220 height 21
type input "7"
click at [1098, 511] on button "Save" at bounding box center [1086, 513] width 46 height 18
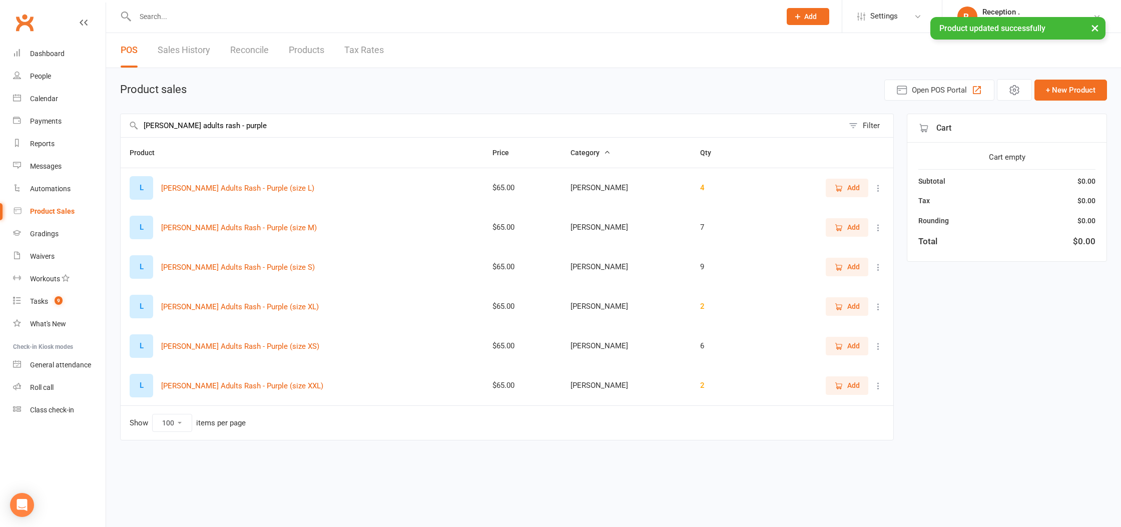
drag, startPoint x: 875, startPoint y: 185, endPoint x: 874, endPoint y: 193, distance: 8.0
click at [875, 185] on icon at bounding box center [878, 188] width 10 height 10
click at [832, 207] on link "View / Edit" at bounding box center [834, 208] width 99 height 20
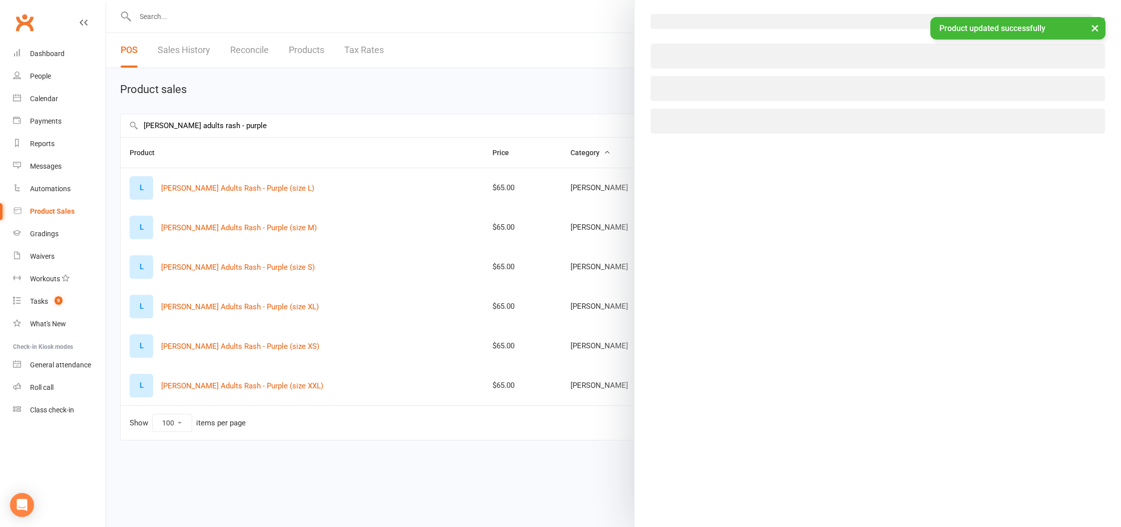
select select "1092"
select select "1199"
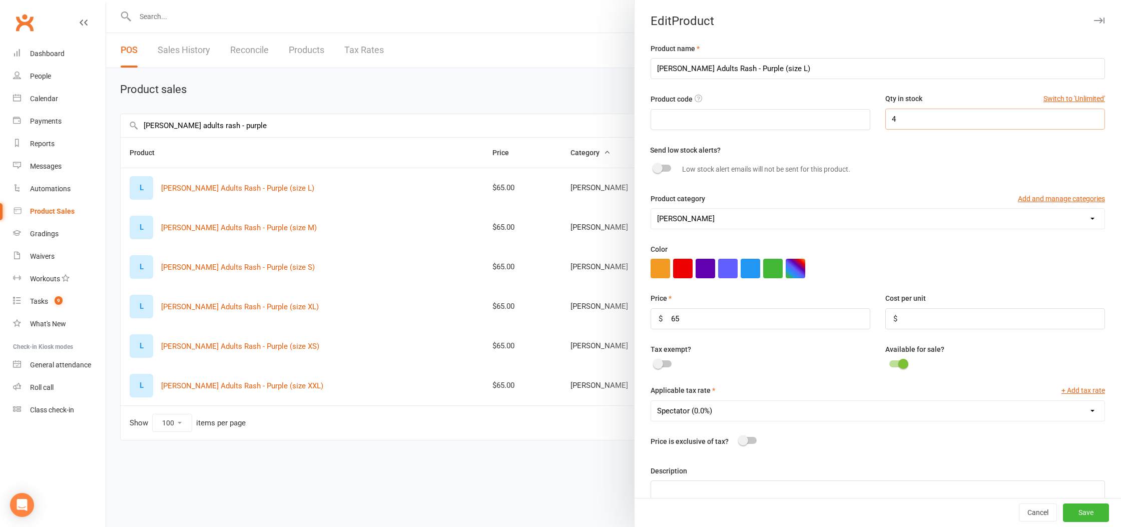
click at [963, 120] on input "4" at bounding box center [995, 119] width 220 height 21
type input "8"
click at [1097, 508] on button "Save" at bounding box center [1086, 513] width 46 height 18
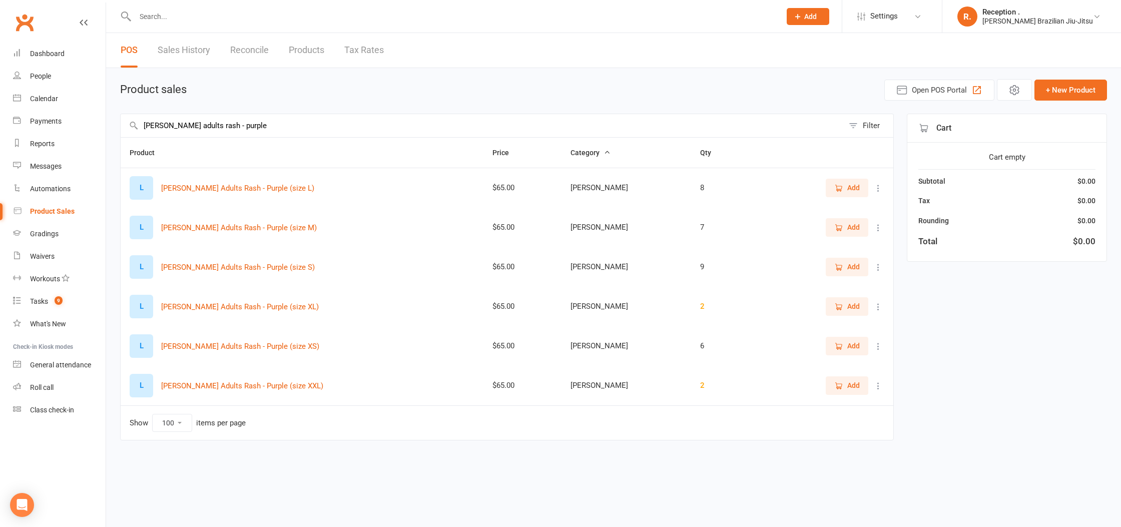
click at [879, 305] on icon at bounding box center [878, 307] width 10 height 10
click at [856, 323] on link "View / Edit" at bounding box center [834, 326] width 99 height 20
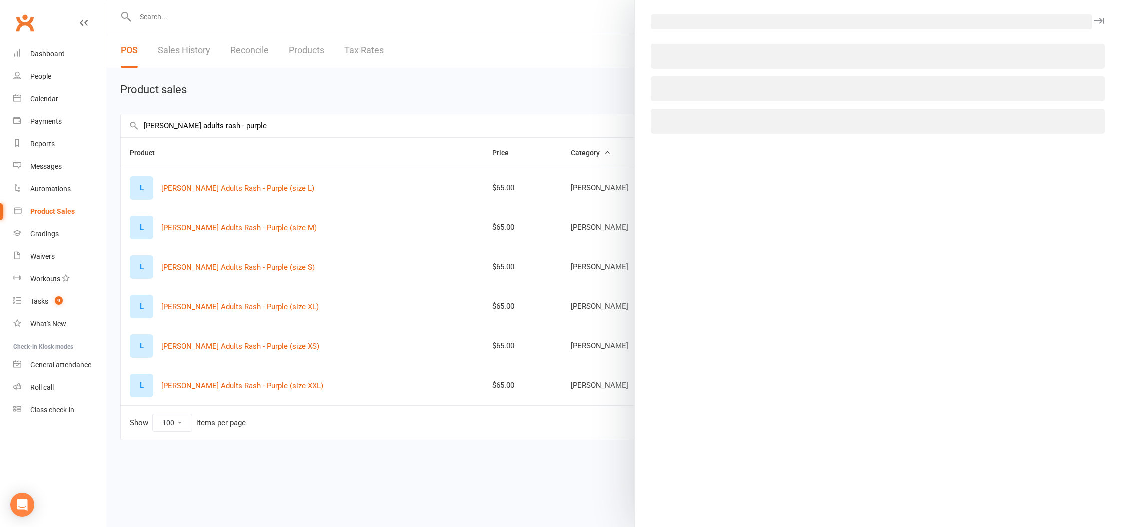
select select "1092"
select select "1199"
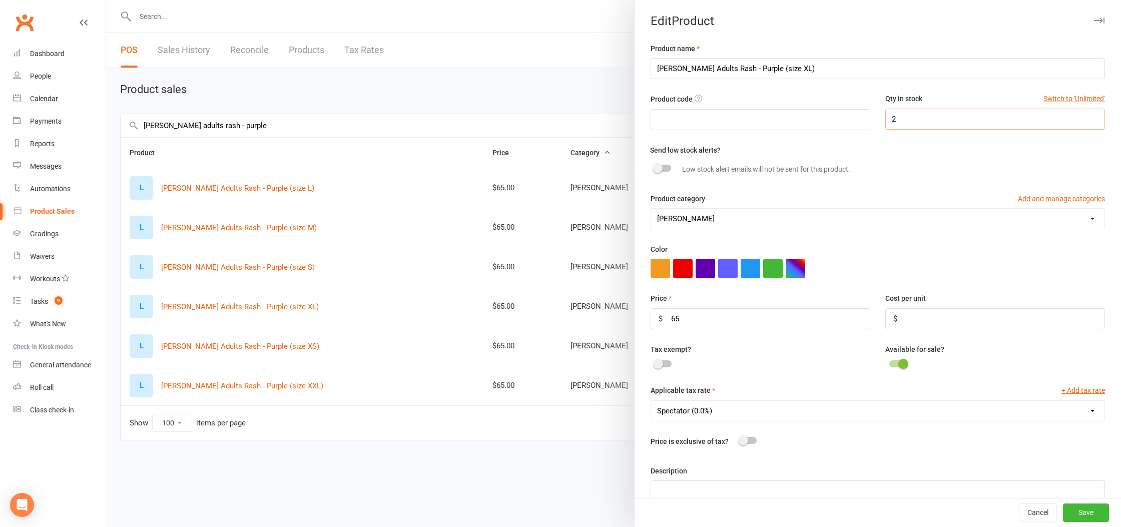
click at [949, 119] on input "2" at bounding box center [995, 119] width 220 height 21
type input "8"
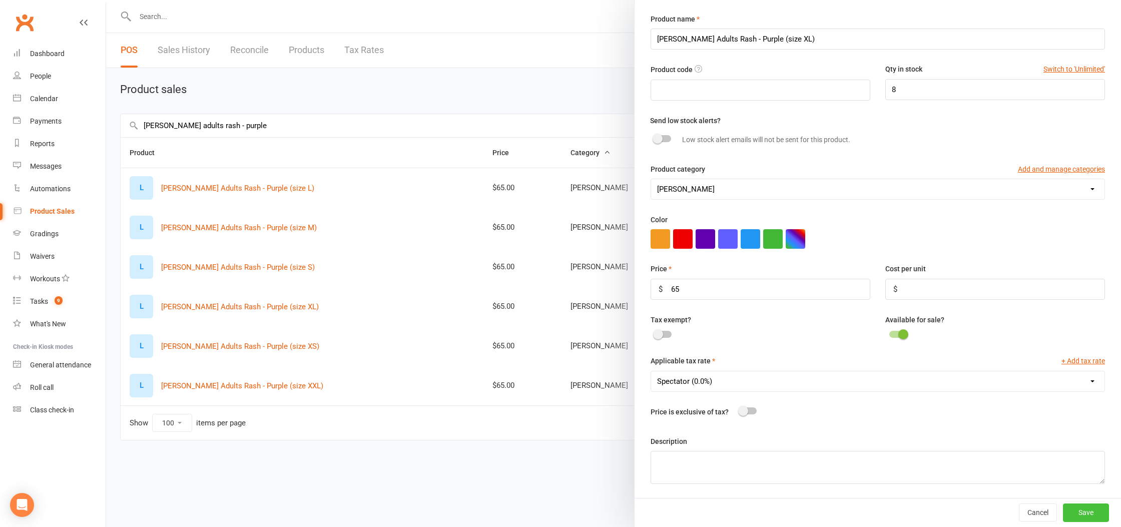
click at [1093, 514] on button "Save" at bounding box center [1086, 512] width 46 height 18
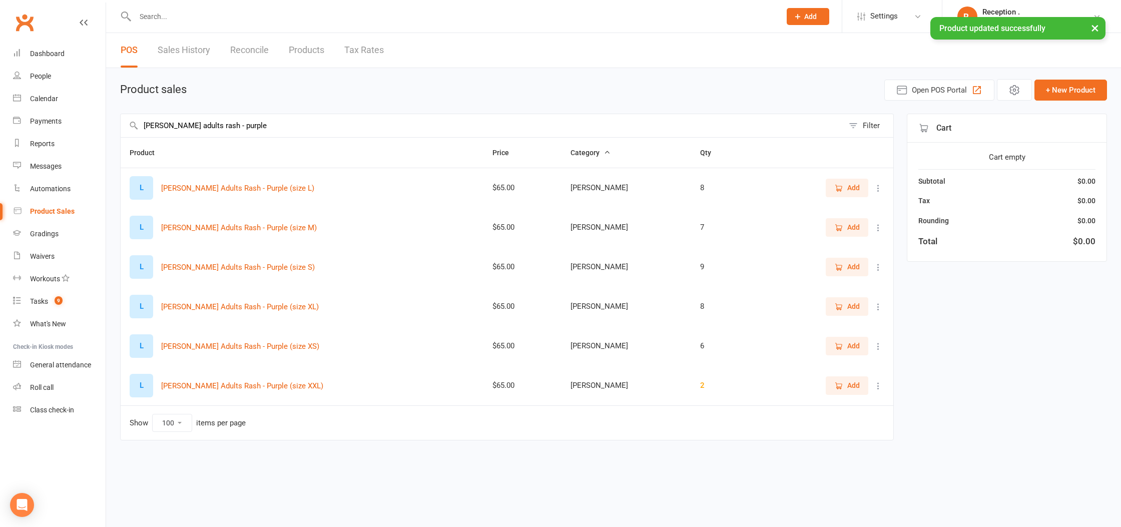
click at [877, 387] on icon at bounding box center [878, 386] width 10 height 10
click at [844, 400] on link "View / Edit" at bounding box center [834, 405] width 99 height 20
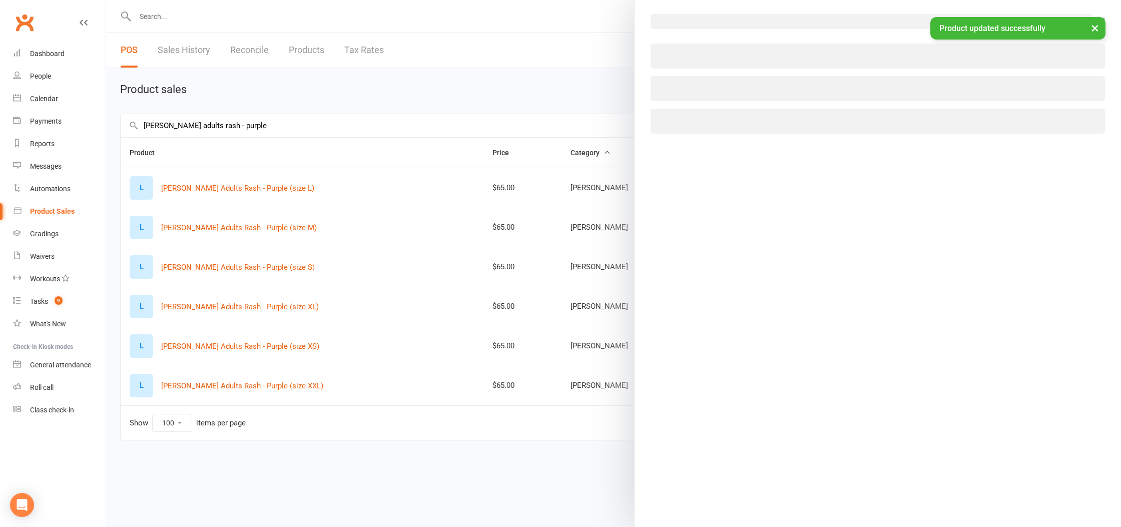
select select "1092"
select select "1199"
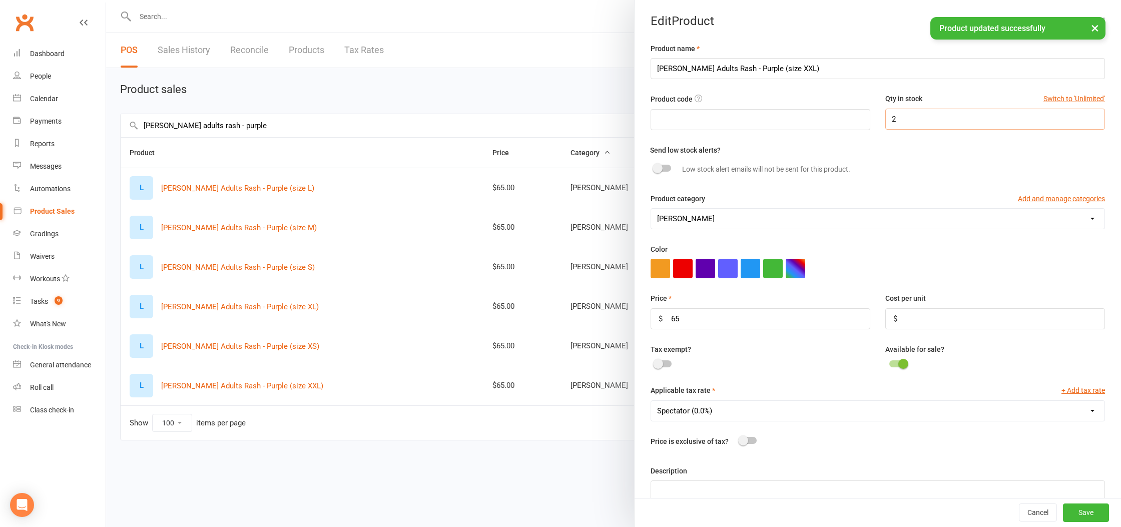
click at [932, 116] on input "2" at bounding box center [995, 119] width 220 height 21
type input "8"
click at [1078, 515] on button "Save" at bounding box center [1086, 513] width 46 height 18
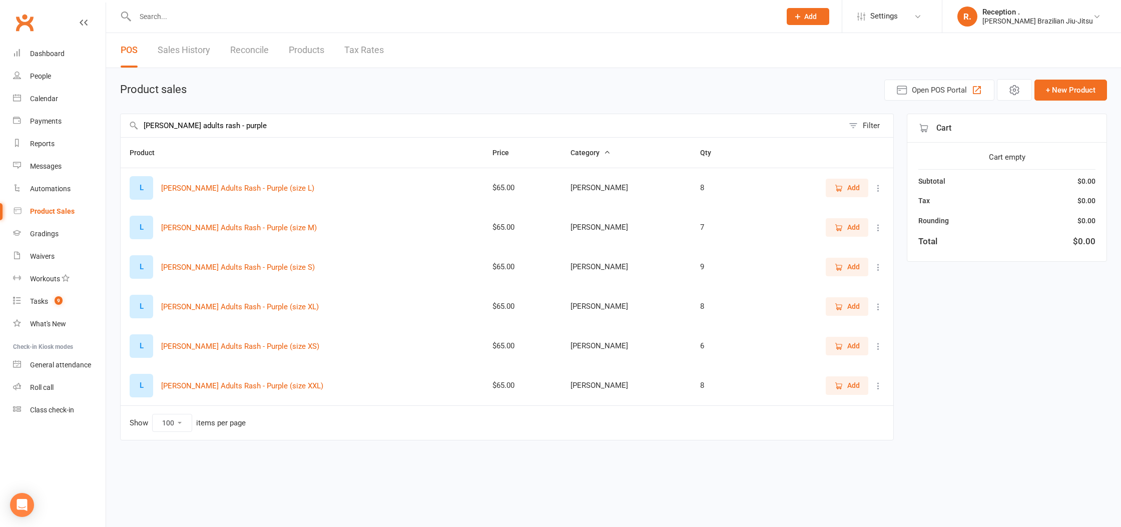
click at [246, 127] on input "LEMOS adults rash - purple" at bounding box center [482, 125] width 723 height 23
type input "LEMOS adults rash - blue"
click at [876, 343] on icon at bounding box center [878, 346] width 10 height 10
click at [857, 366] on link "View / Edit" at bounding box center [834, 366] width 99 height 20
select select "1092"
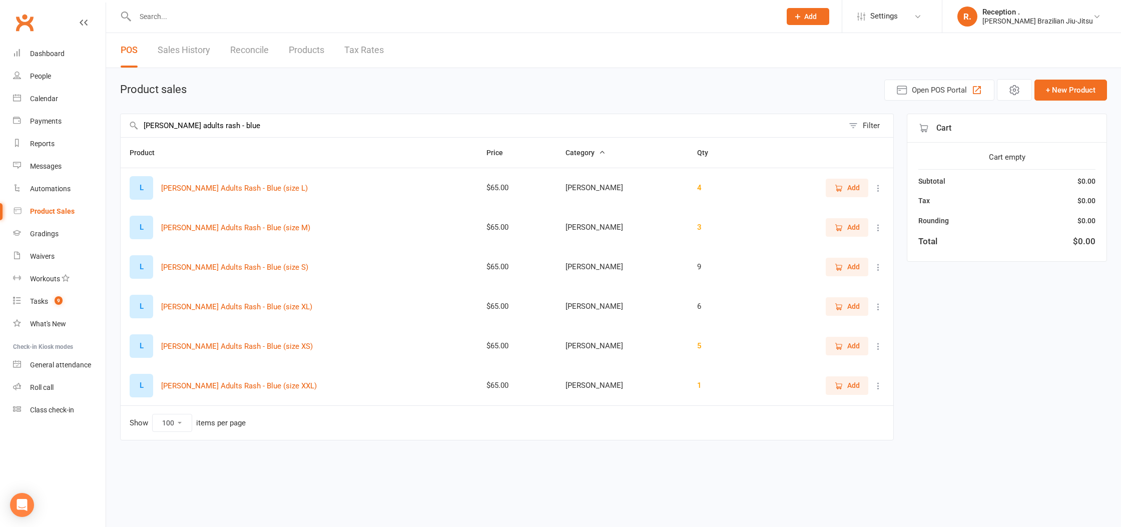
select select "1199"
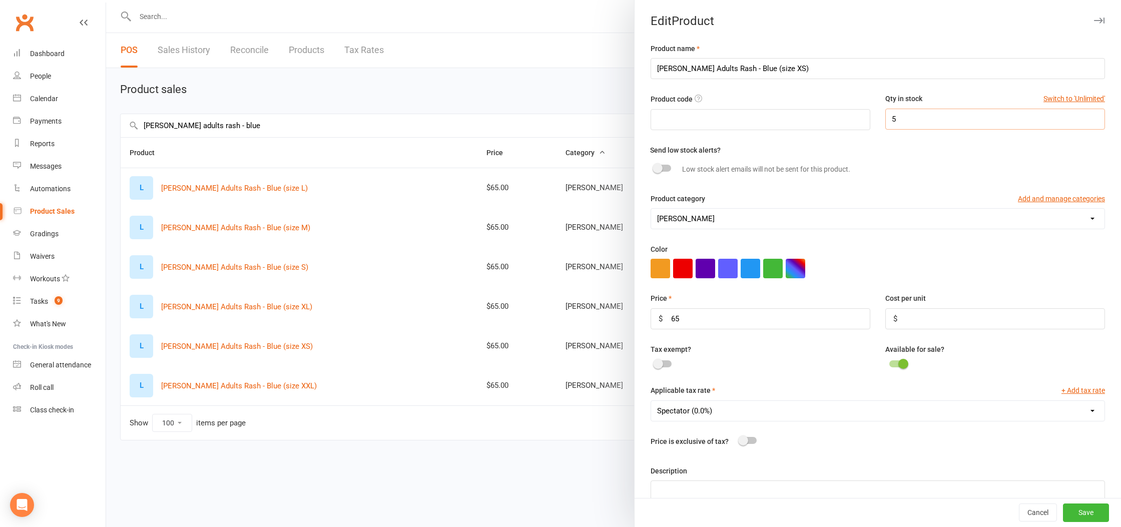
click at [952, 124] on input "5" at bounding box center [995, 119] width 220 height 21
type input "9"
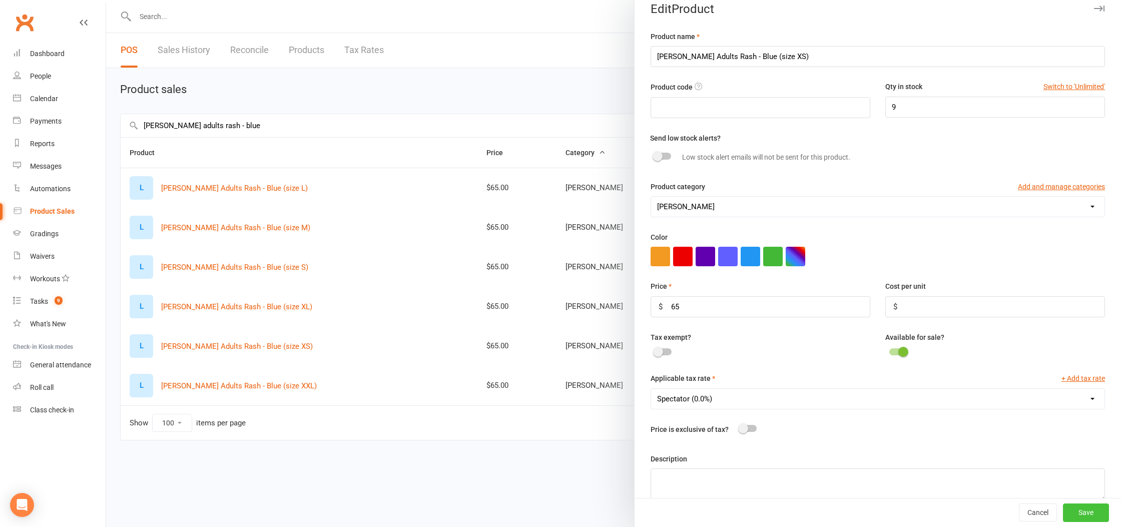
click at [1085, 513] on button "Save" at bounding box center [1086, 513] width 46 height 18
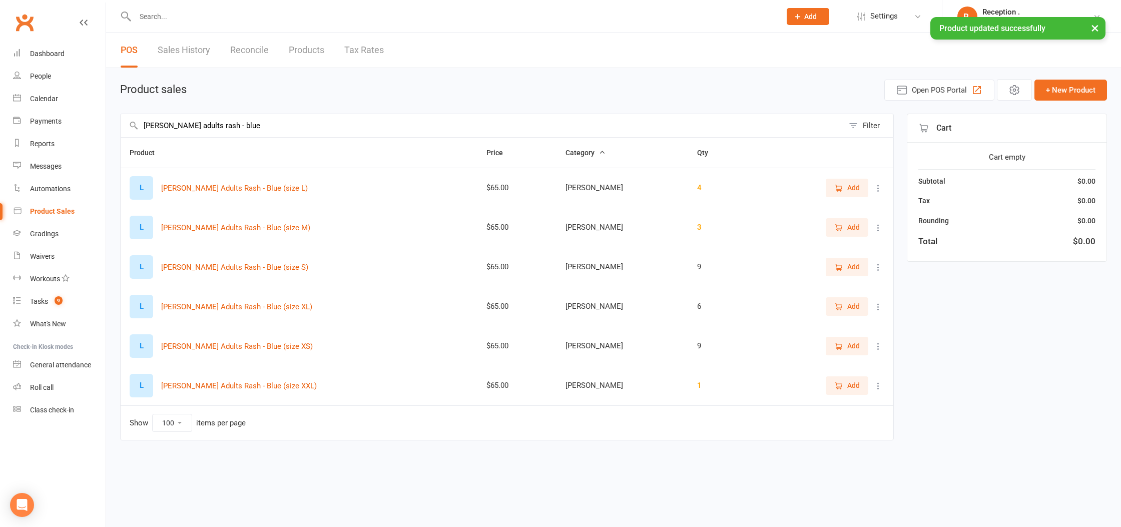
click at [882, 265] on icon at bounding box center [878, 267] width 10 height 10
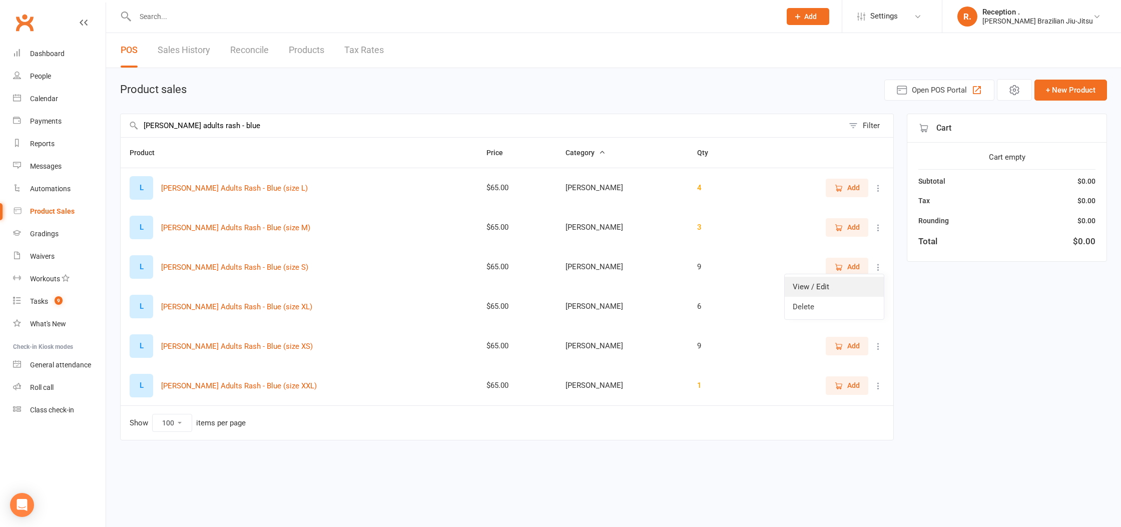
click at [872, 284] on link "View / Edit" at bounding box center [834, 287] width 99 height 20
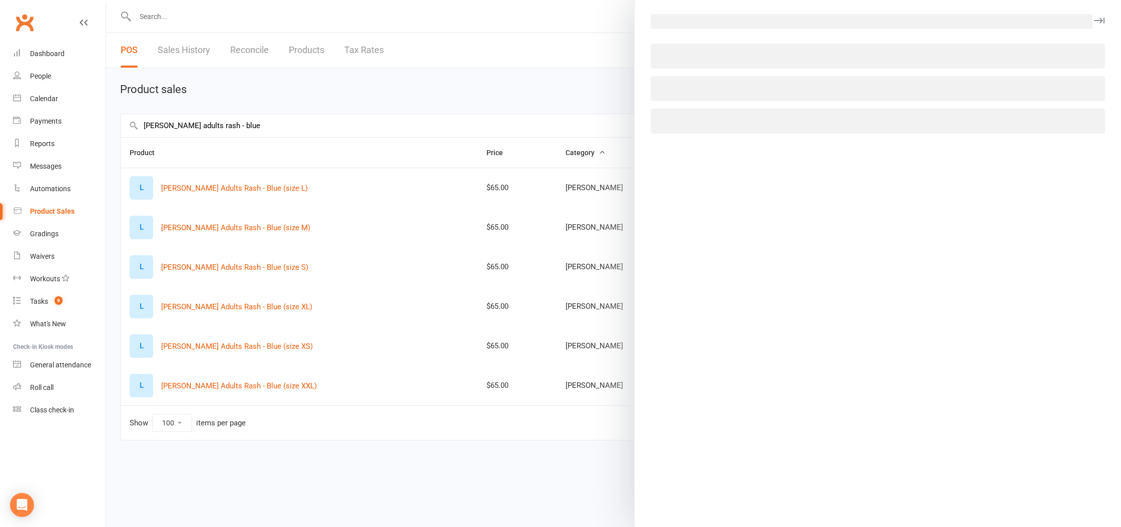
select select "1092"
select select "1199"
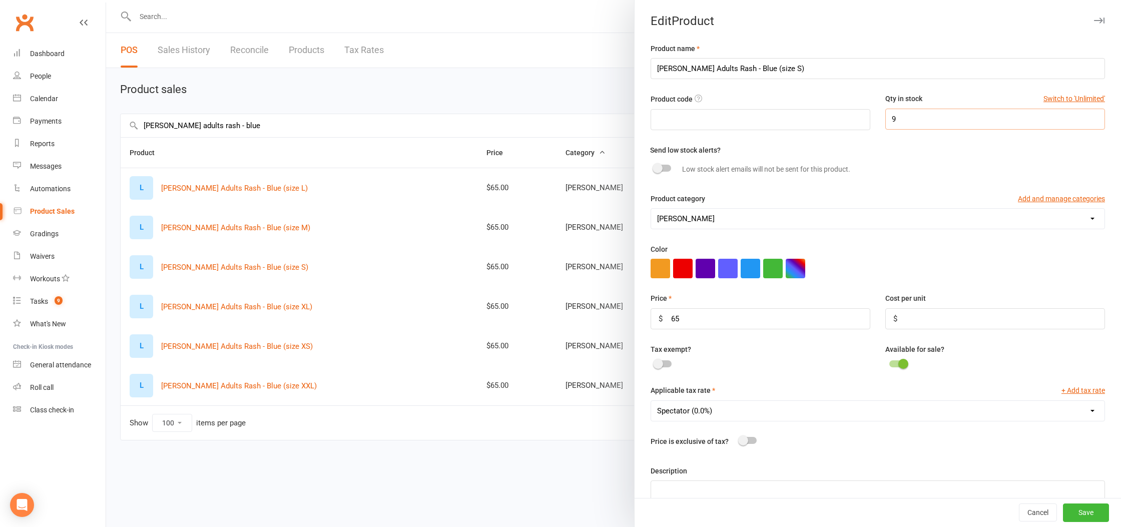
click at [950, 116] on input "9" at bounding box center [995, 119] width 220 height 21
type input "10"
click at [1095, 511] on button "Save" at bounding box center [1086, 513] width 46 height 18
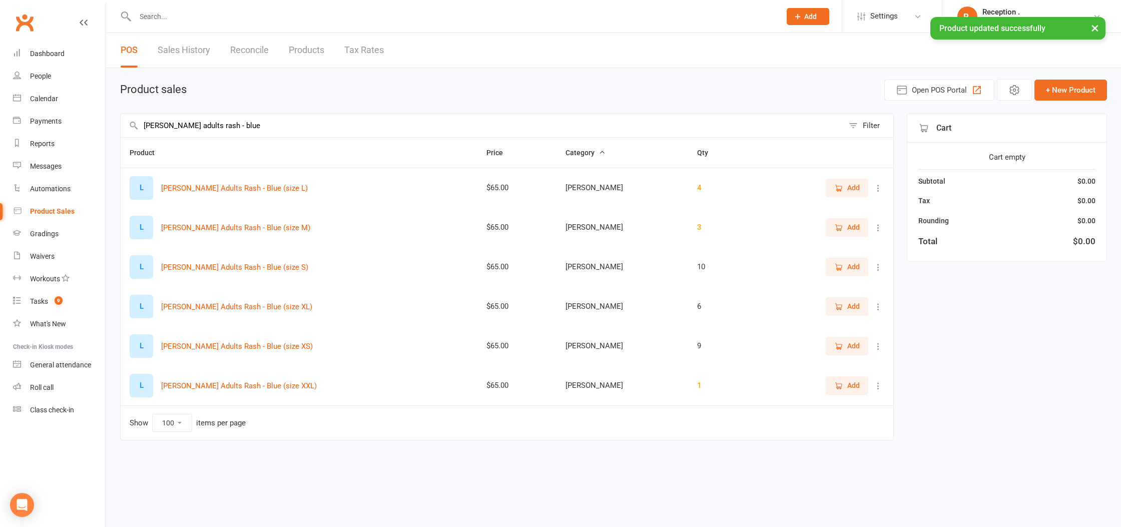
click at [881, 228] on icon at bounding box center [878, 228] width 10 height 10
click at [859, 244] on link "View / Edit" at bounding box center [834, 247] width 99 height 20
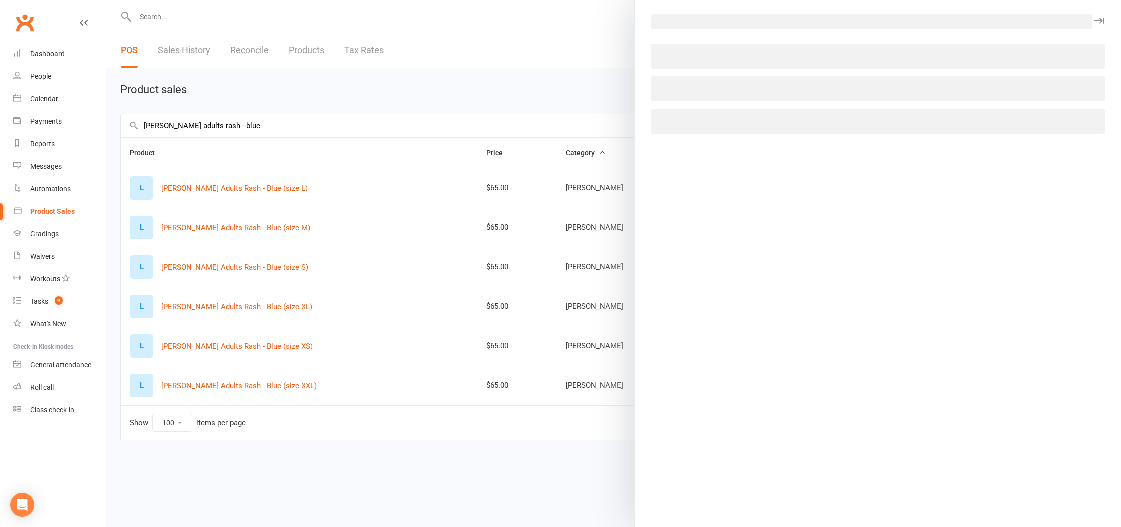
select select "1092"
select select "1199"
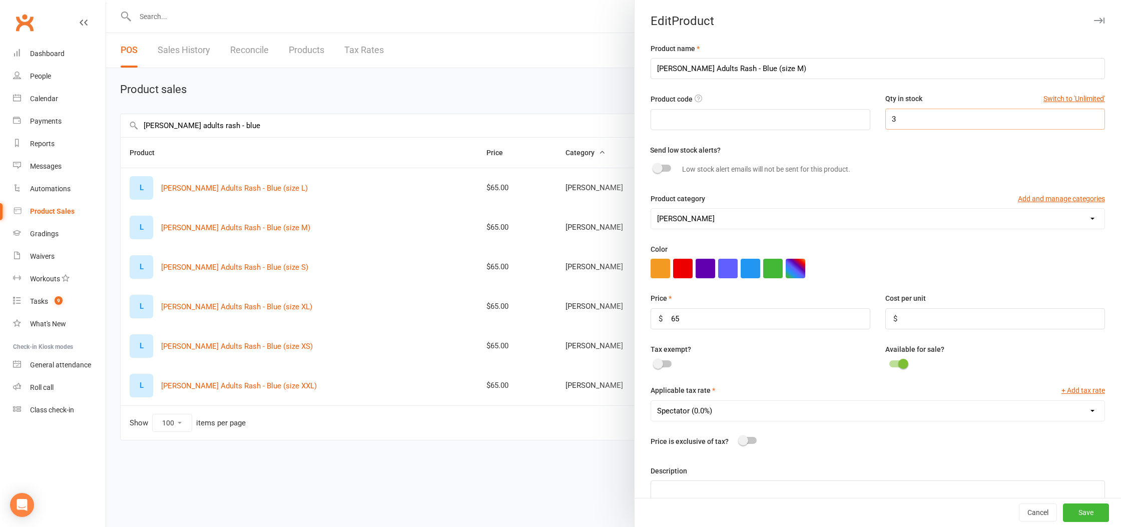
click at [946, 117] on input "3" at bounding box center [995, 119] width 220 height 21
type input "9"
click at [1074, 511] on button "Save" at bounding box center [1086, 513] width 46 height 18
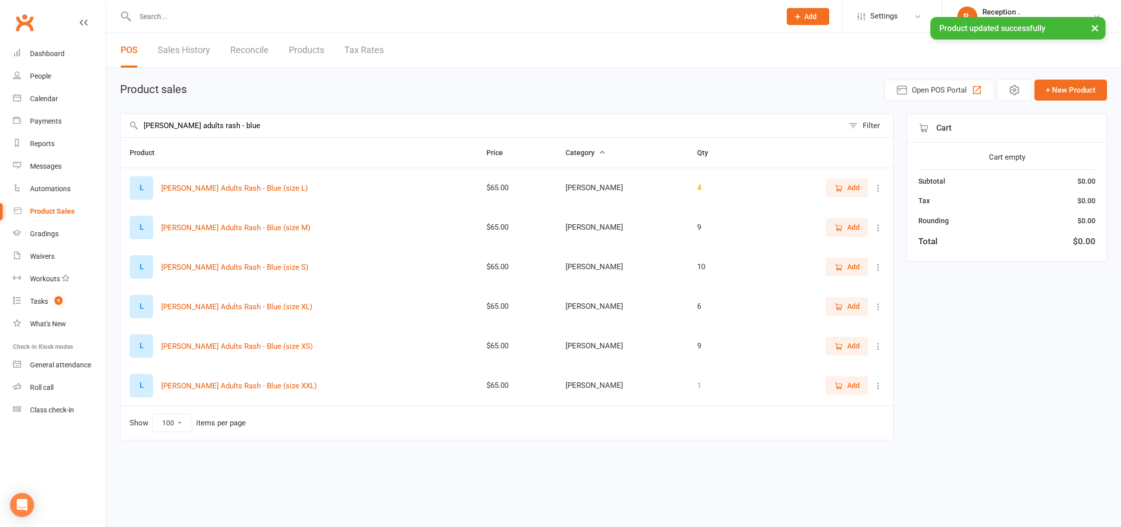
click at [880, 190] on icon at bounding box center [878, 188] width 10 height 10
click at [834, 212] on link "View / Edit" at bounding box center [834, 208] width 99 height 20
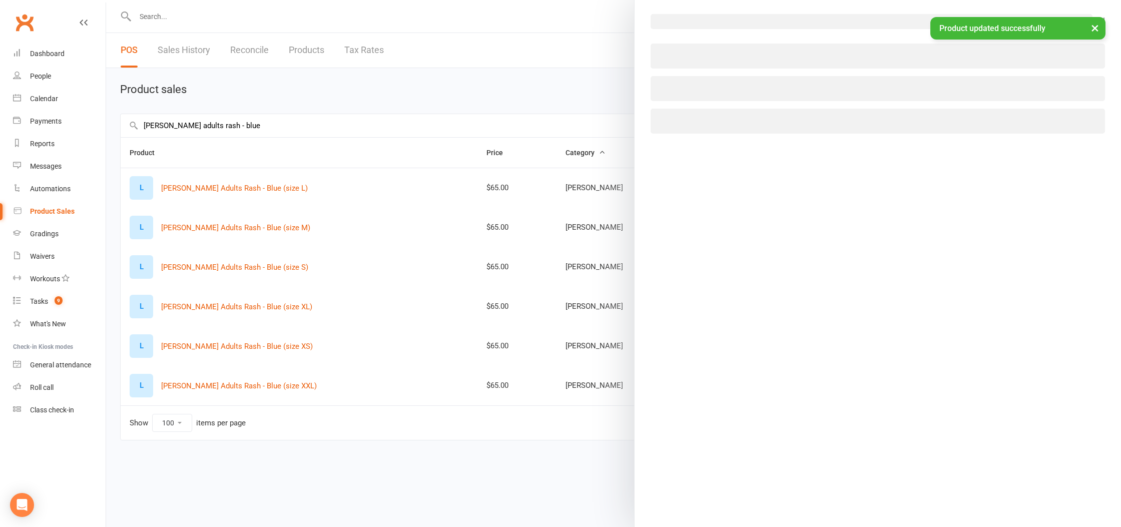
select select "1092"
select select "1199"
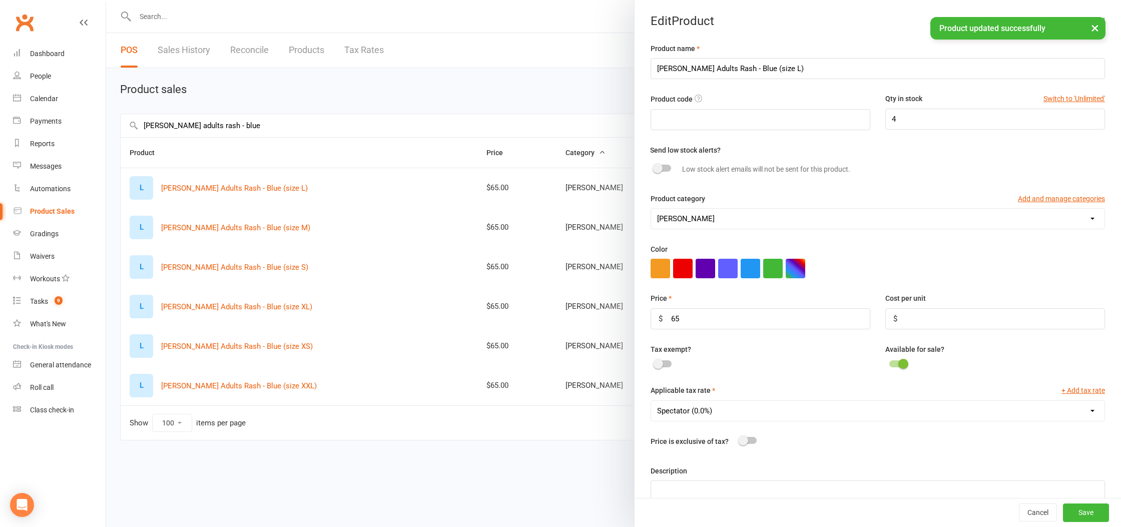
click at [983, 134] on div "Product code Qty in stock Switch to 'Unlimited' 4" at bounding box center [877, 118] width 469 height 51
click at [974, 122] on input "4" at bounding box center [995, 119] width 220 height 21
type input "10"
click at [1099, 515] on button "Save" at bounding box center [1086, 513] width 46 height 18
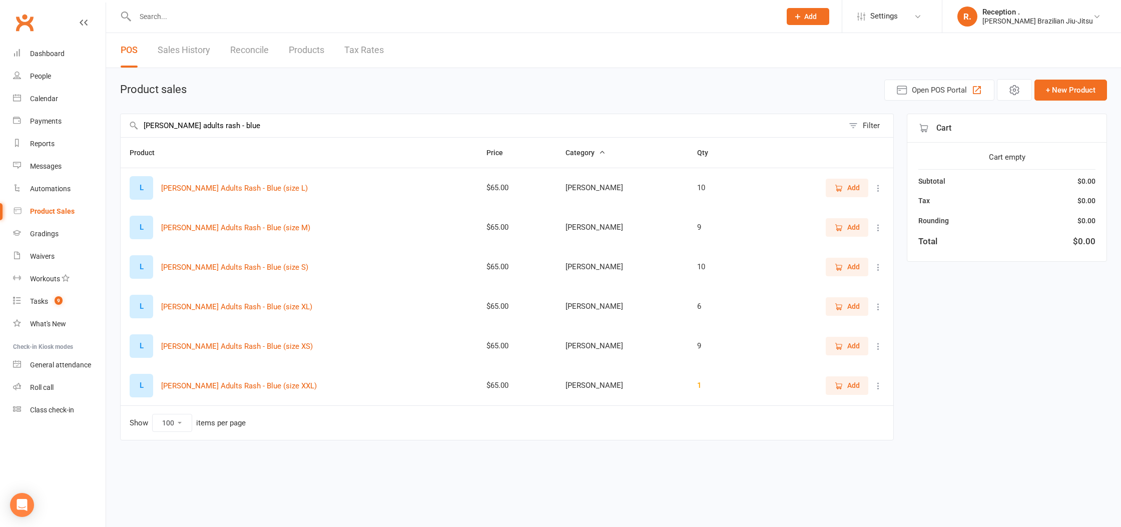
click at [885, 310] on td "Add" at bounding box center [826, 307] width 136 height 40
click at [877, 308] on icon at bounding box center [878, 307] width 10 height 10
click at [846, 326] on link "View / Edit" at bounding box center [834, 326] width 99 height 20
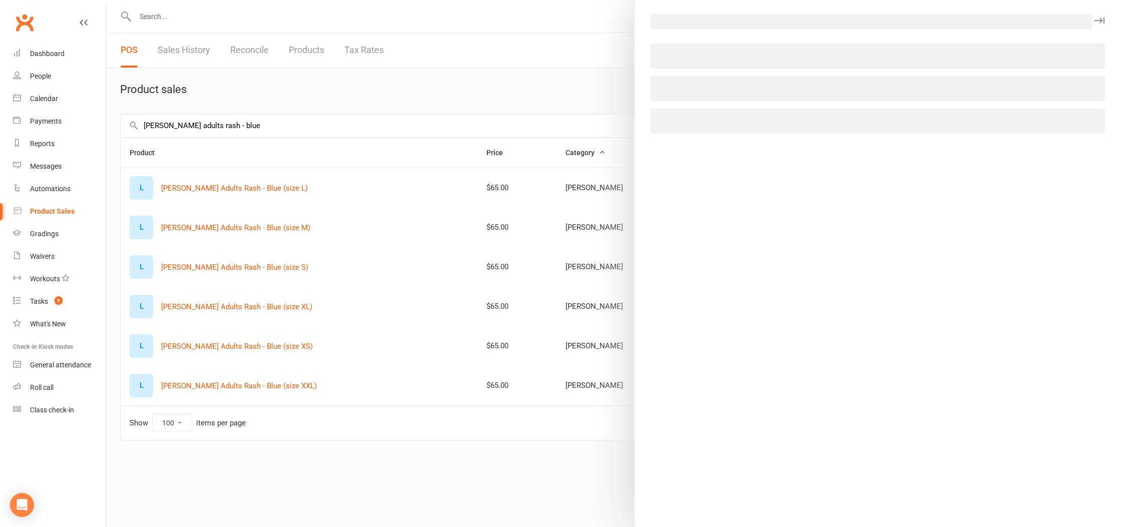
select select "1092"
select select "1199"
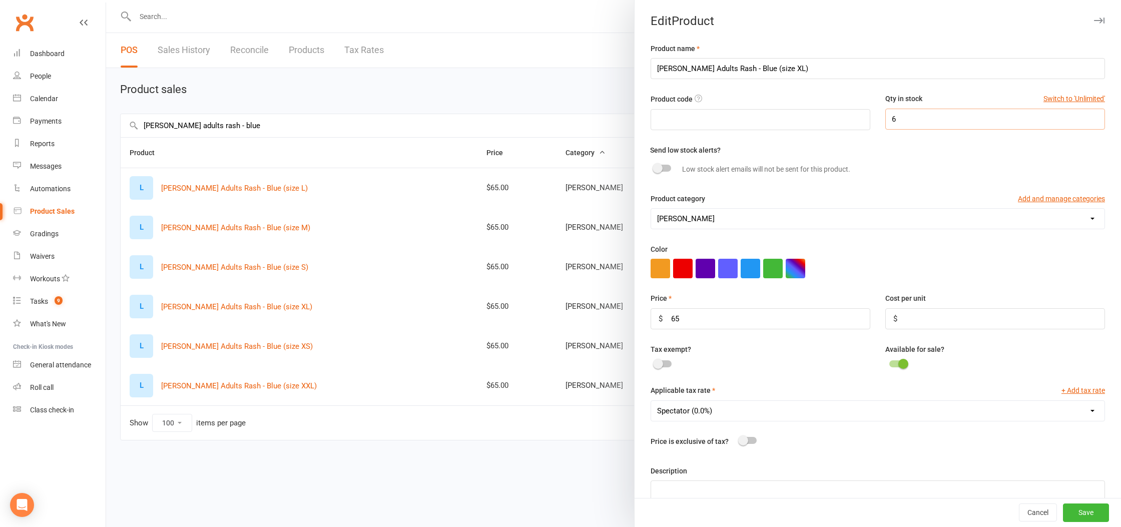
click at [942, 122] on input "6" at bounding box center [995, 119] width 220 height 21
type input "9"
click at [1074, 521] on button "Save" at bounding box center [1086, 513] width 46 height 18
click at [1080, 514] on div "Cancel Save" at bounding box center [878, 512] width 486 height 29
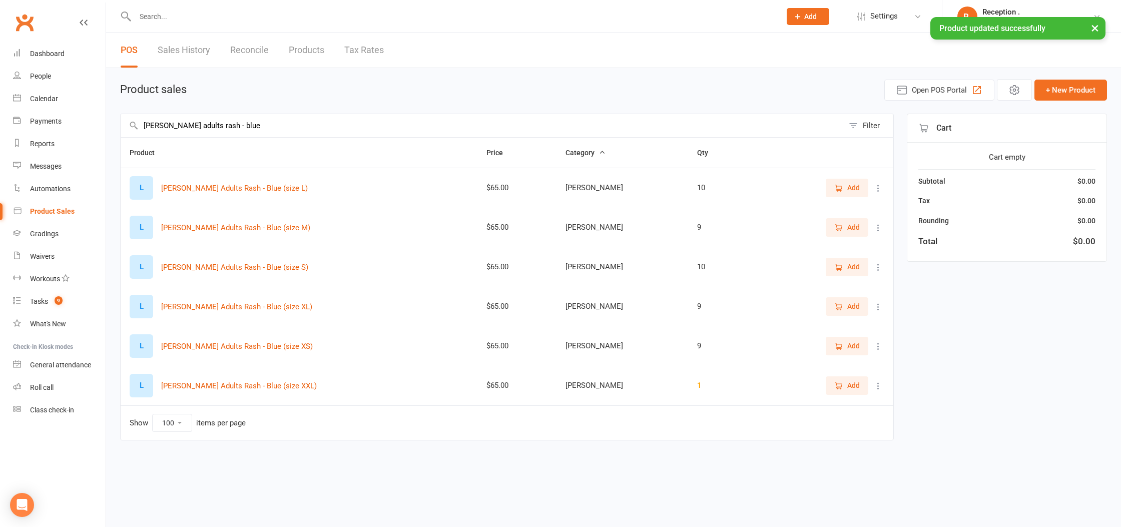
click at [881, 386] on icon at bounding box center [878, 386] width 10 height 10
click at [840, 403] on link "View / Edit" at bounding box center [834, 405] width 99 height 20
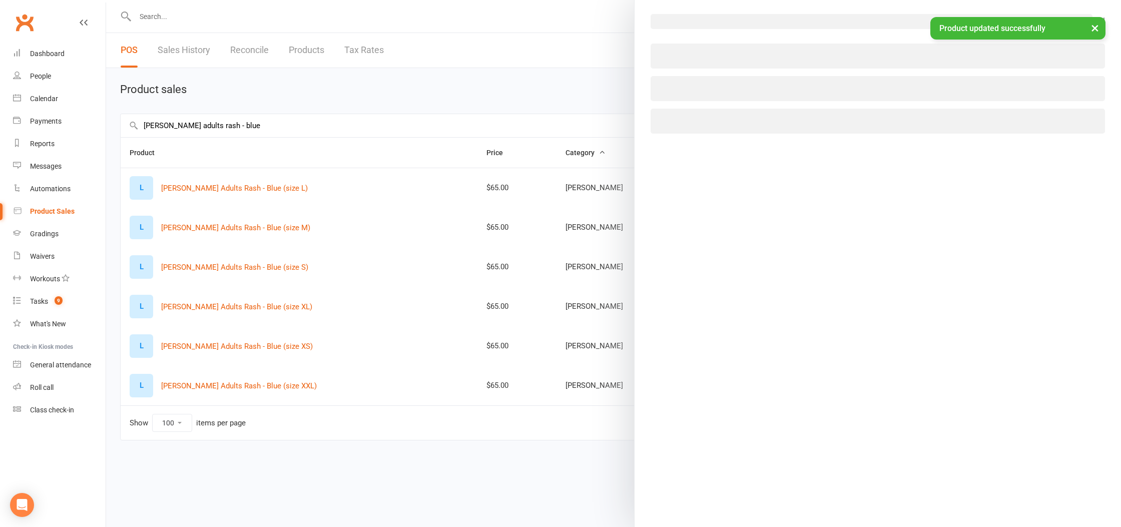
select select "1092"
select select "1199"
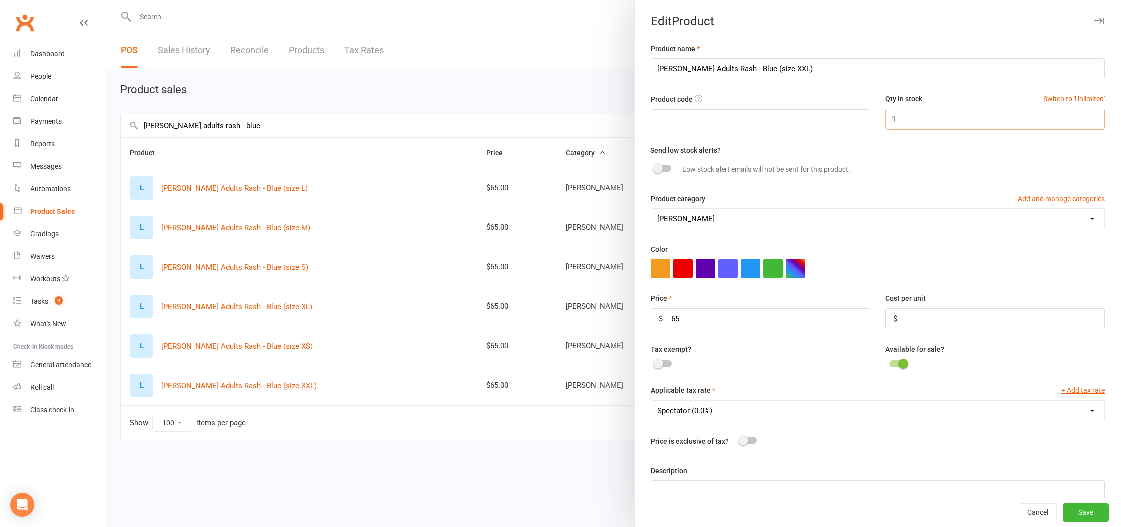
click at [925, 127] on input "1" at bounding box center [995, 119] width 220 height 21
type input "9"
click at [1080, 515] on button "Save" at bounding box center [1086, 513] width 46 height 18
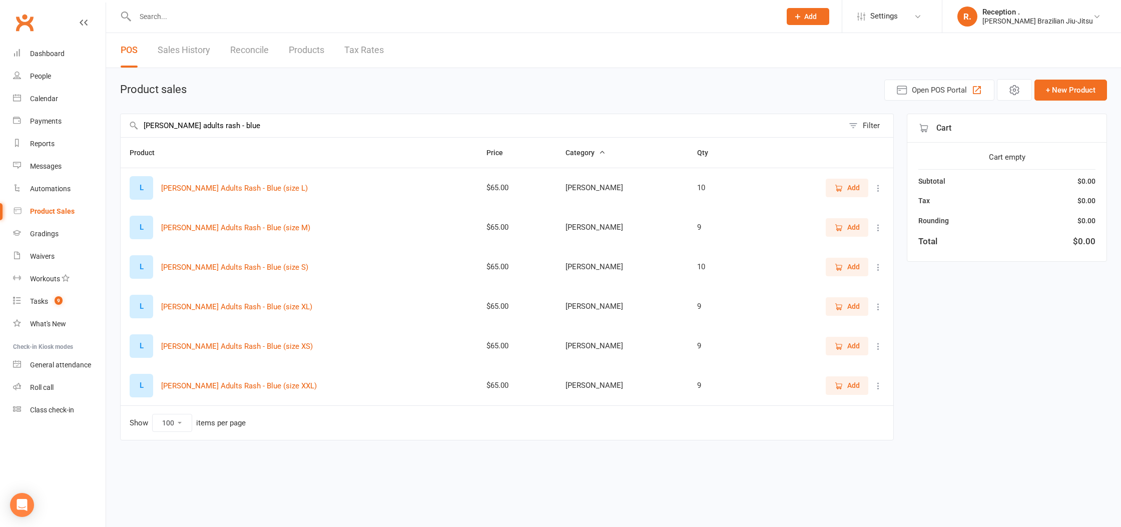
click at [254, 124] on input "LEMOS adults rash - blue" at bounding box center [482, 125] width 723 height 23
type input "LEMOS adults rash - black"
drag, startPoint x: 882, startPoint y: 348, endPoint x: 876, endPoint y: 350, distance: 6.3
click at [882, 348] on icon at bounding box center [878, 346] width 10 height 10
click at [853, 361] on link "View / Edit" at bounding box center [834, 366] width 99 height 20
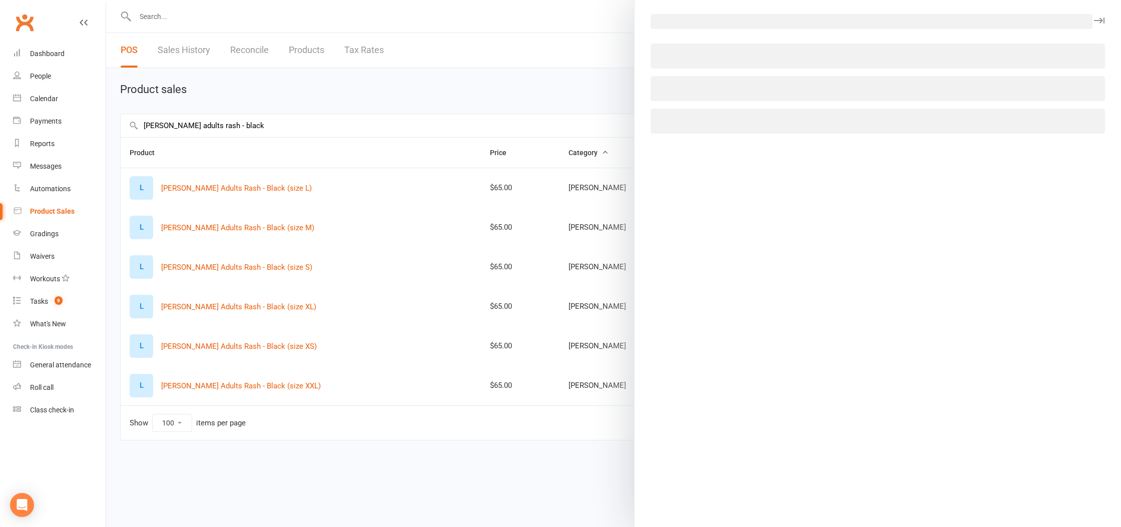
select select "1092"
select select "1199"
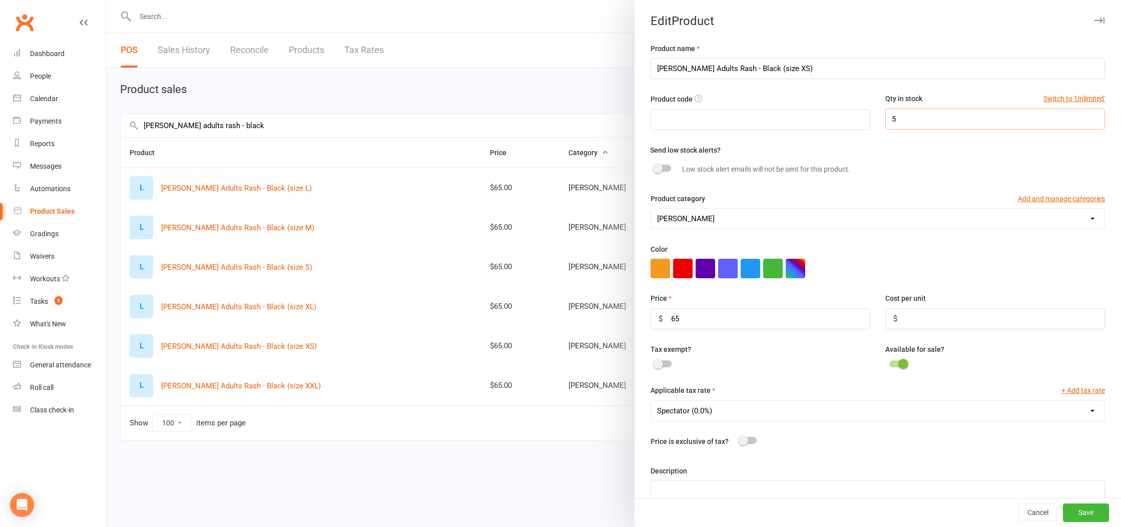
click at [904, 124] on input "5" at bounding box center [995, 119] width 220 height 21
type input "6"
click at [1071, 499] on div "Cancel Save" at bounding box center [878, 512] width 486 height 29
click at [1071, 504] on button "Save" at bounding box center [1086, 513] width 46 height 18
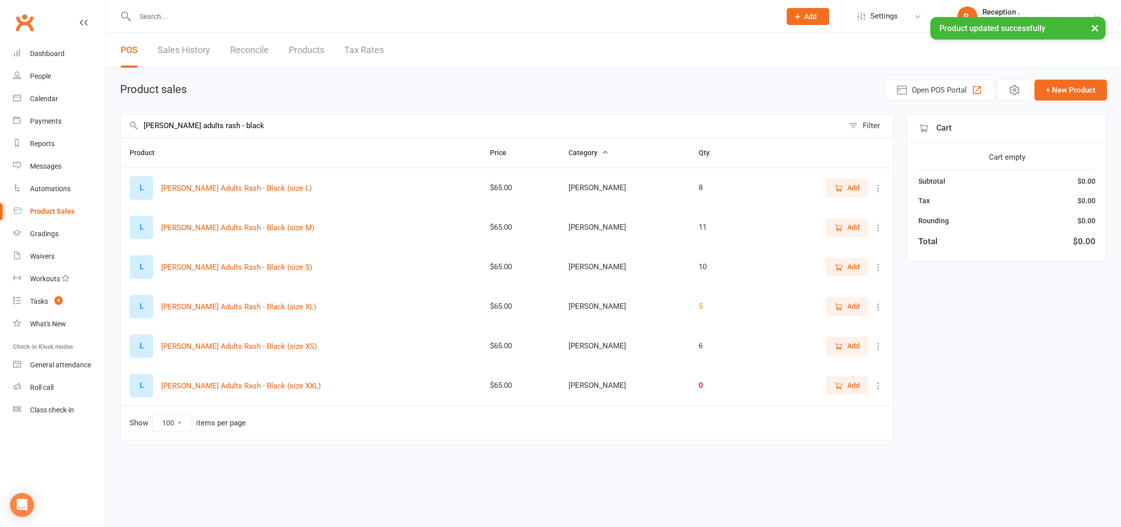
click at [880, 269] on icon at bounding box center [878, 267] width 10 height 10
click at [867, 283] on link "View / Edit" at bounding box center [834, 287] width 99 height 20
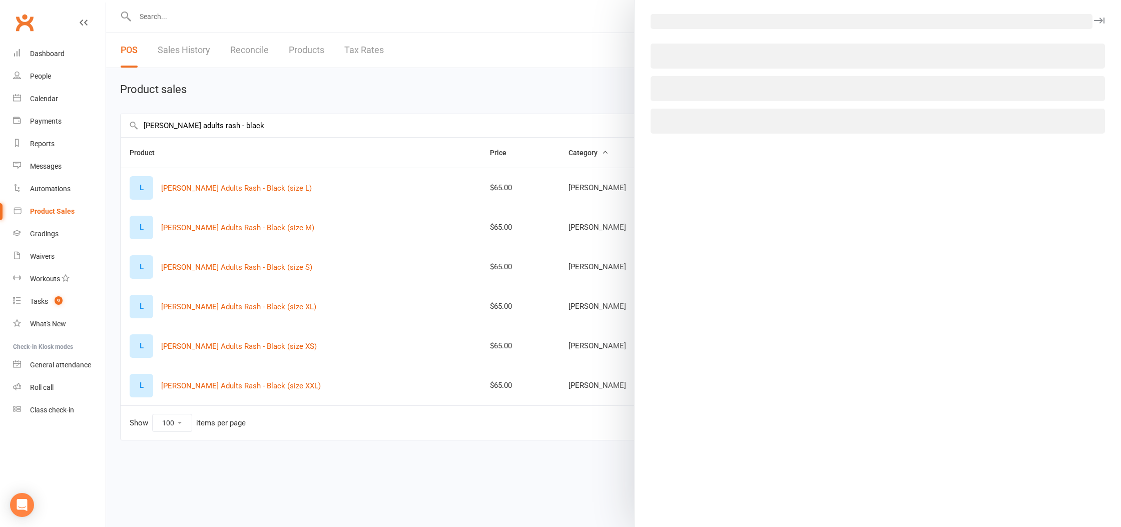
select select "1092"
select select "1199"
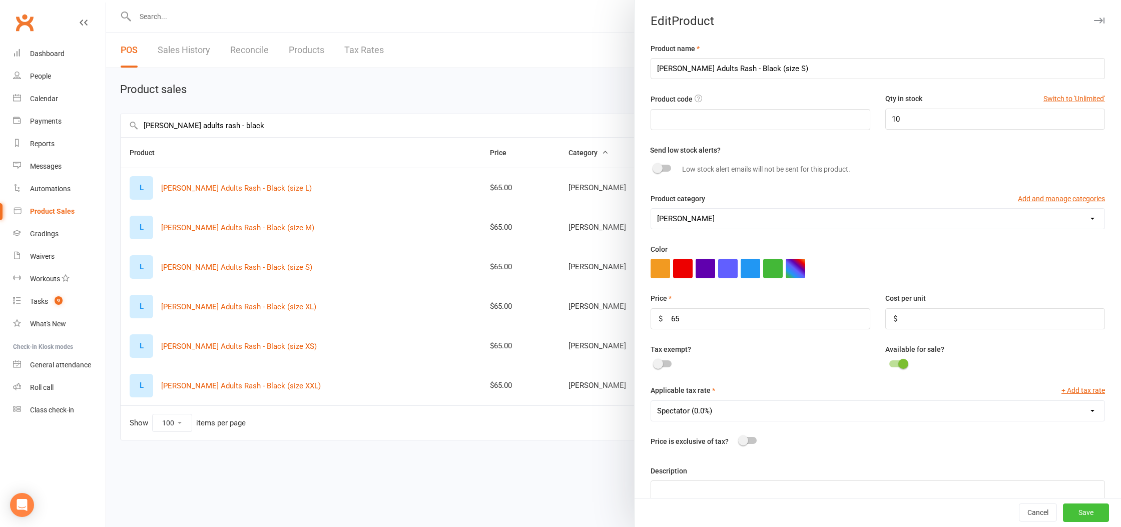
click at [1087, 513] on button "Save" at bounding box center [1086, 513] width 46 height 18
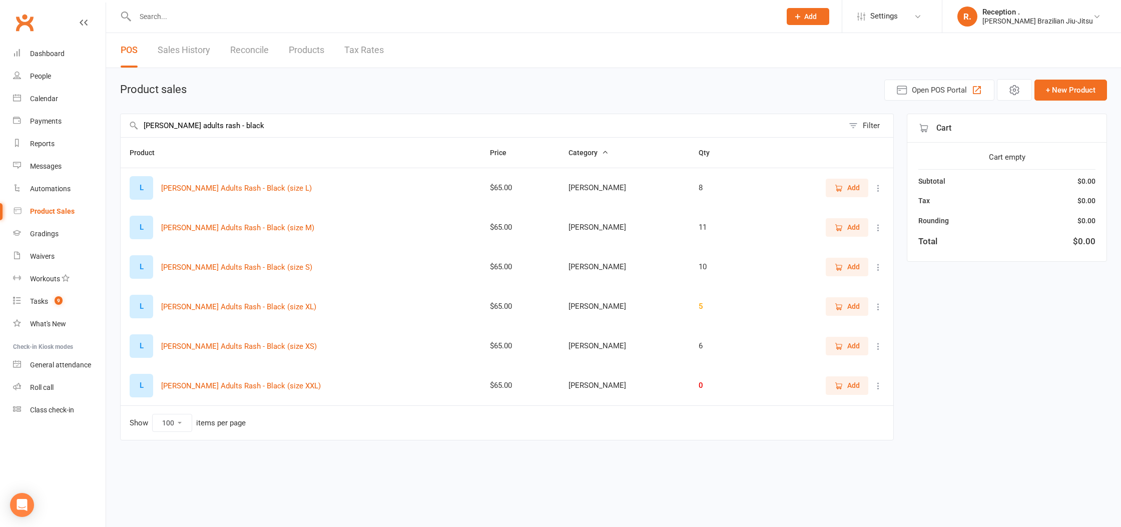
click at [878, 192] on icon at bounding box center [878, 188] width 10 height 10
click at [854, 206] on link "View / Edit" at bounding box center [834, 208] width 99 height 20
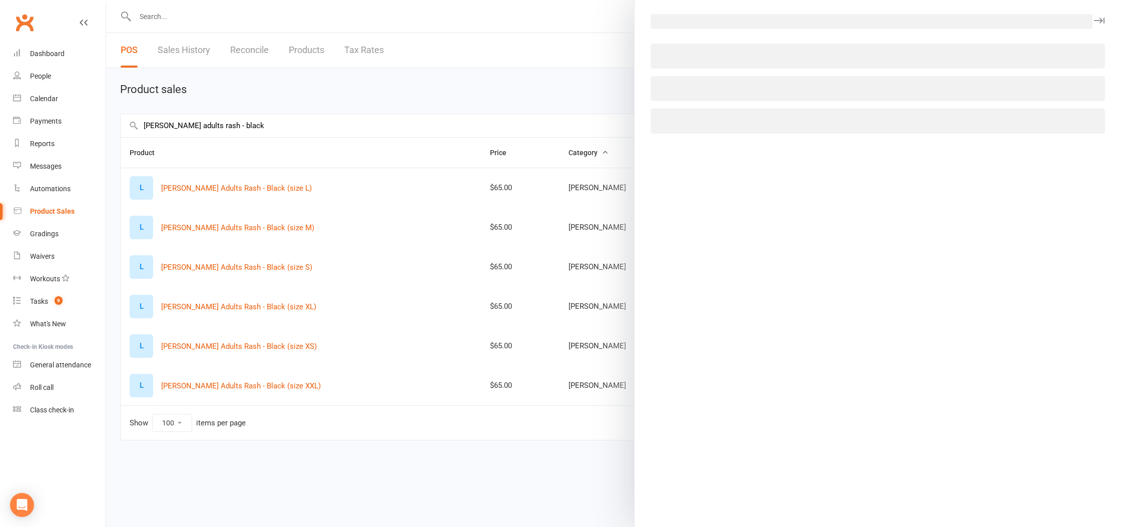
select select "1092"
select select "1199"
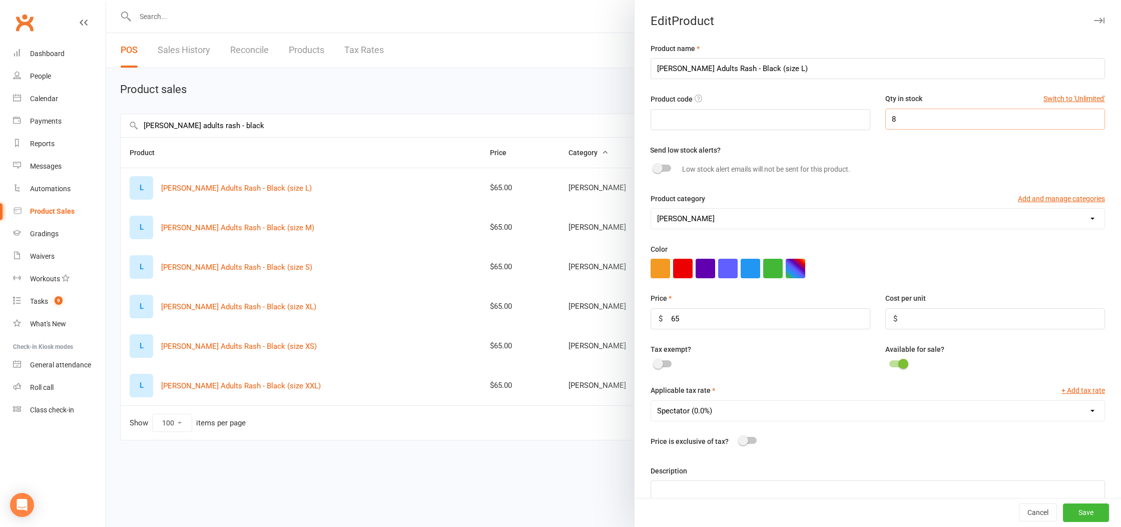
click at [1012, 128] on input "8" at bounding box center [995, 119] width 220 height 21
type input "10"
click at [1097, 513] on button "Save" at bounding box center [1086, 513] width 46 height 18
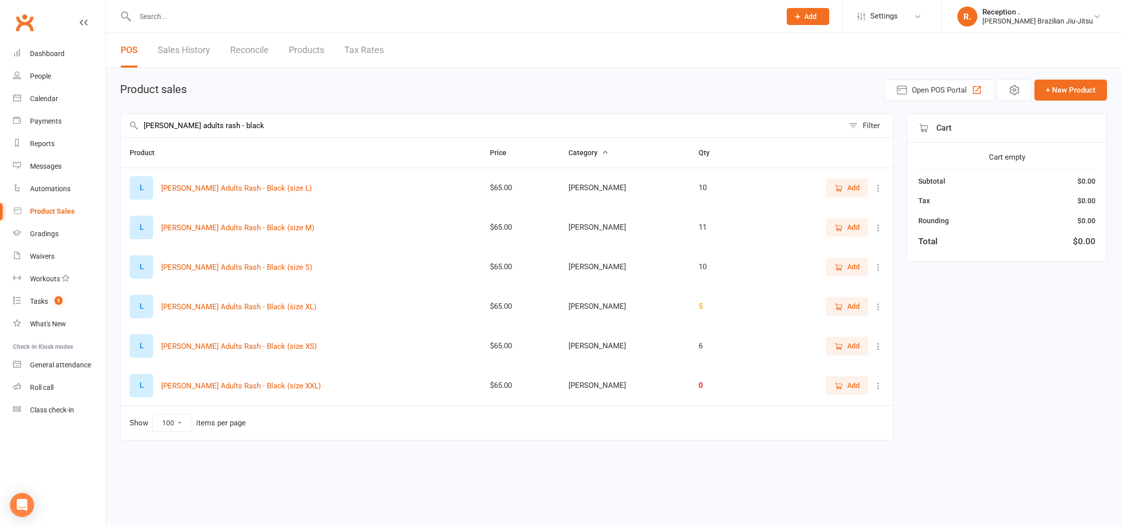
click at [880, 306] on icon at bounding box center [878, 307] width 10 height 10
click at [832, 323] on link "View / Edit" at bounding box center [834, 326] width 99 height 20
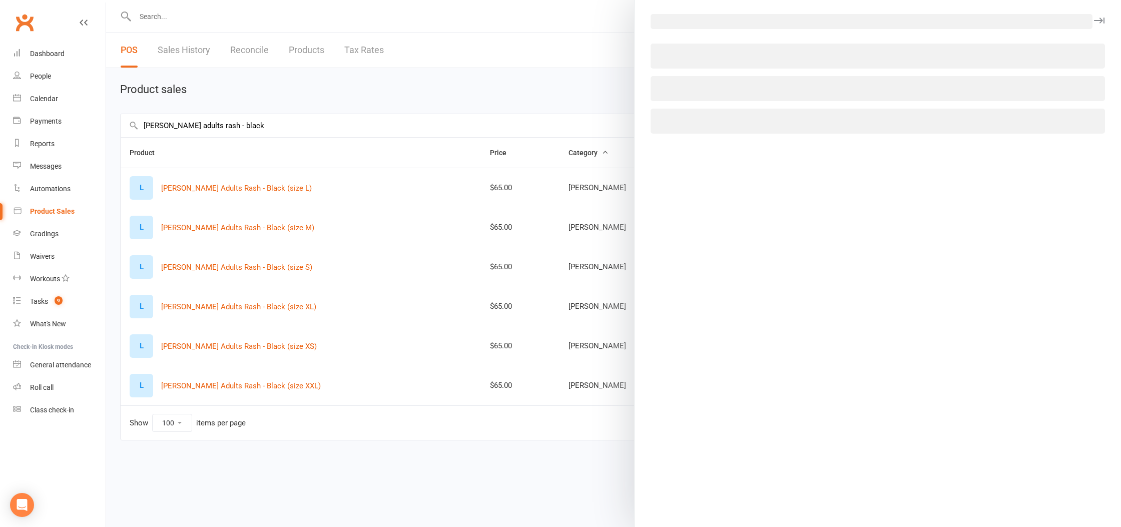
select select "1092"
select select "1199"
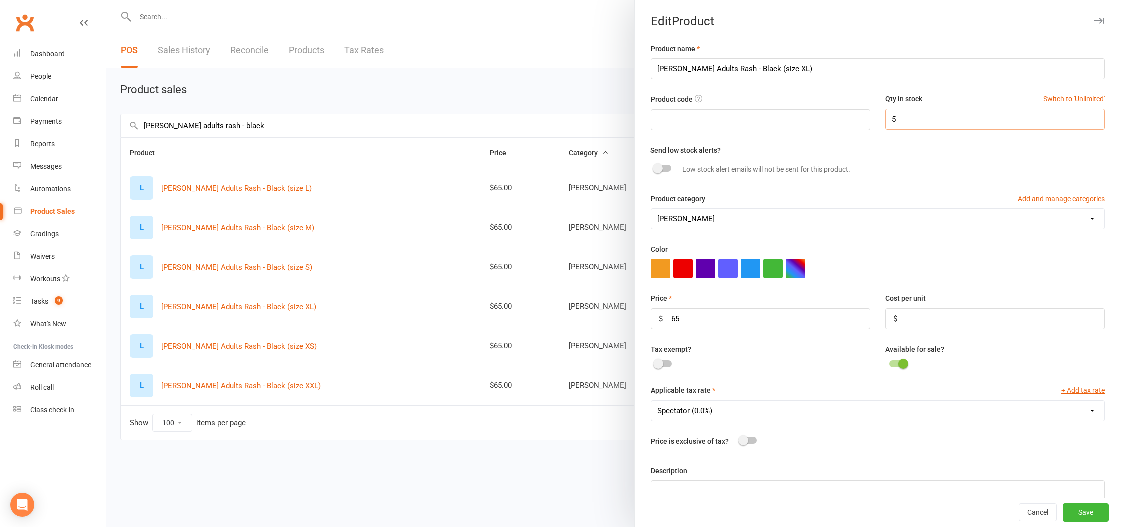
click at [927, 119] on input "5" at bounding box center [995, 119] width 220 height 21
type input "4"
click at [1090, 509] on button "Save" at bounding box center [1086, 513] width 46 height 18
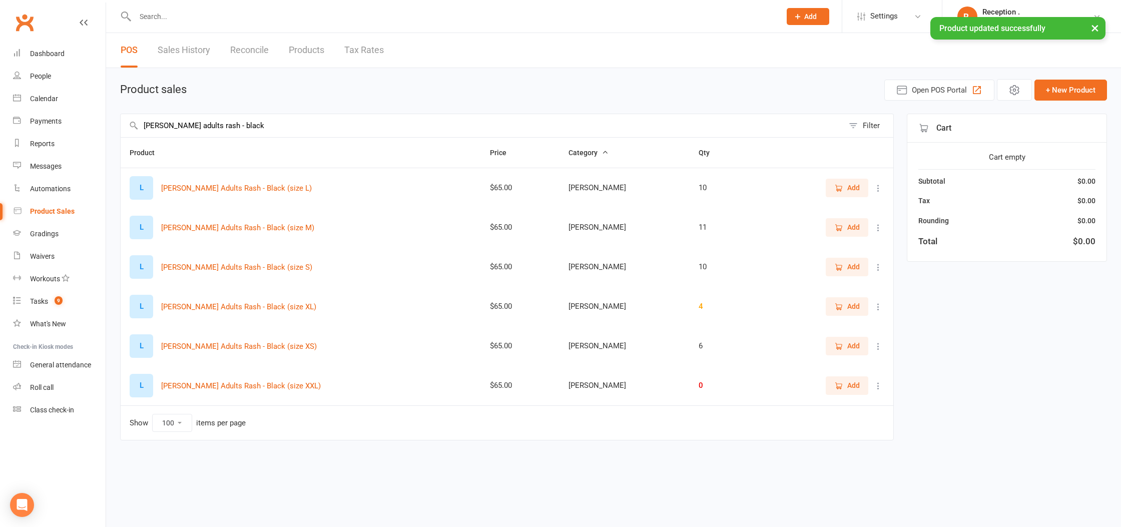
drag, startPoint x: 881, startPoint y: 379, endPoint x: 880, endPoint y: 384, distance: 5.1
click at [881, 379] on div "Add" at bounding box center [826, 385] width 117 height 18
click at [882, 389] on icon at bounding box center [878, 386] width 10 height 10
click at [852, 399] on link "View / Edit" at bounding box center [834, 405] width 99 height 20
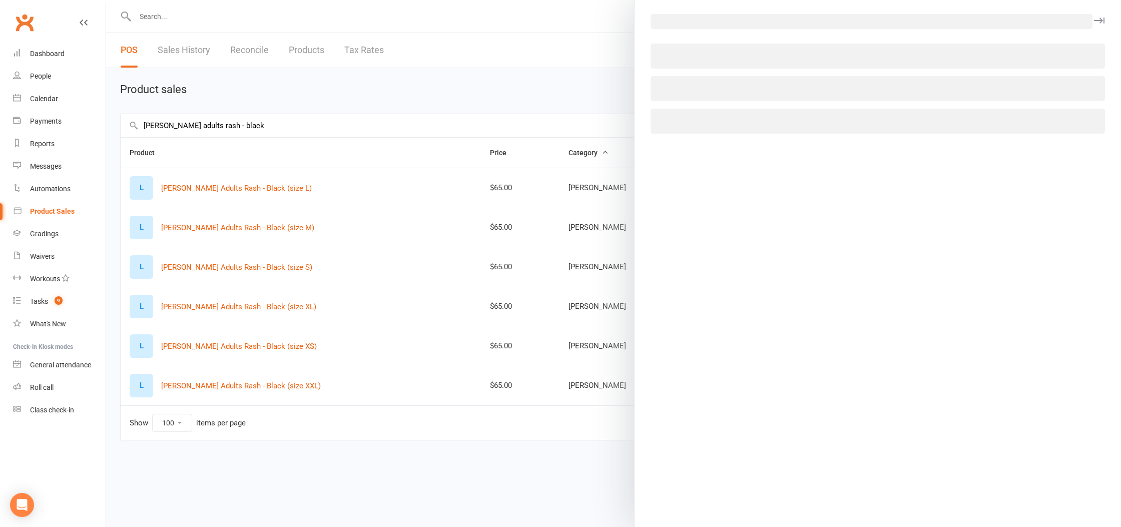
select select "1092"
select select "1199"
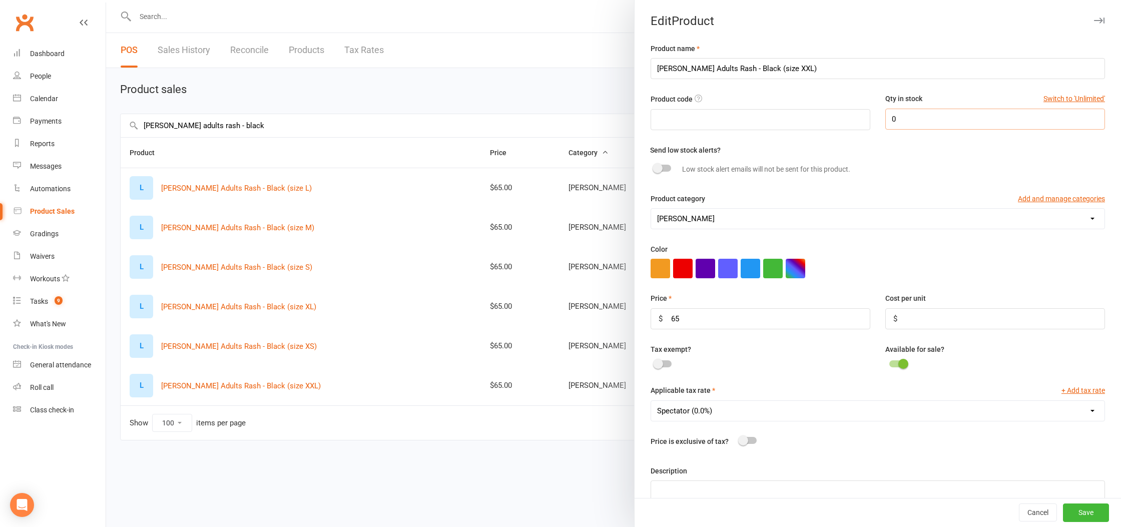
click at [932, 125] on input "0" at bounding box center [995, 119] width 220 height 21
type input "5"
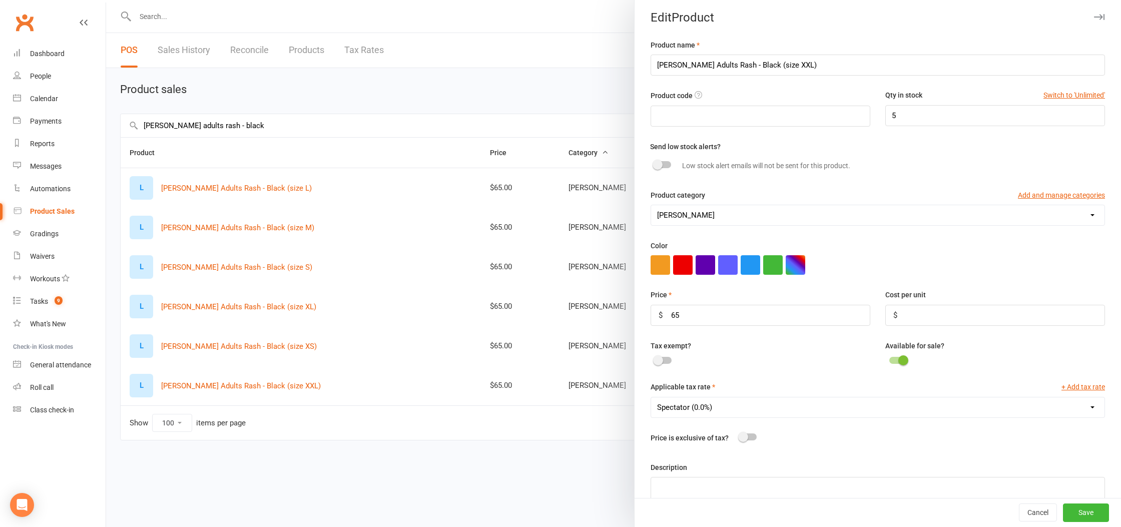
click at [1088, 523] on div "Cancel Save" at bounding box center [878, 512] width 486 height 29
click at [1088, 517] on button "Save" at bounding box center [1086, 513] width 46 height 18
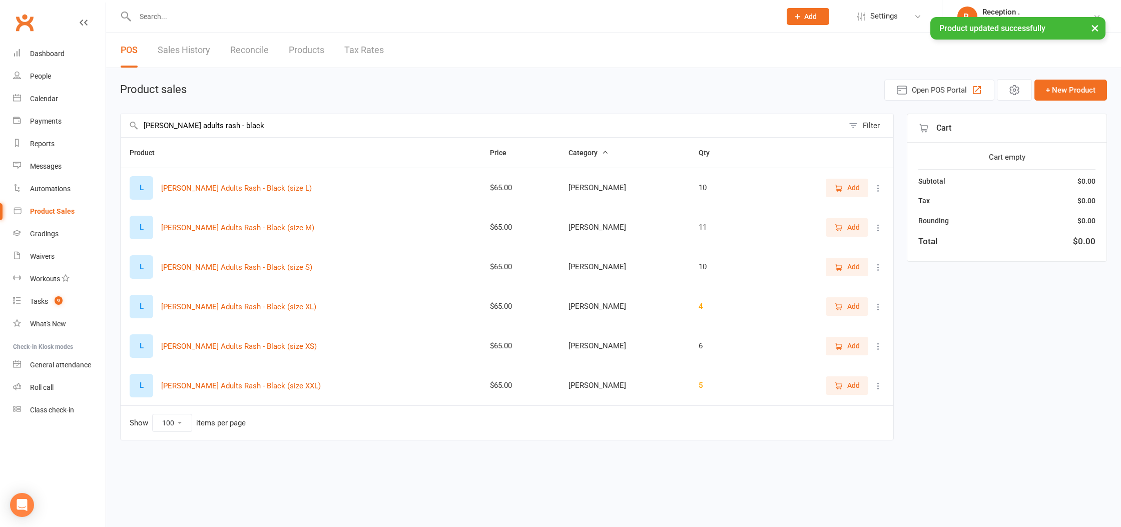
click at [246, 121] on input "LEMOS adults rash - black" at bounding box center [482, 125] width 723 height 23
type input "LEMOS adults rash - white"
click at [877, 350] on icon at bounding box center [878, 346] width 10 height 10
click at [850, 364] on link "View / Edit" at bounding box center [834, 366] width 99 height 20
select select "1092"
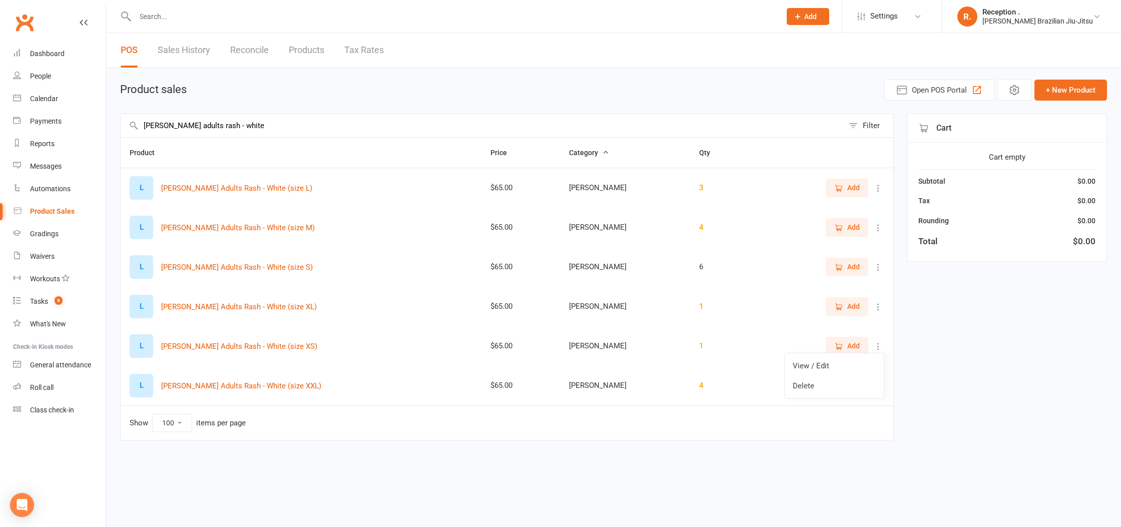
select select "1199"
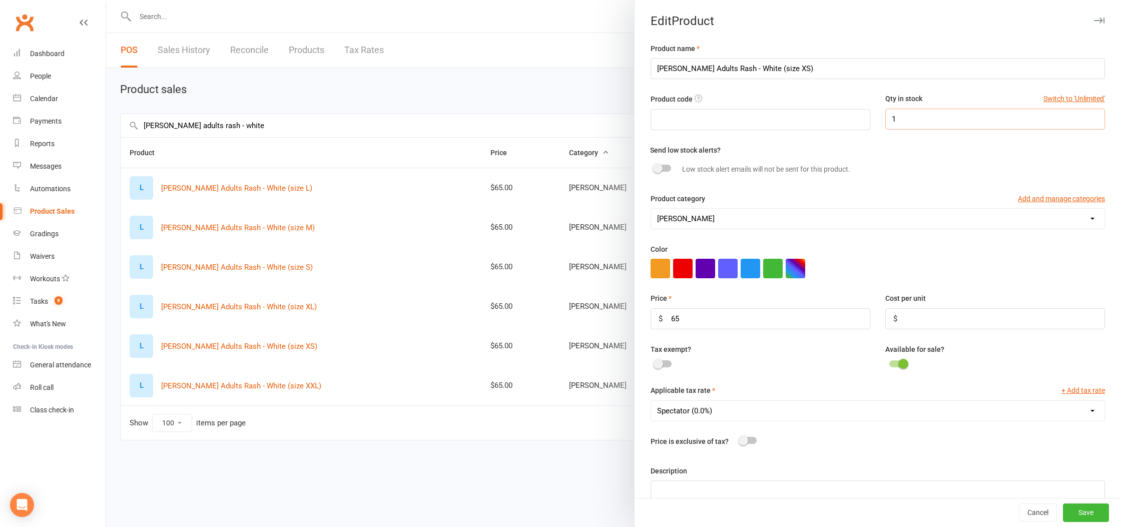
click at [966, 126] on input "1" at bounding box center [995, 119] width 220 height 21
type input "10"
click at [1091, 512] on button "Save" at bounding box center [1086, 513] width 46 height 18
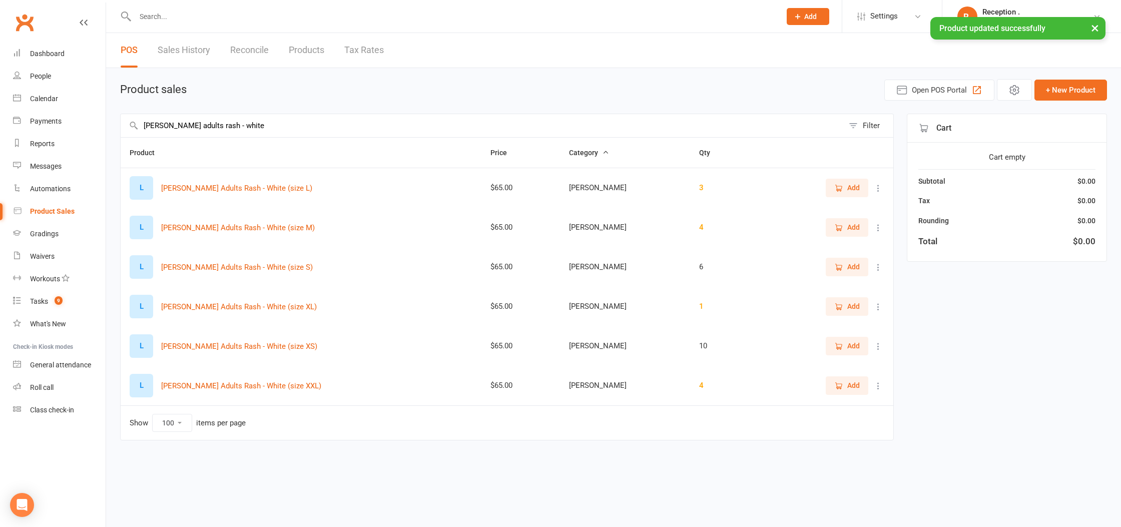
click at [882, 269] on icon at bounding box center [878, 267] width 10 height 10
click at [865, 284] on link "View / Edit" at bounding box center [834, 287] width 99 height 20
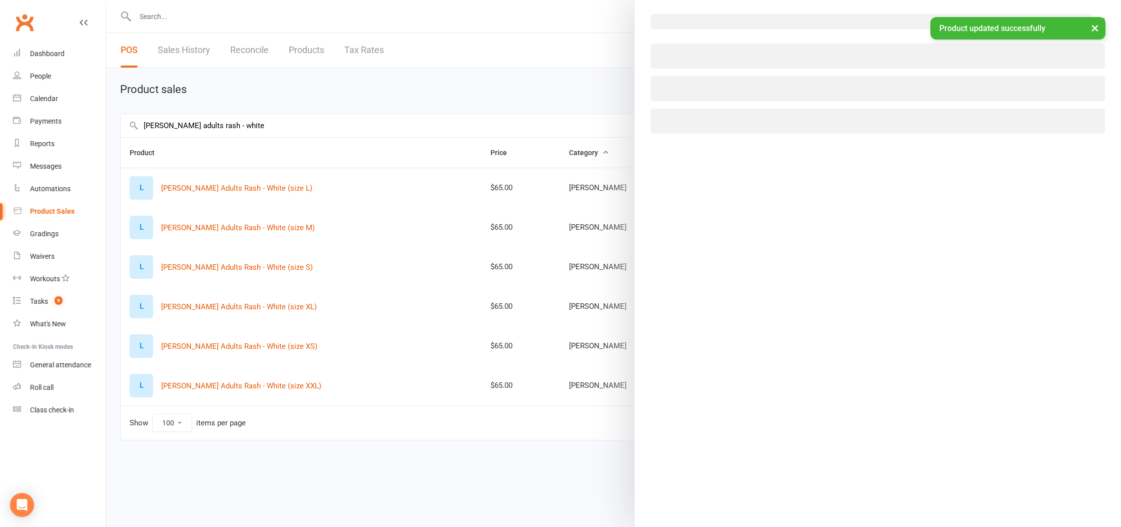
select select "1092"
select select "1199"
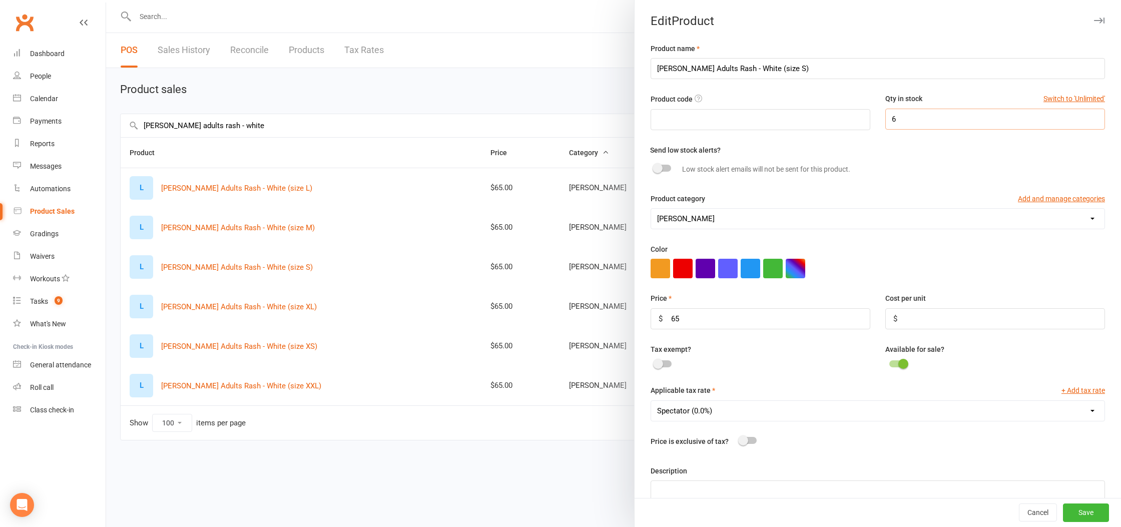
click at [933, 119] on input "6" at bounding box center [995, 119] width 220 height 21
type input "6"
click at [1086, 517] on button "Save" at bounding box center [1086, 513] width 46 height 18
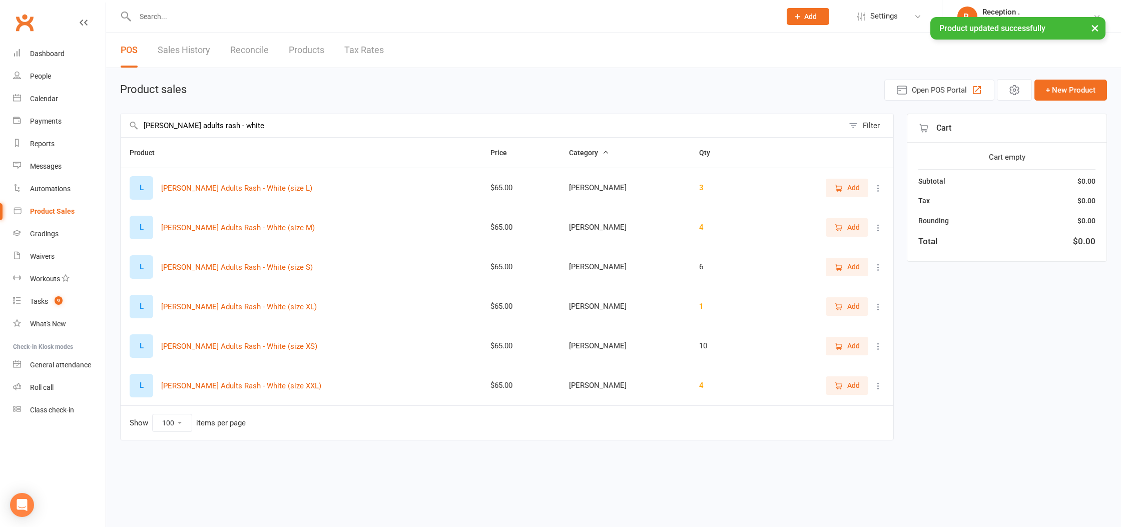
click at [874, 227] on icon at bounding box center [878, 228] width 10 height 10
click at [837, 251] on link "View / Edit" at bounding box center [834, 247] width 99 height 20
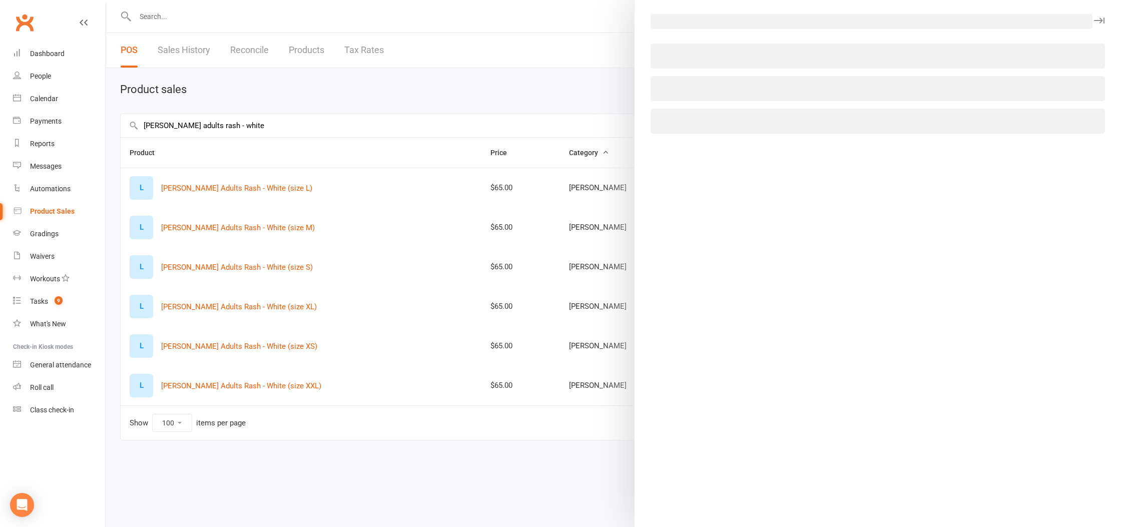
select select "1092"
select select "1199"
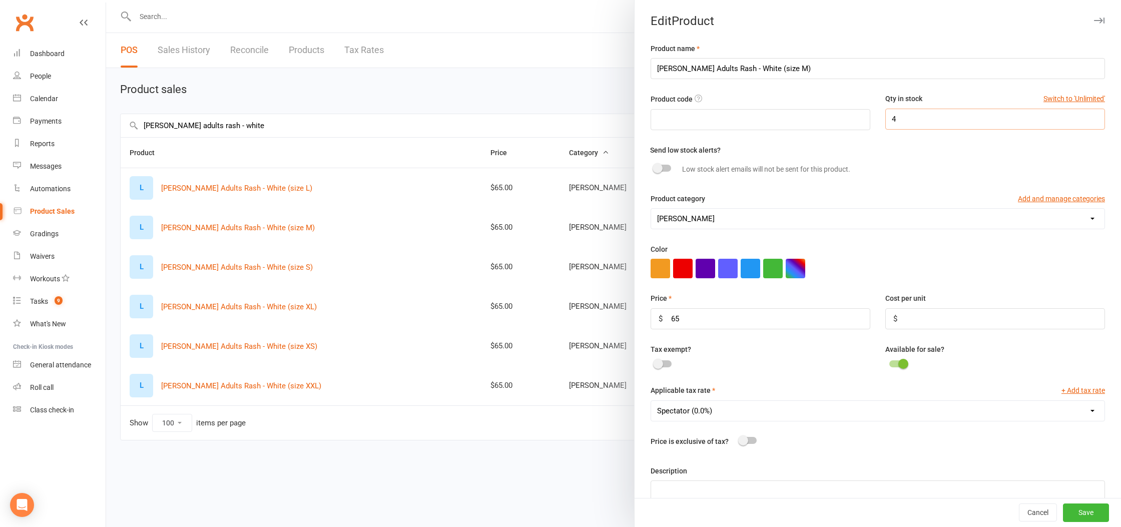
click at [990, 113] on input "4" at bounding box center [995, 119] width 220 height 21
type input "8"
click at [1103, 512] on button "Save" at bounding box center [1086, 513] width 46 height 18
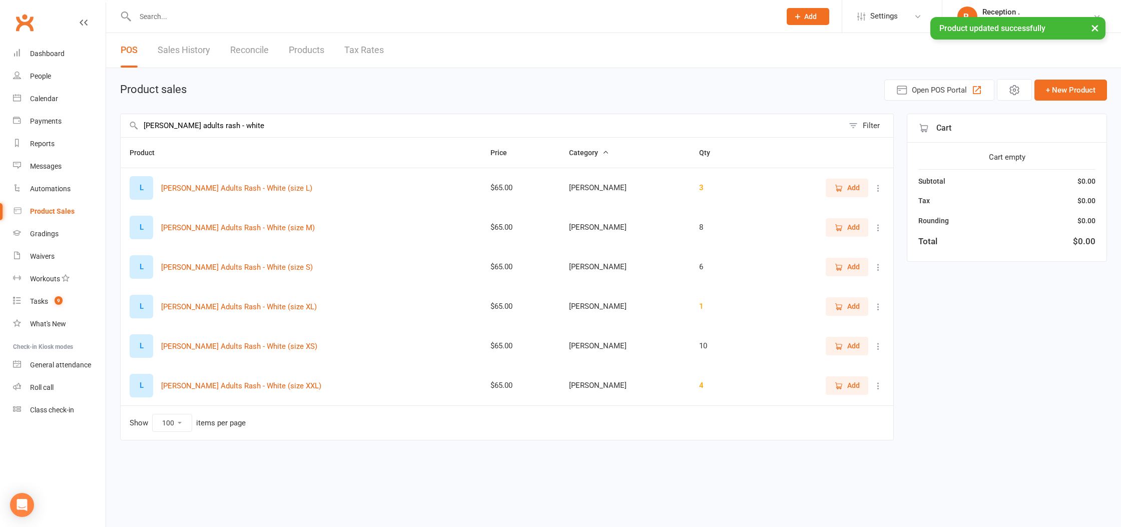
click at [882, 183] on icon at bounding box center [878, 188] width 10 height 10
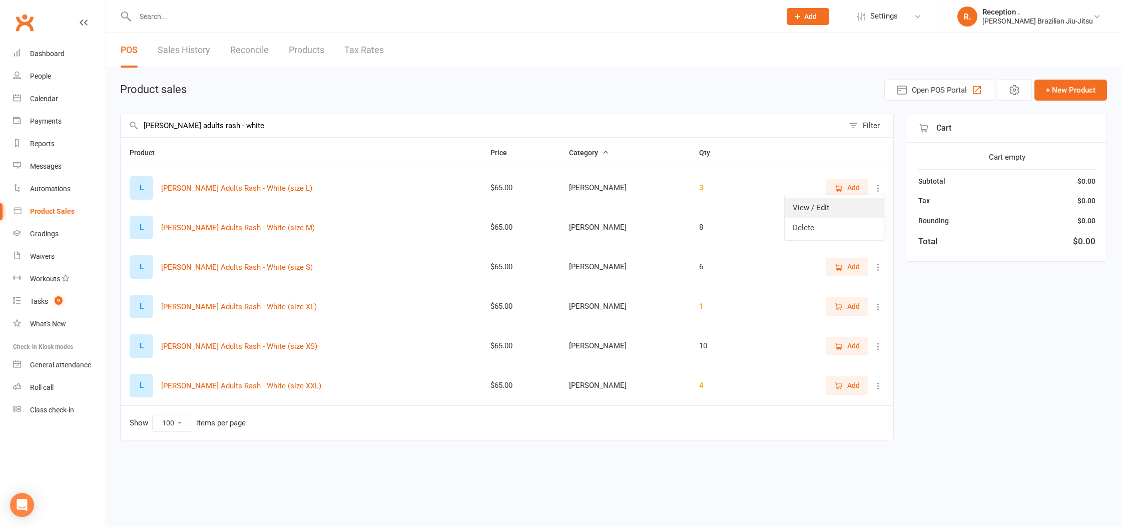
click at [842, 213] on link "View / Edit" at bounding box center [834, 208] width 99 height 20
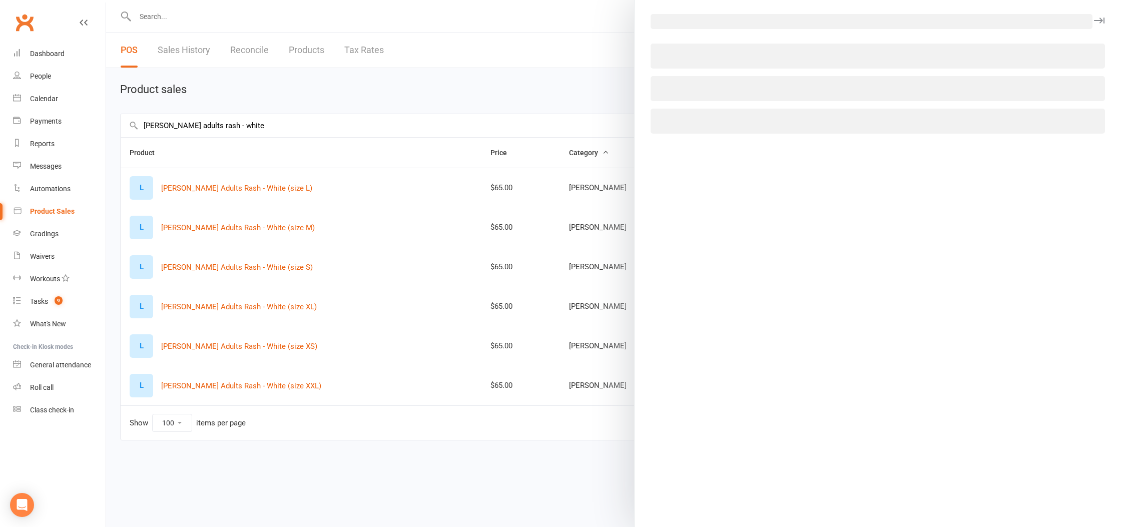
select select "1092"
select select "1199"
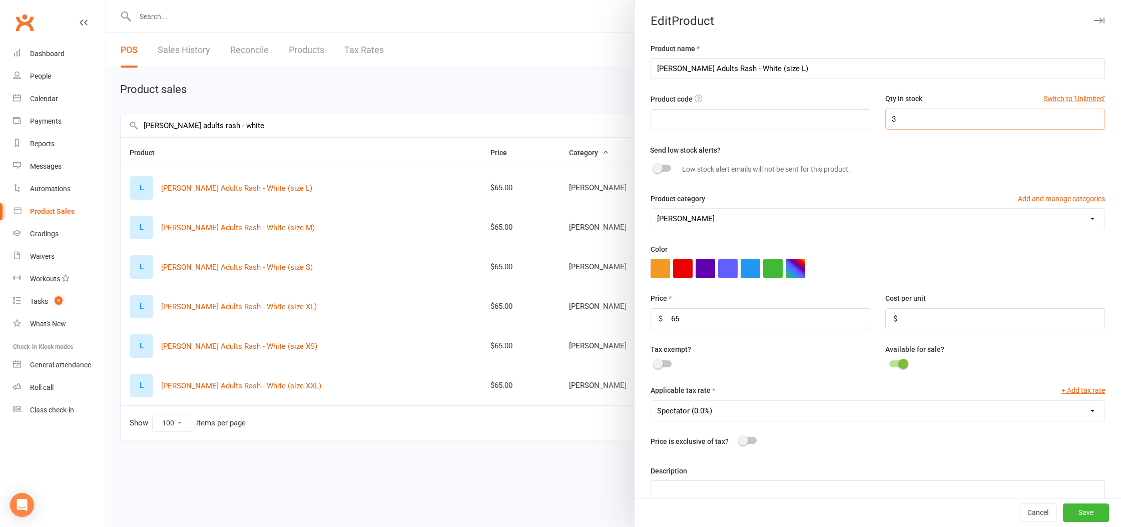
click at [899, 122] on input "3" at bounding box center [995, 119] width 220 height 21
type input "8"
click at [1091, 514] on button "Save" at bounding box center [1086, 513] width 46 height 18
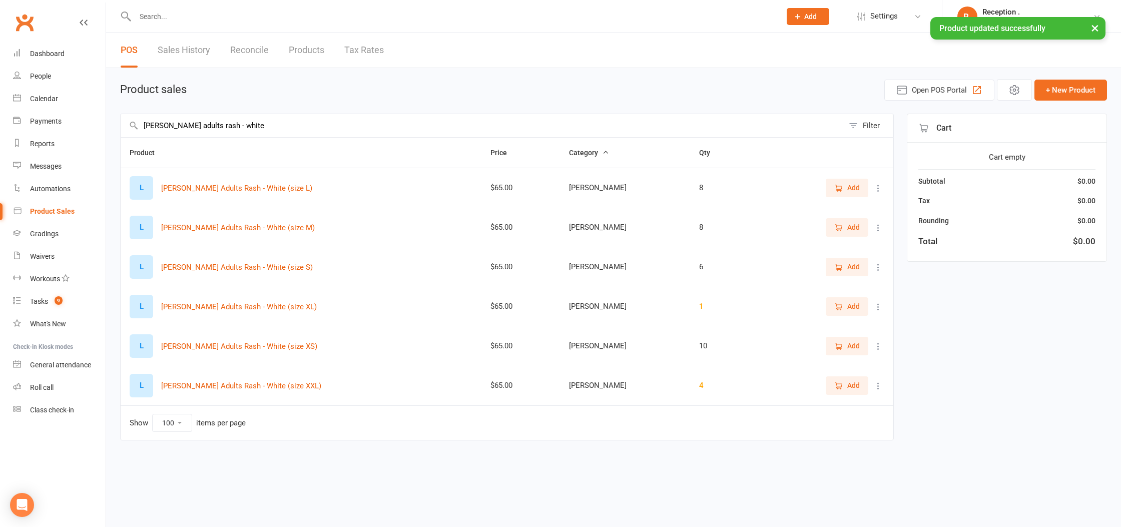
click at [878, 309] on icon at bounding box center [878, 307] width 10 height 10
click at [861, 326] on link "View / Edit" at bounding box center [834, 326] width 99 height 20
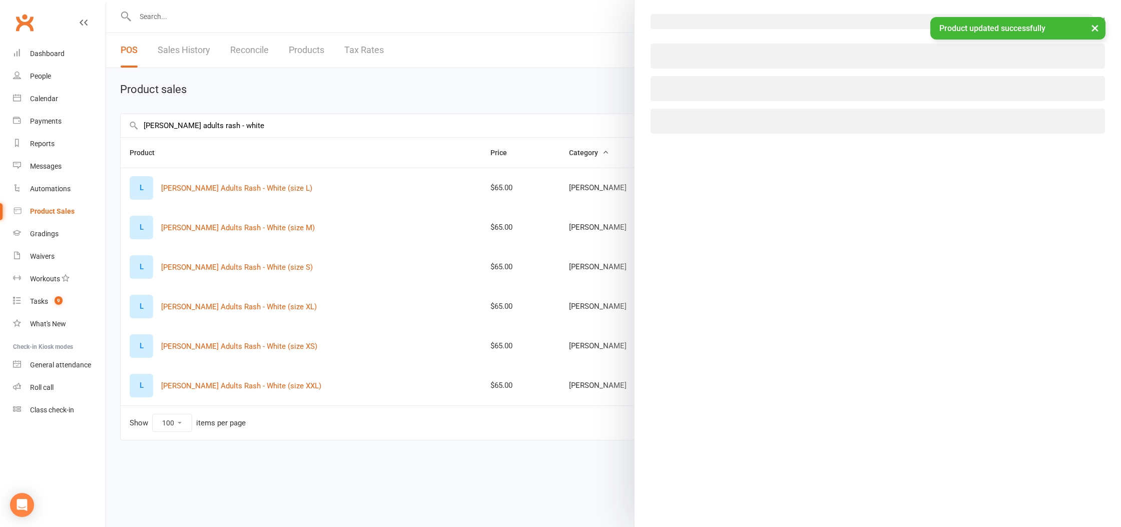
select select "1092"
select select "1199"
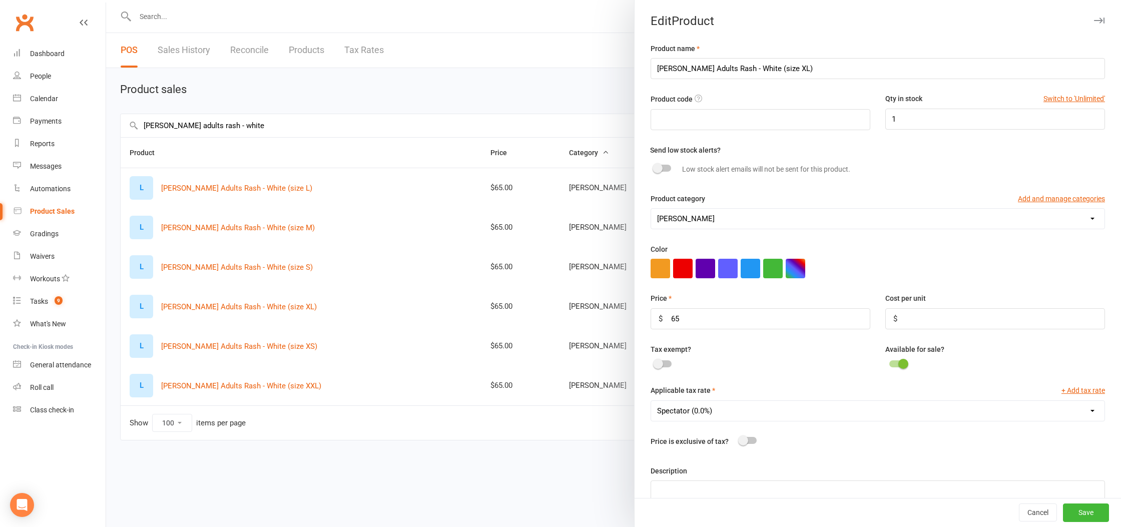
click at [891, 134] on div "Product code Qty in stock Switch to 'Unlimited' 1" at bounding box center [877, 118] width 469 height 51
click at [918, 118] on input "1" at bounding box center [995, 119] width 220 height 21
type input "9"
drag, startPoint x: 1102, startPoint y: 515, endPoint x: 1089, endPoint y: 508, distance: 14.6
click at [1102, 515] on button "Save" at bounding box center [1086, 513] width 46 height 18
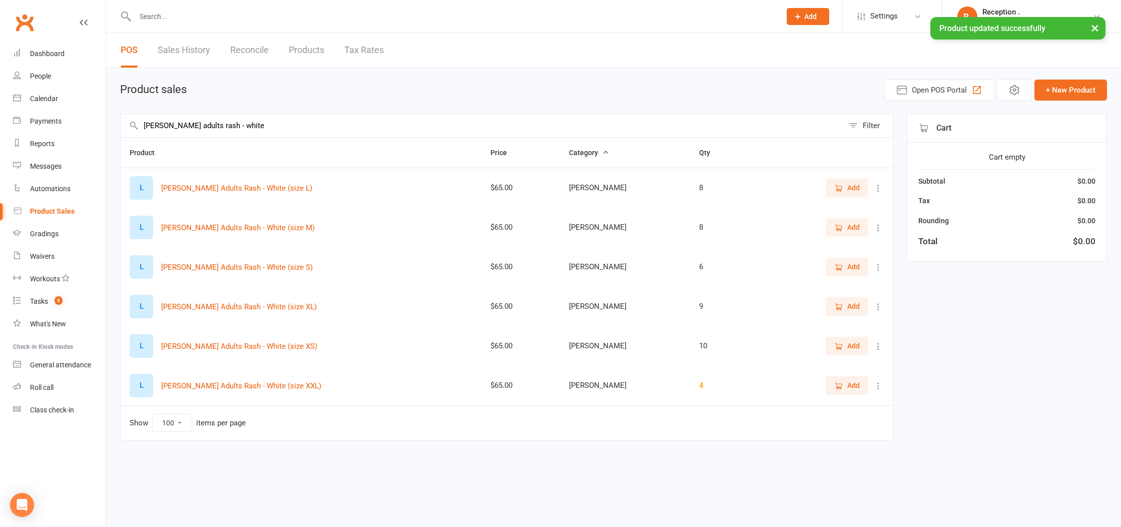
click at [879, 383] on icon at bounding box center [878, 386] width 10 height 10
click at [846, 394] on ul "View / Edit Delete" at bounding box center [834, 415] width 100 height 46
click at [844, 400] on link "View / Edit" at bounding box center [834, 405] width 99 height 20
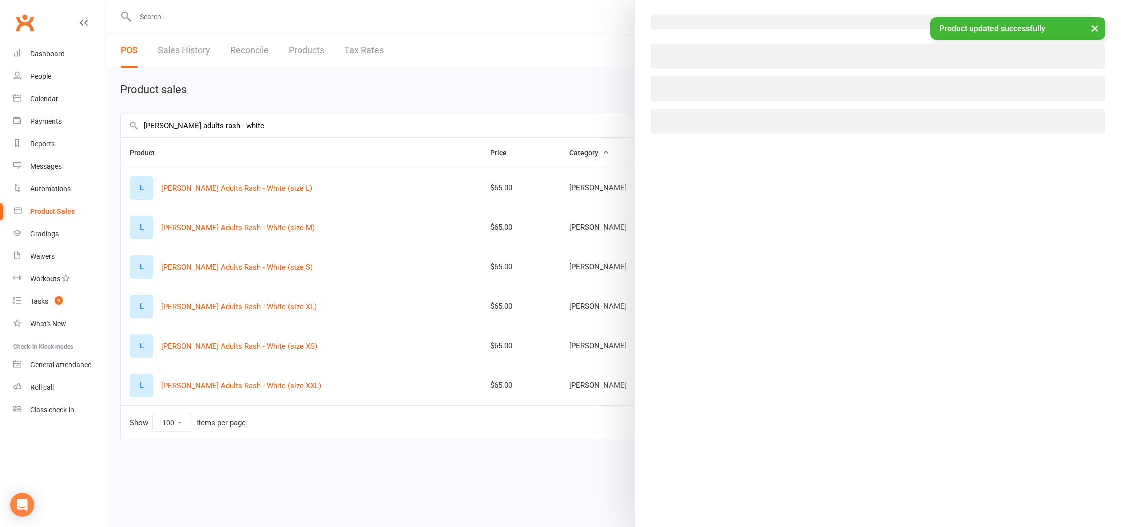
select select "1092"
select select "1199"
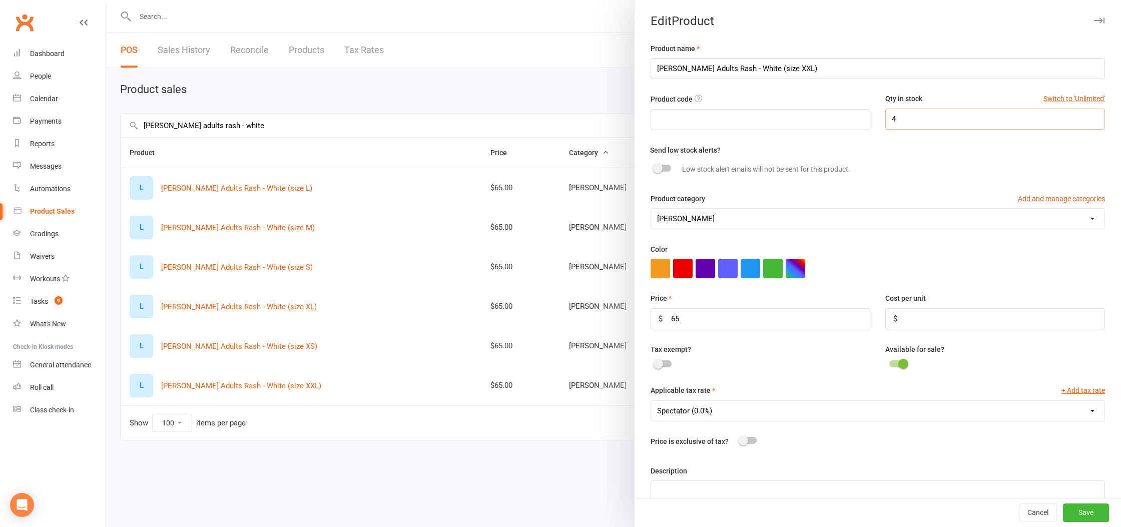
click at [938, 125] on input "4" at bounding box center [995, 119] width 220 height 21
type input "7"
click at [1078, 514] on button "Save" at bounding box center [1086, 513] width 46 height 18
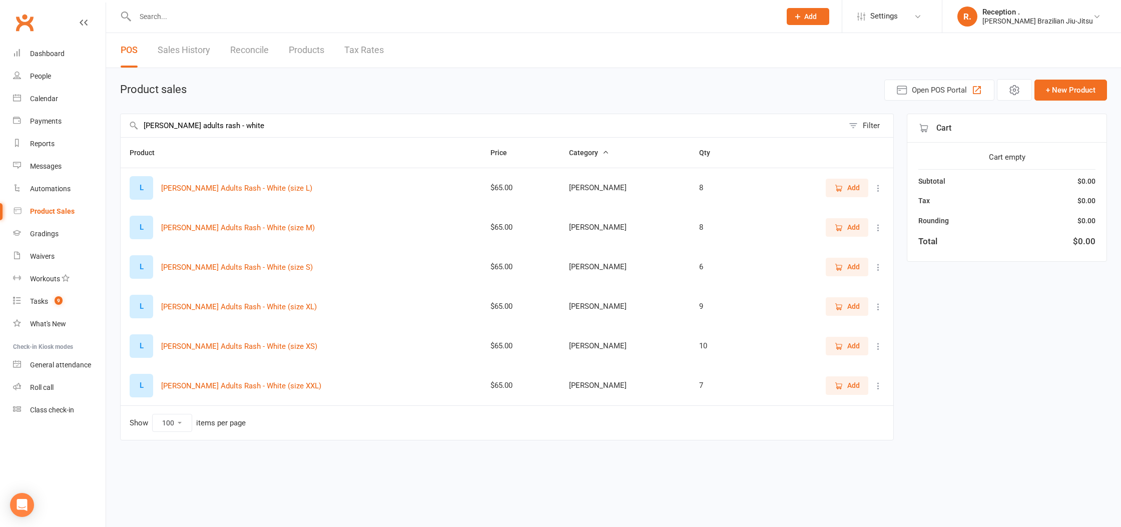
click at [193, 123] on input "LEMOS adults rash - white" at bounding box center [482, 125] width 723 height 23
click at [191, 126] on input "LEMOS adults rash - white" at bounding box center [482, 125] width 723 height 23
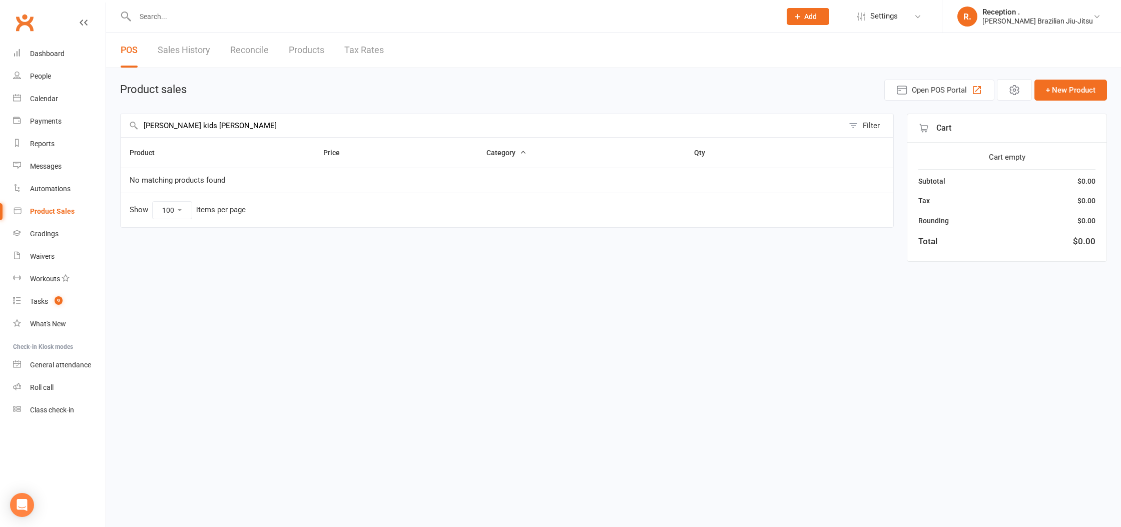
click at [239, 125] on input "LEMOS kids rash - white" at bounding box center [482, 125] width 723 height 23
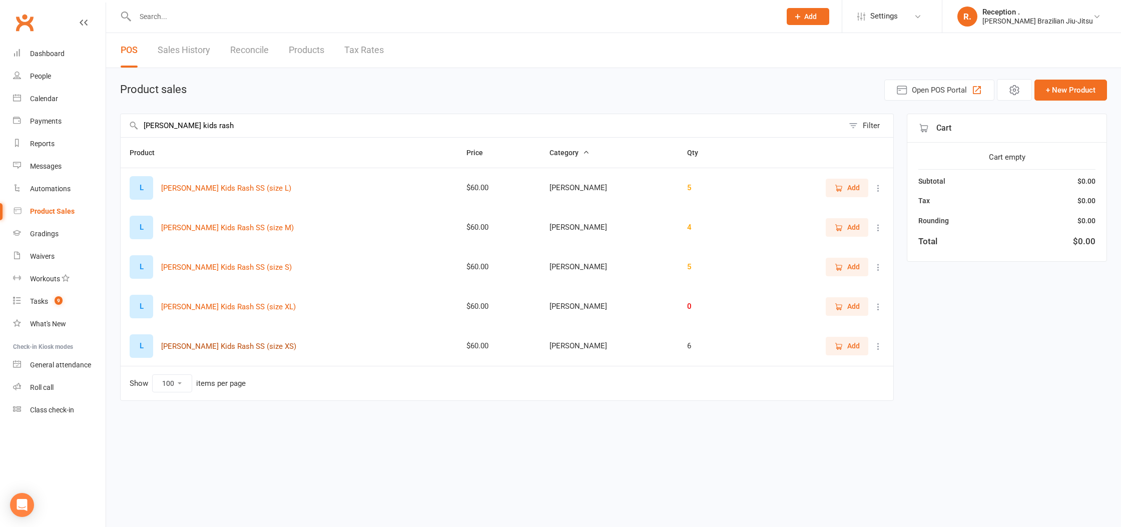
type input "LEMOS kids rash"
drag, startPoint x: 207, startPoint y: 347, endPoint x: 161, endPoint y: 346, distance: 46.0
click at [161, 346] on div "L LEMOS Kids Rash SS (size XS)" at bounding box center [289, 346] width 319 height 24
click at [323, 366] on td "Show 10 25 50 100 items per page" at bounding box center [507, 383] width 773 height 35
click at [885, 344] on td "Add" at bounding box center [822, 346] width 142 height 40
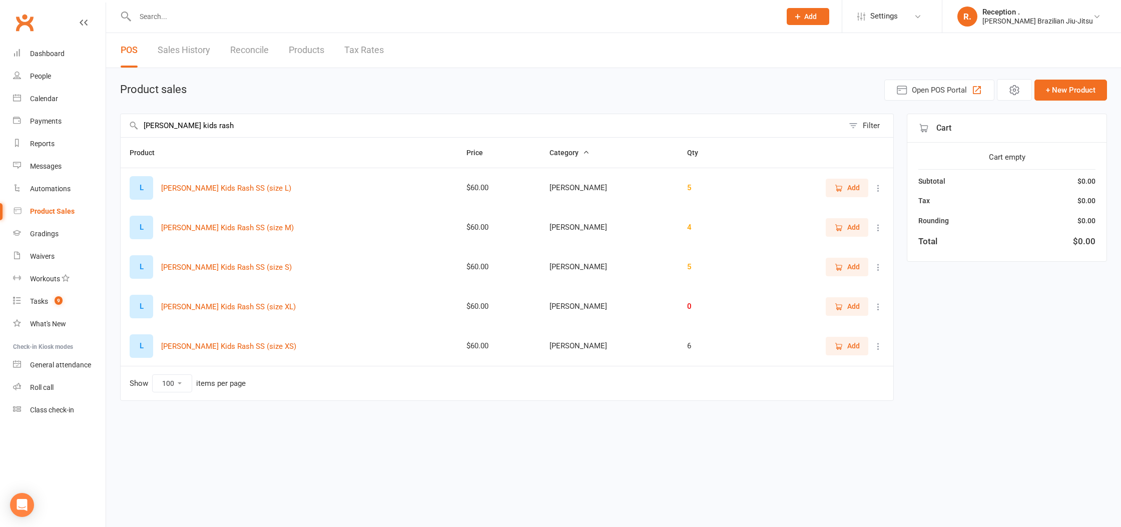
click at [881, 344] on icon at bounding box center [878, 346] width 10 height 10
click at [838, 360] on link "View / Edit" at bounding box center [834, 366] width 99 height 20
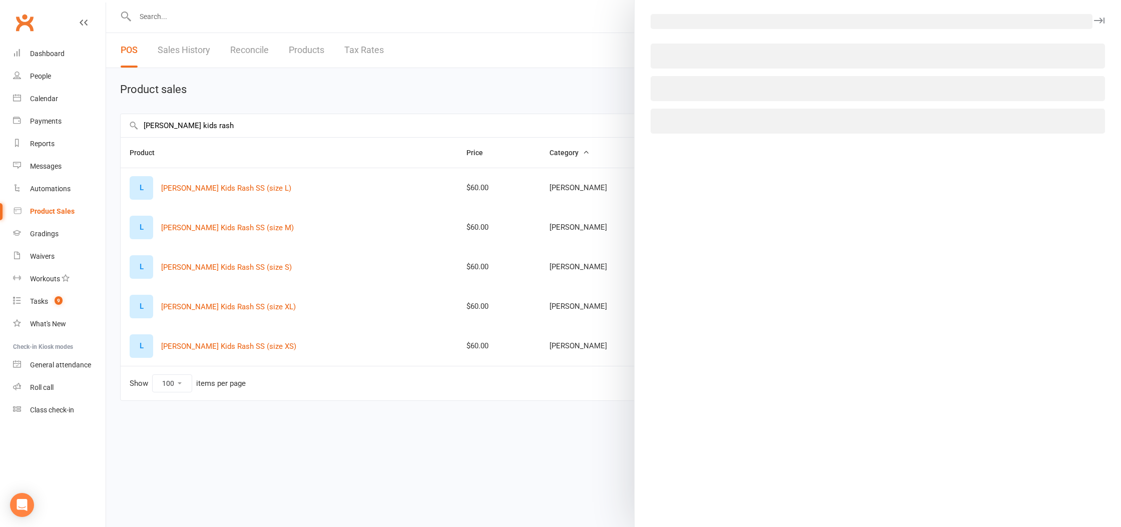
select select "1092"
select select "1199"
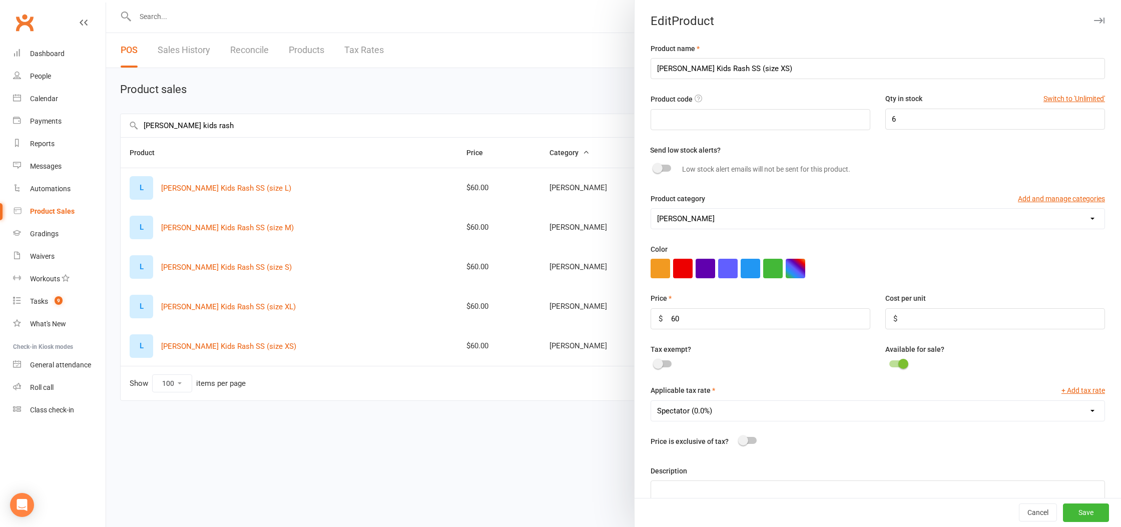
click at [318, 84] on div at bounding box center [613, 263] width 1015 height 527
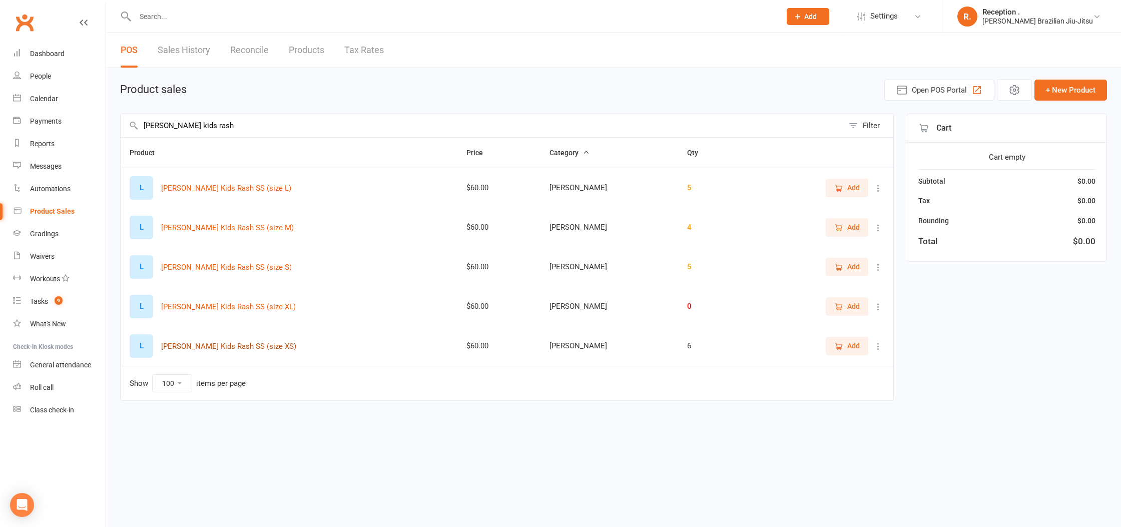
click at [244, 347] on button "LEMOS Kids Rash SS (size XS)" at bounding box center [228, 346] width 135 height 12
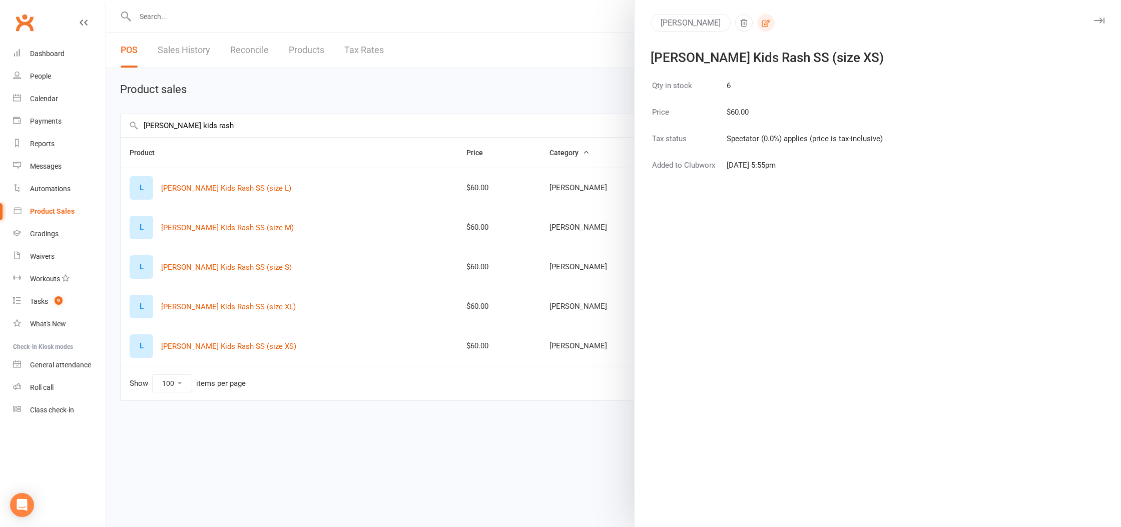
click at [757, 27] on button "button" at bounding box center [766, 23] width 18 height 18
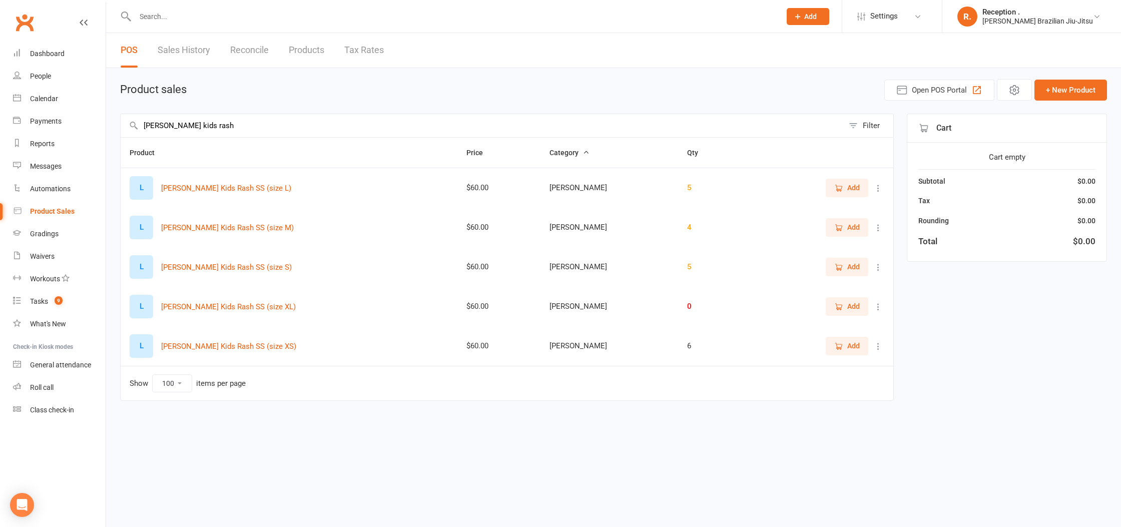
select select "1092"
select select "1199"
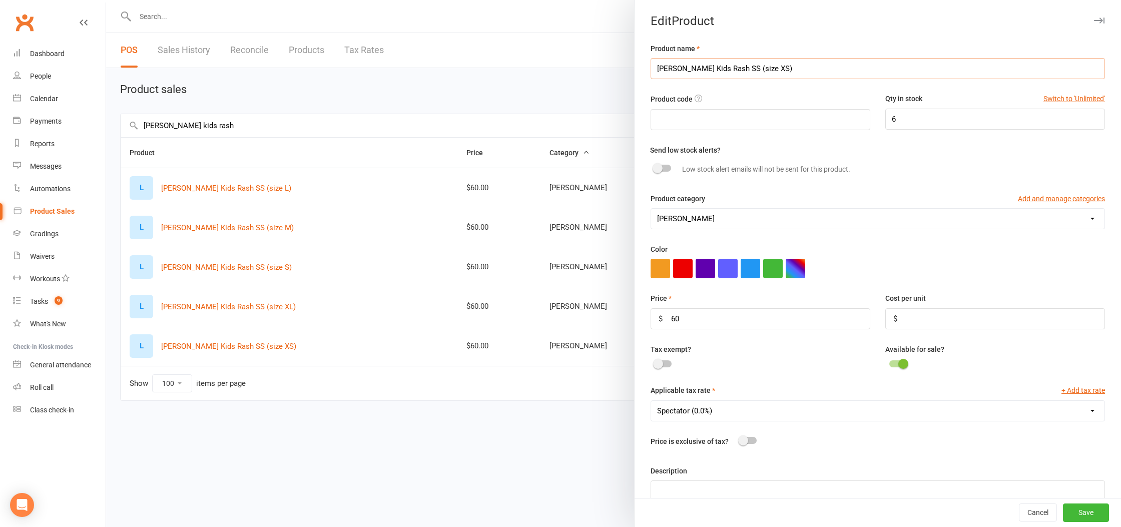
click at [809, 73] on input "LEMOS Kids Rash SS (size XS)" at bounding box center [878, 68] width 454 height 21
click at [922, 119] on input "6" at bounding box center [995, 119] width 220 height 21
type input "7"
click at [1094, 508] on button "Save" at bounding box center [1086, 513] width 46 height 18
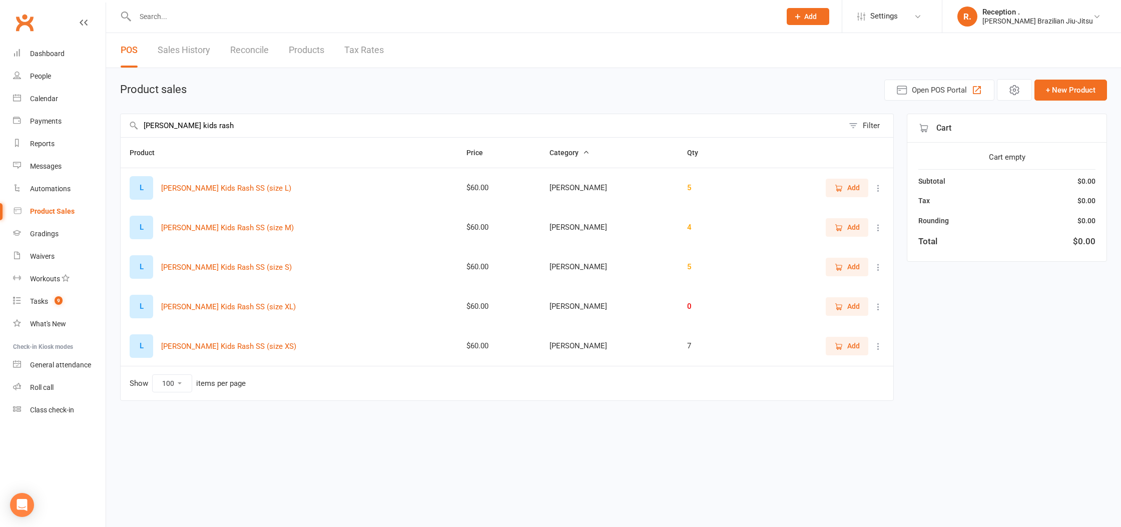
click at [878, 264] on icon at bounding box center [878, 267] width 10 height 10
click at [839, 286] on link "View / Edit" at bounding box center [834, 287] width 99 height 20
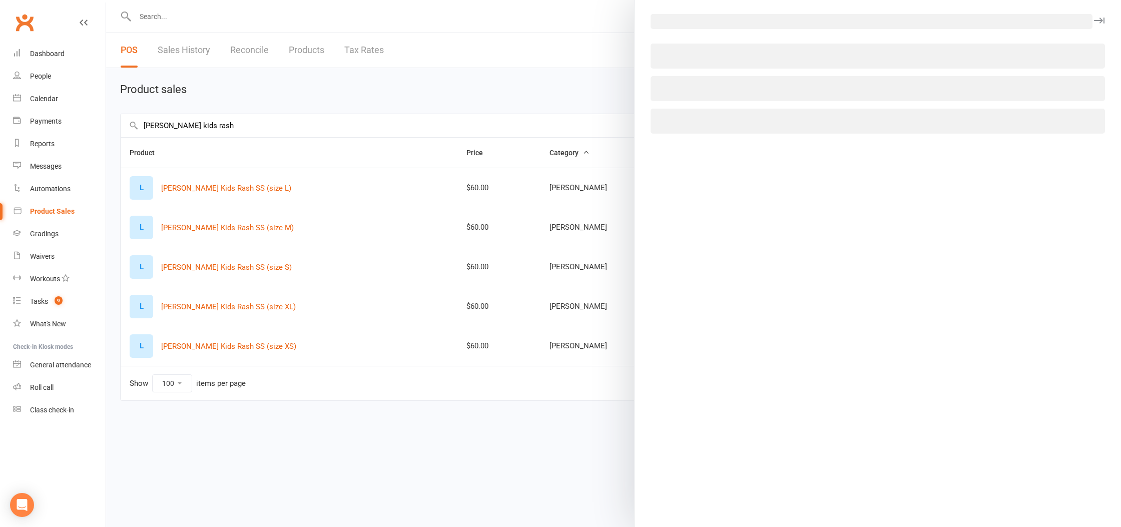
select select "1092"
select select "1199"
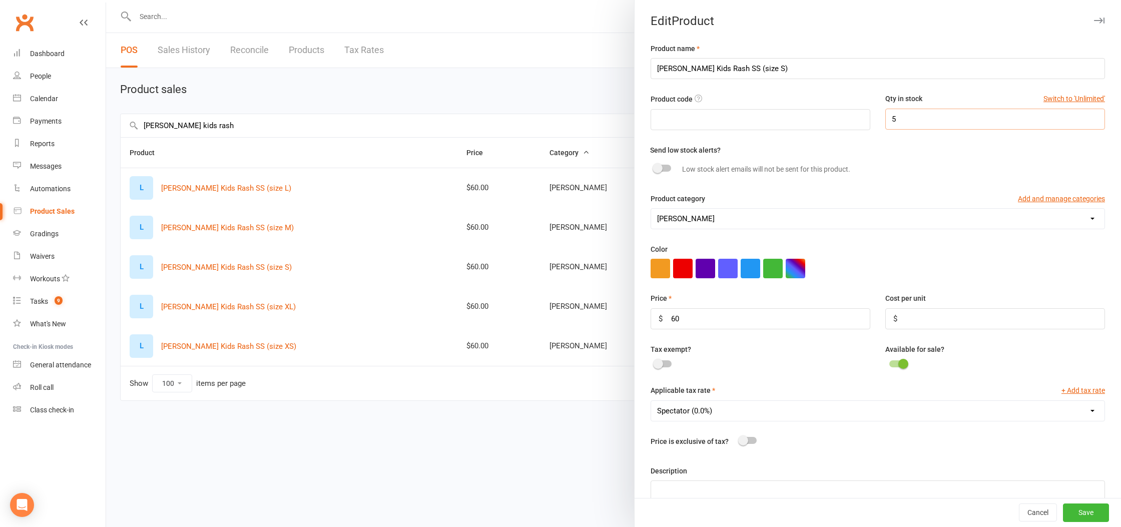
click at [944, 126] on input "5" at bounding box center [995, 119] width 220 height 21
type input "6"
click at [1083, 515] on button "Save" at bounding box center [1086, 513] width 46 height 18
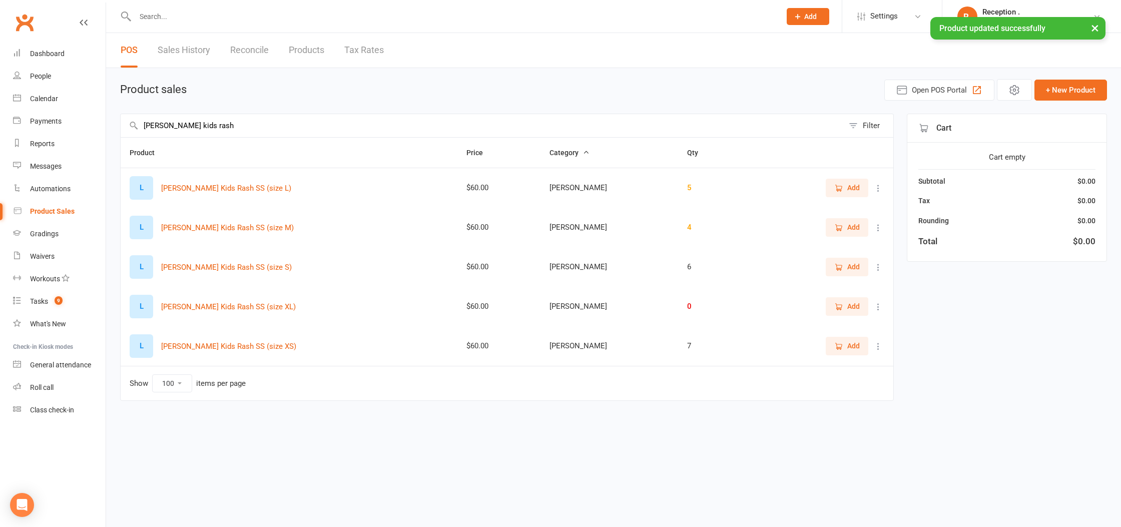
click at [882, 229] on icon at bounding box center [878, 228] width 10 height 10
click at [858, 248] on link "View / Edit" at bounding box center [834, 247] width 99 height 20
select select "1092"
select select "1199"
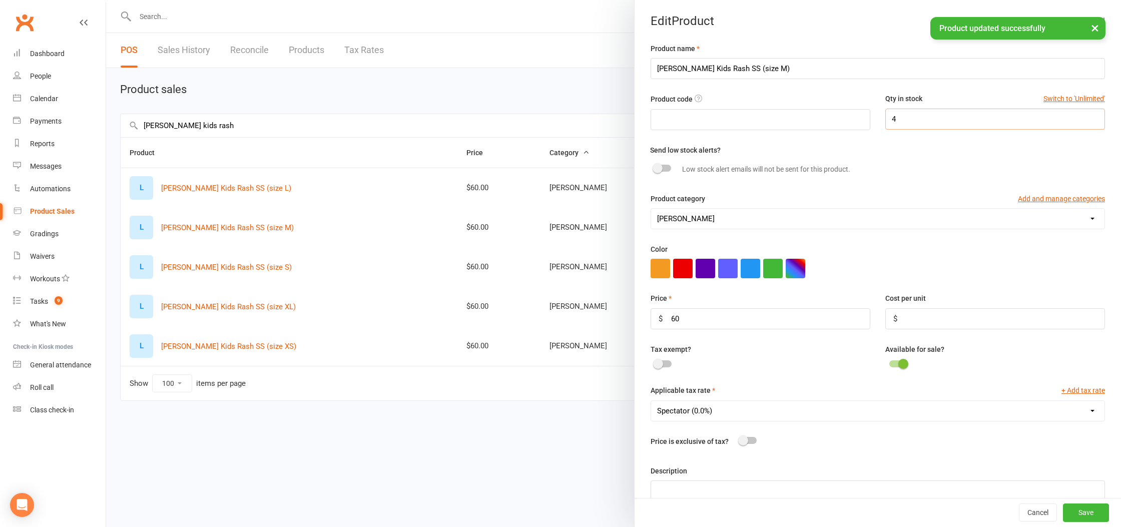
click at [987, 111] on input "4" at bounding box center [995, 119] width 220 height 21
click at [980, 122] on input "4" at bounding box center [995, 119] width 220 height 21
type input "6"
click at [1082, 514] on button "Save" at bounding box center [1086, 513] width 46 height 18
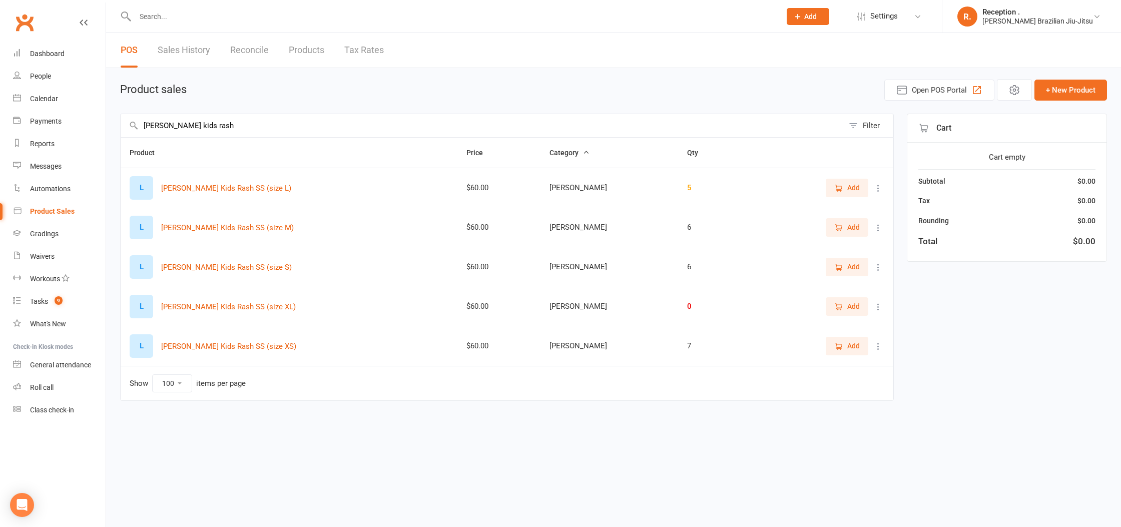
click at [877, 189] on icon at bounding box center [878, 188] width 10 height 10
click at [837, 211] on link "View / Edit" at bounding box center [834, 208] width 99 height 20
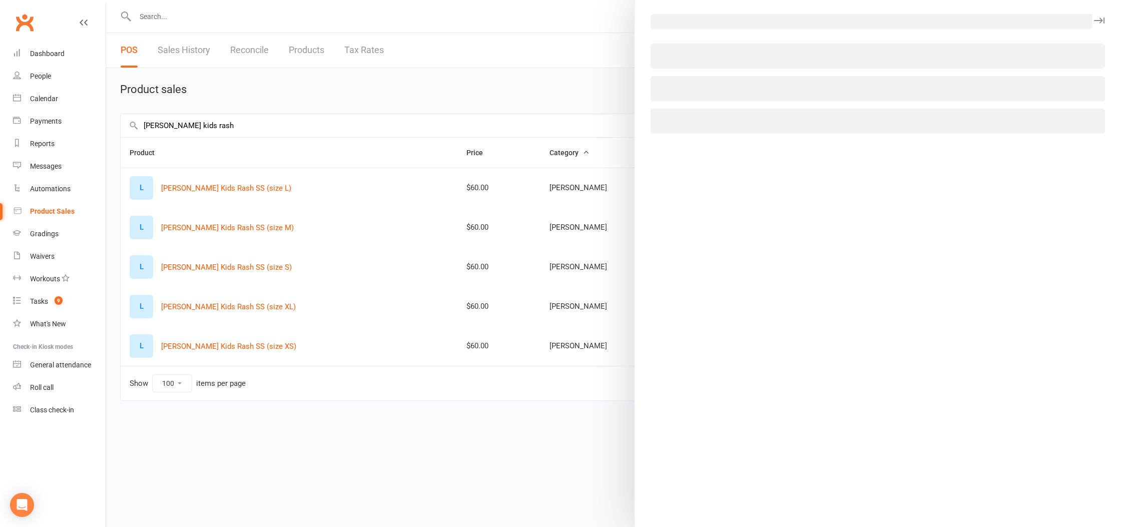
select select "1092"
select select "1199"
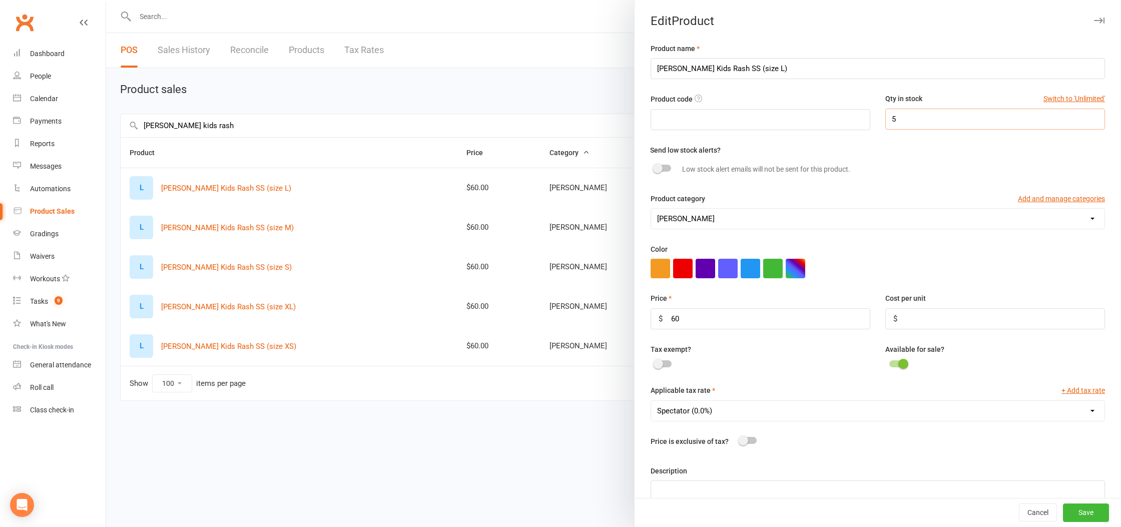
click at [915, 122] on input "5" at bounding box center [995, 119] width 220 height 21
type input "8"
click at [1099, 511] on button "Save" at bounding box center [1086, 513] width 46 height 18
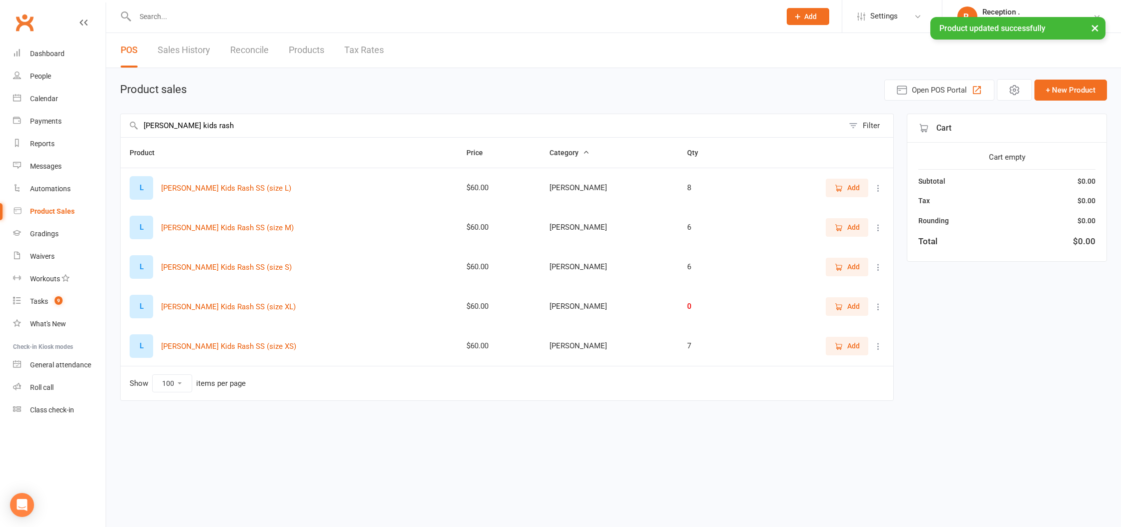
click at [880, 312] on button at bounding box center [878, 307] width 12 height 12
click at [863, 325] on link "View / Edit" at bounding box center [834, 326] width 99 height 20
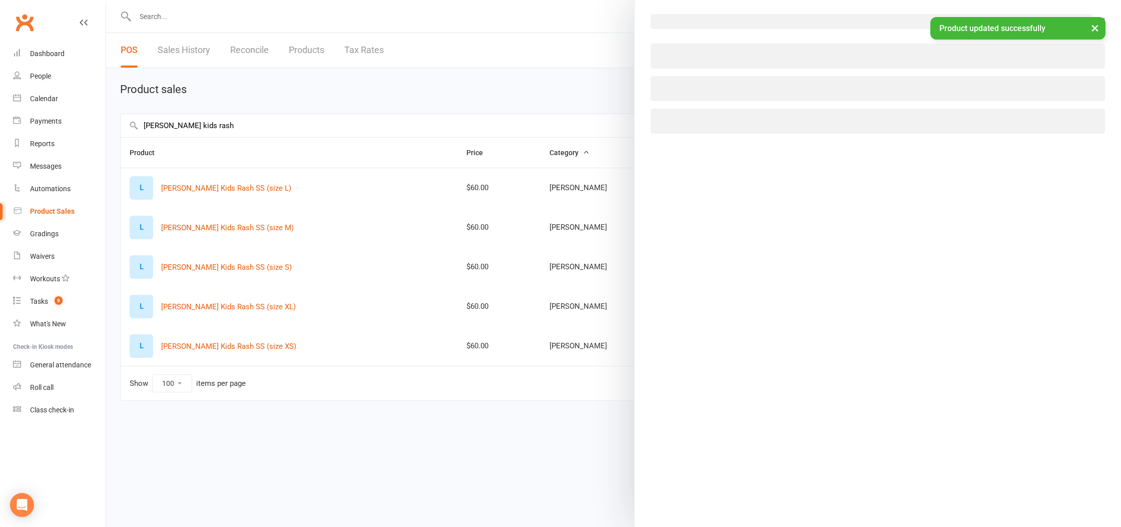
select select "1092"
select select "1199"
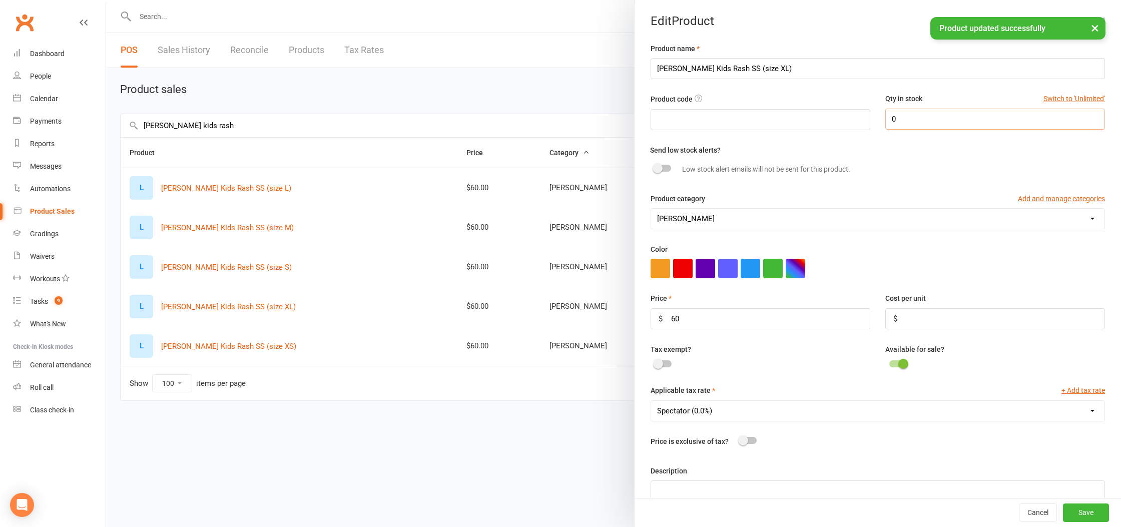
scroll to position [1, 0]
click at [905, 124] on input "0" at bounding box center [995, 118] width 220 height 21
type input "1"
click at [1078, 519] on button "Save" at bounding box center [1086, 513] width 46 height 18
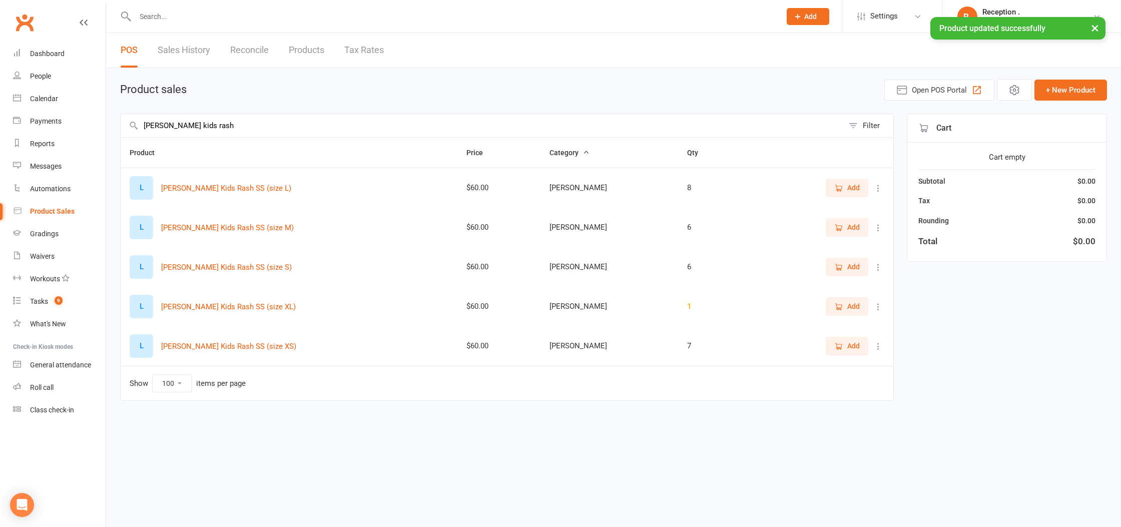
click at [202, 132] on input "LEMOS kids rash" at bounding box center [482, 125] width 723 height 23
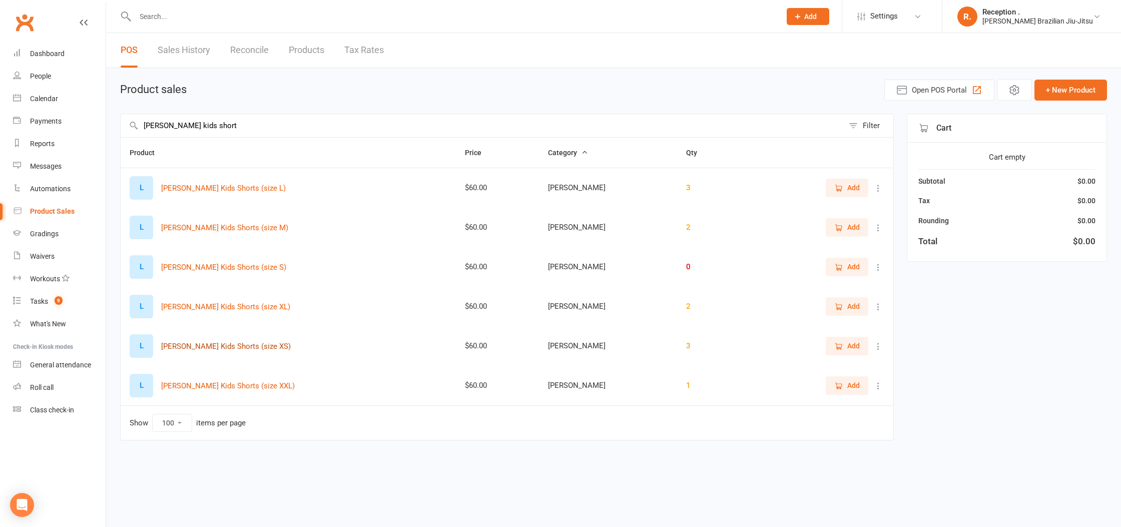
type input "LEMOS kids short"
drag, startPoint x: 248, startPoint y: 346, endPoint x: 145, endPoint y: 341, distance: 102.7
click at [145, 341] on div "L LEMOS Kids Shorts (size XS)" at bounding box center [288, 346] width 317 height 24
click at [338, 363] on td "L LEMOS Kids Shorts (size XS)" at bounding box center [288, 346] width 335 height 40
drag, startPoint x: 351, startPoint y: 344, endPoint x: 159, endPoint y: 349, distance: 191.7
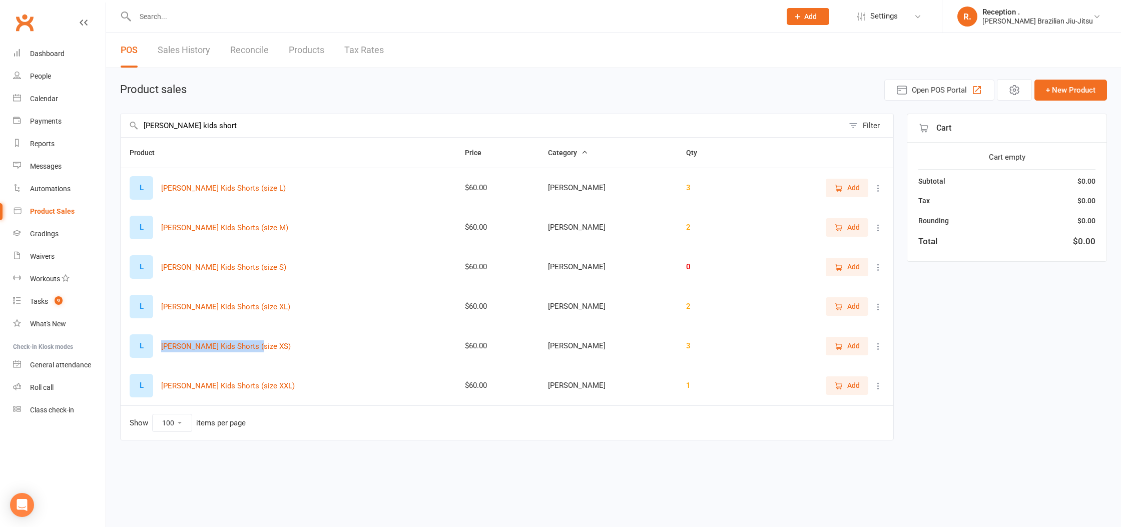
click at [159, 349] on div "L LEMOS Kids Shorts (size XS)" at bounding box center [288, 346] width 317 height 24
copy button "LEMOS Kids Shorts (size XS)"
click at [1047, 83] on button "+ New Product" at bounding box center [1070, 90] width 73 height 21
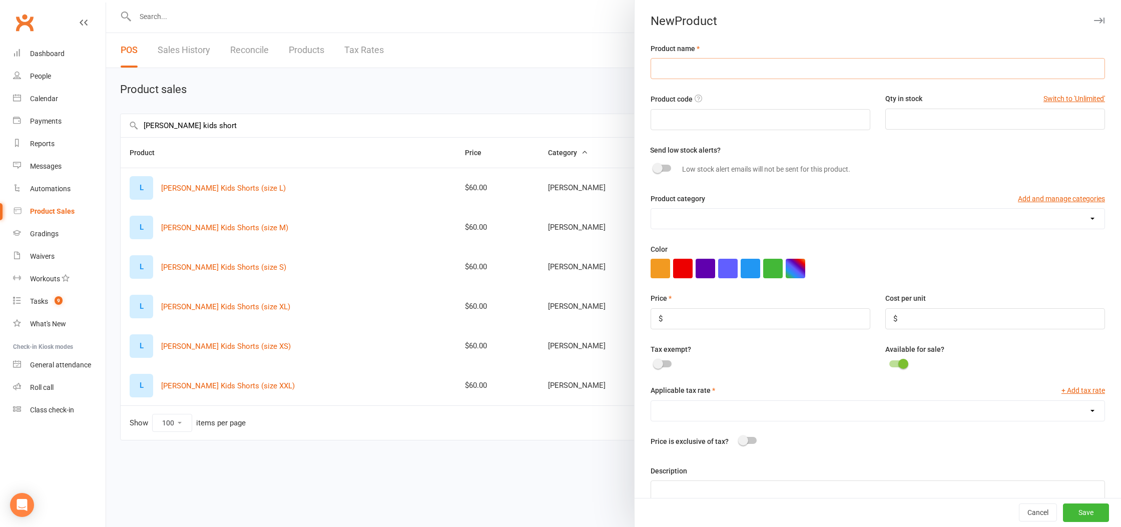
click at [832, 75] on input "text" at bounding box center [878, 68] width 454 height 21
paste input "LEMOS Kids Shorts (size XS)"
click at [746, 70] on input "LEMOS Kids Shorts (size XS)" at bounding box center [878, 68] width 454 height 21
type input "LEMOS Kids Shorts (size XXS)"
click at [761, 123] on input "text" at bounding box center [761, 119] width 220 height 21
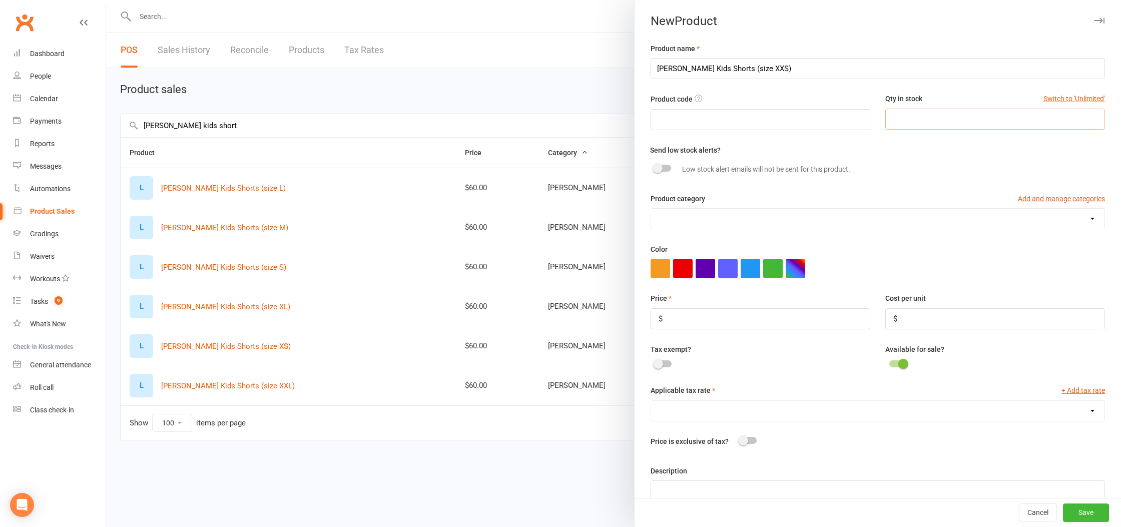
drag, startPoint x: 954, startPoint y: 126, endPoint x: 945, endPoint y: 130, distance: 9.4
click at [953, 126] on input "number" at bounding box center [995, 119] width 220 height 21
type input "2"
click at [887, 151] on div "Send low stock alerts? Low stock alert emails will not be sent for this product." at bounding box center [881, 161] width 462 height 35
click at [706, 314] on input "number" at bounding box center [761, 318] width 220 height 21
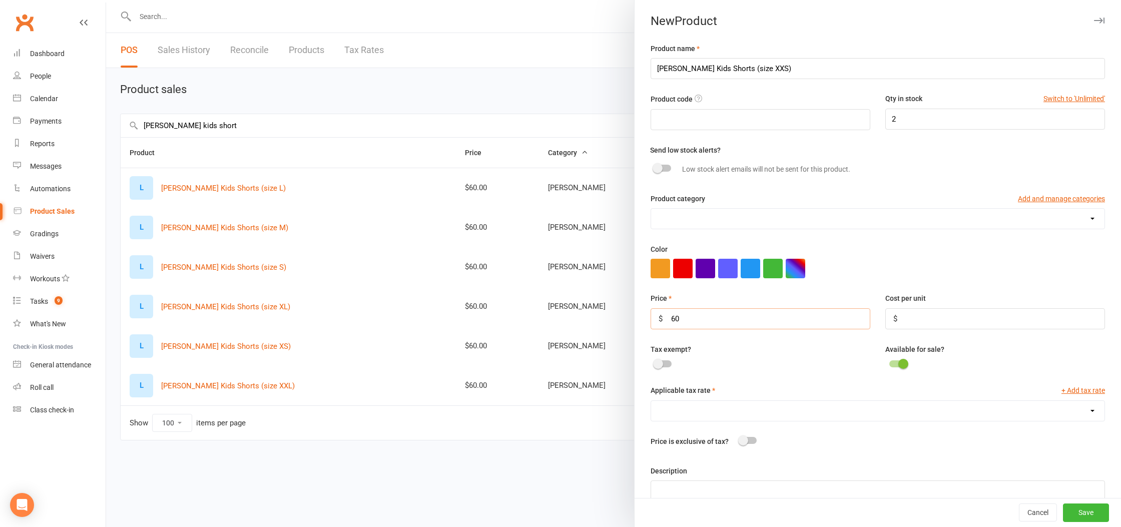
type input "60"
click at [828, 405] on select "Spectator (0.0%)" at bounding box center [877, 411] width 453 height 20
select select "1199"
click at [651, 402] on select "Spectator (0.0%)" at bounding box center [877, 411] width 453 height 20
click at [795, 71] on input "LEMOS Kids Shorts (size XXS)" at bounding box center [878, 68] width 454 height 21
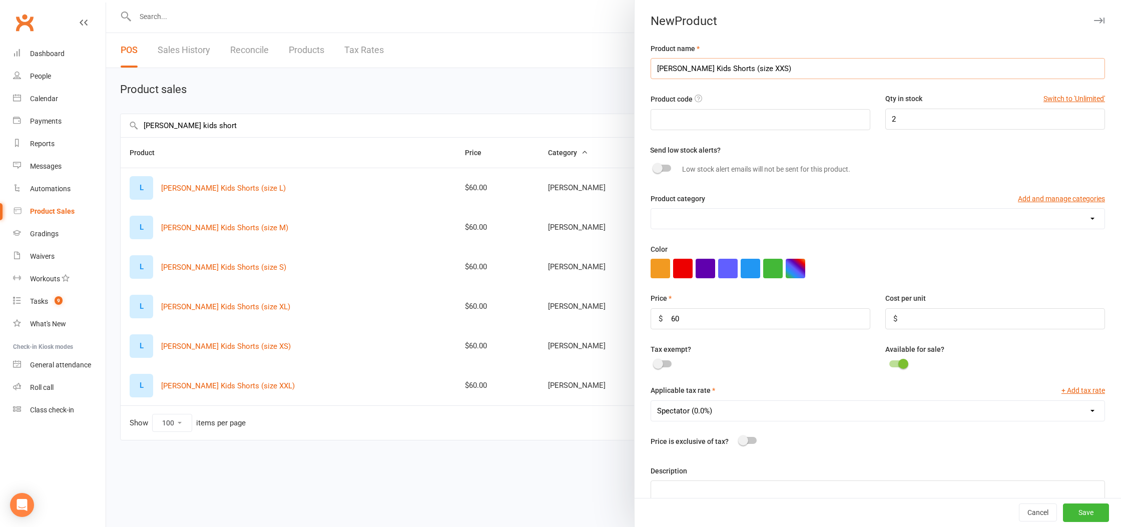
scroll to position [32, 0]
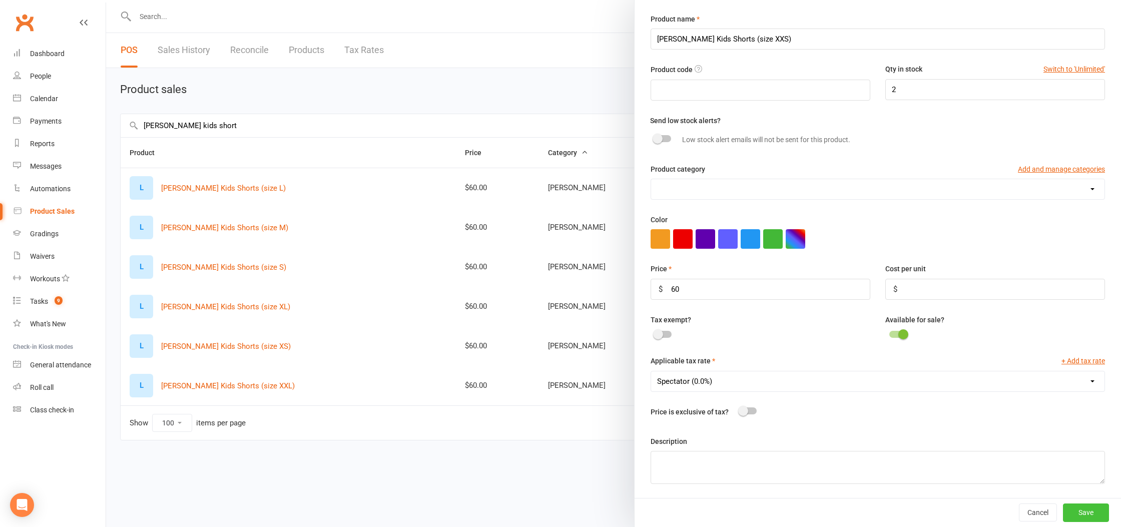
click at [1086, 511] on button "Save" at bounding box center [1086, 512] width 46 height 18
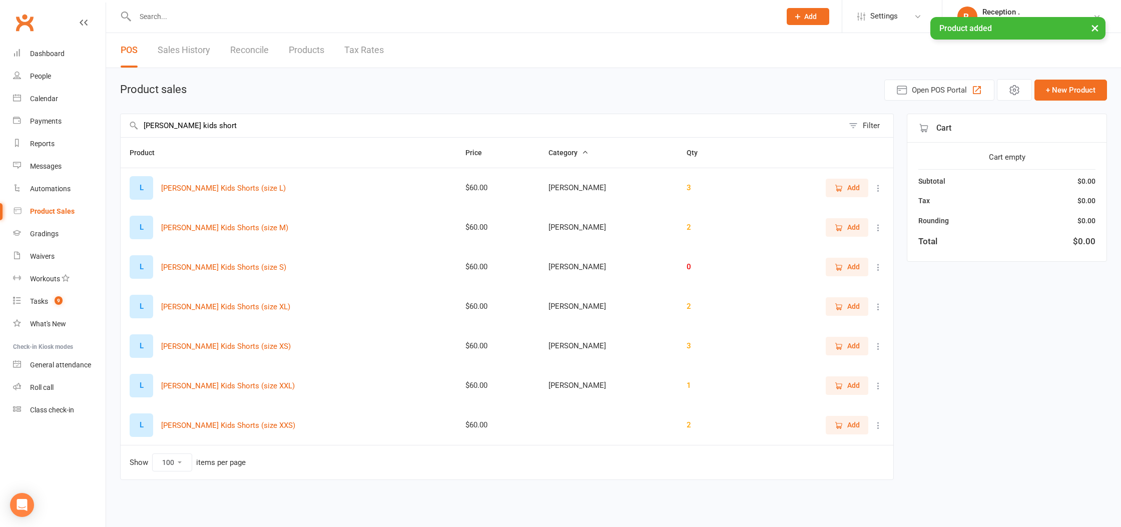
click at [877, 348] on icon at bounding box center [878, 346] width 10 height 10
click at [849, 365] on link "View / Edit" at bounding box center [834, 366] width 99 height 20
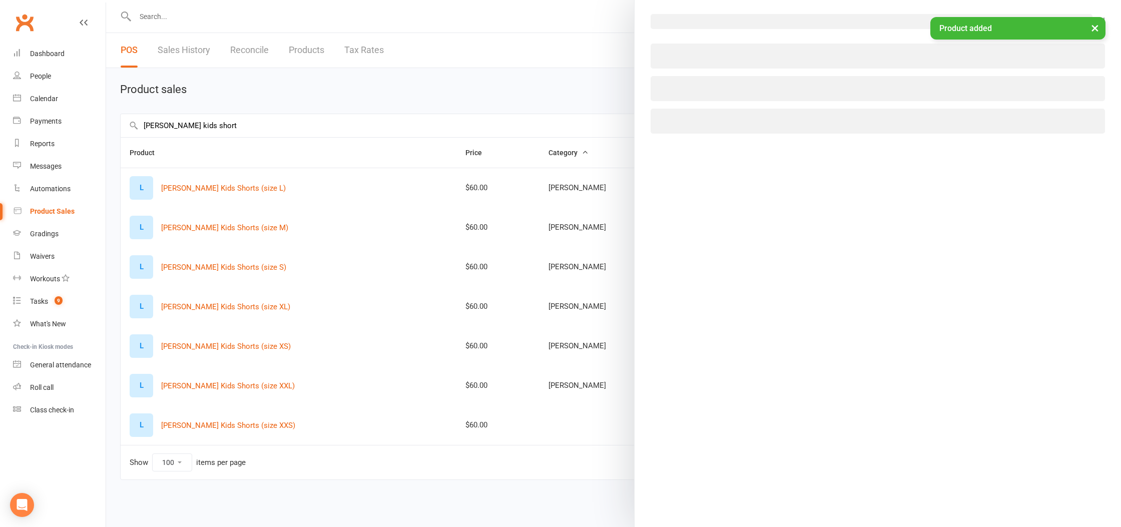
select select "1092"
select select "1199"
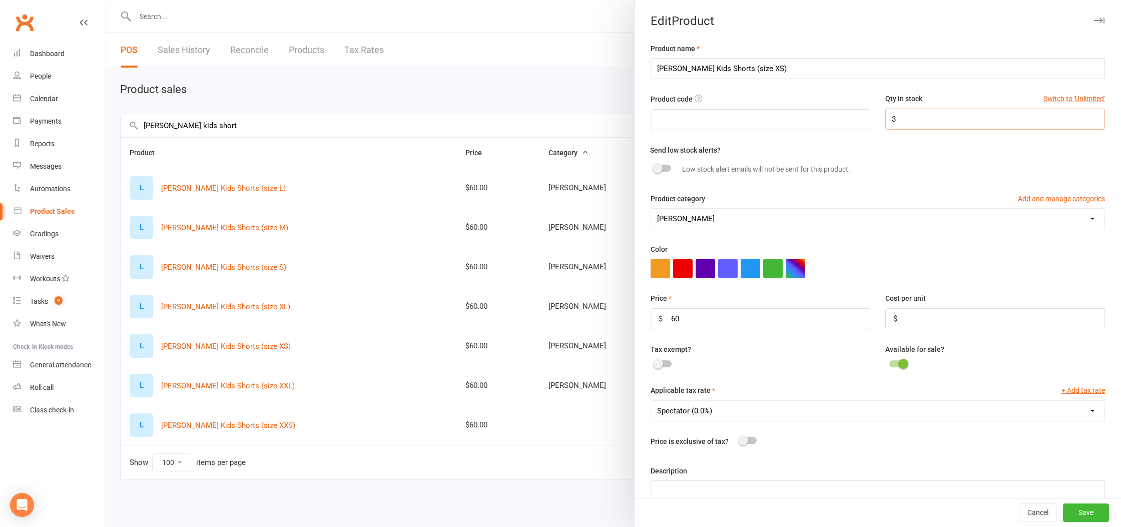
click at [940, 117] on input "3" at bounding box center [995, 119] width 220 height 21
type input "9"
click at [1092, 518] on button "Save" at bounding box center [1086, 513] width 46 height 18
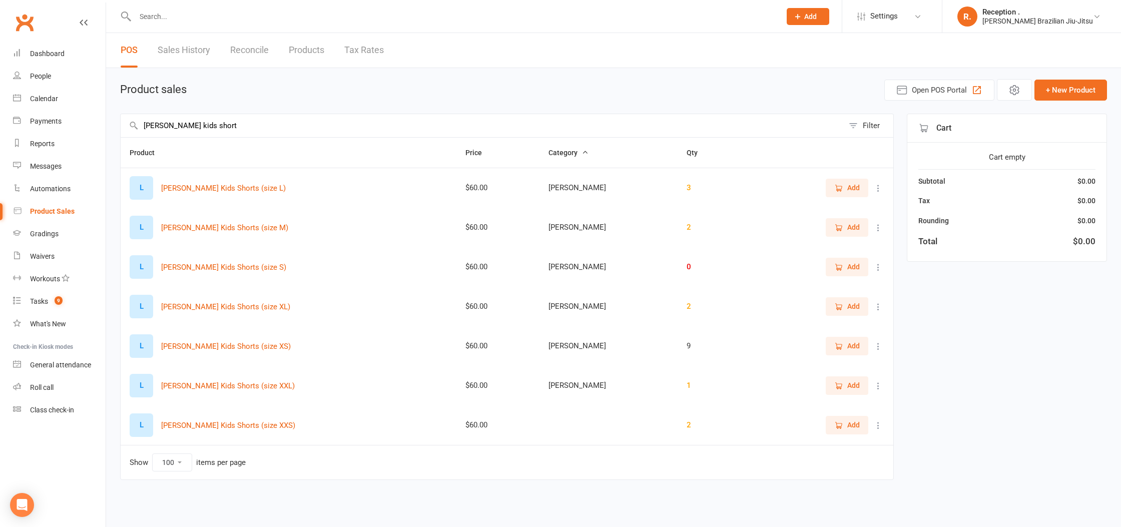
drag, startPoint x: 877, startPoint y: 267, endPoint x: 865, endPoint y: 273, distance: 12.8
click at [877, 267] on icon at bounding box center [878, 267] width 10 height 10
click at [857, 279] on link "View / Edit" at bounding box center [834, 287] width 99 height 20
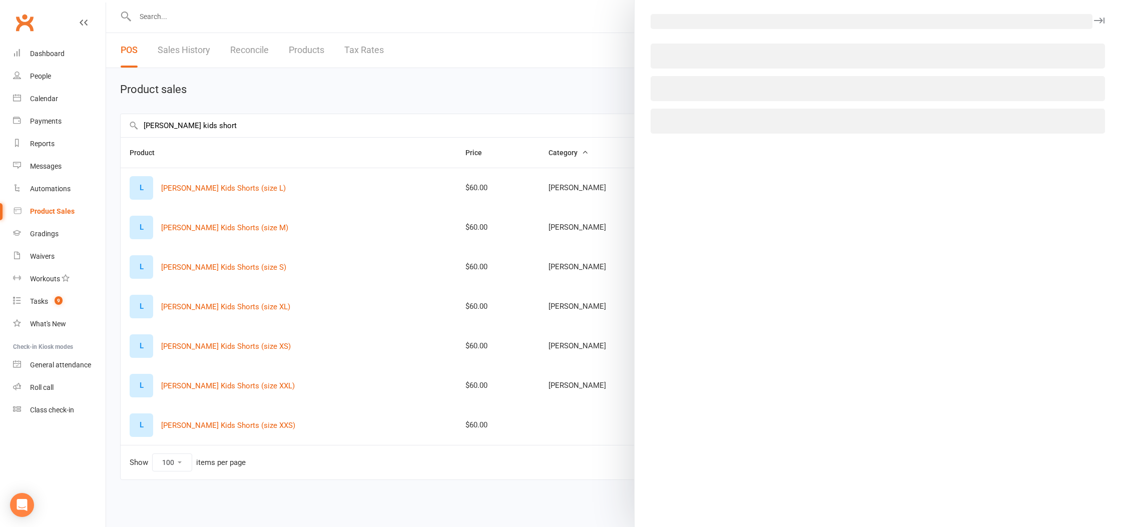
select select "1092"
select select "1199"
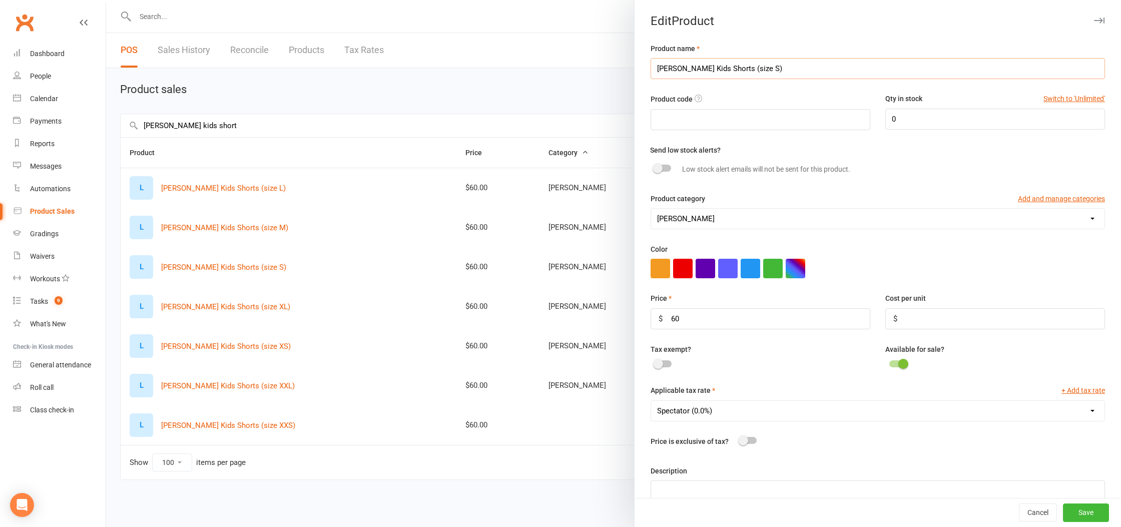
click at [743, 73] on input "LEMOS Kids Shorts (size S)" at bounding box center [878, 68] width 454 height 21
click at [935, 112] on input "0" at bounding box center [995, 119] width 220 height 21
type input "13"
click at [1101, 512] on button "Save" at bounding box center [1086, 513] width 46 height 18
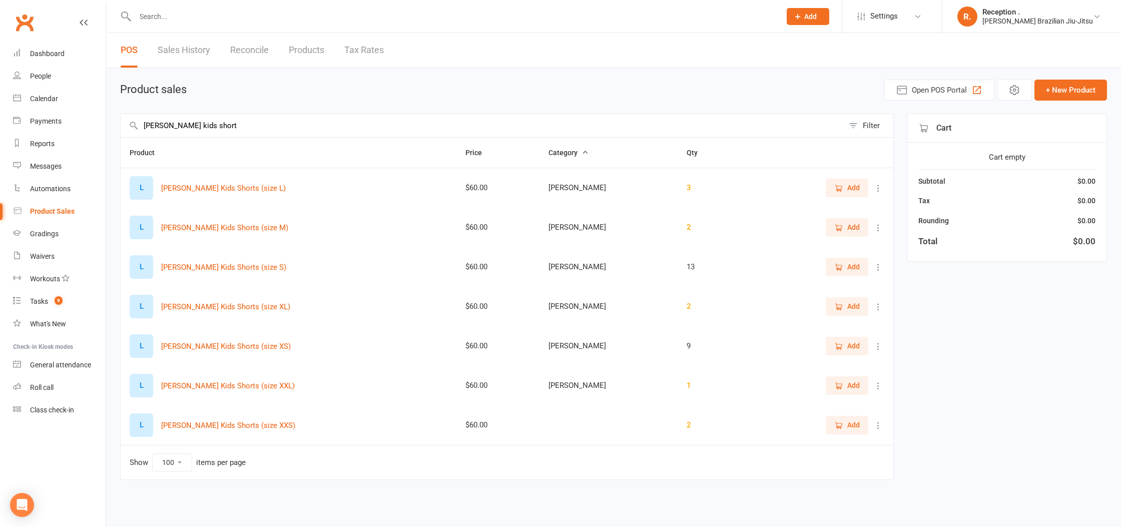
click at [881, 223] on icon at bounding box center [878, 228] width 10 height 10
click at [837, 250] on link "View / Edit" at bounding box center [834, 247] width 99 height 20
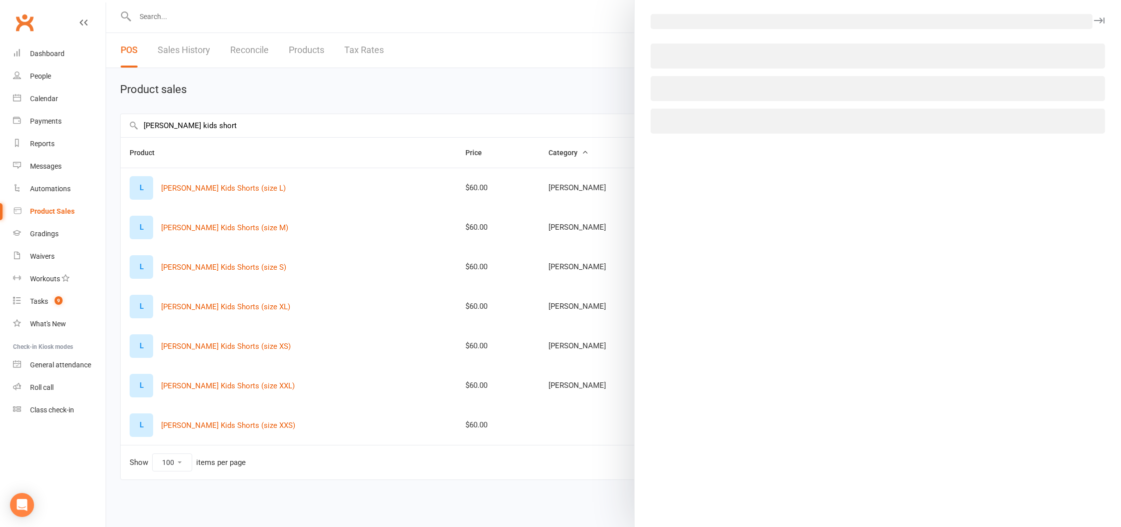
select select "1092"
select select "1199"
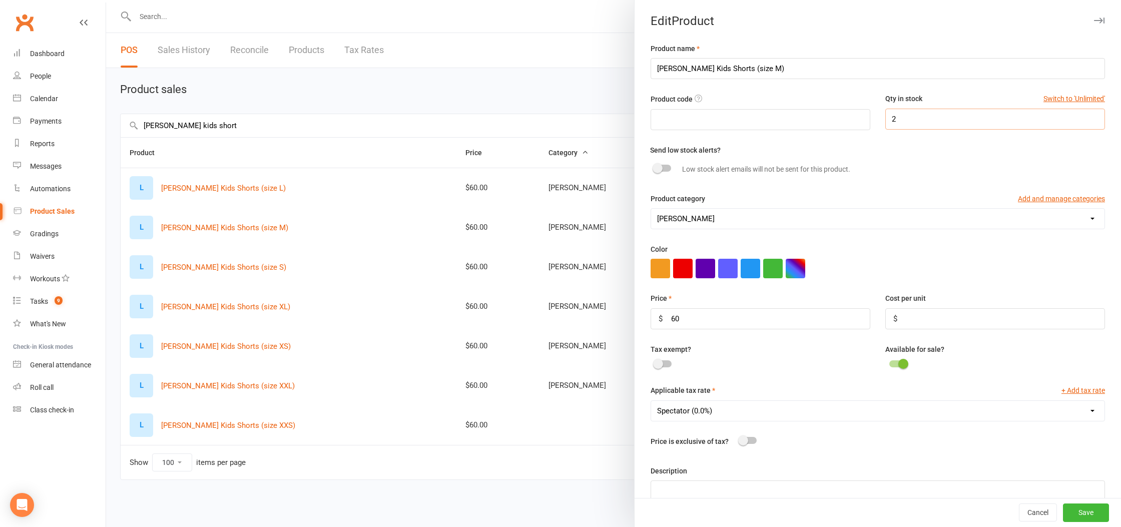
click at [963, 117] on input "2" at bounding box center [995, 119] width 220 height 21
type input "12"
click at [1097, 508] on button "Save" at bounding box center [1086, 513] width 46 height 18
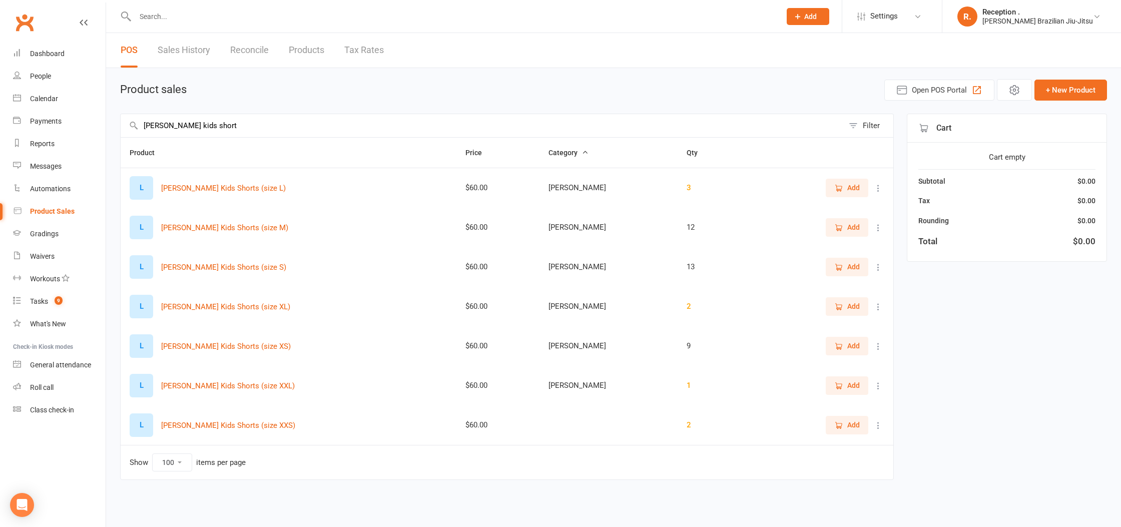
click at [879, 182] on button at bounding box center [878, 188] width 12 height 12
click at [834, 209] on link "View / Edit" at bounding box center [834, 208] width 99 height 20
select select "1092"
select select "1199"
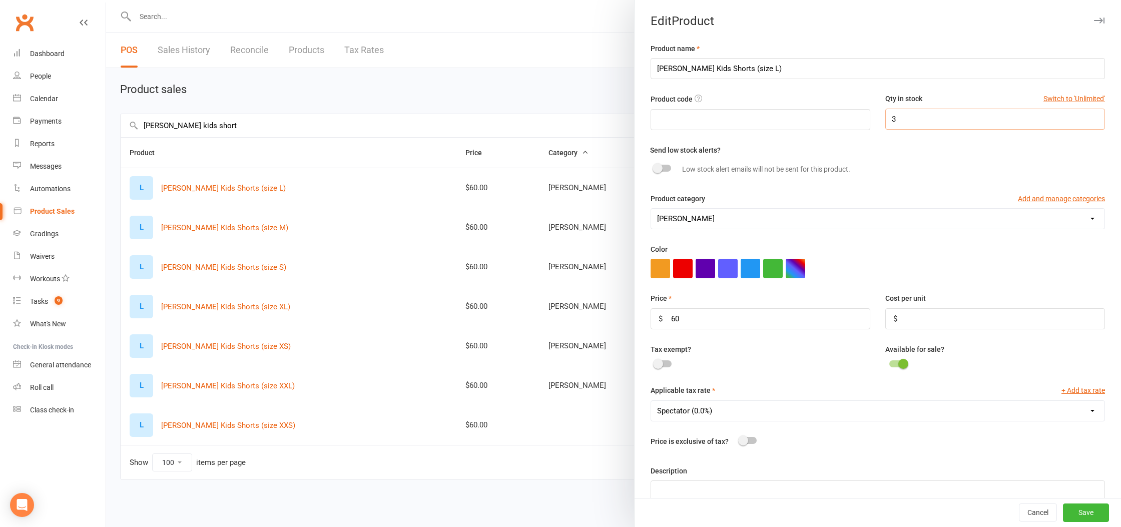
click at [955, 119] on input "3" at bounding box center [995, 119] width 220 height 21
type input "3"
type input "12"
click at [1085, 512] on button "Save" at bounding box center [1086, 513] width 46 height 18
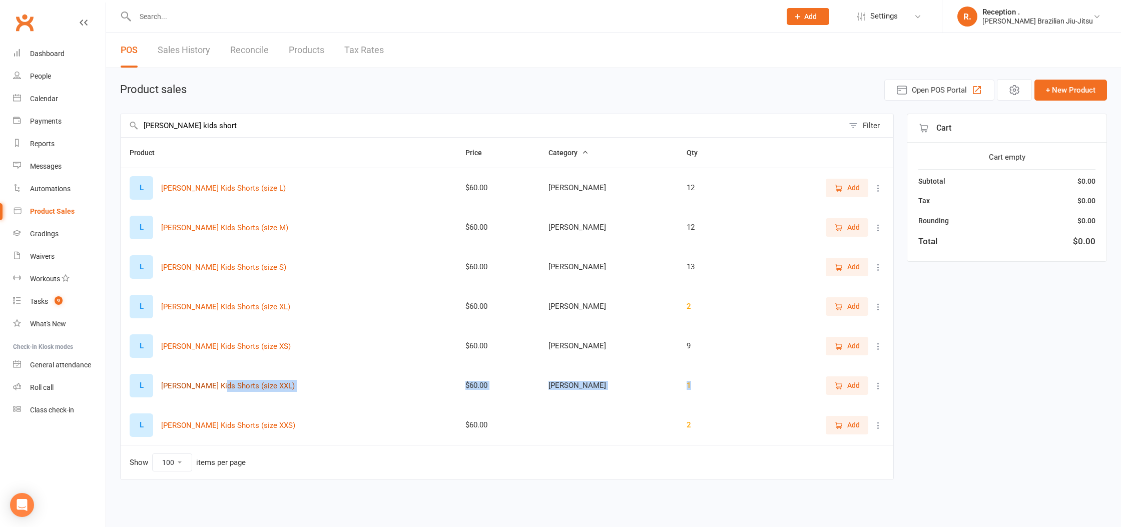
drag, startPoint x: 694, startPoint y: 400, endPoint x: 224, endPoint y: 391, distance: 470.5
click at [223, 391] on tr "L LEMOS Kids Shorts (size XXL) $60.00 LEMOS 1 Add" at bounding box center [507, 386] width 773 height 40
drag, startPoint x: 708, startPoint y: 305, endPoint x: 156, endPoint y: 300, distance: 551.5
click at [156, 300] on tr "L LEMOS Kids Shorts (size XL) $60.00 LEMOS 2 Add" at bounding box center [507, 307] width 773 height 40
click at [875, 306] on icon at bounding box center [878, 307] width 10 height 10
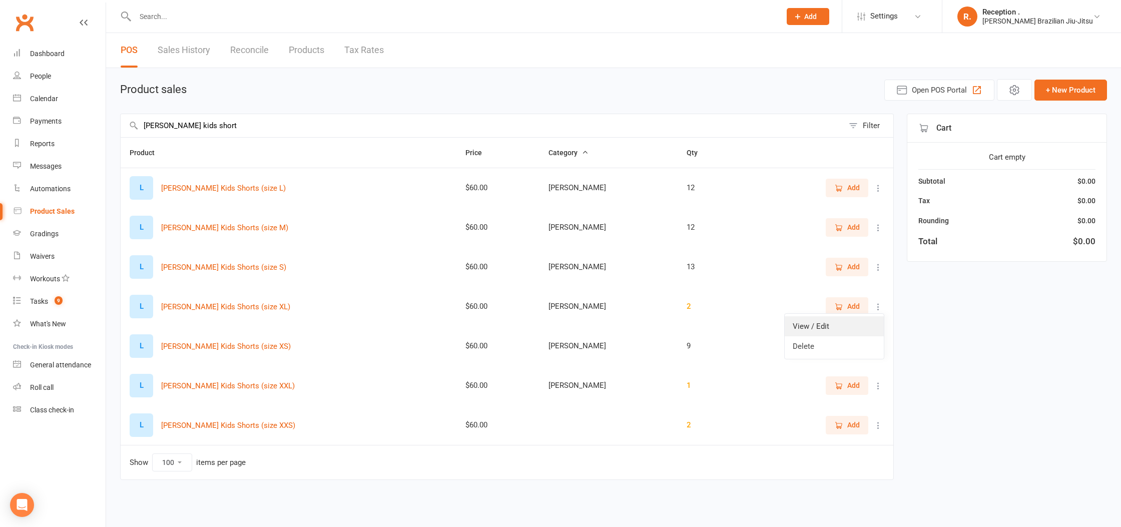
click at [851, 328] on link "View / Edit" at bounding box center [834, 326] width 99 height 20
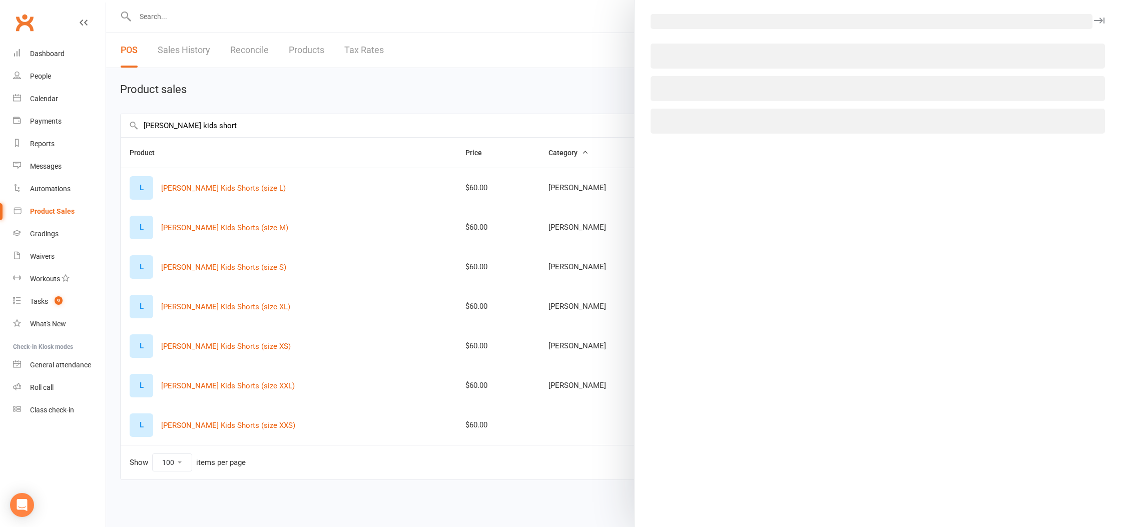
select select "1092"
select select "1199"
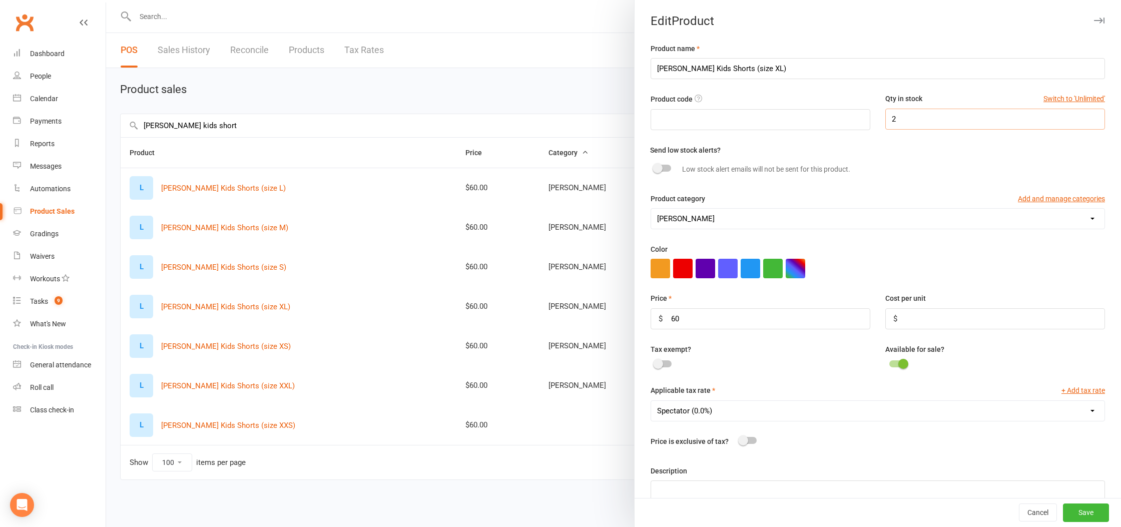
click at [973, 121] on input "2" at bounding box center [995, 119] width 220 height 21
type input "0"
click at [1085, 513] on button "Save" at bounding box center [1086, 513] width 46 height 18
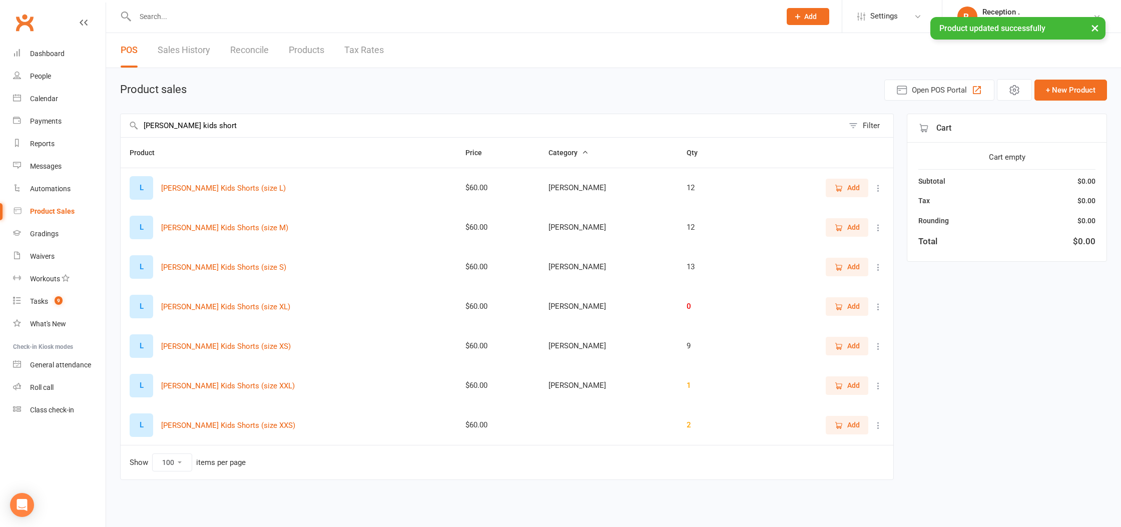
click at [874, 424] on icon at bounding box center [878, 425] width 10 height 10
click at [879, 395] on td "Add" at bounding box center [822, 386] width 143 height 40
click at [879, 389] on icon at bounding box center [878, 386] width 10 height 10
click at [867, 401] on link "View / Edit" at bounding box center [834, 405] width 99 height 20
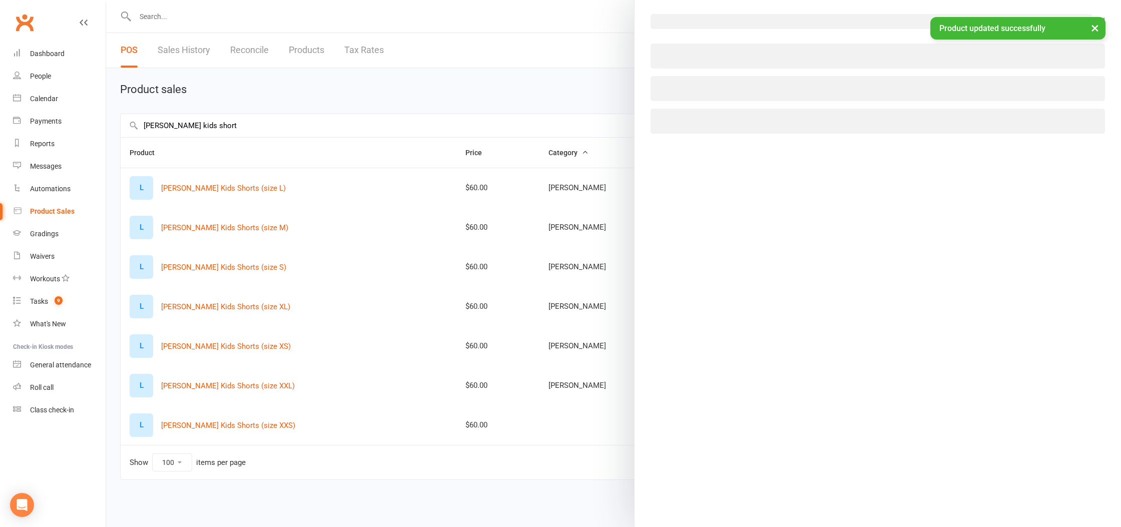
select select "1092"
select select "1199"
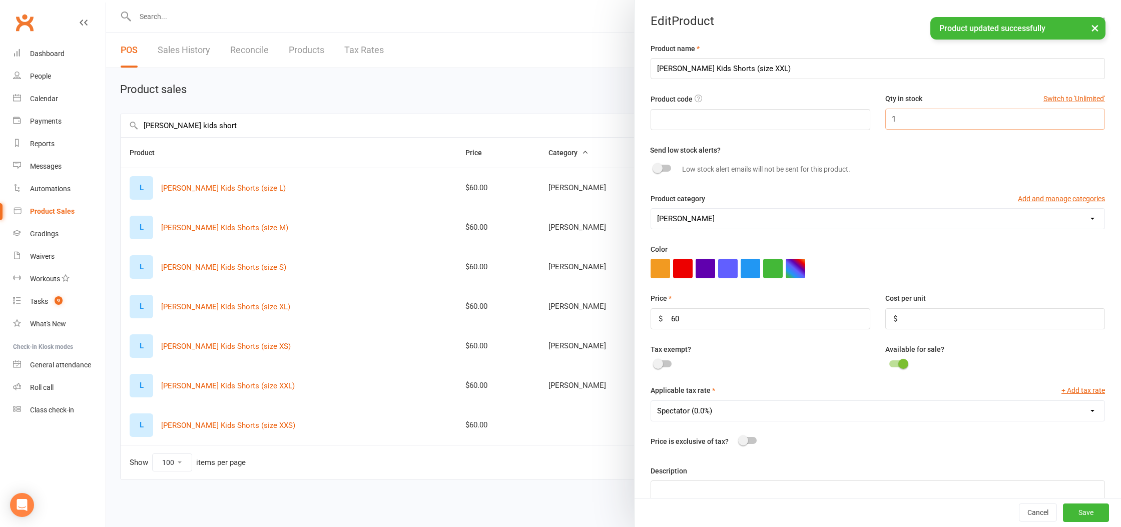
click at [1012, 131] on div "Product code Qty in stock Switch to 'Unlimited' 1" at bounding box center [877, 118] width 469 height 51
type input "0"
click at [1084, 513] on button "Save" at bounding box center [1086, 513] width 46 height 18
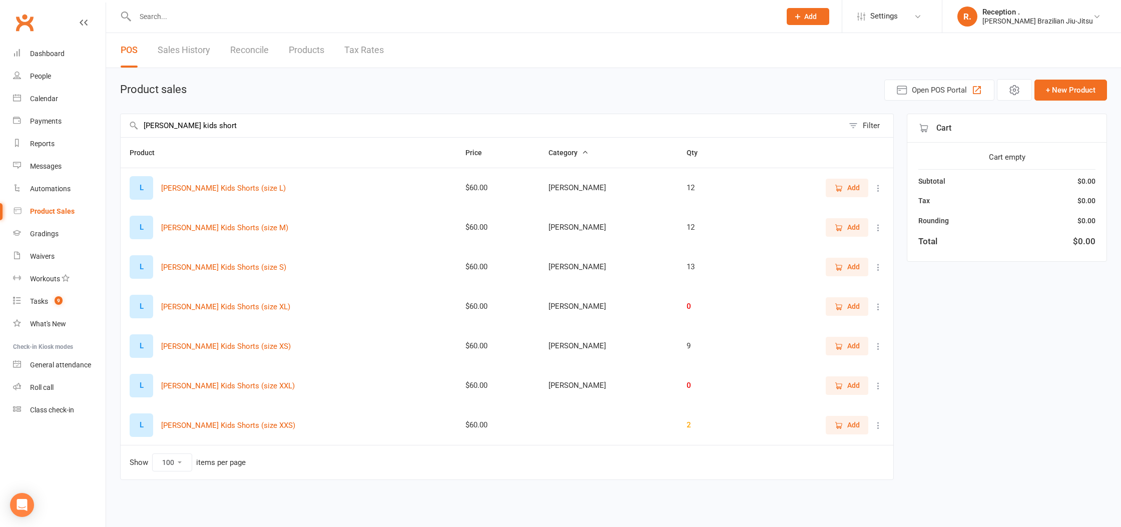
click at [182, 126] on input "LEMOS kids short" at bounding box center [482, 125] width 723 height 23
type input "LEMOS adults short"
click at [877, 421] on icon at bounding box center [878, 425] width 10 height 10
click at [850, 444] on link "View / Edit" at bounding box center [834, 445] width 99 height 20
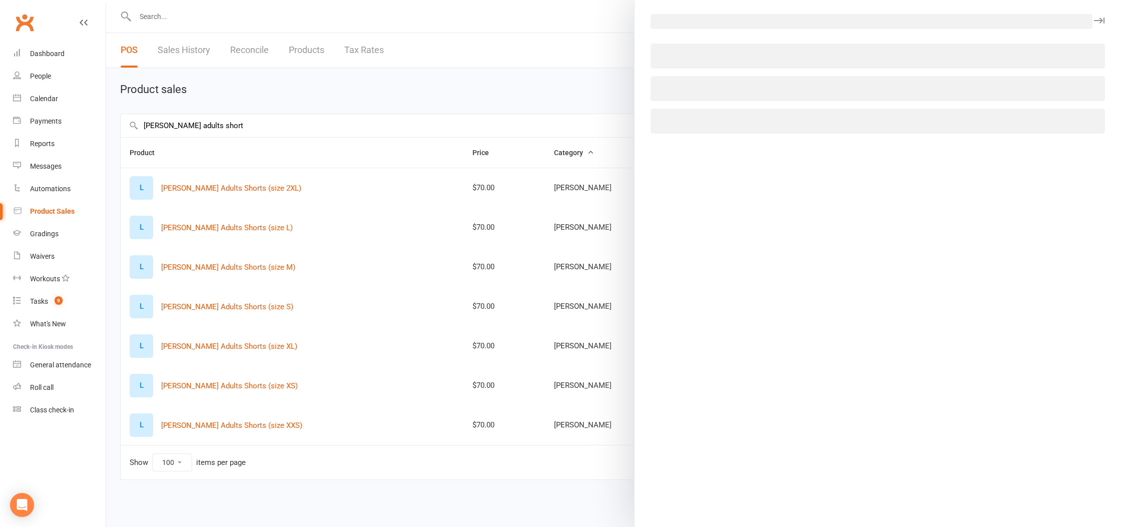
select select "1092"
select select "1199"
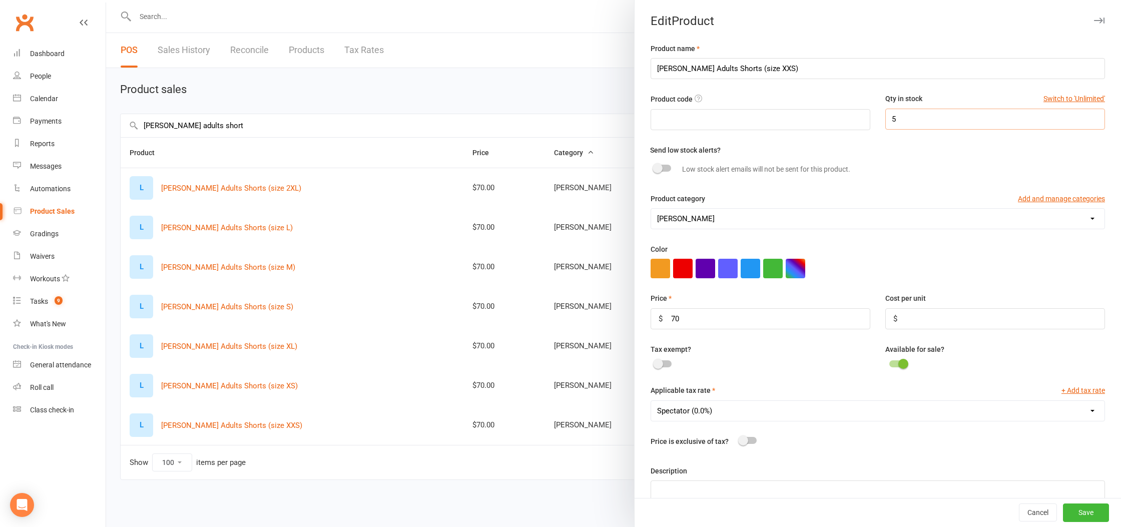
click at [936, 118] on input "5" at bounding box center [995, 119] width 220 height 21
type input "0"
click at [1085, 511] on button "Save" at bounding box center [1086, 513] width 46 height 18
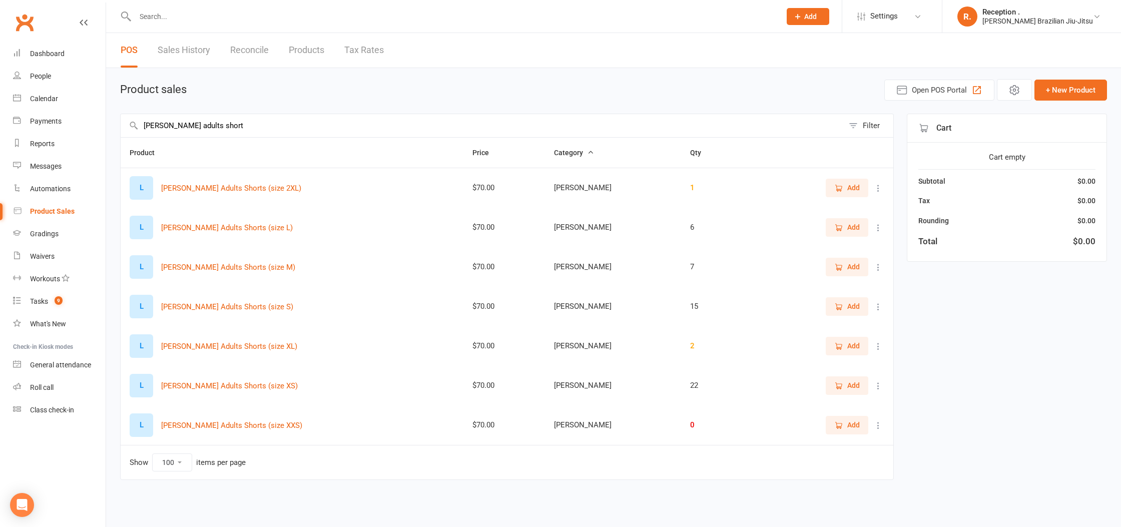
click at [877, 385] on icon at bounding box center [878, 386] width 10 height 10
click at [837, 403] on link "View / Edit" at bounding box center [834, 405] width 99 height 20
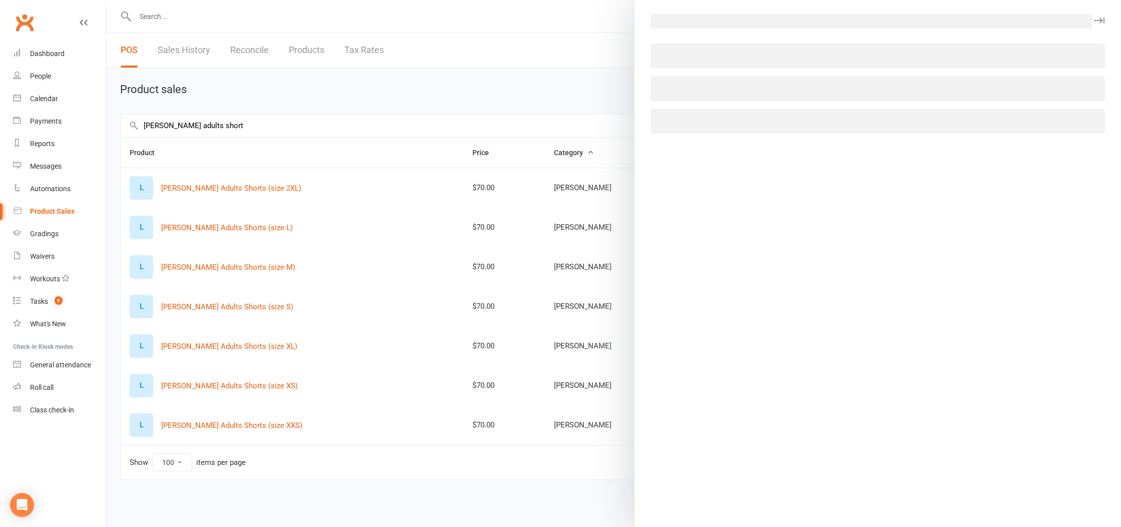
select select "1092"
select select "1199"
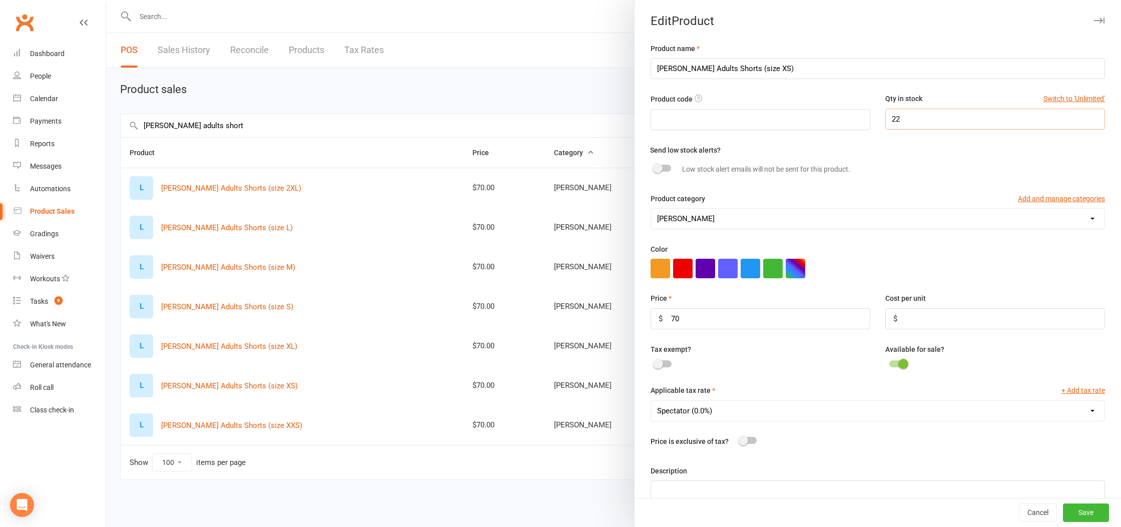
click at [927, 127] on input "22" at bounding box center [995, 119] width 220 height 21
type input "2"
type input "10"
click at [1093, 511] on button "Save" at bounding box center [1086, 513] width 46 height 18
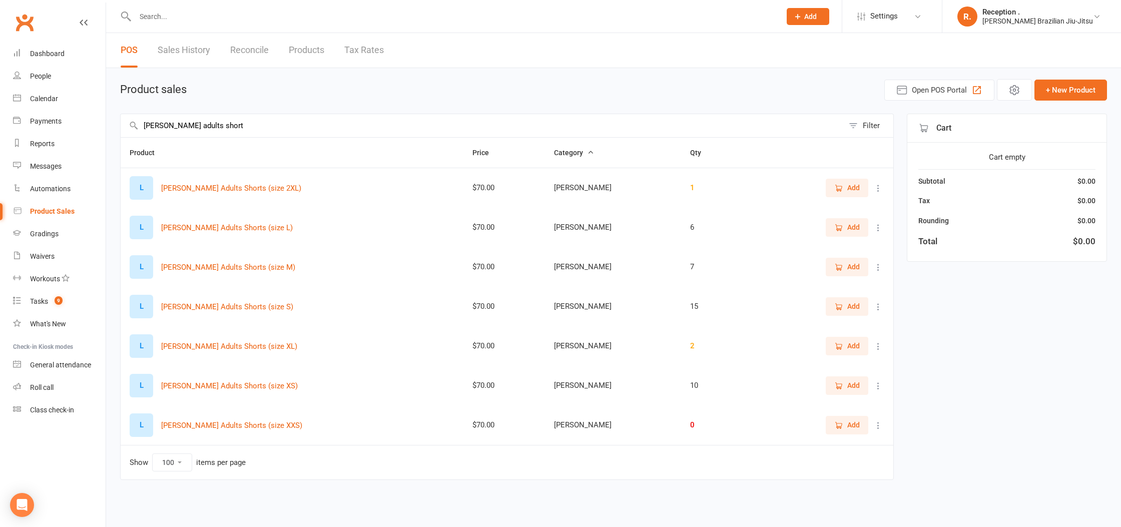
click at [879, 306] on icon at bounding box center [878, 307] width 10 height 10
click at [848, 326] on link "View / Edit" at bounding box center [834, 326] width 99 height 20
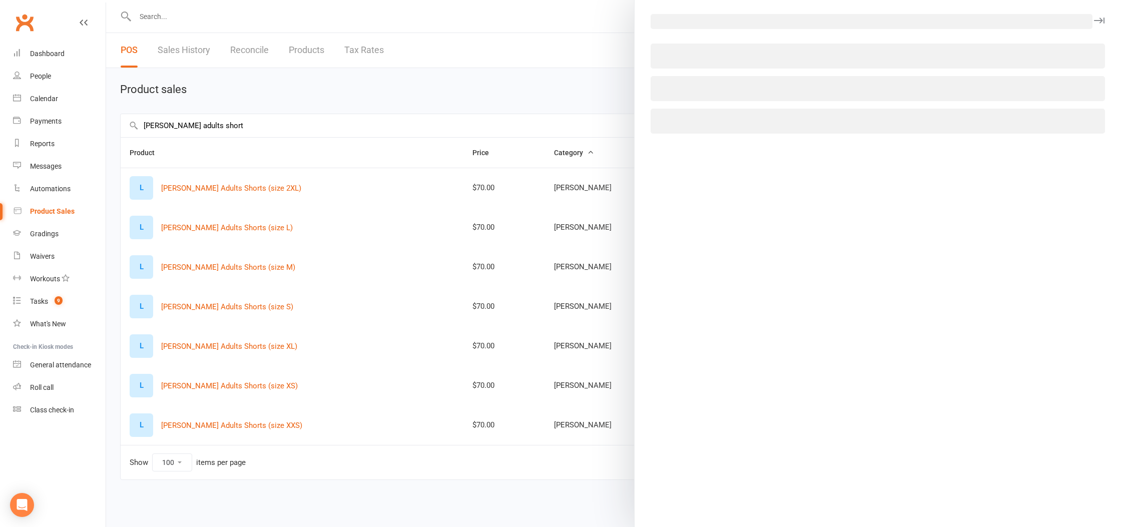
select select "1092"
select select "1199"
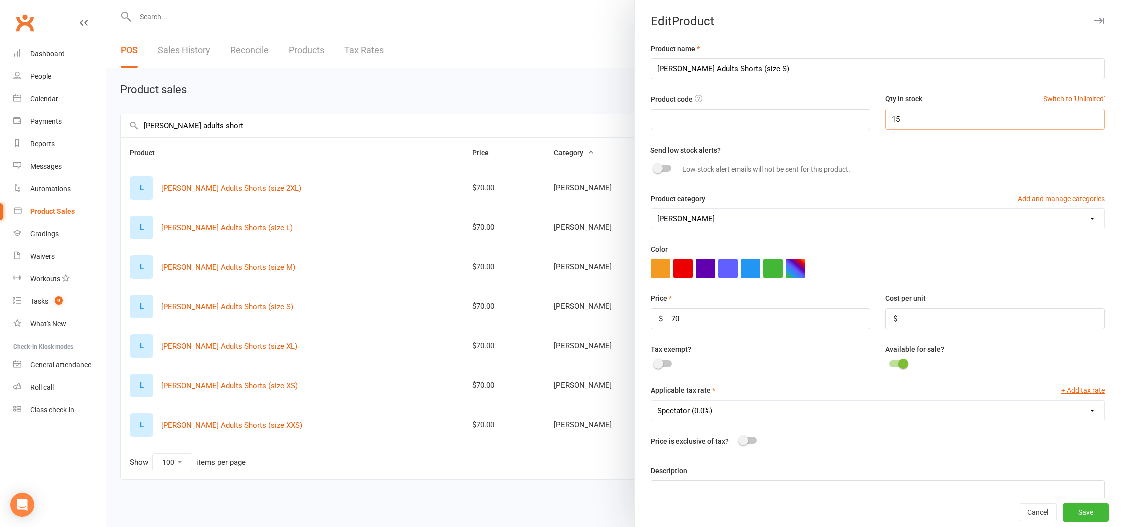
click at [930, 114] on input "15" at bounding box center [995, 119] width 220 height 21
type input "1"
type input "10"
click at [1085, 514] on button "Save" at bounding box center [1086, 513] width 46 height 18
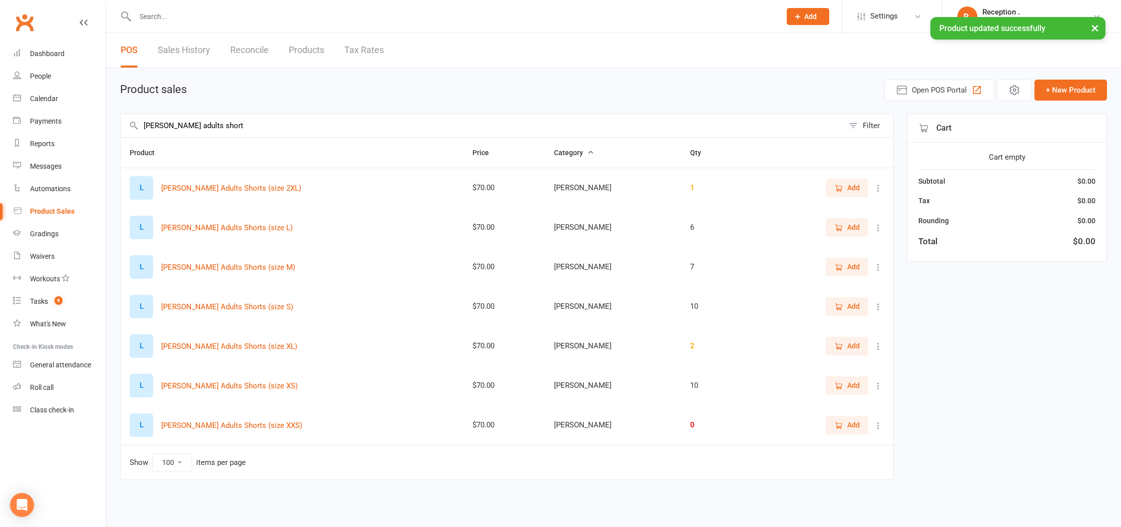
click at [884, 269] on button at bounding box center [878, 267] width 12 height 12
click at [865, 284] on link "View / Edit" at bounding box center [834, 287] width 99 height 20
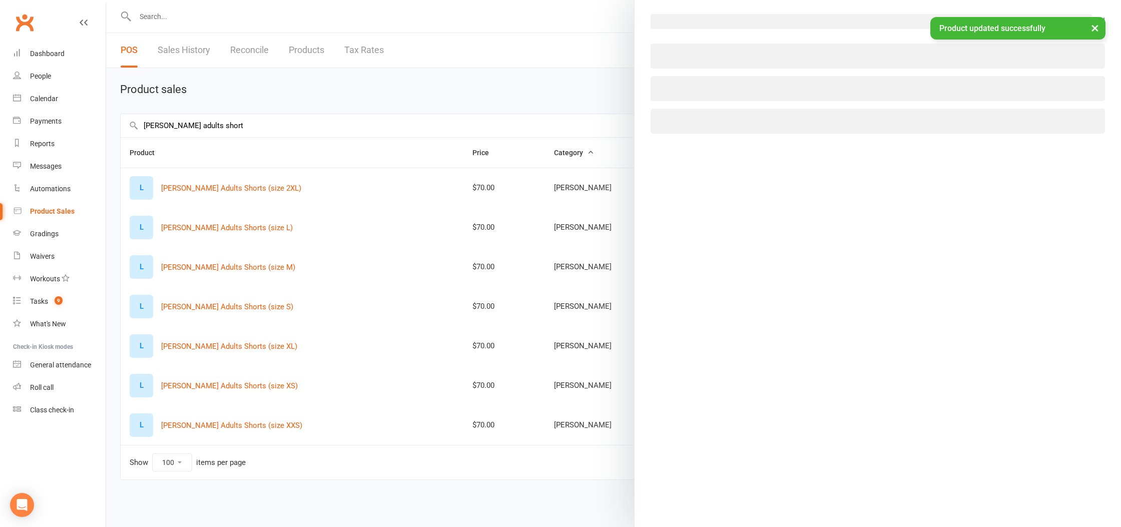
select select "1092"
select select "1199"
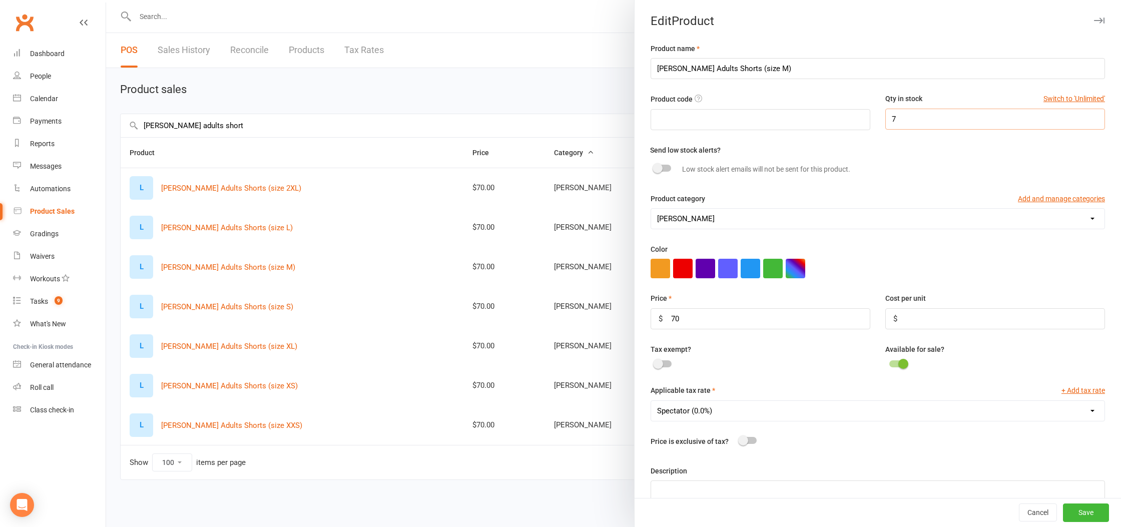
click at [916, 123] on input "7" at bounding box center [995, 119] width 220 height 21
type input "21"
click at [1088, 515] on button "Save" at bounding box center [1086, 513] width 46 height 18
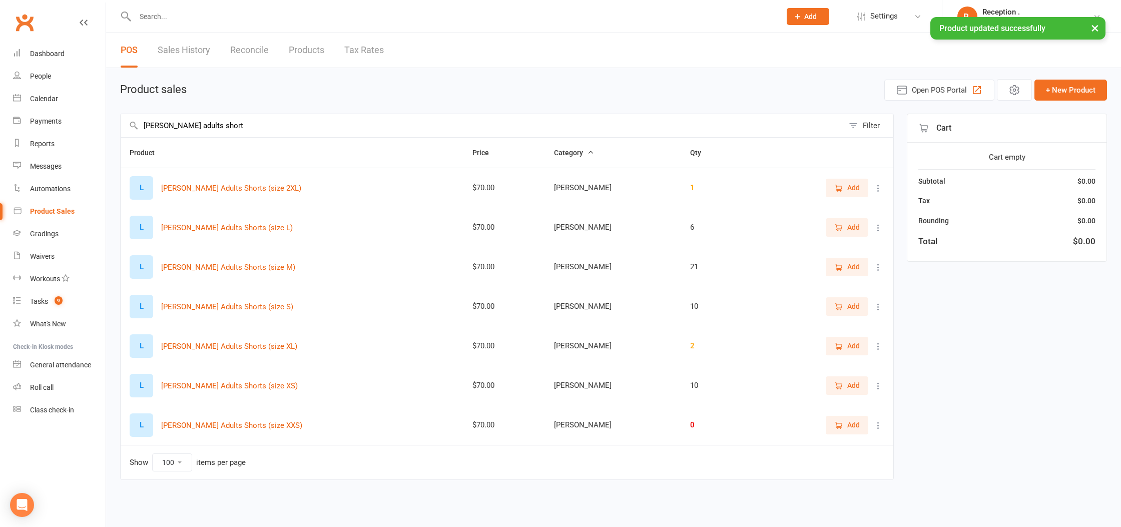
click at [881, 228] on icon at bounding box center [878, 228] width 10 height 10
click at [856, 251] on link "View / Edit" at bounding box center [834, 247] width 99 height 20
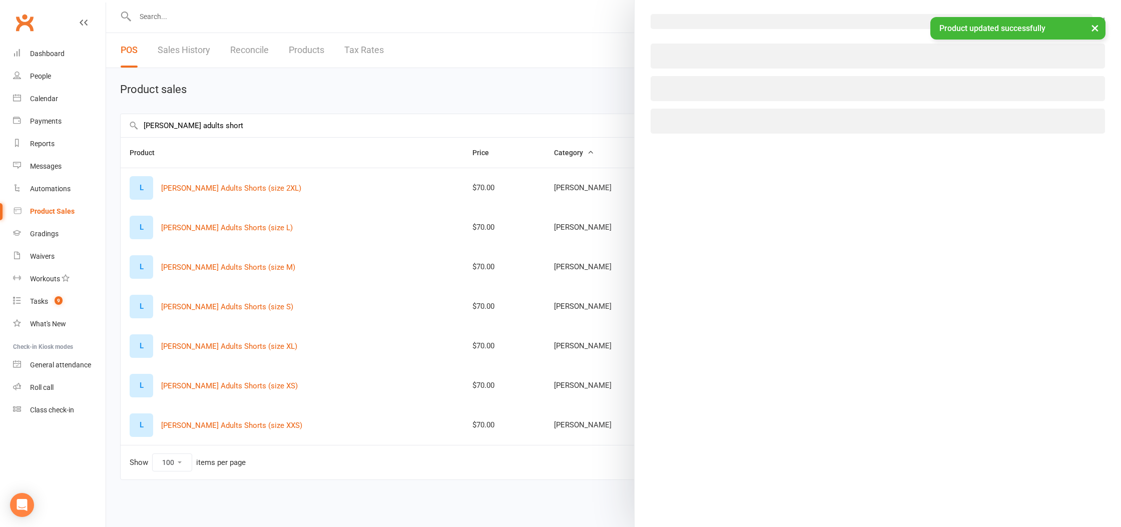
select select "1092"
select select "1199"
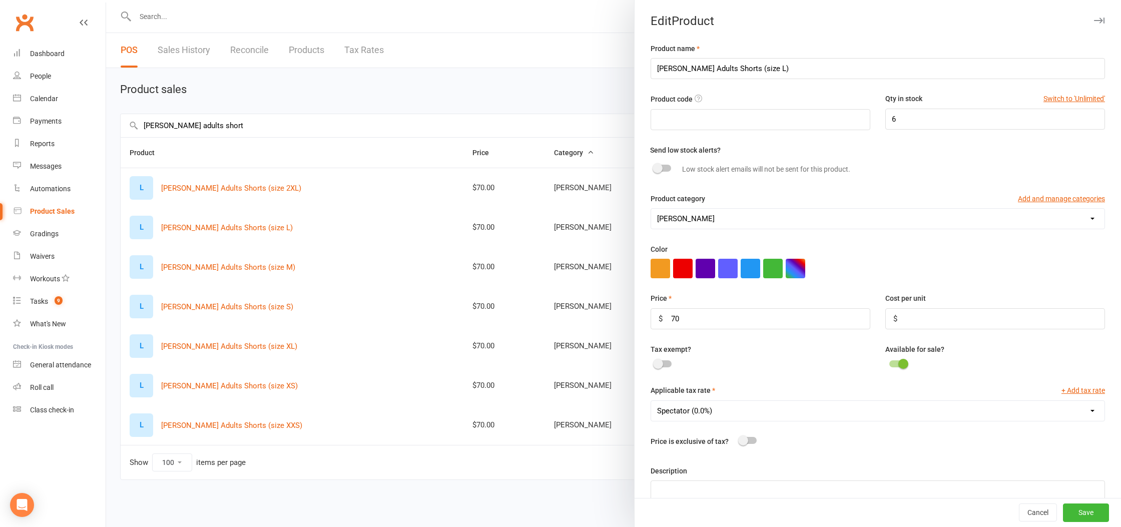
click at [912, 131] on div "Product code Qty in stock Switch to 'Unlimited' 6" at bounding box center [877, 118] width 469 height 51
click at [913, 122] on input "6" at bounding box center [995, 119] width 220 height 21
type input "18"
click at [1093, 517] on button "Save" at bounding box center [1086, 513] width 46 height 18
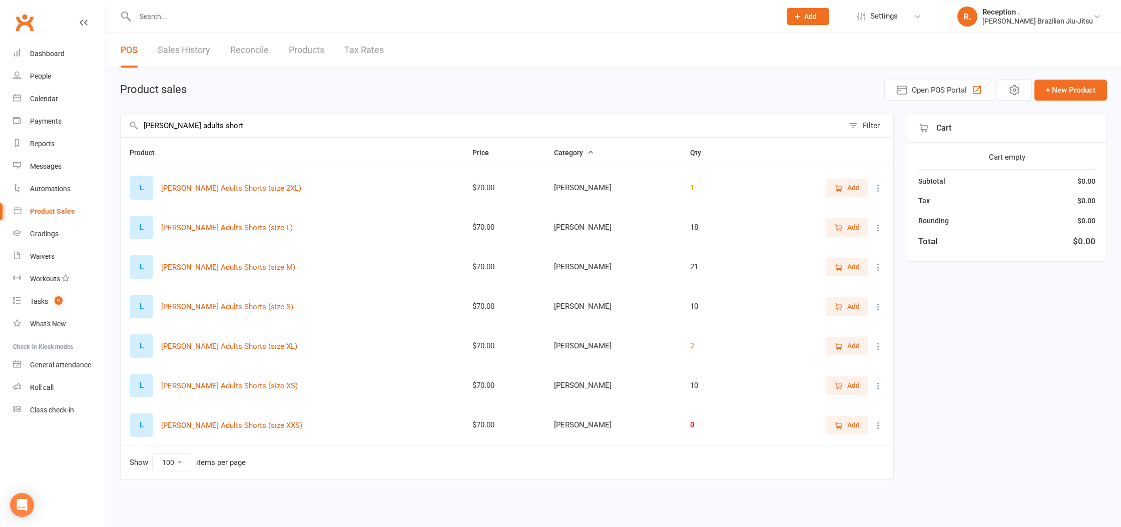
click at [879, 348] on icon at bounding box center [878, 346] width 10 height 10
click at [850, 359] on link "View / Edit" at bounding box center [834, 366] width 99 height 20
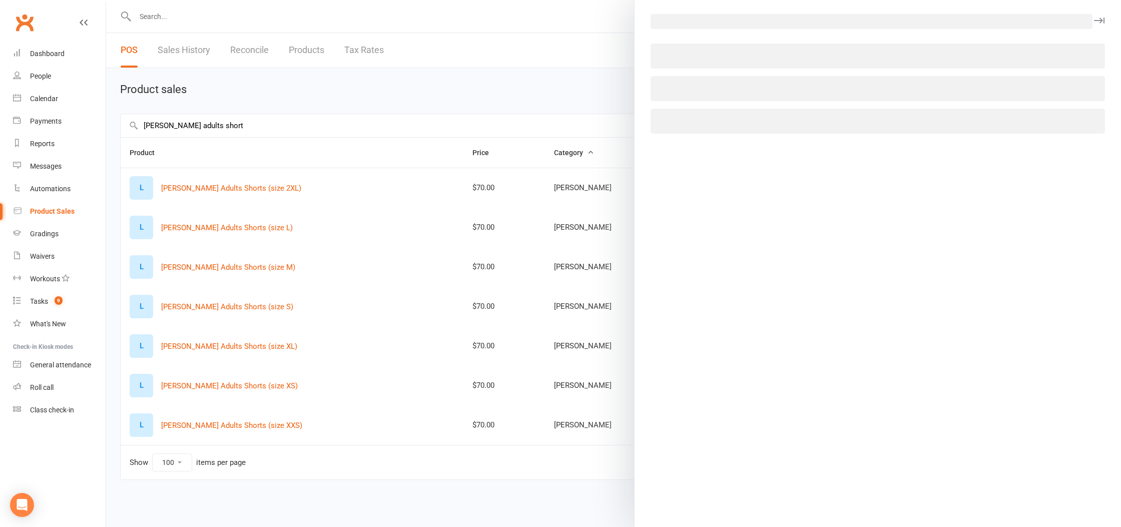
select select "1092"
select select "1199"
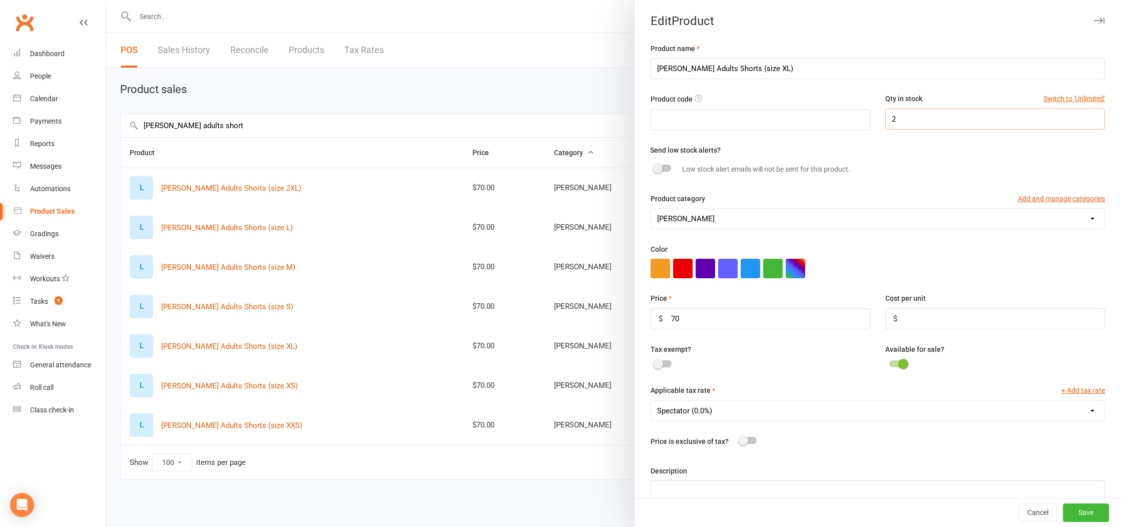
click at [935, 117] on input "2" at bounding box center [995, 119] width 220 height 21
type input "9"
click at [1087, 512] on button "Save" at bounding box center [1086, 513] width 46 height 18
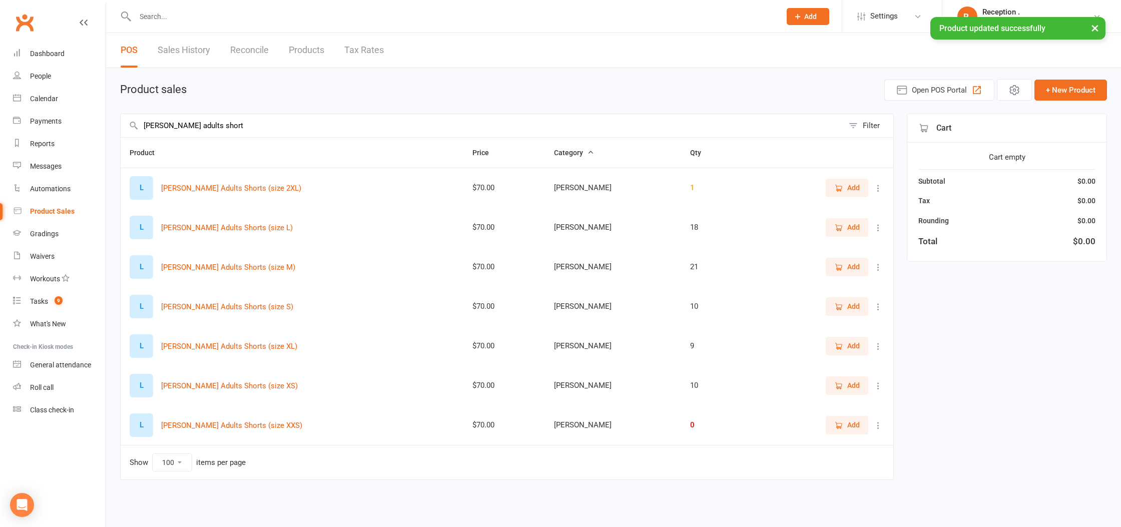
click at [880, 188] on icon at bounding box center [878, 188] width 10 height 10
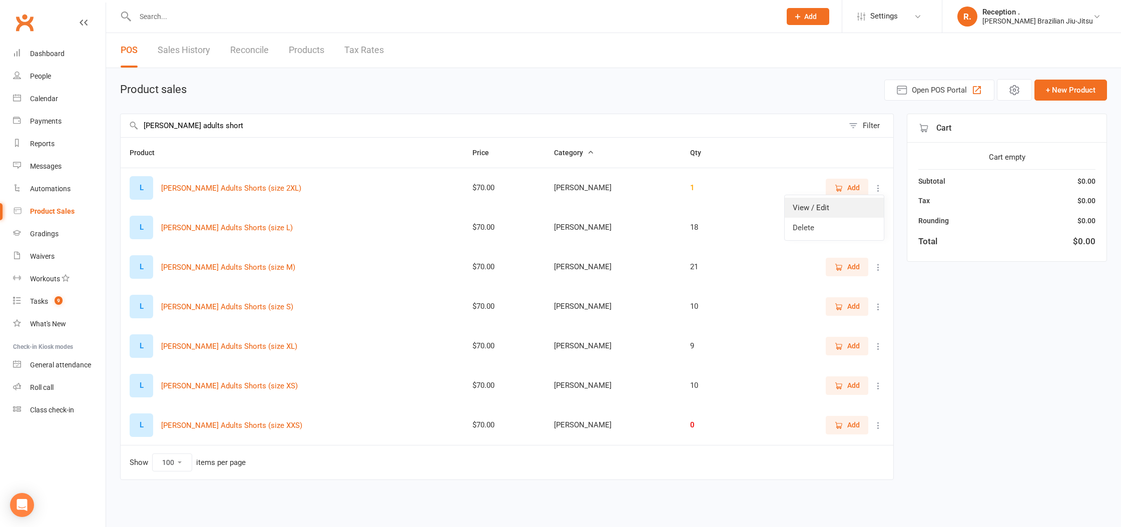
click at [838, 214] on link "View / Edit" at bounding box center [834, 208] width 99 height 20
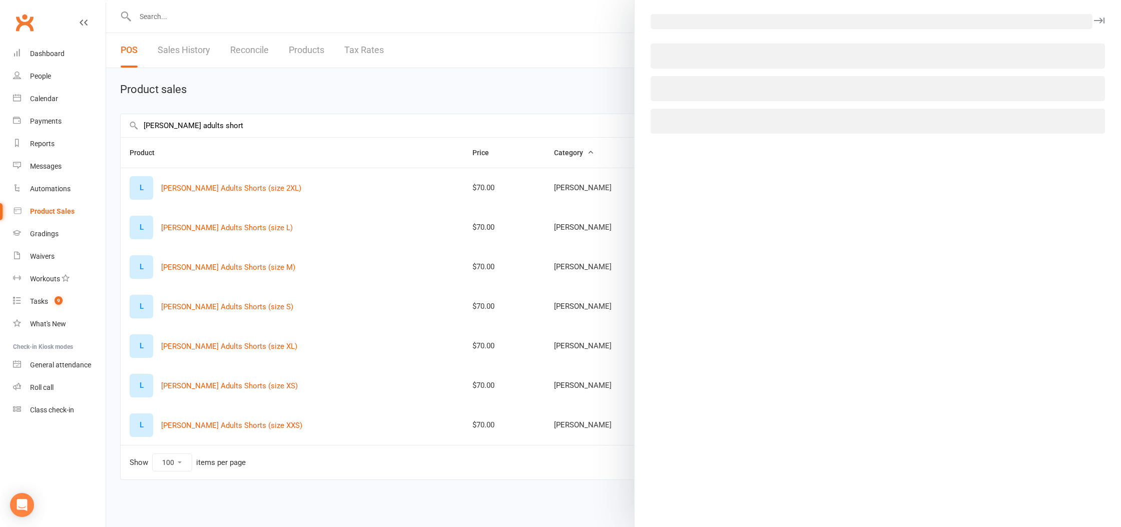
select select "1092"
select select "1199"
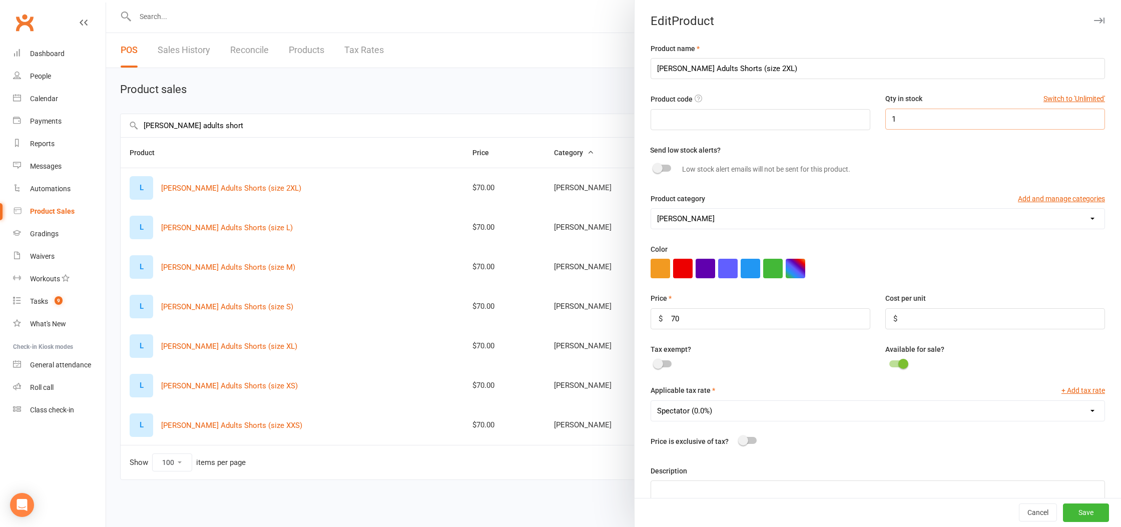
click at [908, 118] on input "1" at bounding box center [995, 119] width 220 height 21
type input "4"
type input "5"
click at [755, 67] on input "[PERSON_NAME] Adults Shorts (size 2XL)" at bounding box center [878, 68] width 454 height 21
type input "LEMOS Adults Shorts (size XXL)"
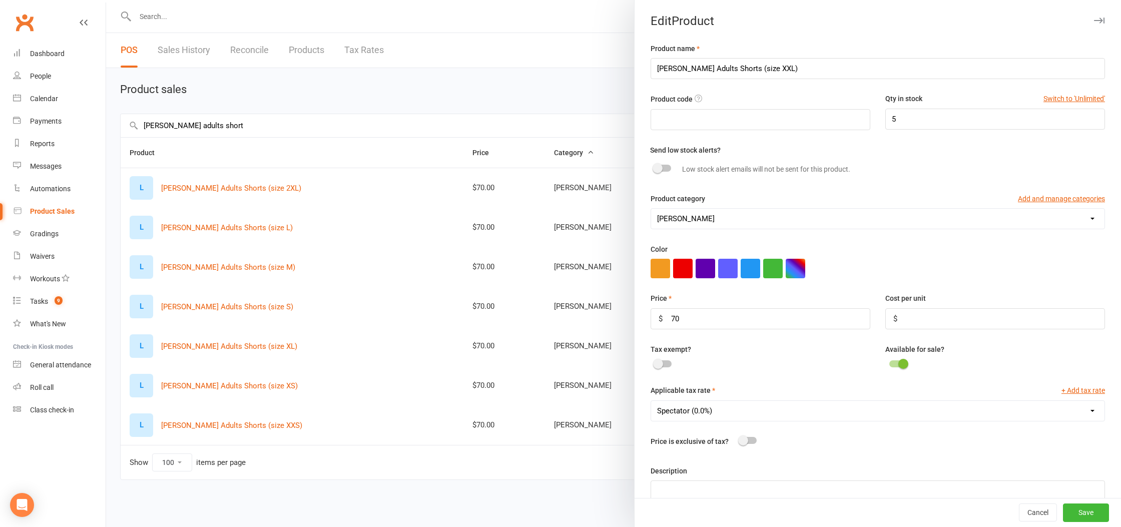
click at [1098, 522] on div "Cancel Save" at bounding box center [878, 512] width 486 height 29
click at [1096, 516] on button "Save" at bounding box center [1086, 513] width 46 height 18
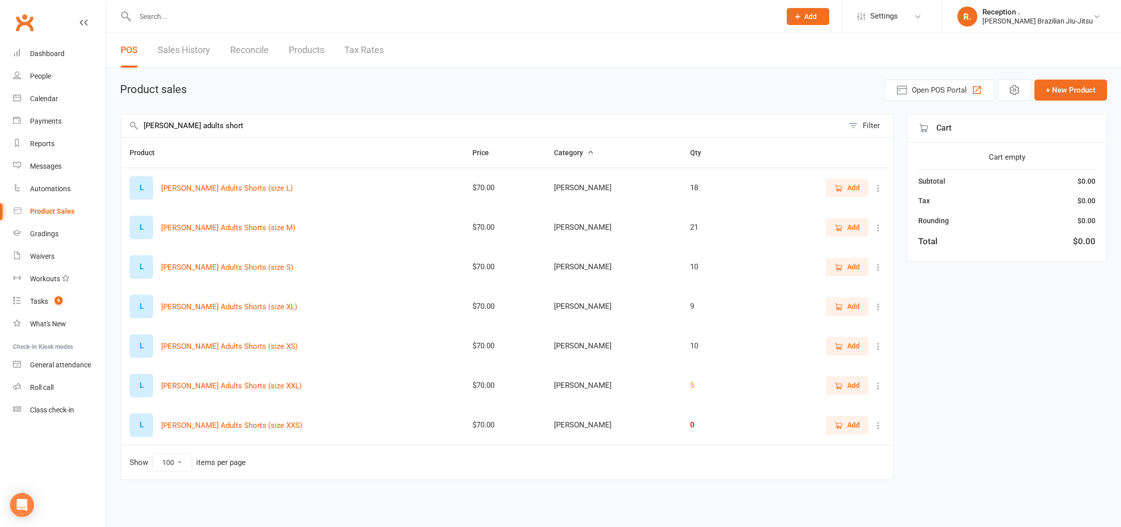
click at [192, 120] on input "LEMOS adults short" at bounding box center [482, 125] width 723 height 23
click at [329, 91] on div "Product sales Open POS Portal + New Product" at bounding box center [613, 90] width 987 height 22
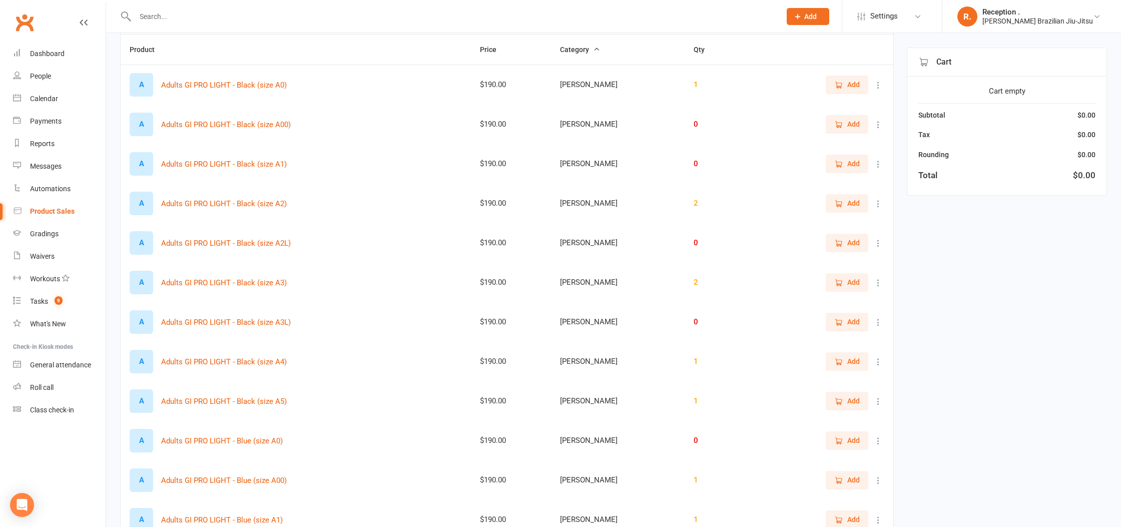
scroll to position [105, 0]
drag, startPoint x: 314, startPoint y: 97, endPoint x: 152, endPoint y: 86, distance: 163.0
click at [152, 86] on div "A Adults GI PRO LIGHT - Black (size A0)" at bounding box center [296, 83] width 332 height 24
copy div "Adults GI PRO LIGHT - Black (size A0)"
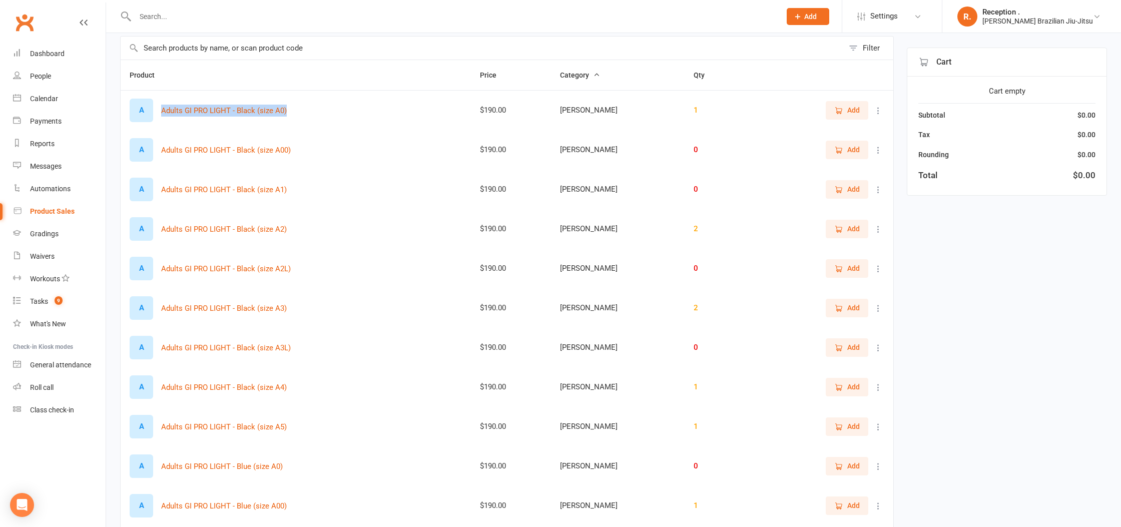
scroll to position [0, 0]
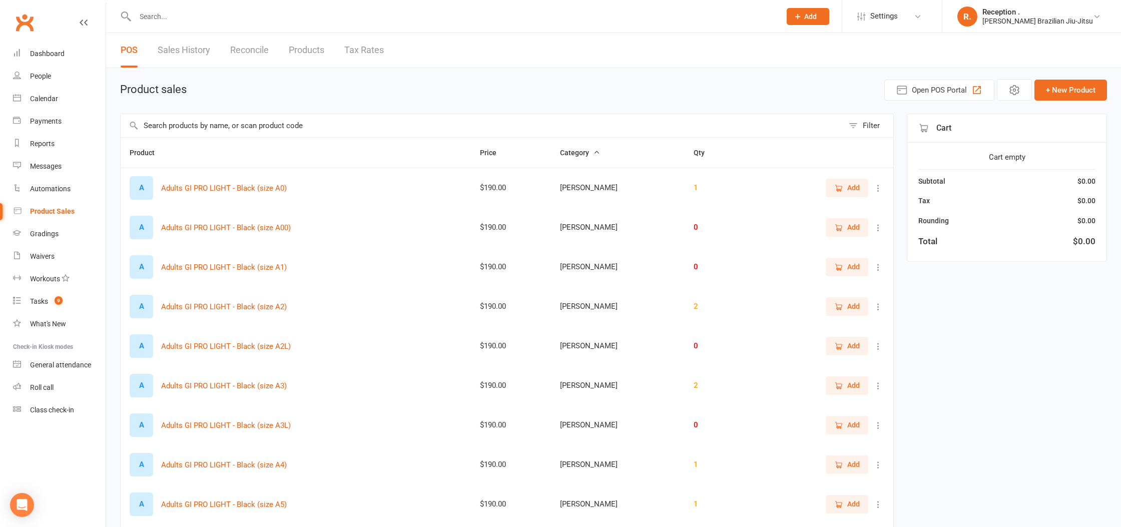
click at [523, 123] on input "text" at bounding box center [482, 125] width 723 height 23
click at [866, 129] on div "Filter" at bounding box center [871, 126] width 17 height 12
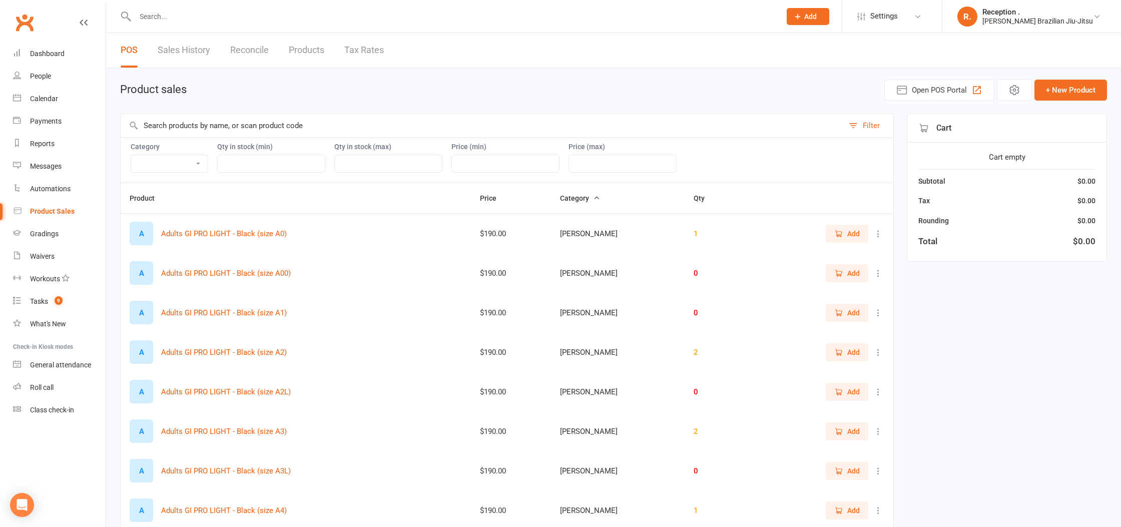
click at [369, 160] on input "number" at bounding box center [388, 164] width 108 height 18
click at [226, 159] on input "number" at bounding box center [271, 164] width 108 height 18
drag, startPoint x: 128, startPoint y: 161, endPoint x: 146, endPoint y: 163, distance: 17.6
click at [129, 161] on div "Category BRAUS LEMOS Qty in stock (min) Qty in stock (max) Price (min) Price (m…" at bounding box center [507, 160] width 774 height 46
click at [146, 164] on select "[PERSON_NAME] [PERSON_NAME]" at bounding box center [169, 163] width 77 height 17
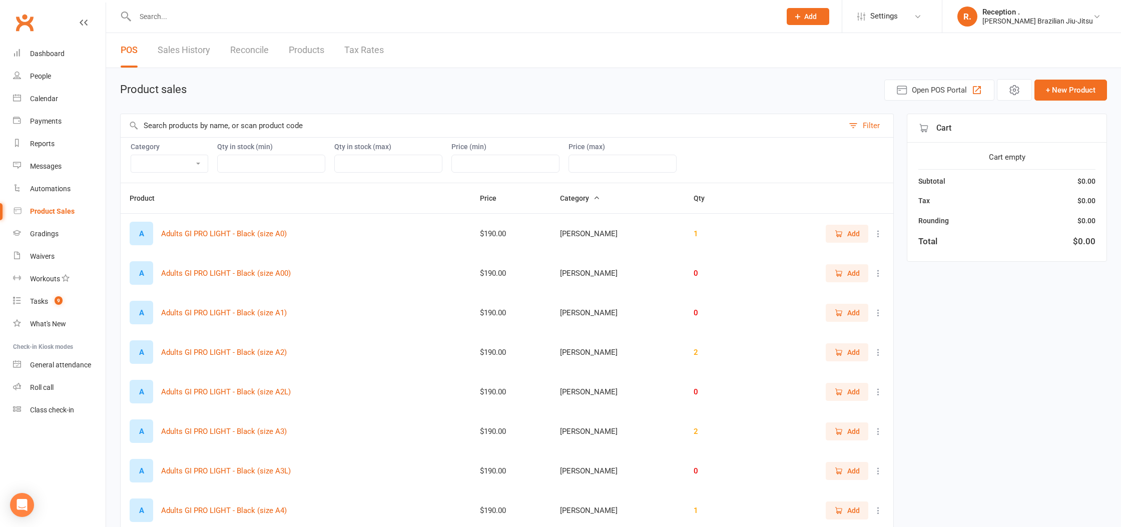
select select "970"
click at [131, 155] on select "[PERSON_NAME] [PERSON_NAME]" at bounding box center [169, 163] width 77 height 17
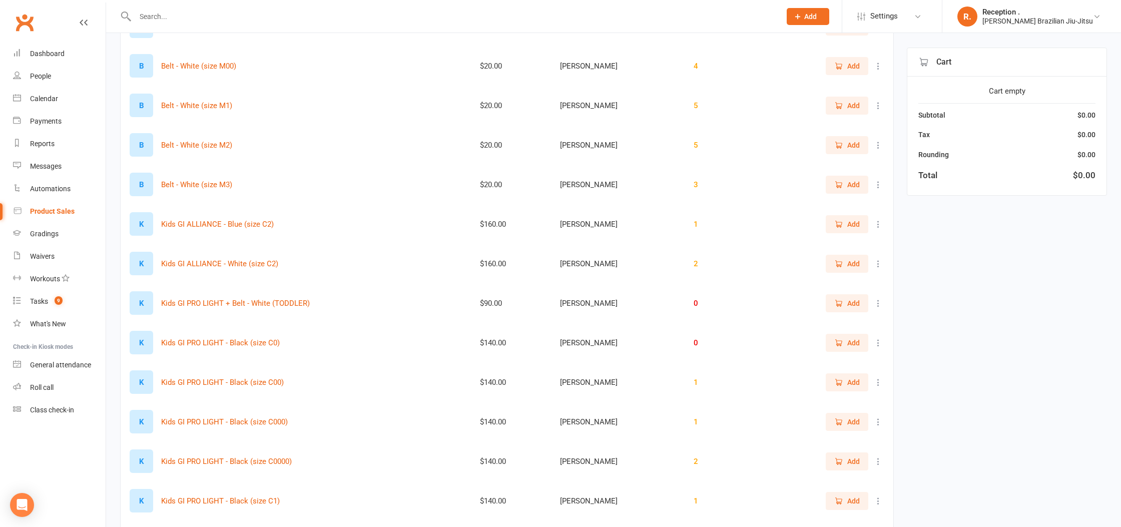
scroll to position [2266, 0]
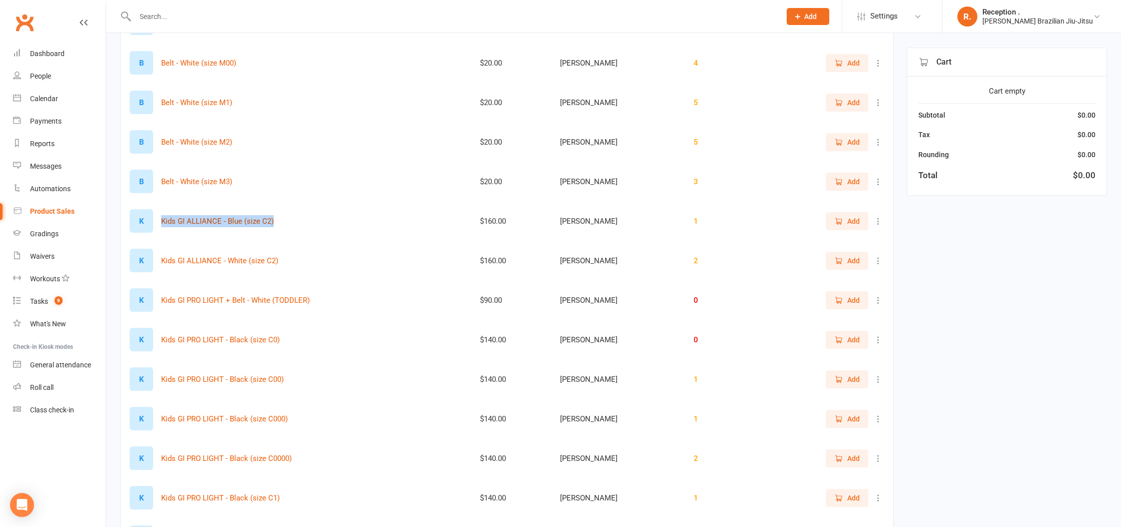
drag, startPoint x: 201, startPoint y: 229, endPoint x: 163, endPoint y: 222, distance: 38.7
click at [163, 222] on div "K Kids GI ALLIANCE - Blue (size C2)" at bounding box center [296, 221] width 332 height 24
copy button "Kids GI ALLIANCE - Blue (size C2)"
click at [874, 222] on icon at bounding box center [878, 221] width 10 height 10
click at [846, 262] on link "Delete" at bounding box center [834, 261] width 99 height 20
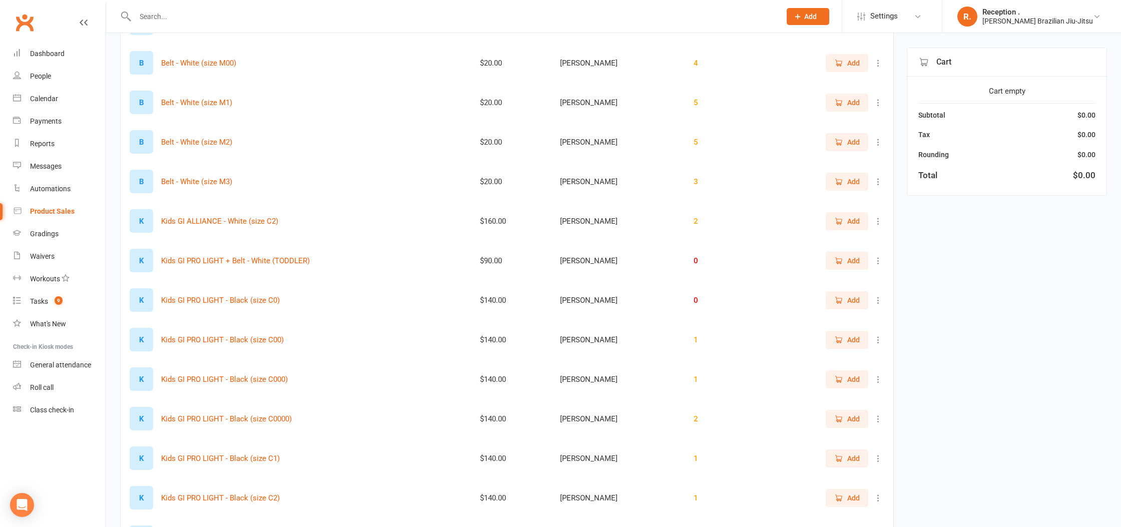
click at [879, 220] on icon at bounding box center [878, 221] width 10 height 10
click at [836, 261] on link "Delete" at bounding box center [834, 261] width 99 height 20
click at [875, 221] on icon at bounding box center [878, 221] width 10 height 10
click at [852, 258] on link "Delete" at bounding box center [834, 261] width 99 height 20
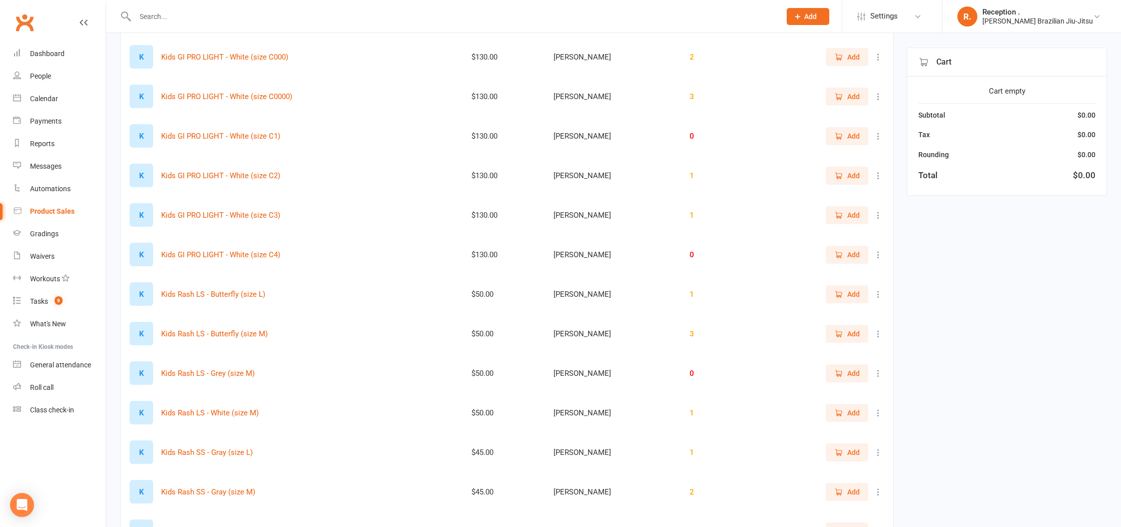
scroll to position [3345, 0]
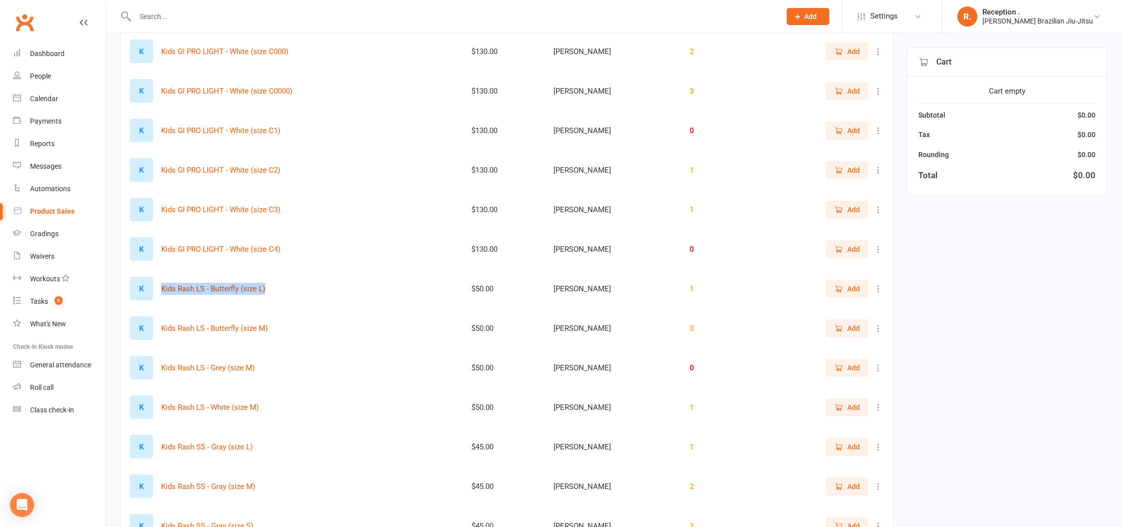
drag, startPoint x: 290, startPoint y: 290, endPoint x: 163, endPoint y: 293, distance: 126.6
click at [163, 293] on div "K Kids Rash LS - Butterfly (size L)" at bounding box center [292, 289] width 324 height 24
copy button "Kids Rash LS - Butterfly (size L)"
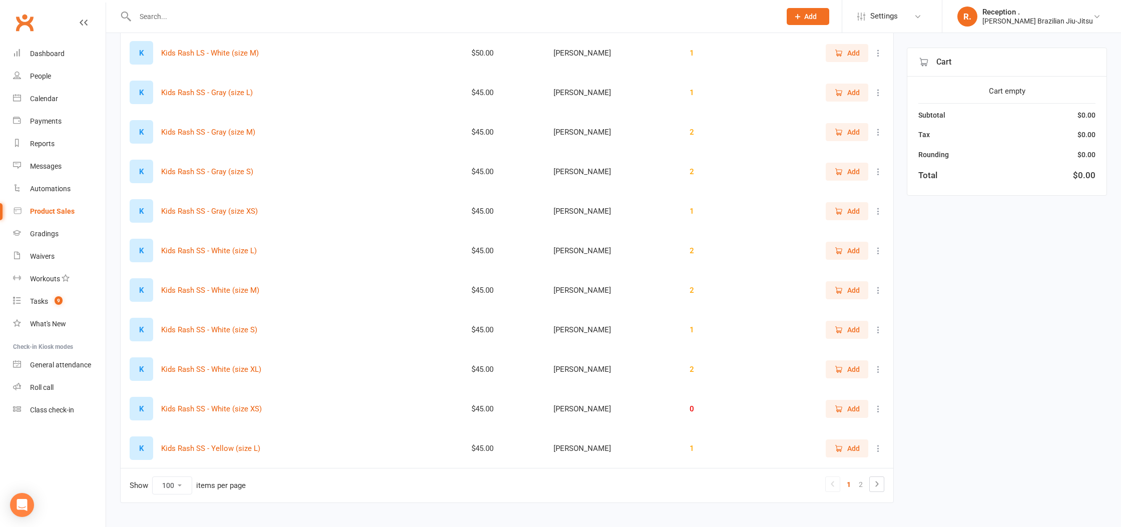
scroll to position [3718, 0]
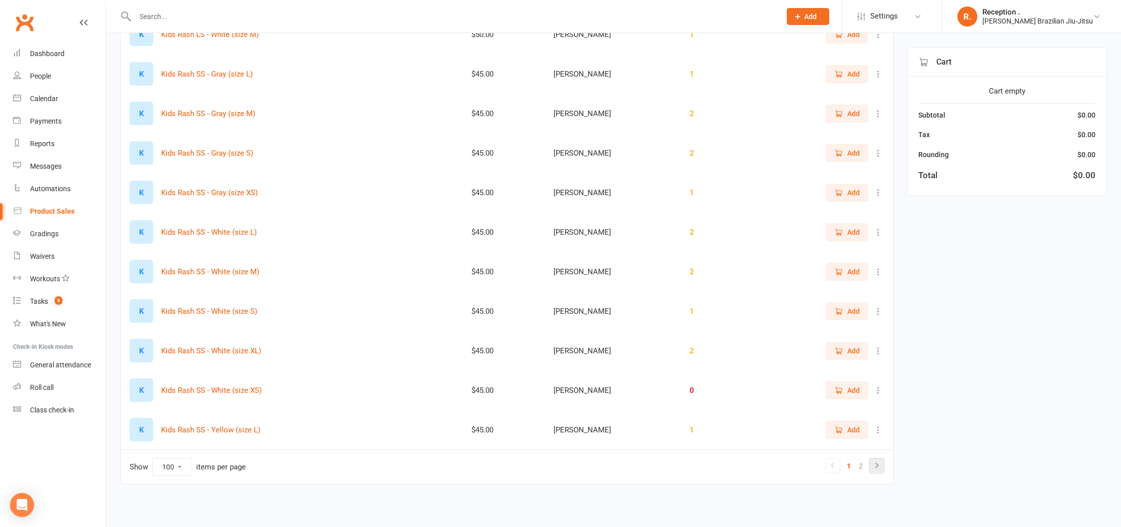
click at [882, 462] on icon at bounding box center [877, 465] width 12 height 12
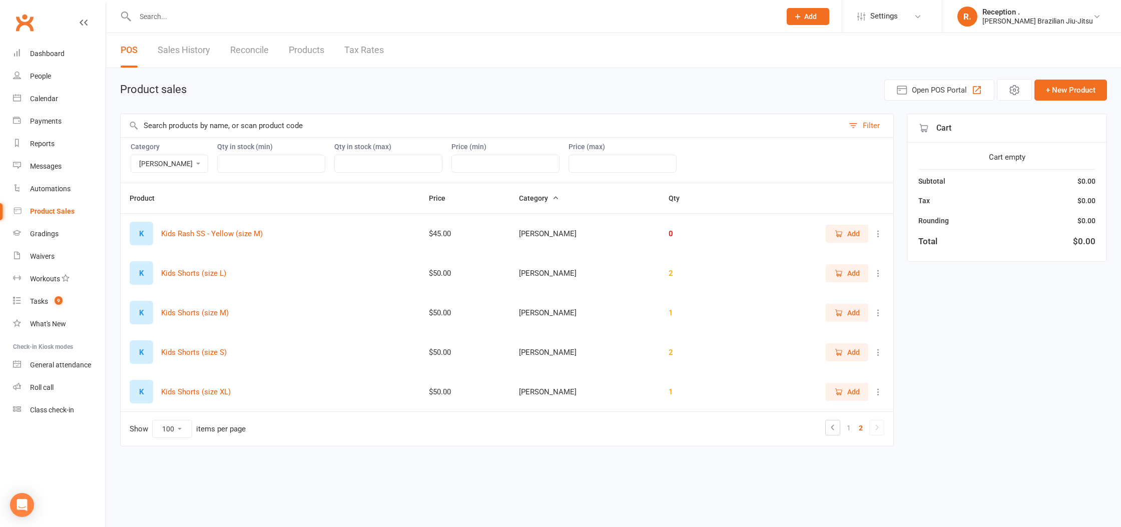
scroll to position [0, 0]
click at [827, 429] on icon at bounding box center [833, 427] width 12 height 12
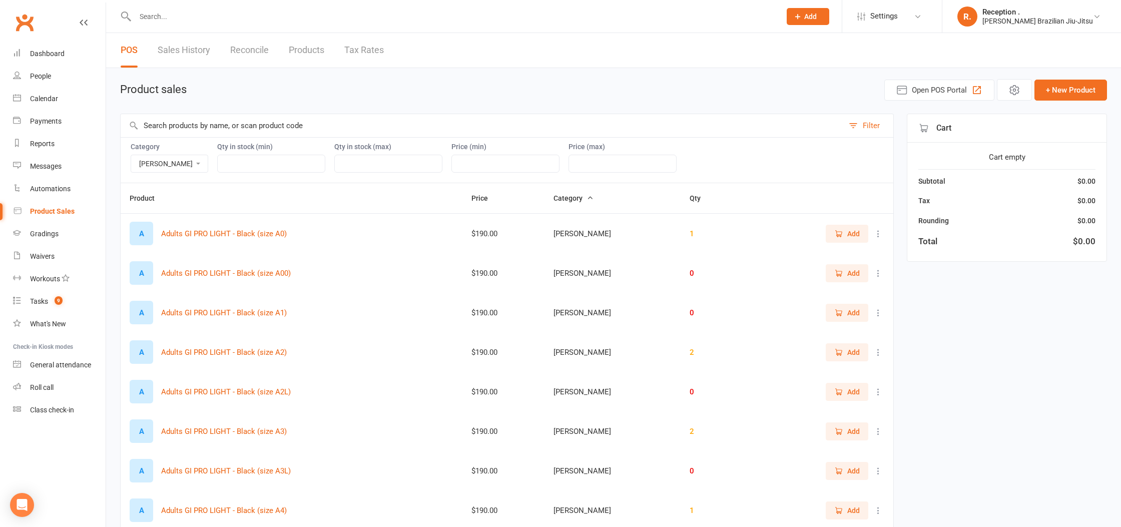
click at [209, 130] on input "text" at bounding box center [482, 125] width 723 height 23
click at [164, 165] on select "[PERSON_NAME] [PERSON_NAME]" at bounding box center [169, 163] width 77 height 17
click at [871, 129] on div "Filter" at bounding box center [871, 126] width 17 height 12
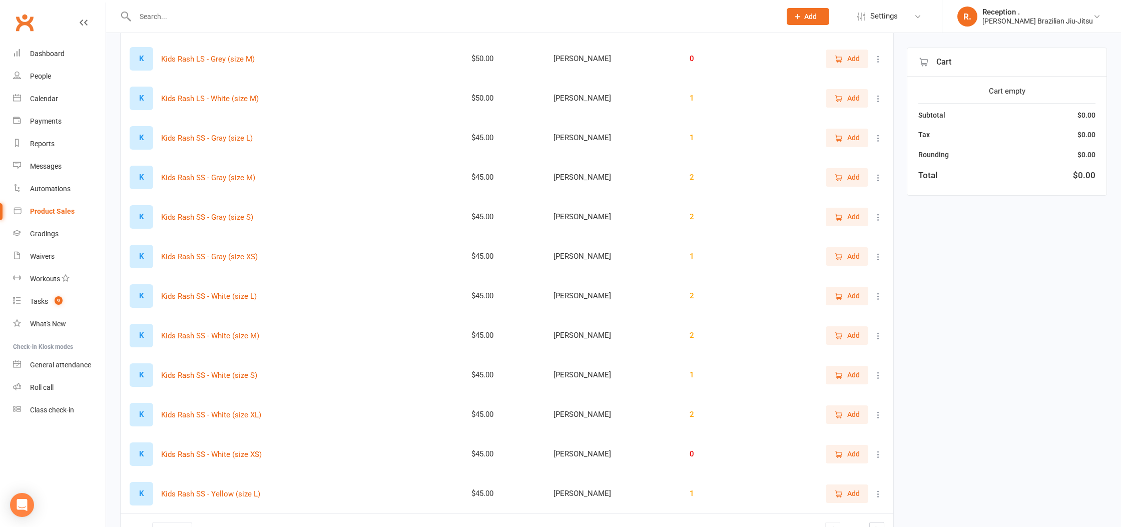
scroll to position [3672, 0]
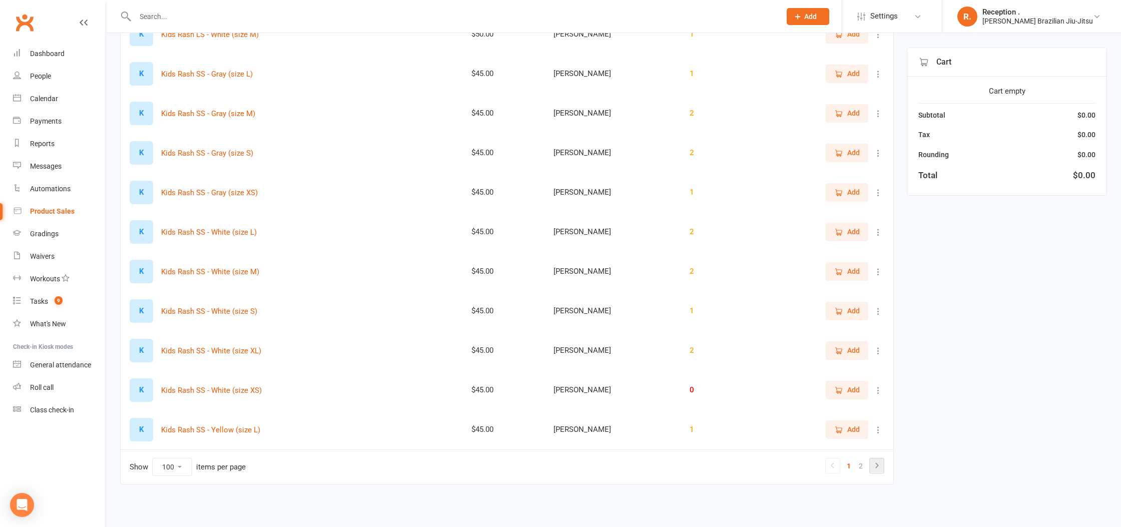
click at [879, 466] on icon at bounding box center [877, 465] width 12 height 12
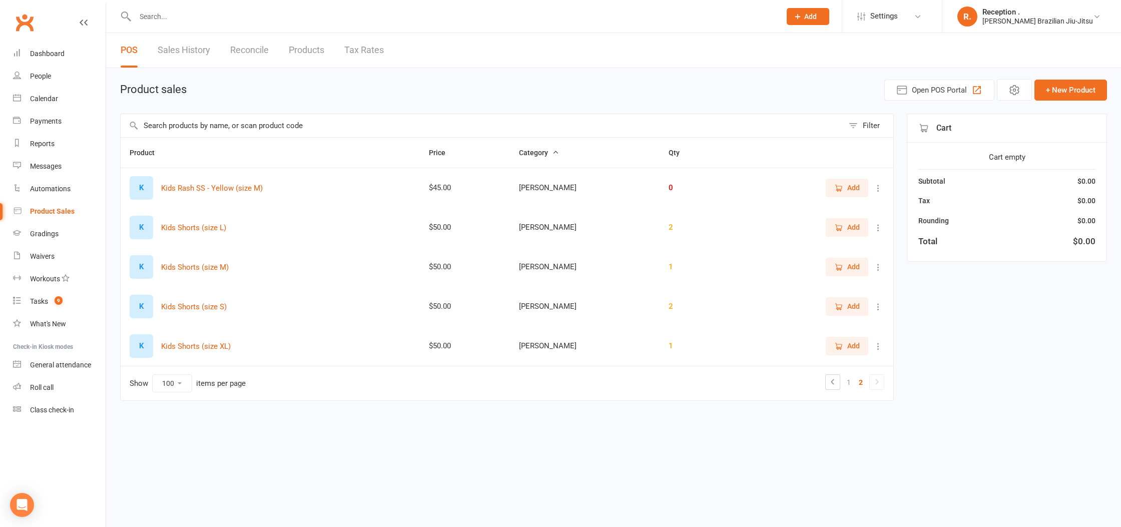
click at [866, 115] on button "Filter" at bounding box center [869, 125] width 50 height 23
select select "970"
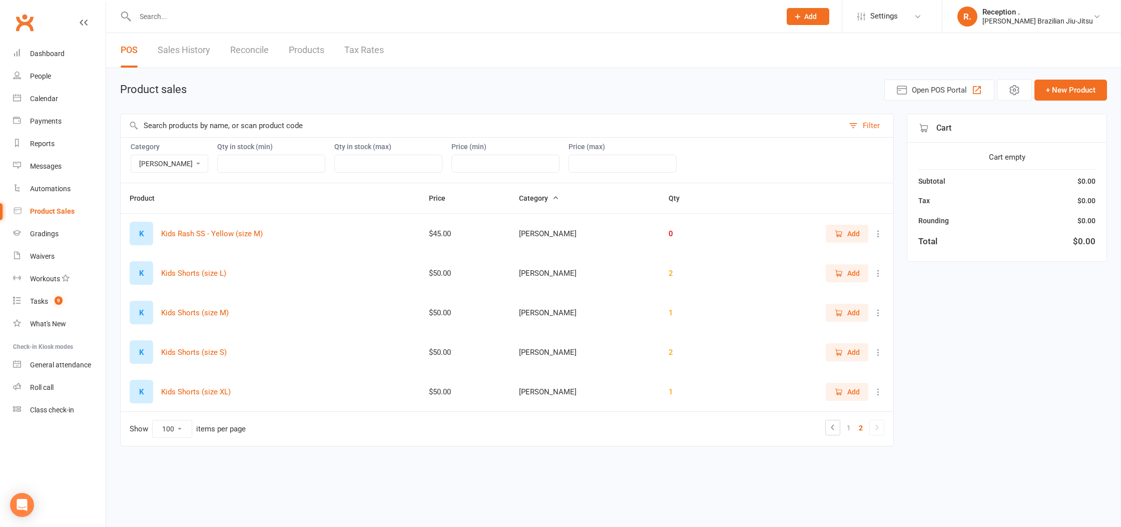
click at [159, 152] on div "Category BRAUS LEMOS" at bounding box center [170, 158] width 78 height 30
click at [160, 161] on select "[PERSON_NAME] [PERSON_NAME]" at bounding box center [169, 163] width 77 height 17
select select
click at [131, 155] on select "[PERSON_NAME] [PERSON_NAME]" at bounding box center [169, 163] width 77 height 17
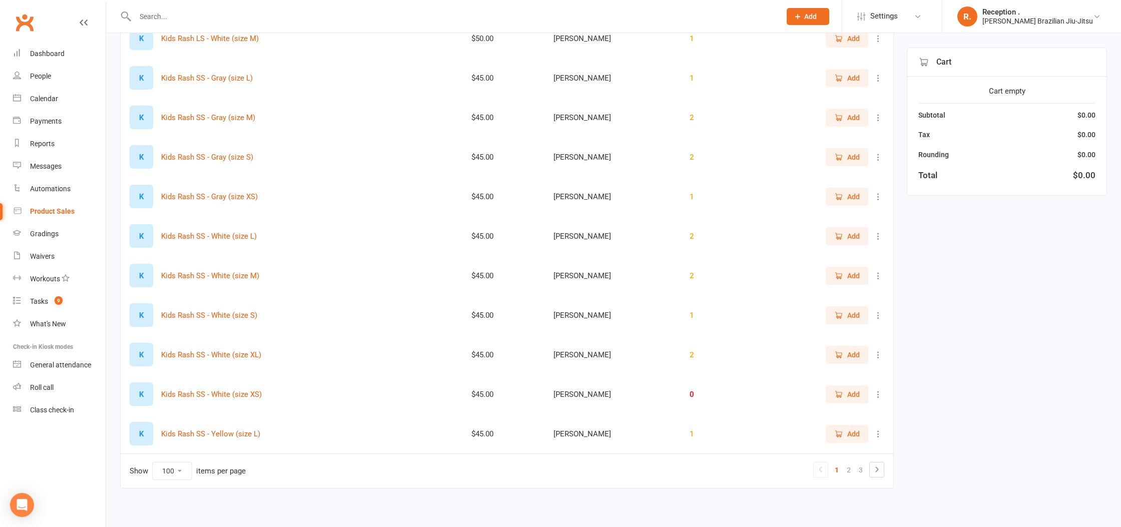
scroll to position [3718, 0]
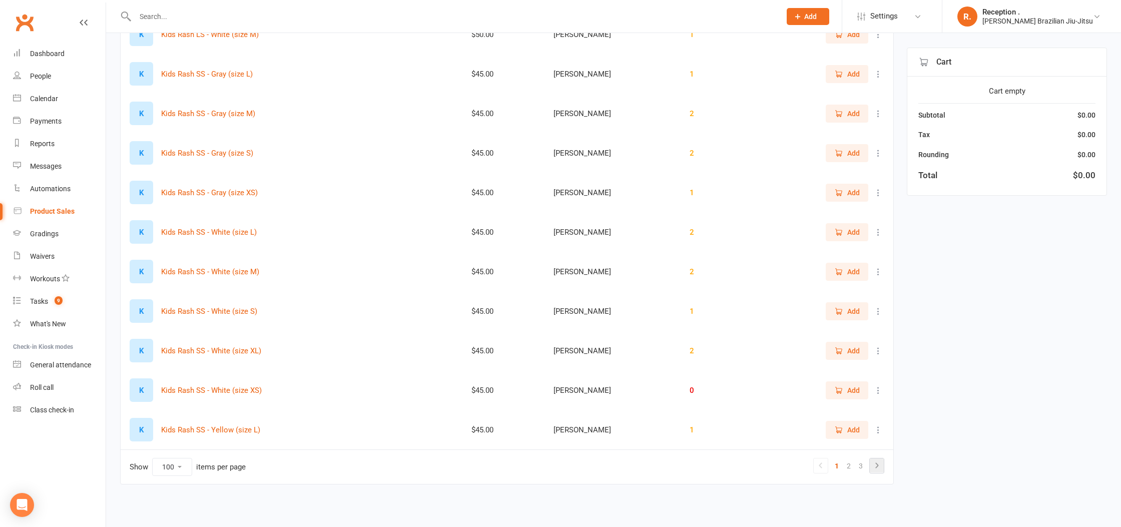
click at [876, 461] on icon at bounding box center [877, 465] width 12 height 12
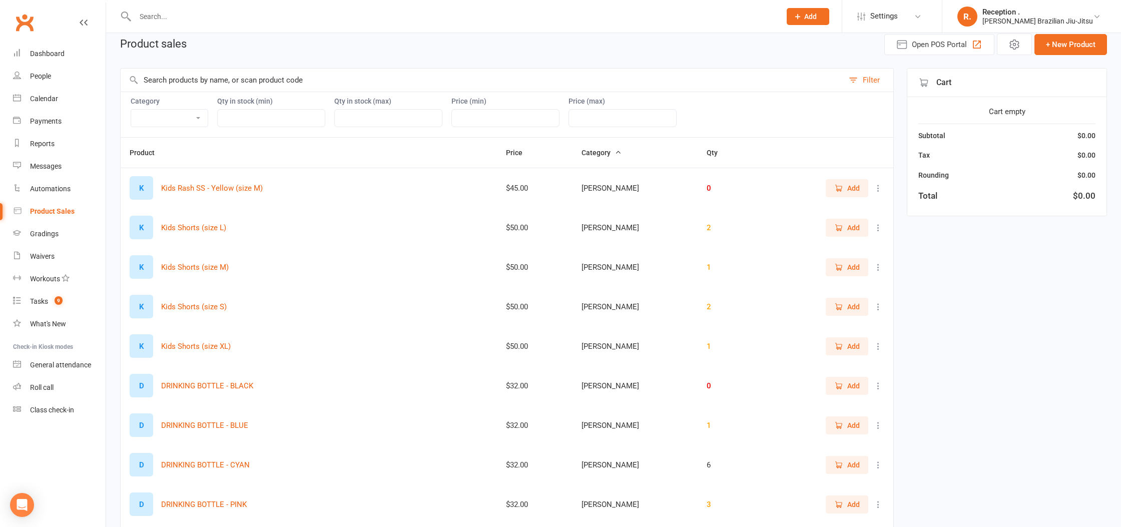
scroll to position [40, 0]
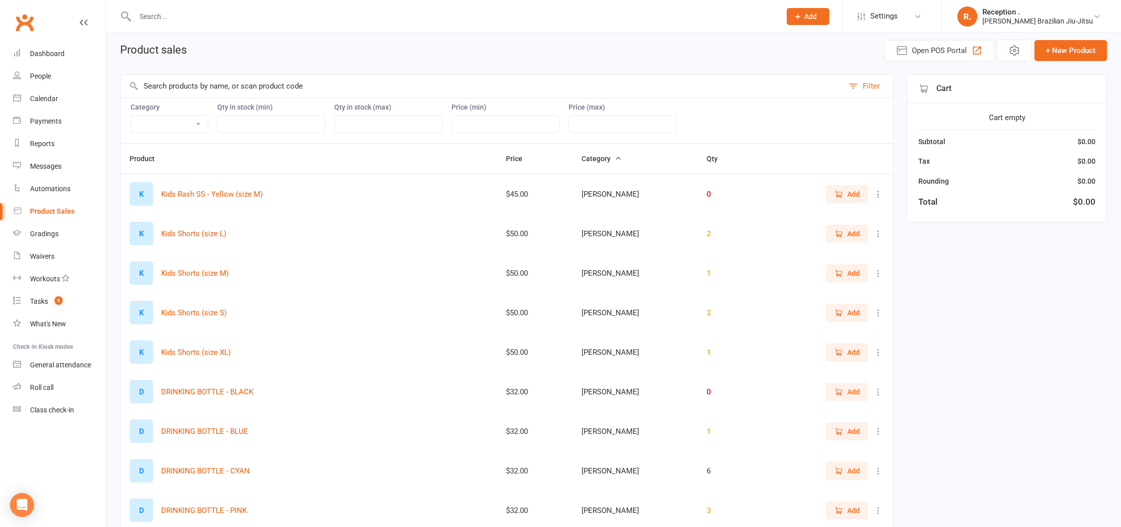
click at [881, 197] on icon at bounding box center [878, 194] width 10 height 10
click at [846, 237] on link "Delete" at bounding box center [834, 234] width 99 height 20
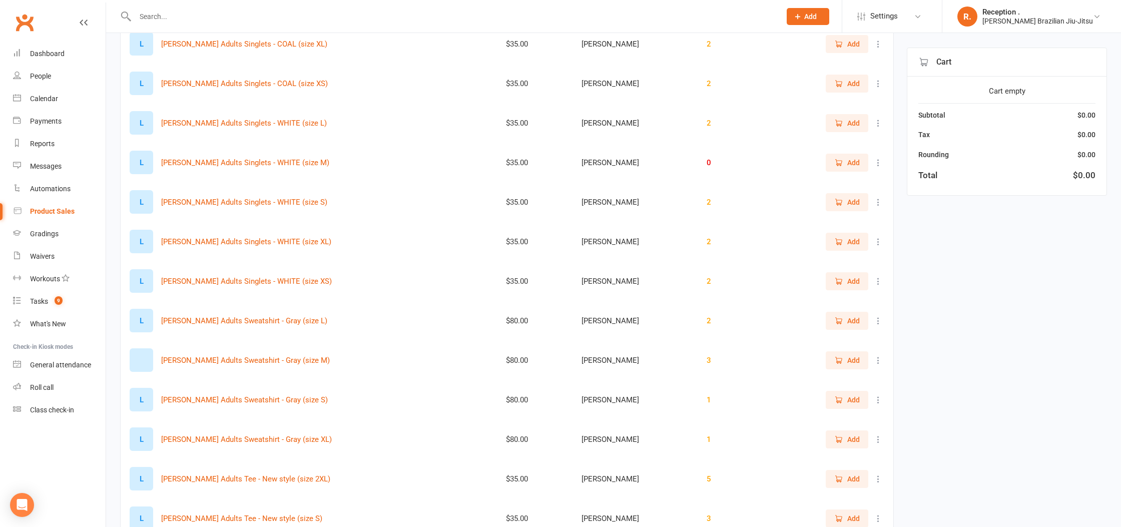
scroll to position [3718, 0]
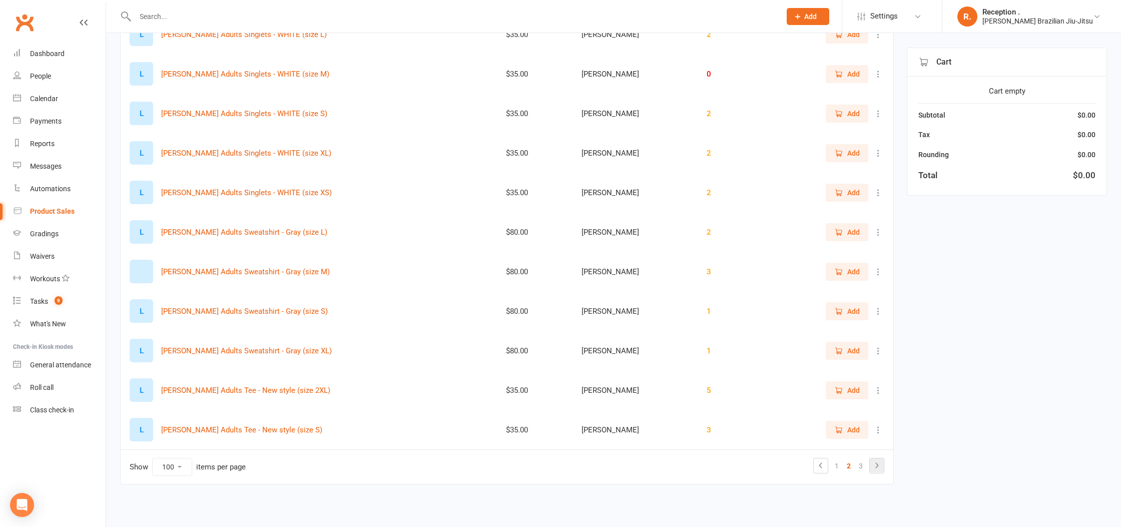
click at [875, 464] on icon at bounding box center [877, 465] width 12 height 12
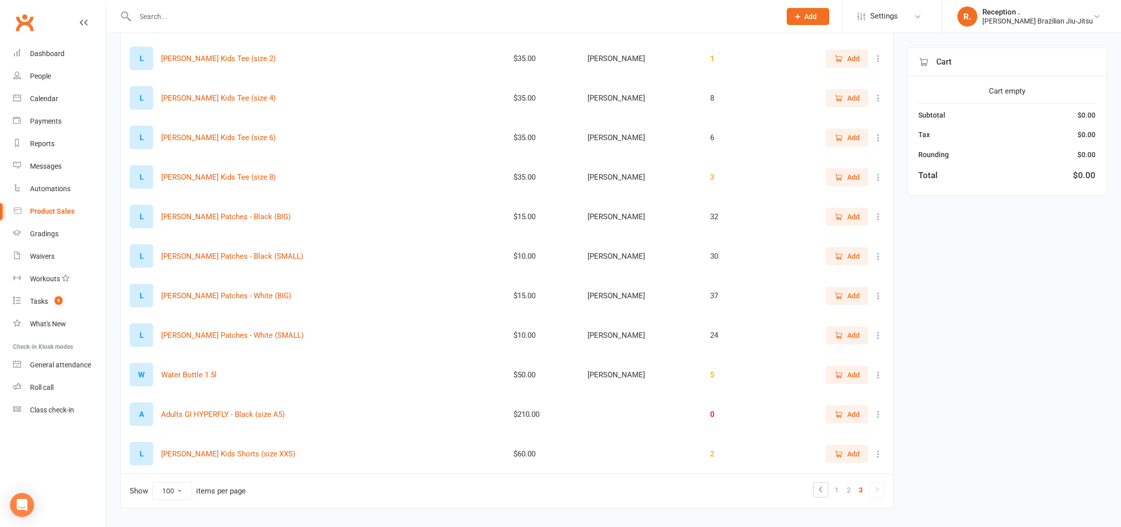
scroll to position [2741, 0]
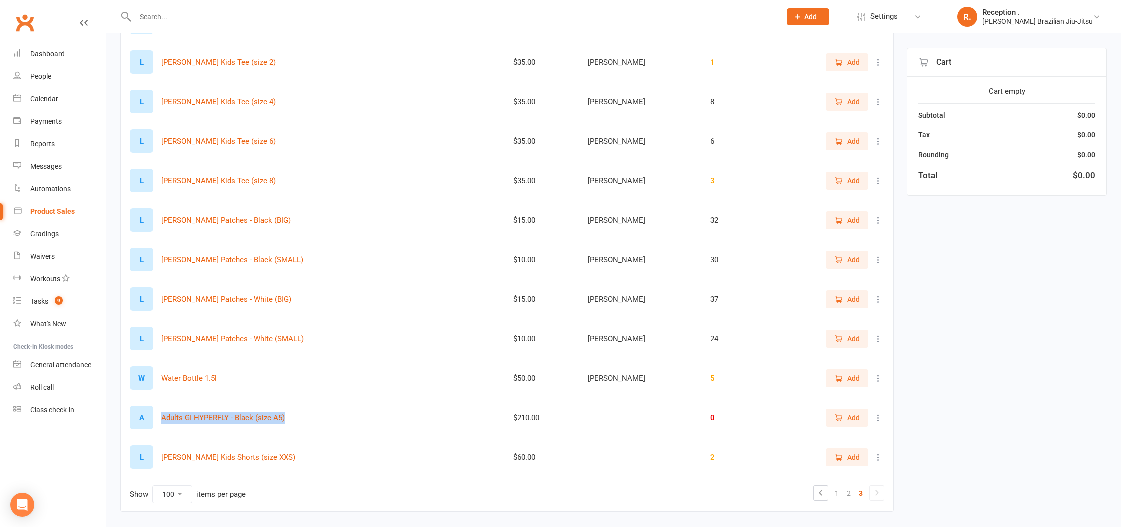
drag, startPoint x: 305, startPoint y: 418, endPoint x: 158, endPoint y: 423, distance: 147.7
click at [158, 423] on div "A Adults GI HYPERFLY - Black (size A5)" at bounding box center [313, 418] width 366 height 24
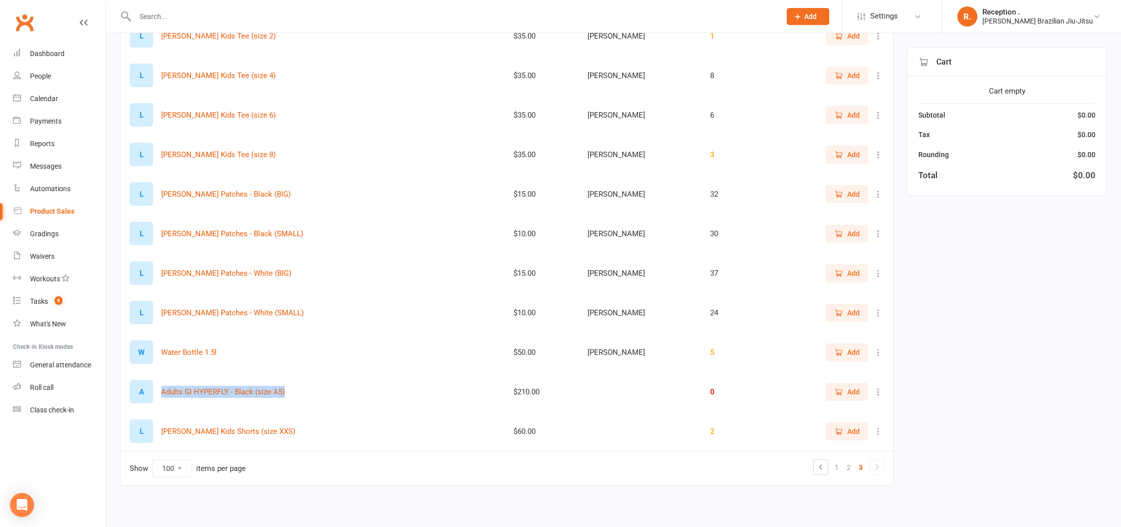
scroll to position [2769, 0]
copy button "Adults GI HYPERFLY - Black (size A5)"
drag, startPoint x: 882, startPoint y: 383, endPoint x: 879, endPoint y: 391, distance: 8.4
click at [881, 385] on div "Add" at bounding box center [829, 390] width 109 height 18
click at [879, 392] on icon at bounding box center [878, 390] width 10 height 10
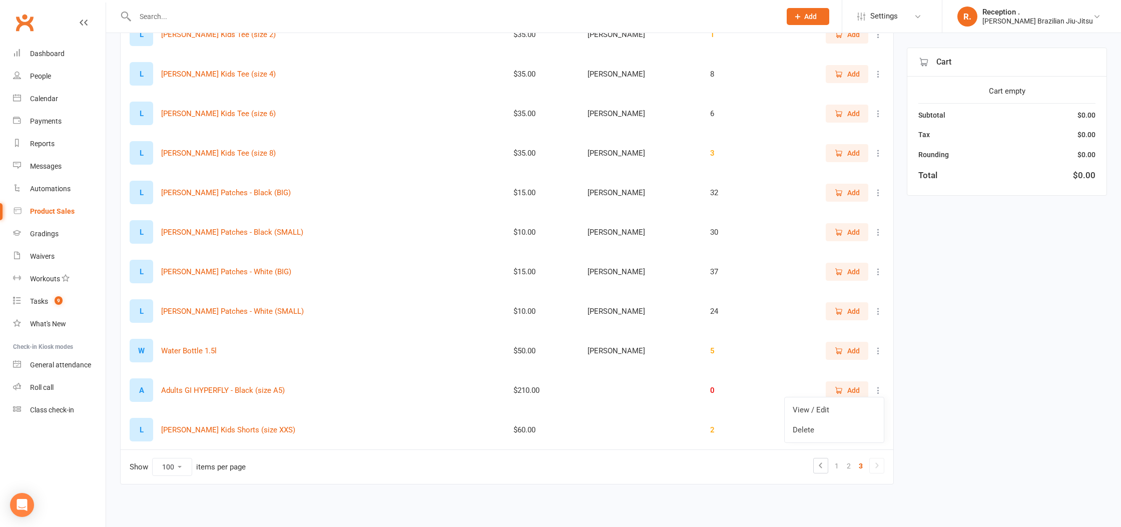
click at [847, 425] on link "Delete" at bounding box center [834, 430] width 99 height 20
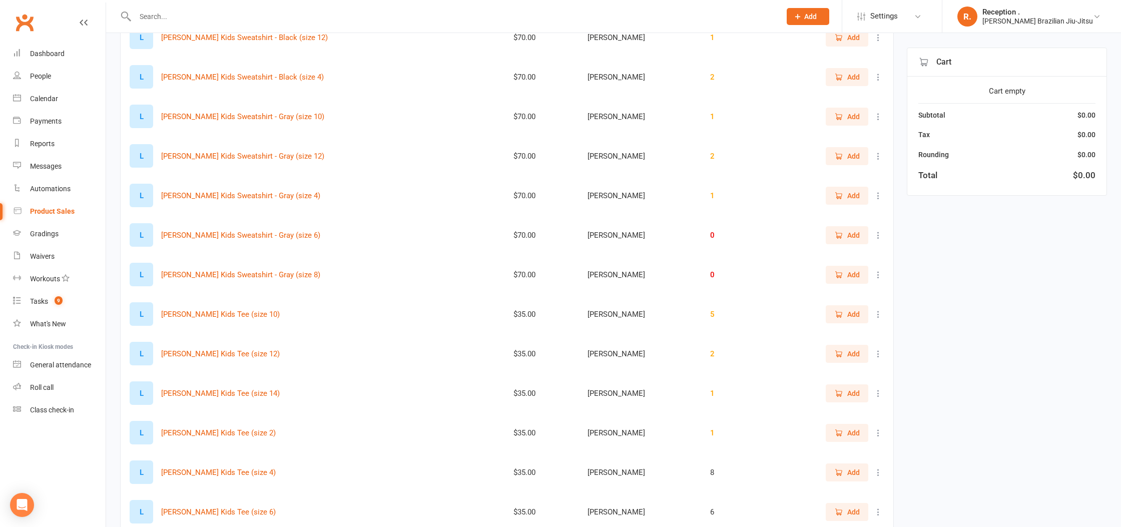
scroll to position [2729, 0]
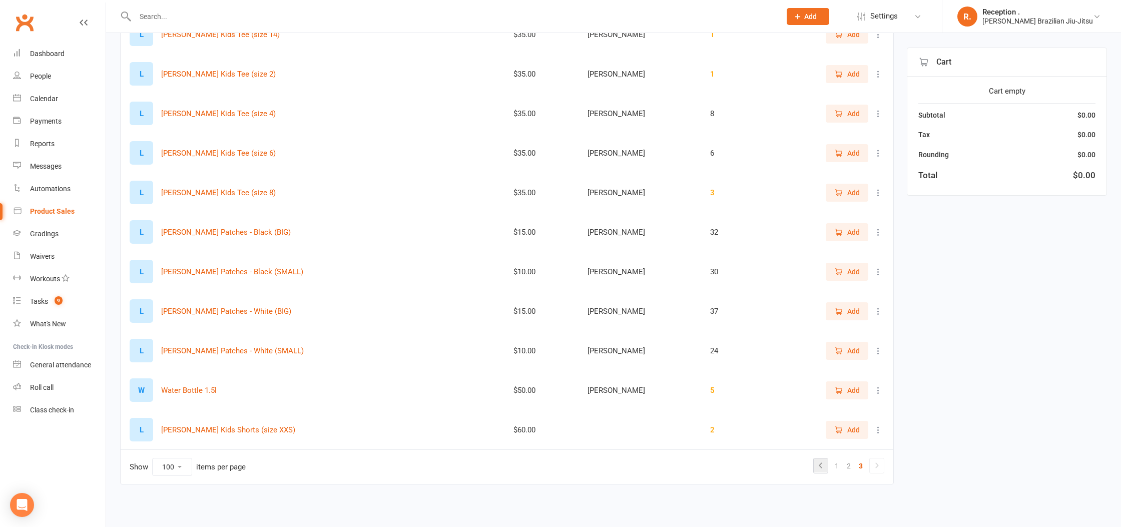
click at [827, 461] on link at bounding box center [821, 465] width 14 height 14
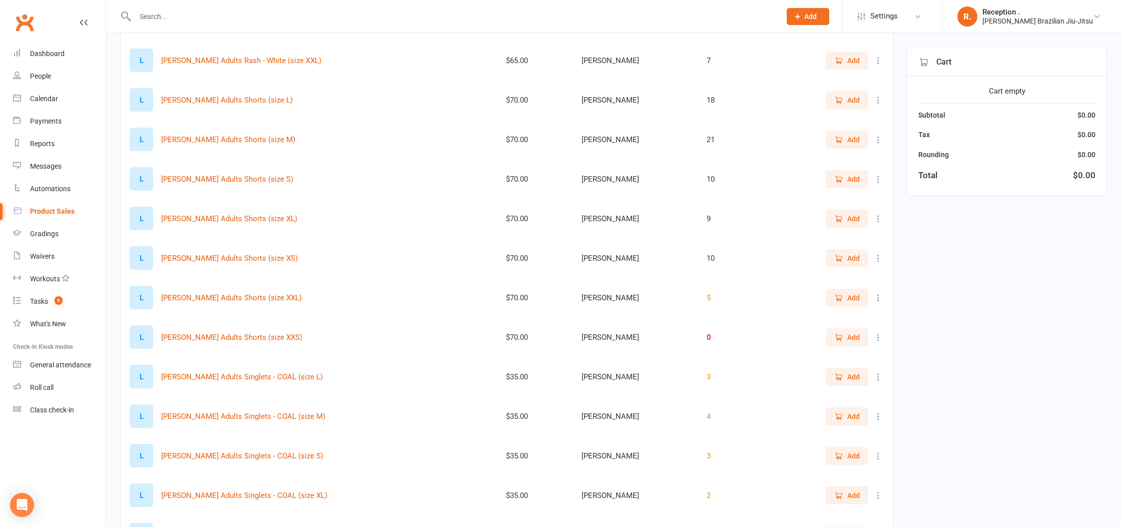
scroll to position [3718, 0]
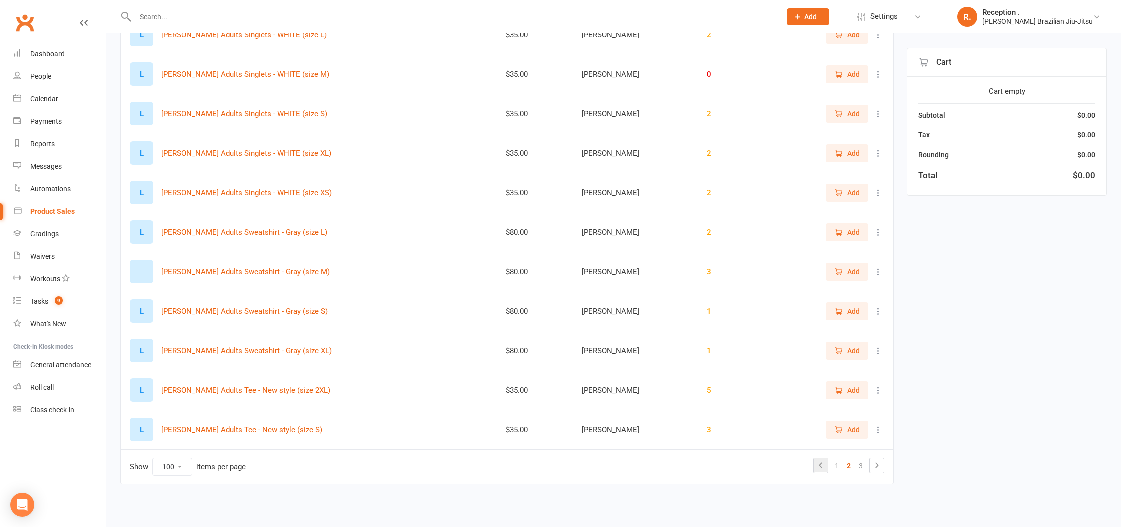
click at [823, 464] on icon at bounding box center [821, 465] width 12 height 12
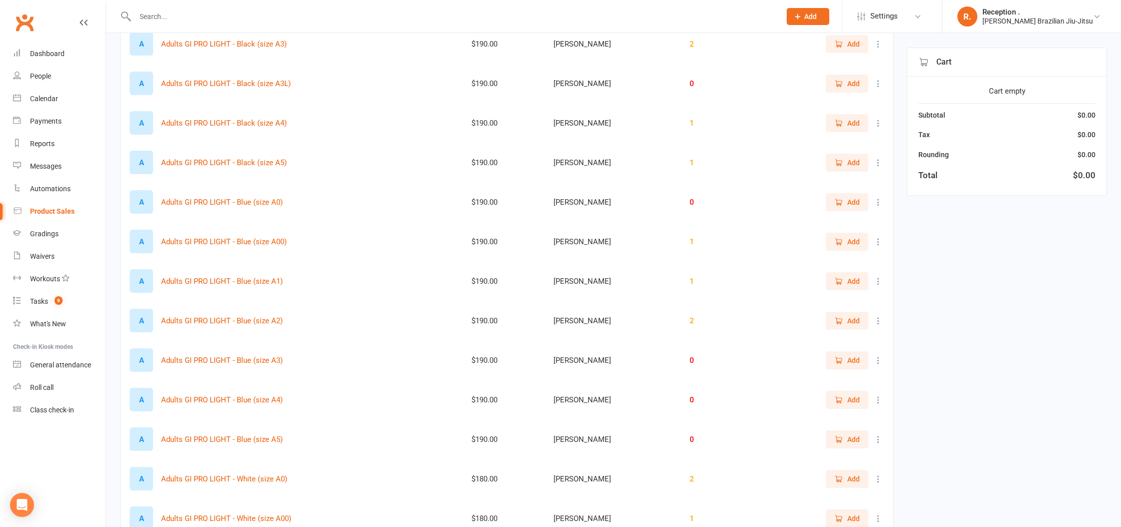
scroll to position [0, 0]
